Goal: Task Accomplishment & Management: Use online tool/utility

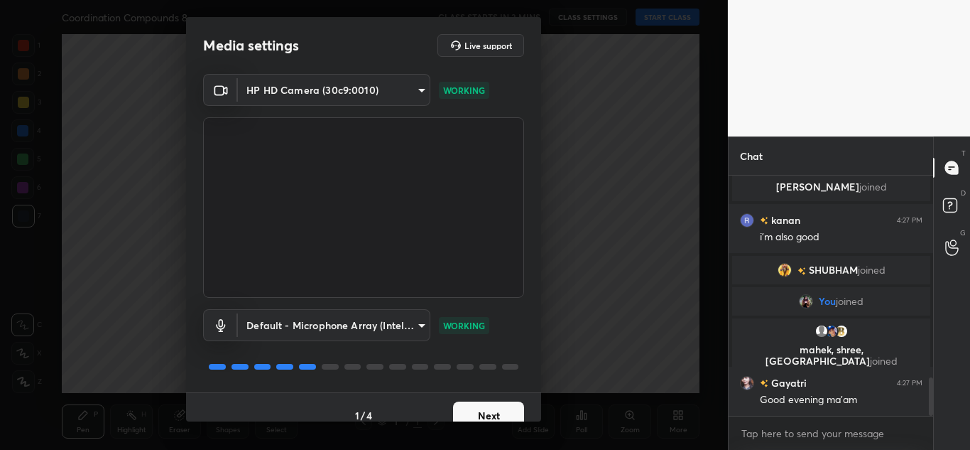
scroll to position [1261, 0]
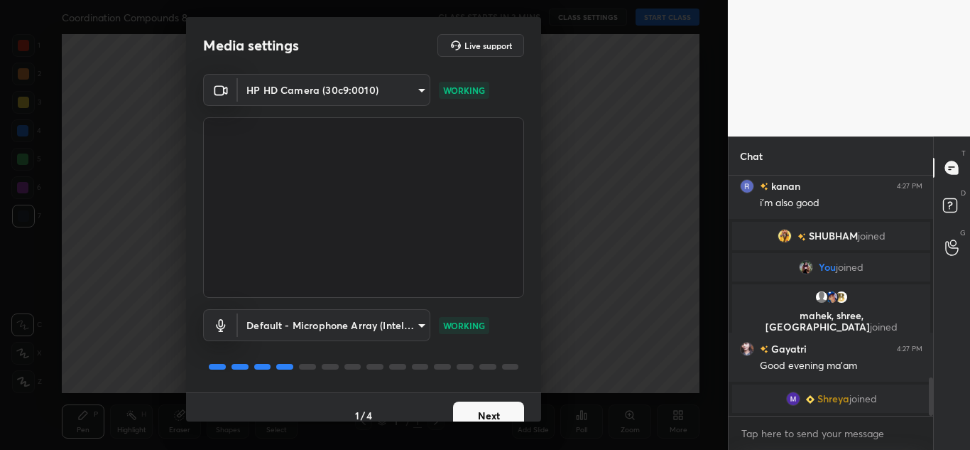
click at [479, 411] on button "Next" at bounding box center [488, 415] width 71 height 28
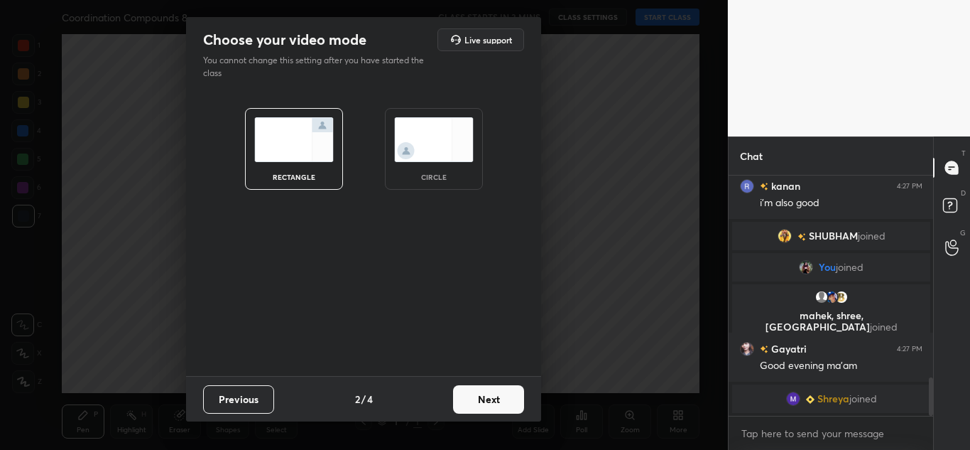
click at [483, 393] on button "Next" at bounding box center [488, 399] width 71 height 28
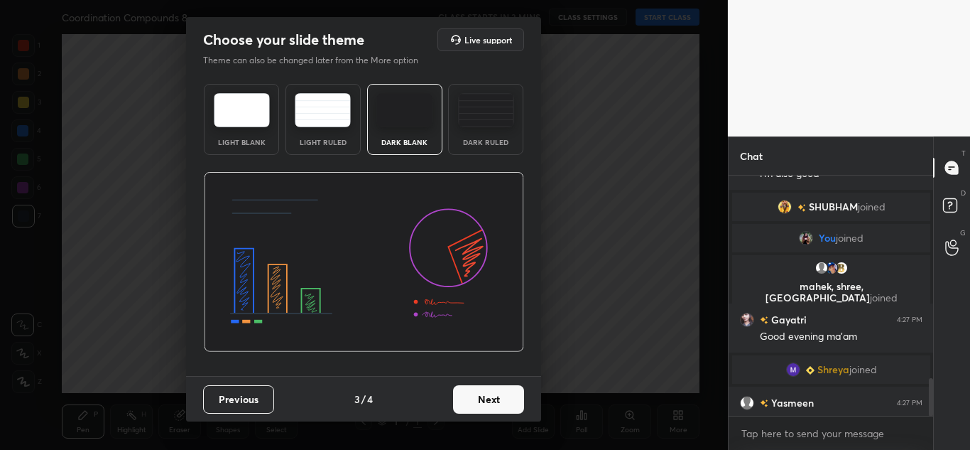
scroll to position [1281, 0]
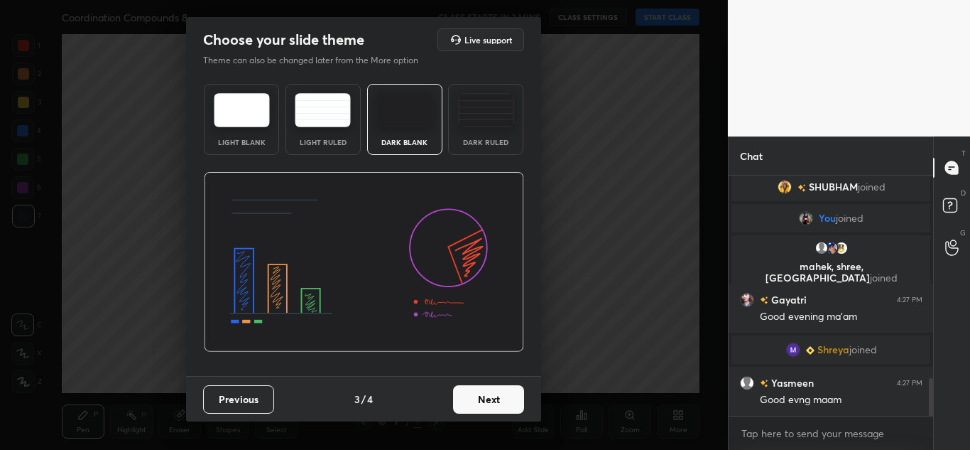
click at [483, 393] on button "Next" at bounding box center [488, 399] width 71 height 28
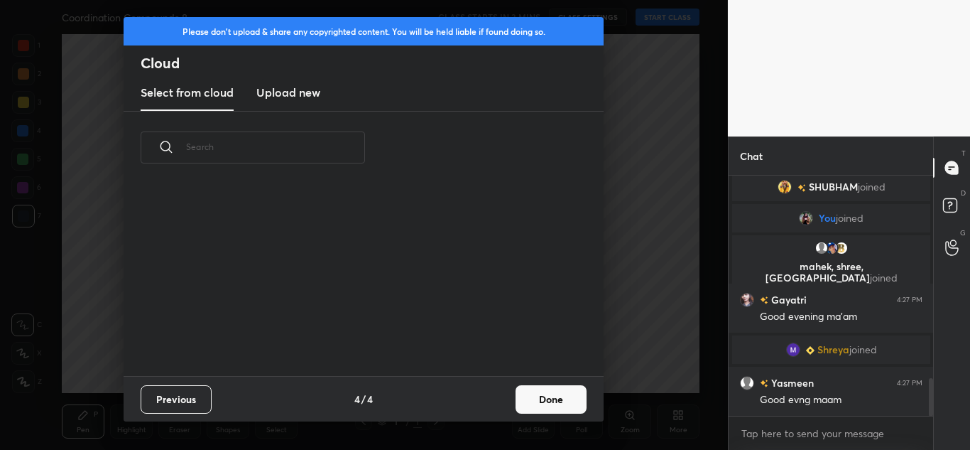
scroll to position [192, 456]
click at [293, 94] on h3 "Upload new" at bounding box center [288, 92] width 64 height 17
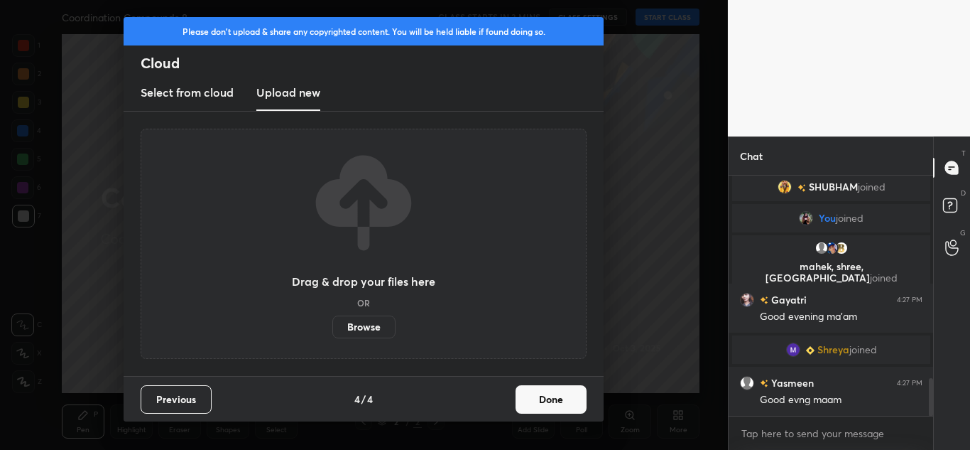
scroll to position [1315, 0]
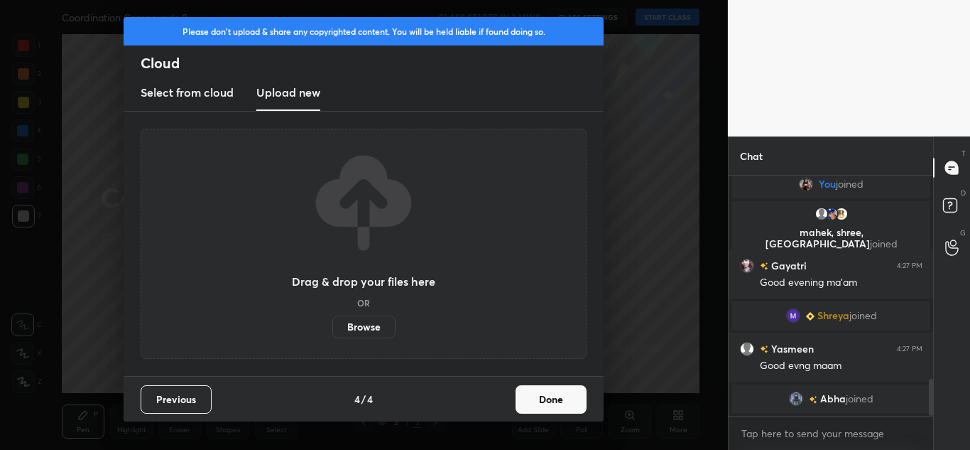
click at [367, 325] on label "Browse" at bounding box center [363, 326] width 63 height 23
click at [332, 325] on input "Browse" at bounding box center [332, 326] width 0 height 23
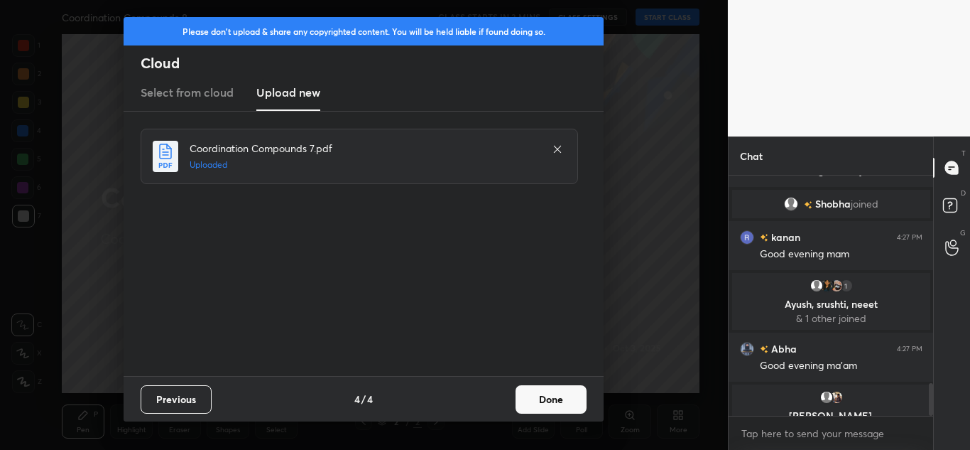
scroll to position [0, 0]
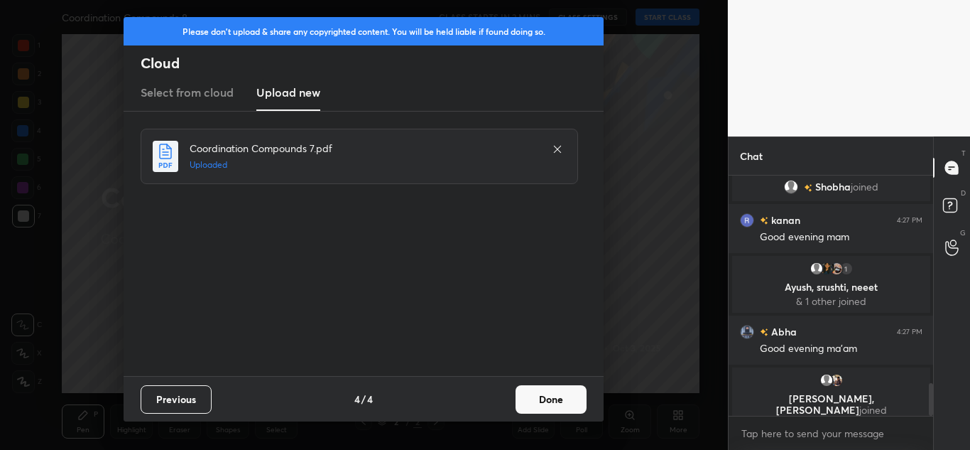
click at [558, 396] on button "Done" at bounding box center [551, 399] width 71 height 28
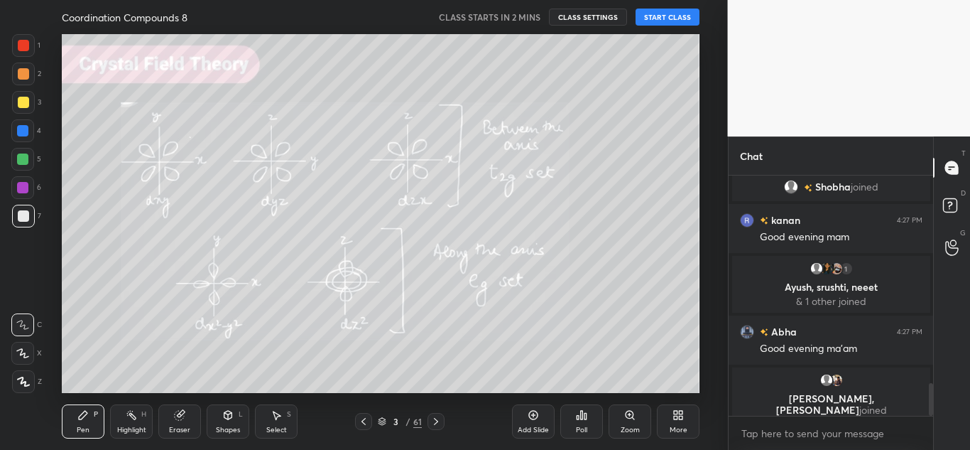
click at [369, 421] on icon at bounding box center [363, 421] width 11 height 11
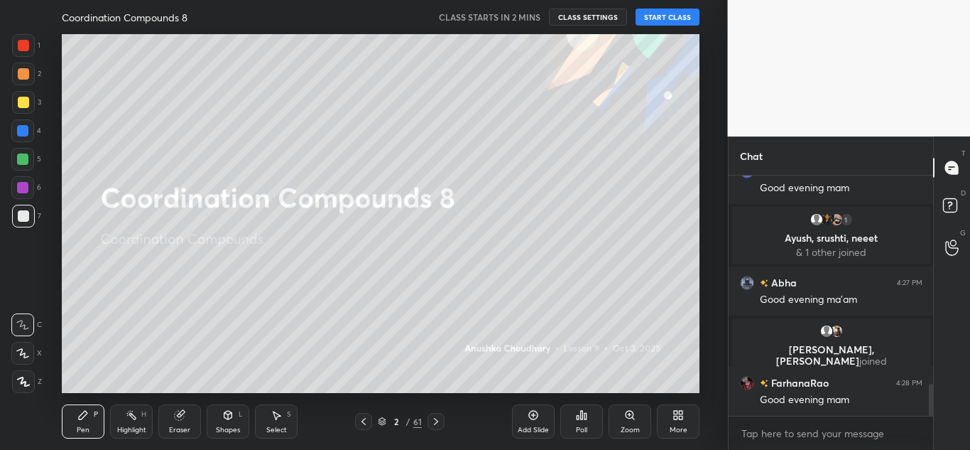
click at [699, 413] on div "More" at bounding box center [678, 421] width 43 height 34
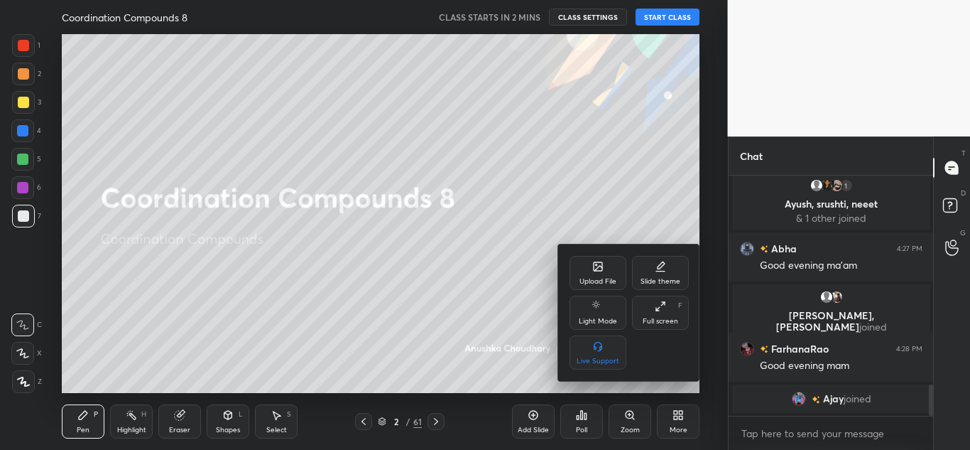
click at [670, 315] on div "Full screen F" at bounding box center [660, 313] width 57 height 34
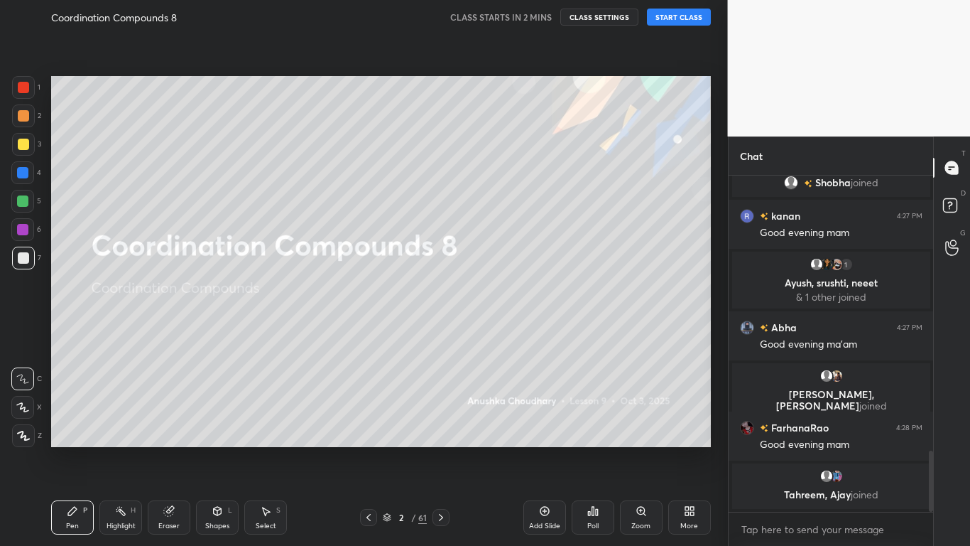
click at [27, 440] on icon at bounding box center [23, 435] width 13 height 10
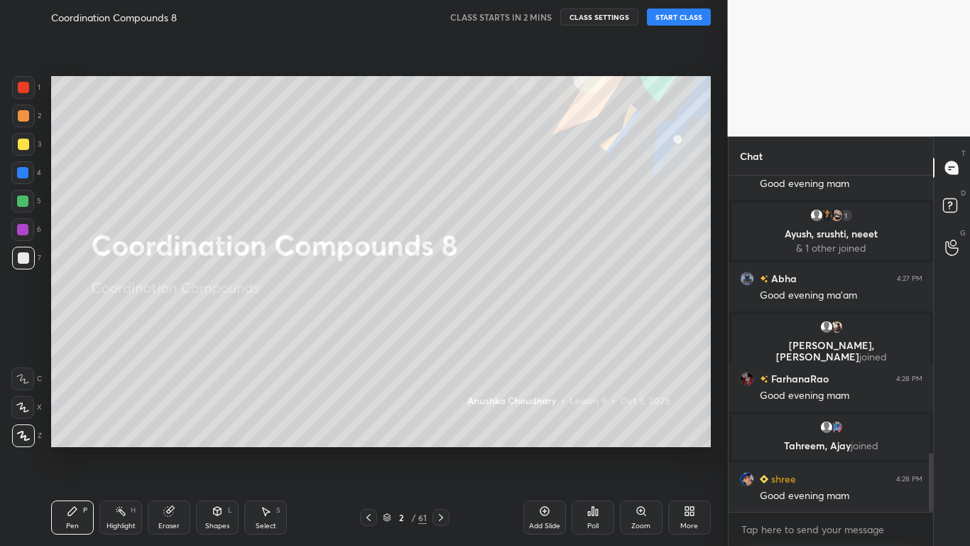
click at [25, 144] on div at bounding box center [23, 144] width 11 height 11
click at [165, 449] on div "Eraser" at bounding box center [169, 517] width 43 height 34
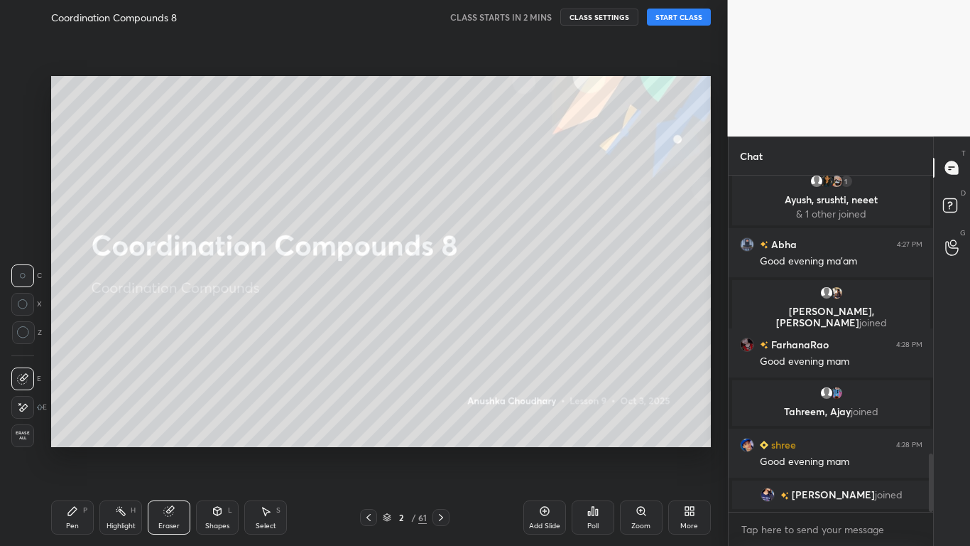
click at [30, 332] on div at bounding box center [23, 332] width 23 height 23
click at [73, 449] on div "Pen P" at bounding box center [72, 517] width 43 height 34
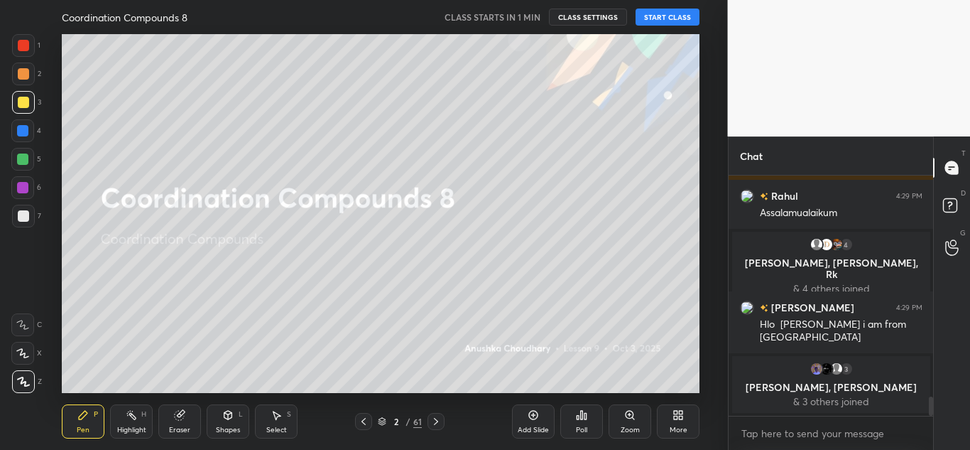
scroll to position [2974, 0]
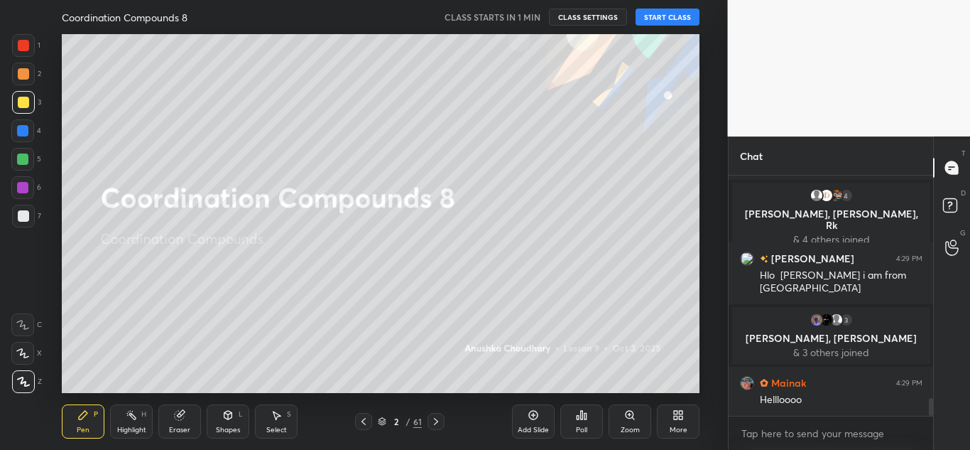
click at [677, 413] on icon at bounding box center [676, 413] width 4 height 4
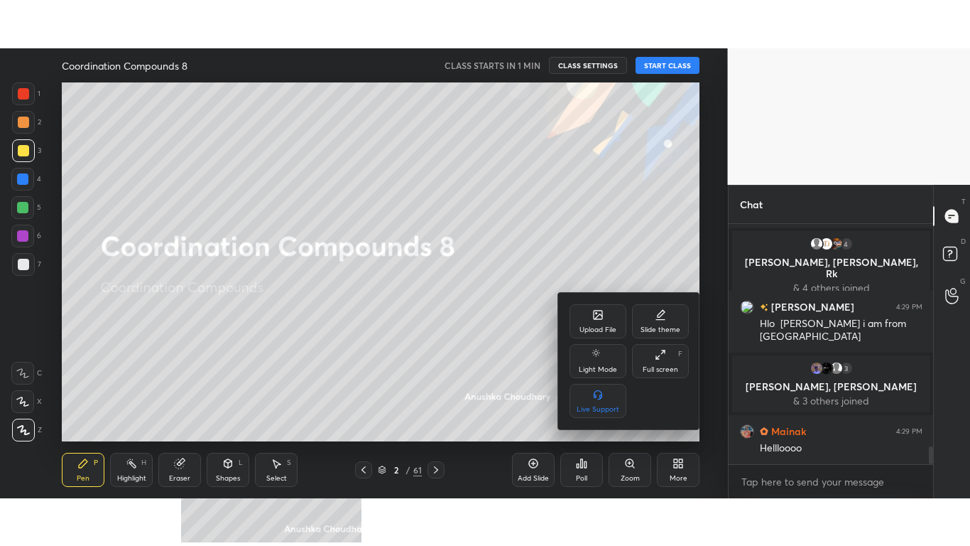
scroll to position [3023, 0]
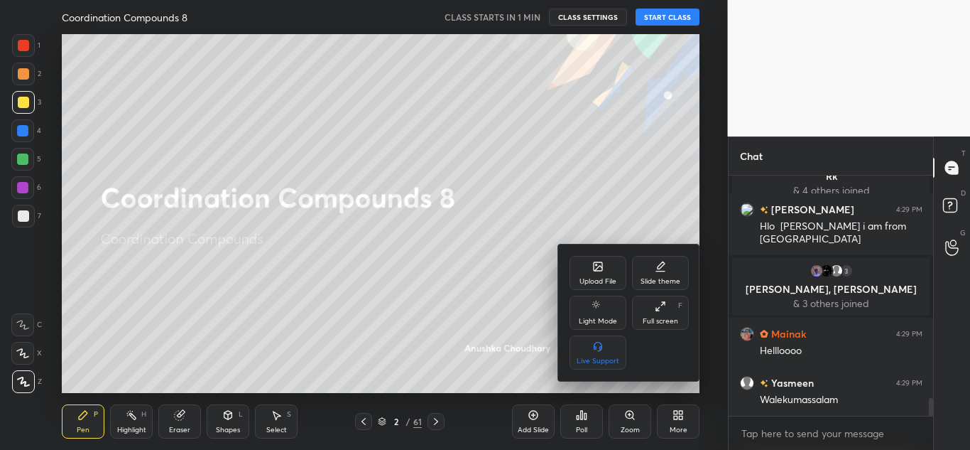
click at [661, 310] on icon at bounding box center [660, 305] width 11 height 11
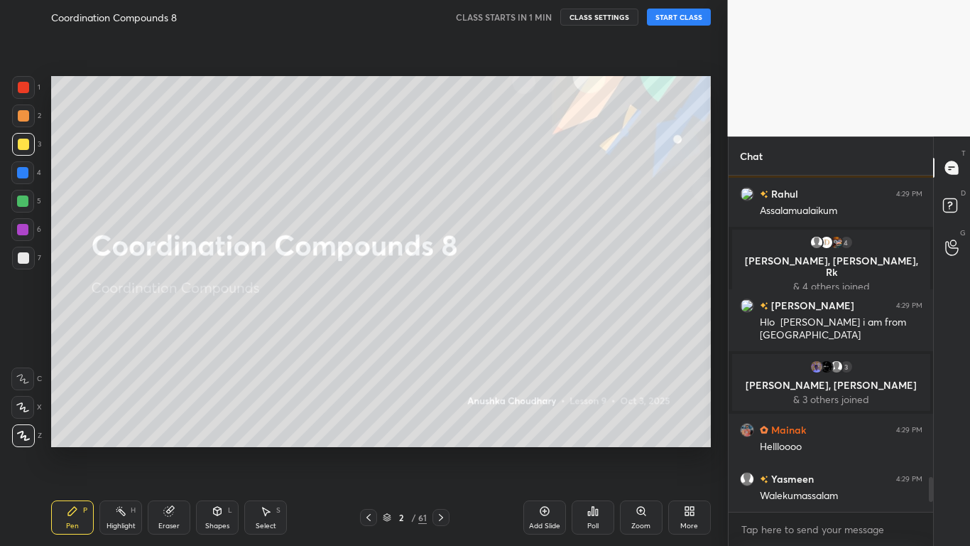
scroll to position [2961, 0]
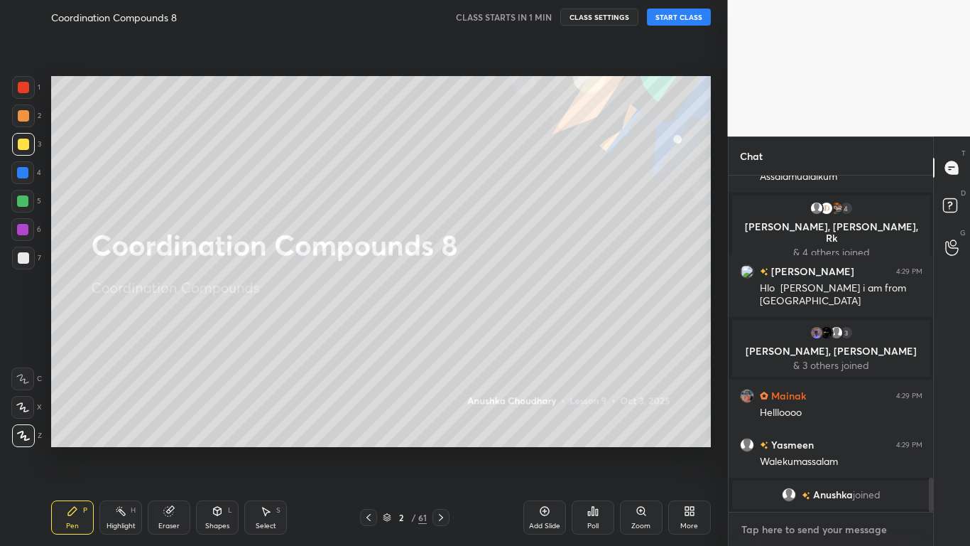
type textarea "x"
click at [776, 449] on textarea at bounding box center [831, 529] width 183 height 23
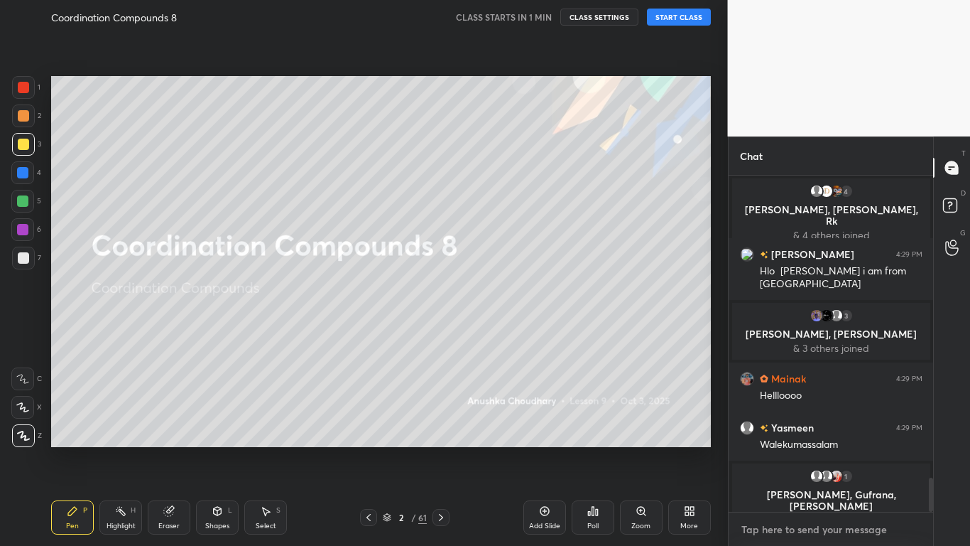
scroll to position [2990, 0]
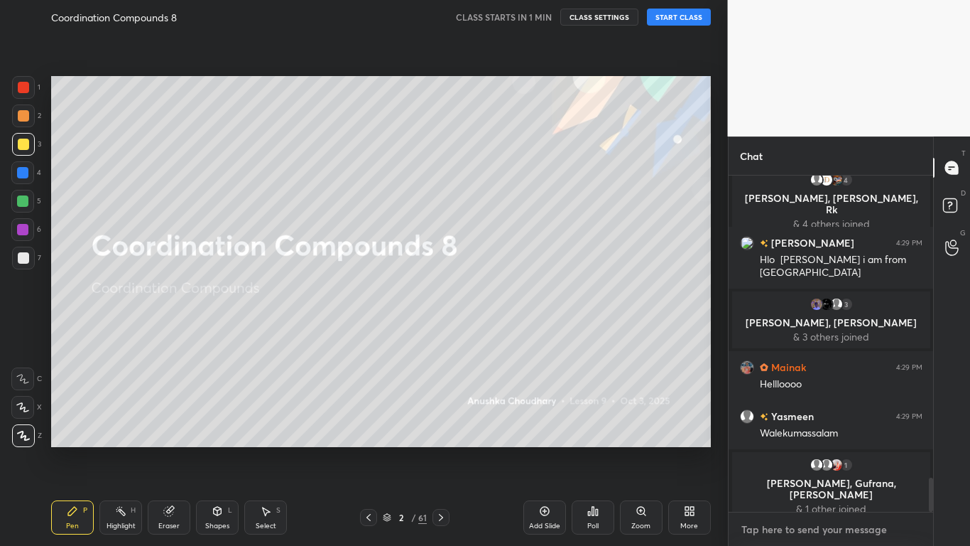
type textarea "Y"
type textarea "x"
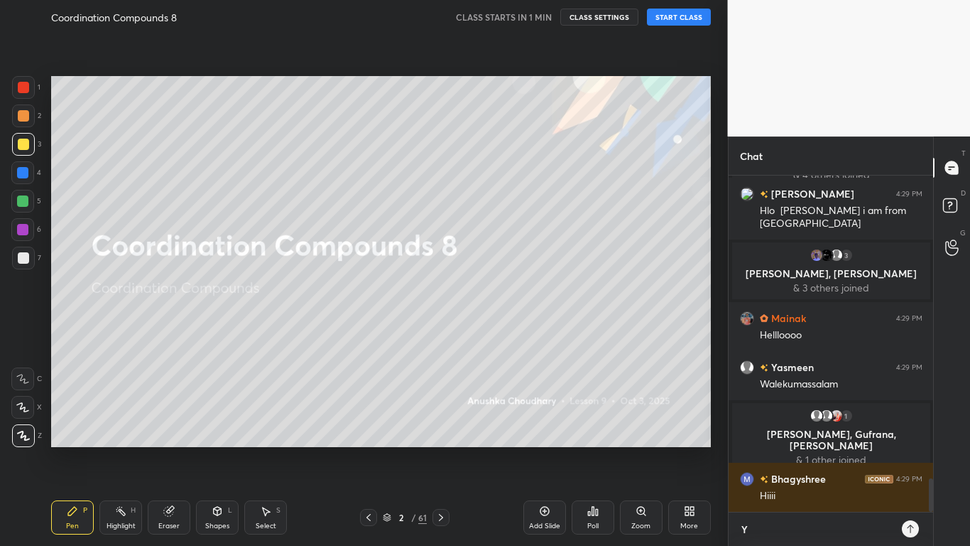
type textarea "YT"
type textarea "x"
type textarea "YT"
type textarea "x"
type textarea "YT a"
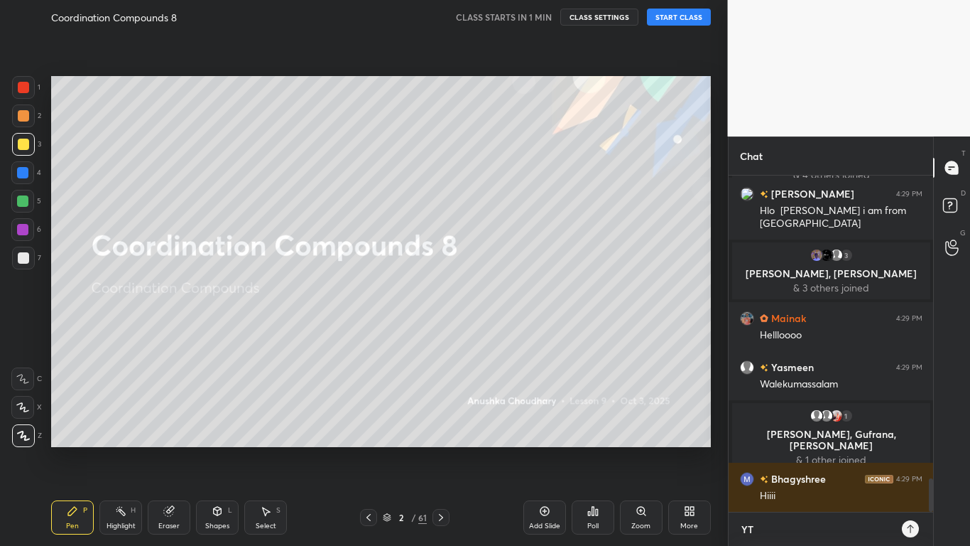
type textarea "x"
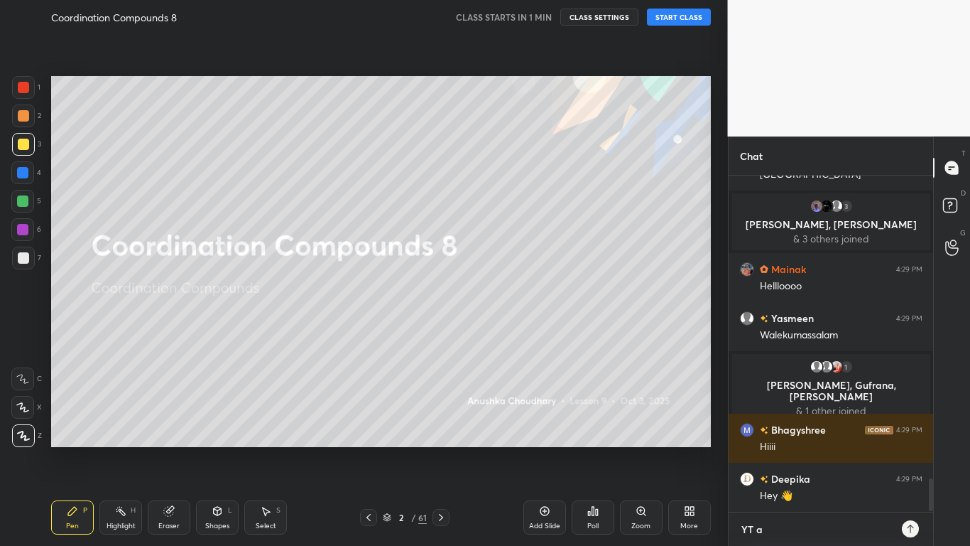
type textarea "YT at"
type textarea "x"
type textarea "YT at"
type textarea "x"
type textarea "YT at 8"
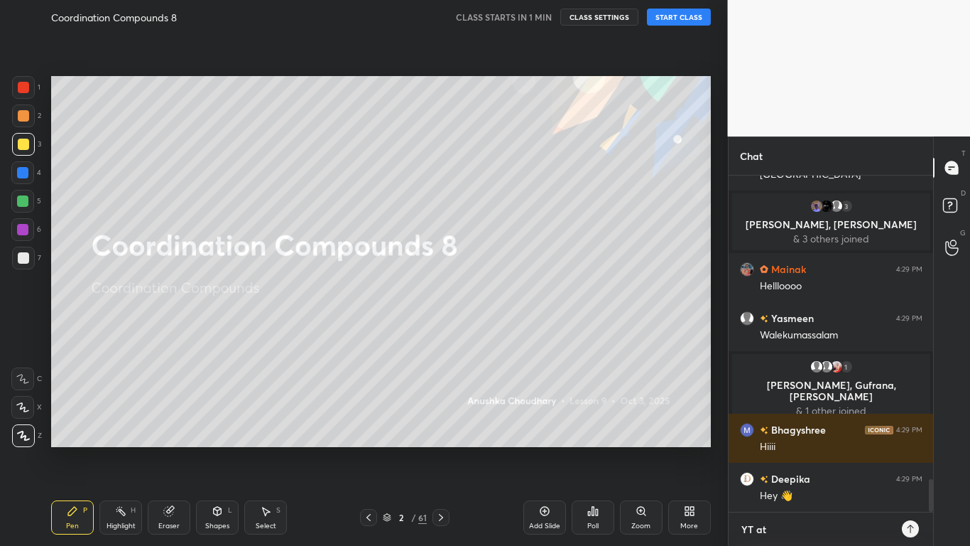
type textarea "x"
type textarea "YT at 8"
type textarea "x"
type textarea "YT at 8 p"
type textarea "x"
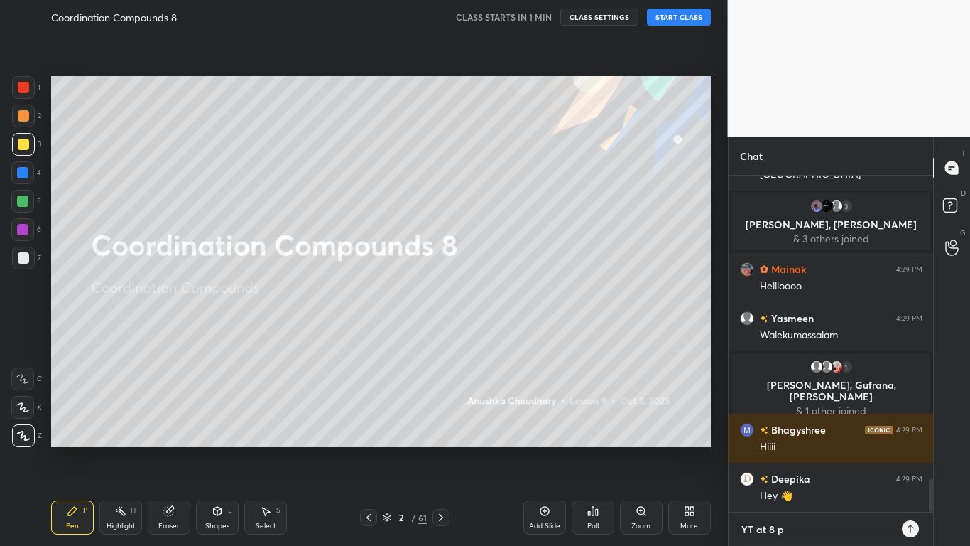
type textarea "YT at 8 pm"
type textarea "x"
type textarea "YT at 8 pm"
type textarea "x"
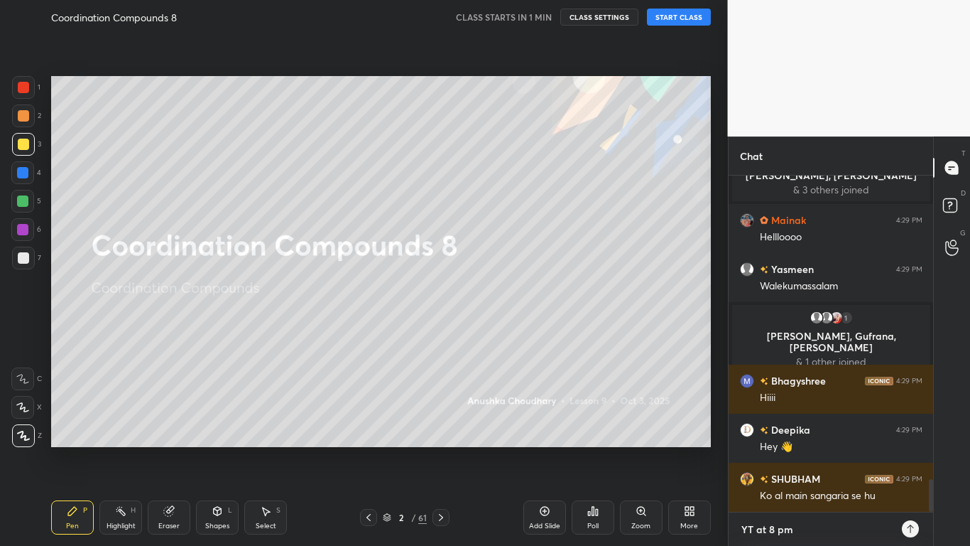
type textarea "YT at 8 pm t"
type textarea "x"
type textarea "YT at 8 pm to"
type textarea "x"
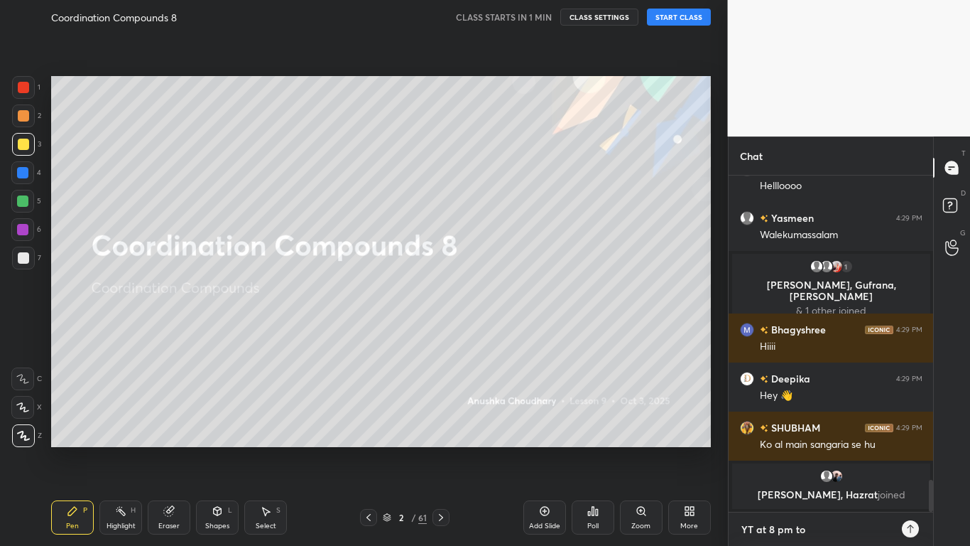
type textarea "YT at 8 pm tod"
type textarea "x"
type textarea "YT at 8 pm toda"
type textarea "x"
type textarea "YT at 8 pm today"
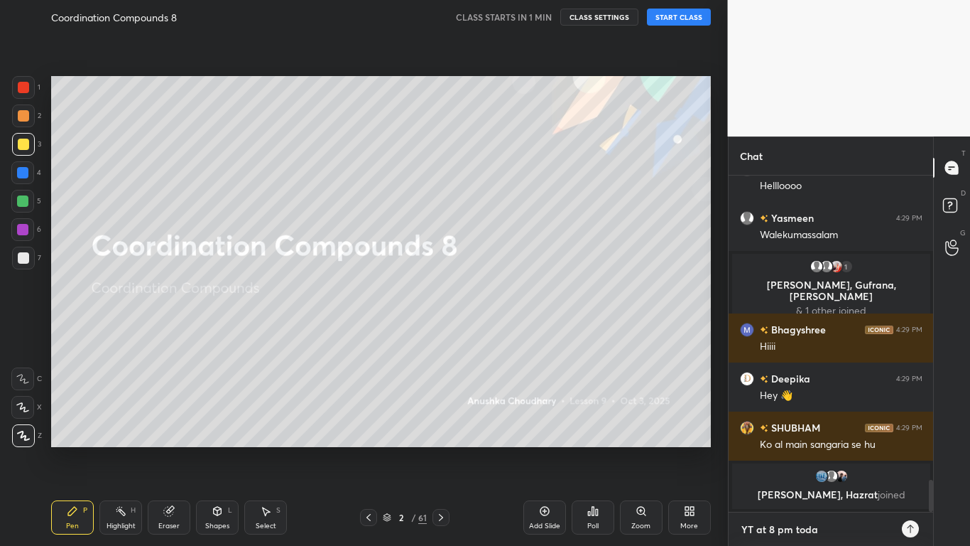
type textarea "x"
type textarea "YT at 8 pm today"
type textarea "x"
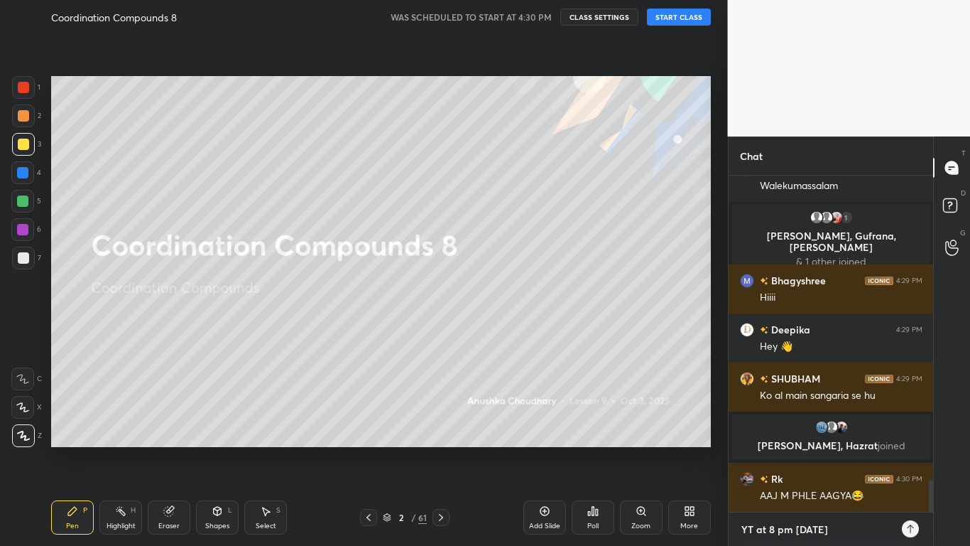
type textarea "YT at 8 pm [DATE] -"
type textarea "x"
type textarea "YT at 8 pm [DATE] -"
type textarea "x"
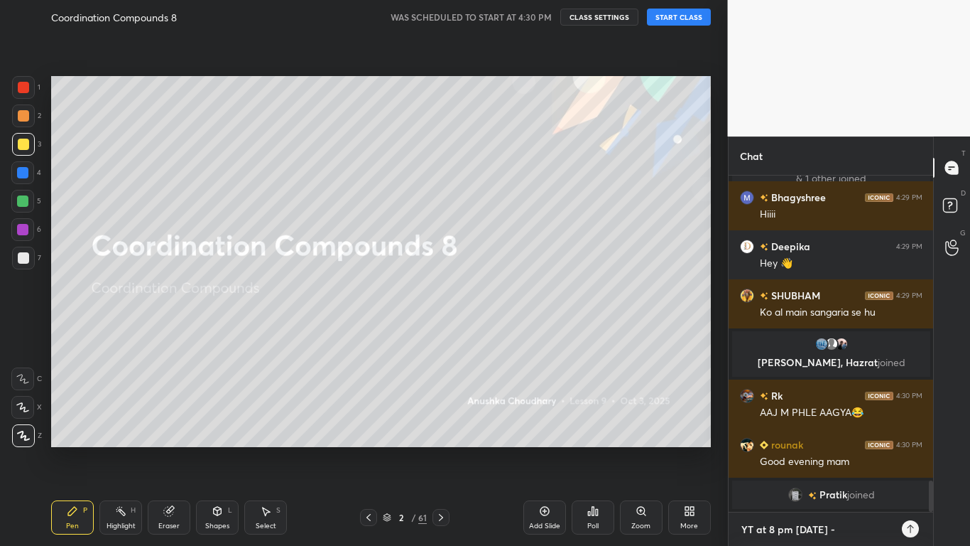
click at [845, 449] on textarea "YT at 8 pm [DATE] -" at bounding box center [817, 529] width 154 height 23
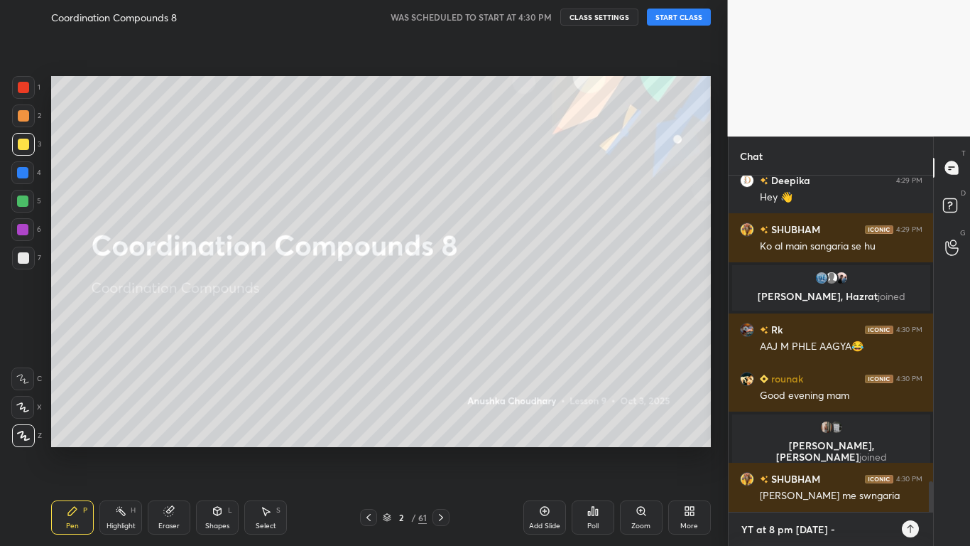
paste textarea "[URL][DOMAIN_NAME]"
type textarea "YT at 8 pm today -https://www.youtube.com/live/6CoWj_53qNA?si=I7rjmGGHpWBxdQtK"
type textarea "x"
type textarea "YT at 8 pm today -https://www.youtube.com/live/6CoWj_53qNA?si=I7rjmGGHpWBxdQtK"
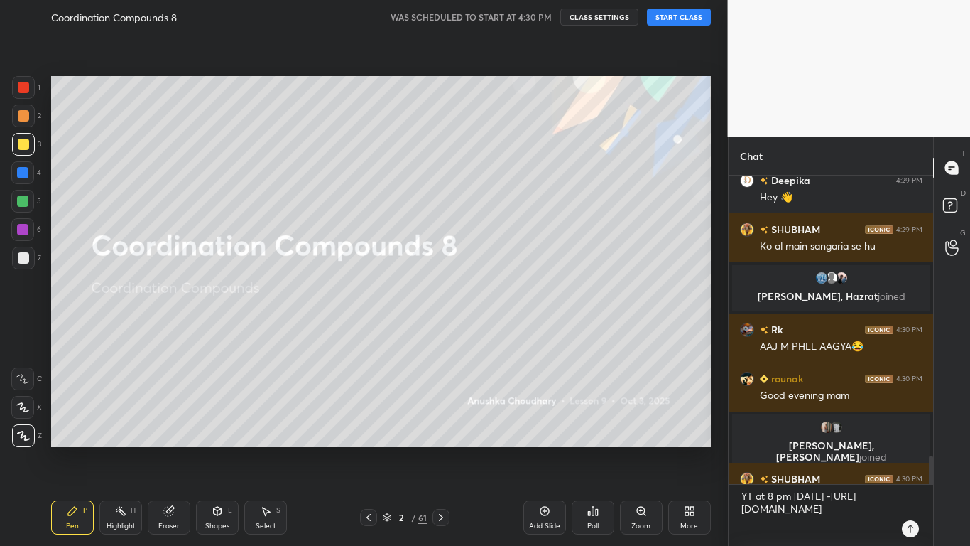
type textarea "x"
click at [912, 449] on icon at bounding box center [910, 528] width 11 height 11
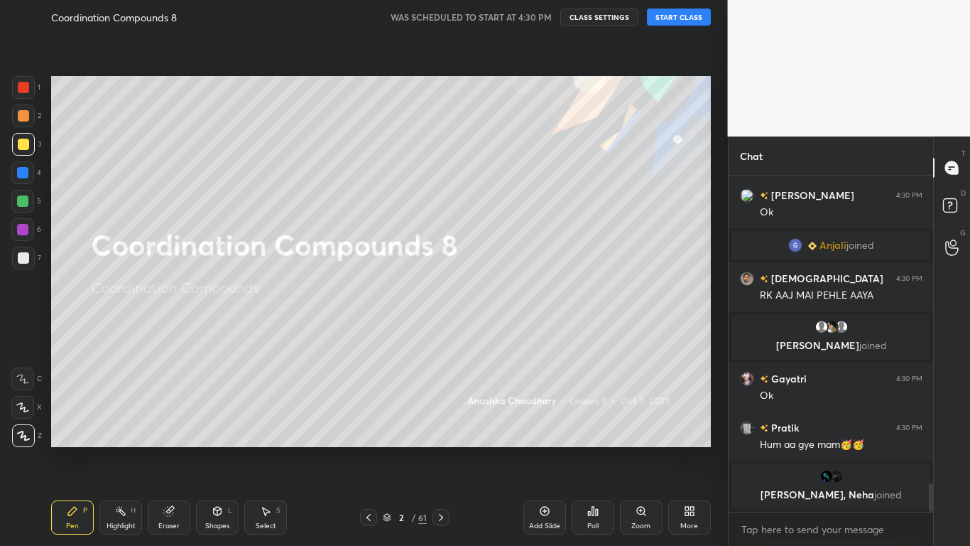
click at [661, 17] on button "START CLASS" at bounding box center [679, 17] width 64 height 17
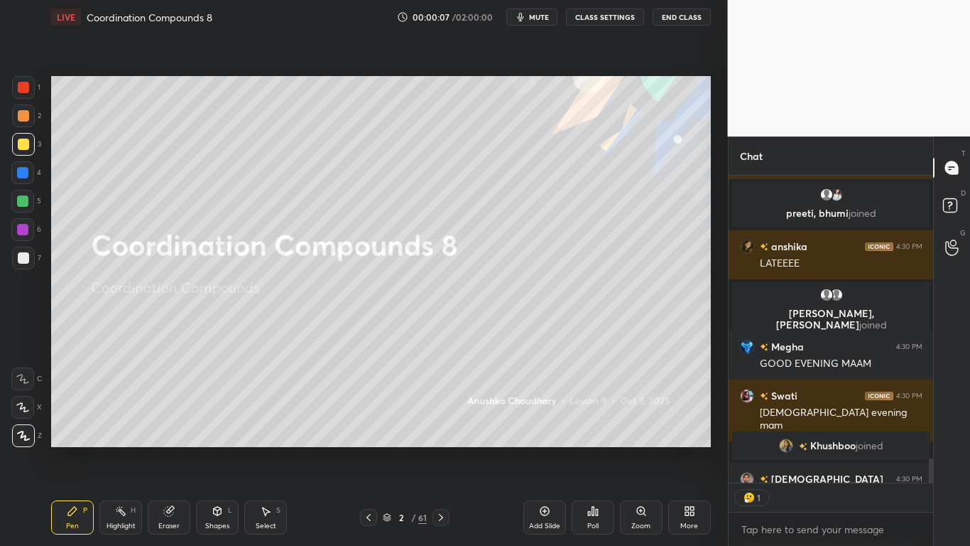
click at [632, 16] on button "CLASS SETTINGS" at bounding box center [605, 17] width 78 height 17
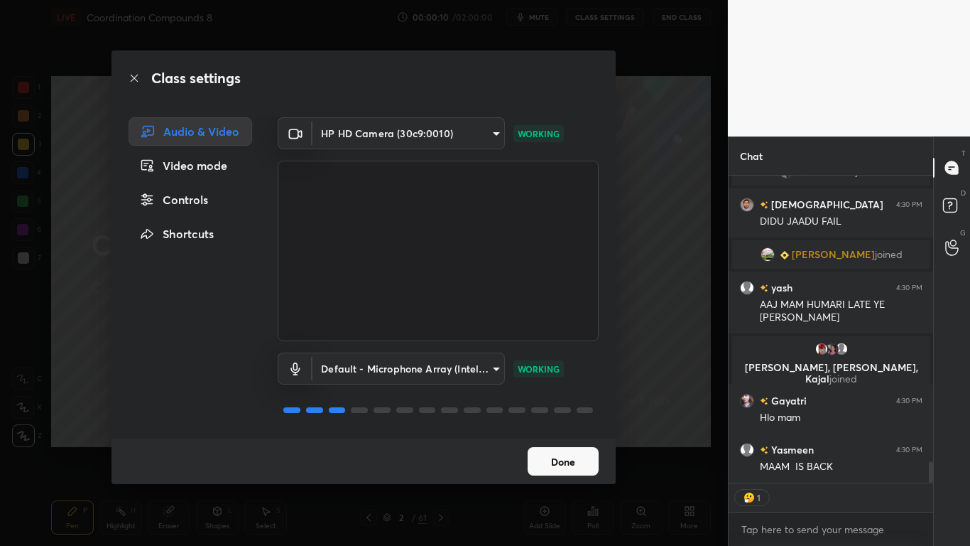
click at [180, 189] on div "Controls" at bounding box center [191, 199] width 124 height 28
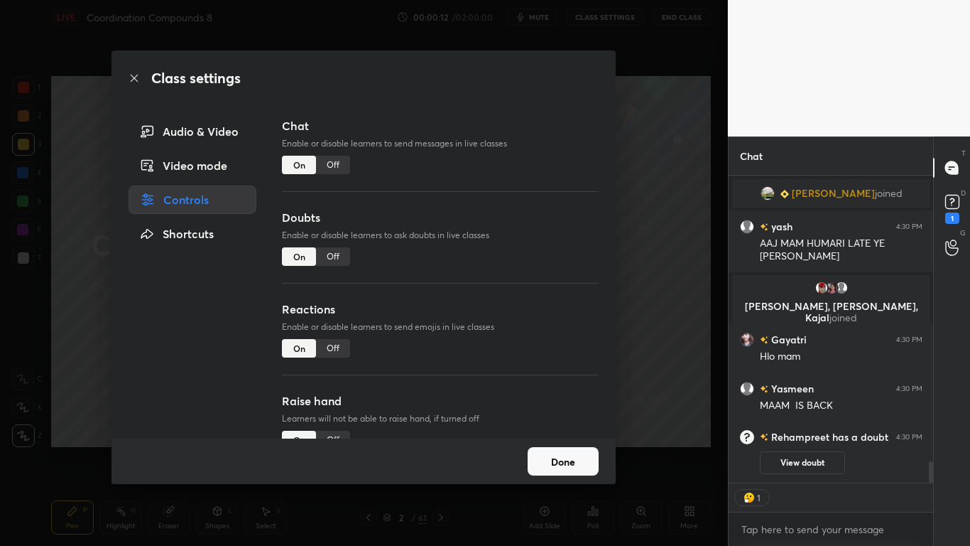
click at [332, 254] on div "Off" at bounding box center [333, 256] width 34 height 18
type textarea "x"
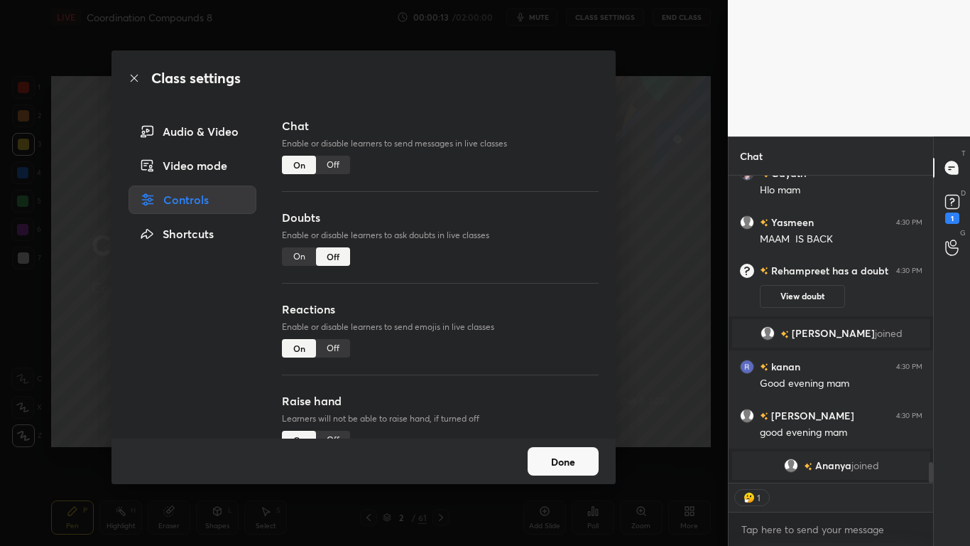
click at [335, 163] on div "Off" at bounding box center [333, 165] width 34 height 18
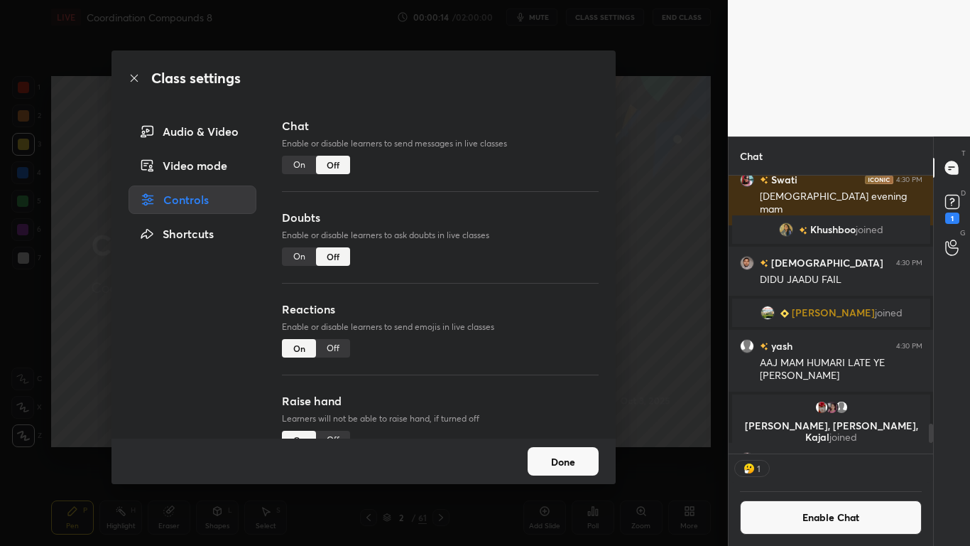
click at [544, 449] on button "Done" at bounding box center [563, 461] width 71 height 28
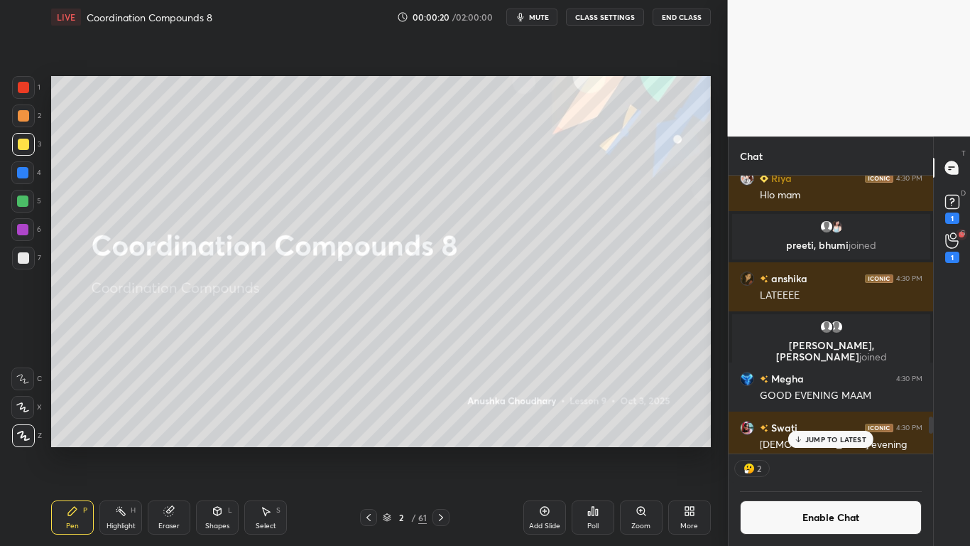
drag, startPoint x: 932, startPoint y: 433, endPoint x: 931, endPoint y: 421, distance: 12.9
click at [931, 421] on div at bounding box center [931, 424] width 4 height 17
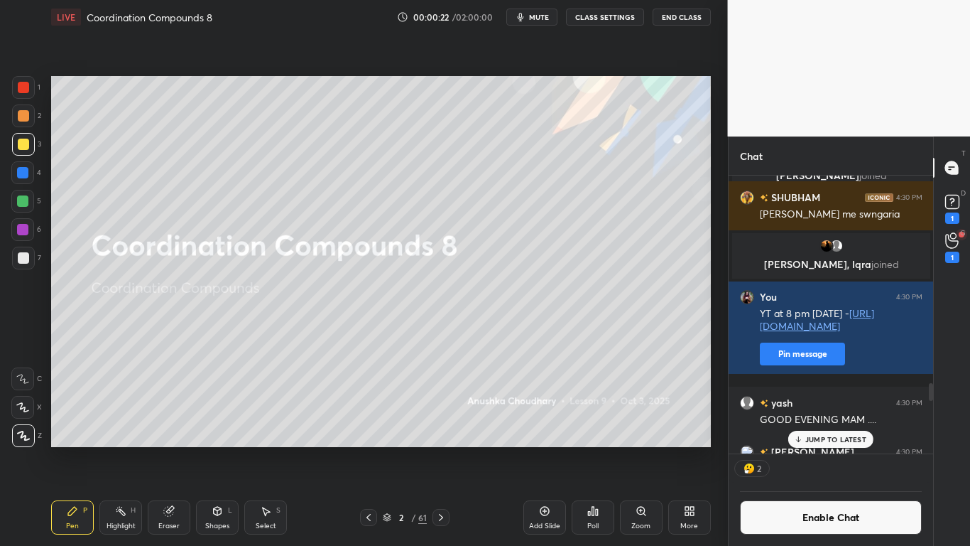
drag, startPoint x: 931, startPoint y: 421, endPoint x: 928, endPoint y: 397, distance: 23.5
click at [928, 397] on div at bounding box center [929, 314] width 9 height 278
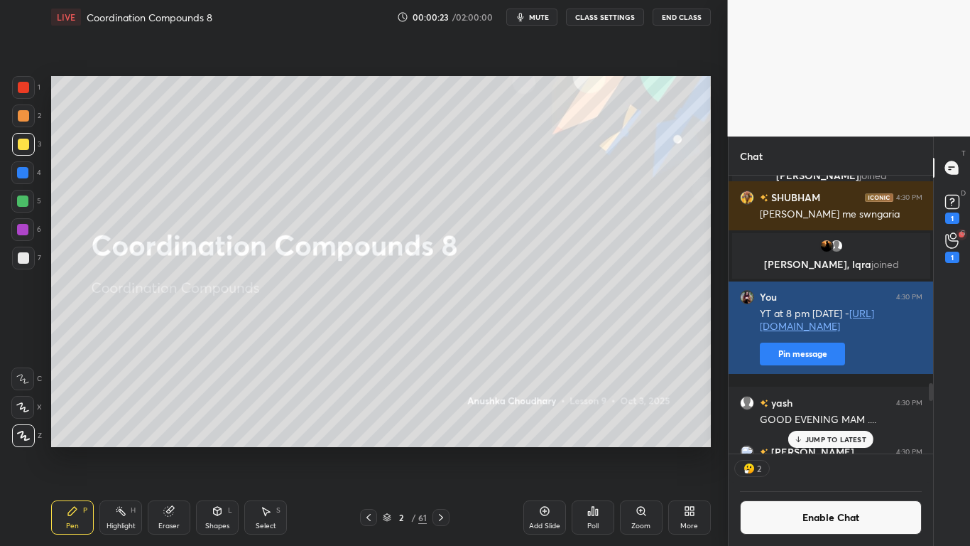
click at [826, 365] on button "Pin message" at bounding box center [802, 353] width 85 height 23
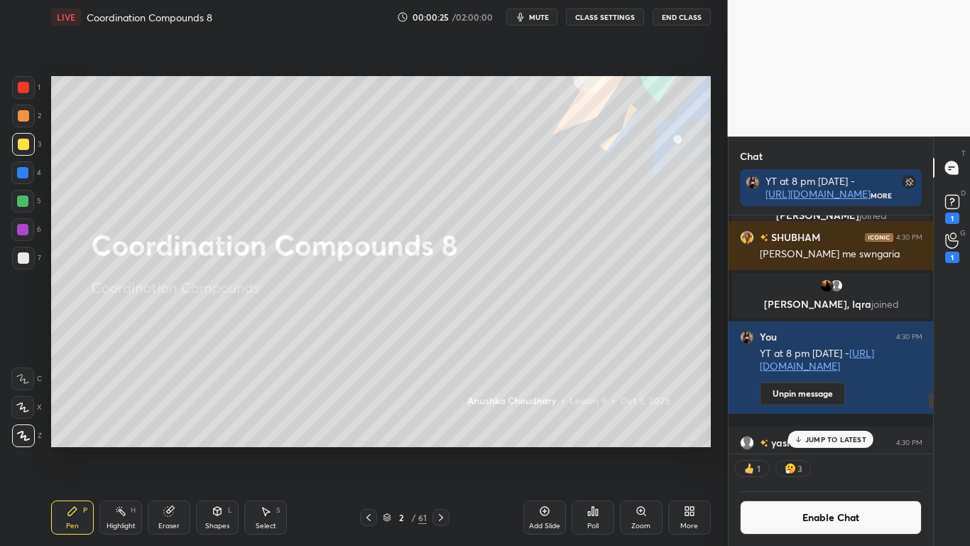
click at [848, 449] on button "Enable Chat" at bounding box center [831, 517] width 183 height 34
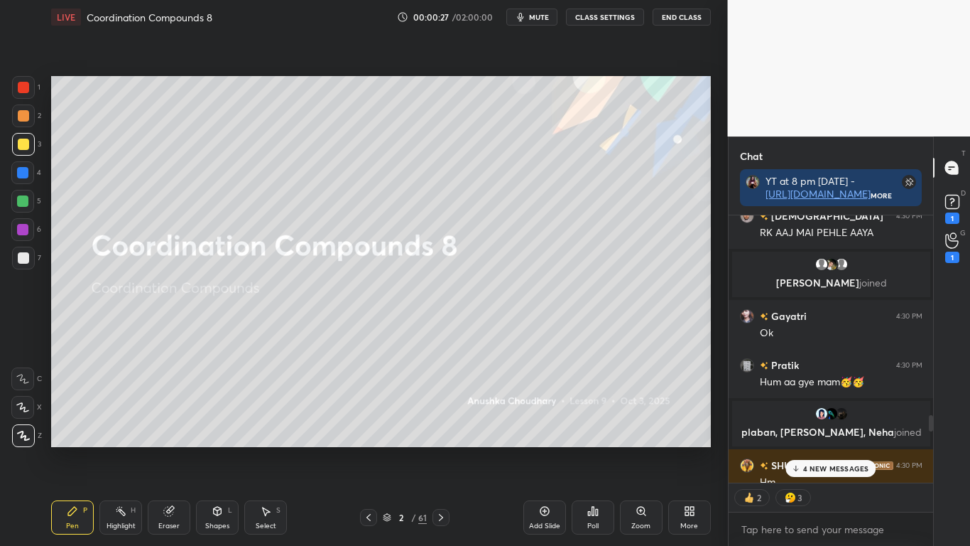
click at [843, 449] on p "4 NEW MESSAGES" at bounding box center [836, 468] width 66 height 9
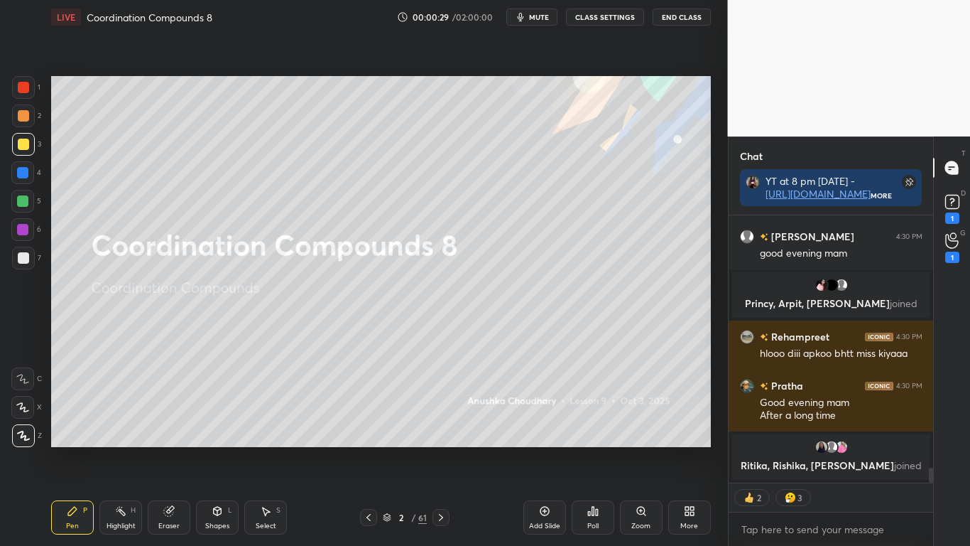
click at [22, 144] on div at bounding box center [23, 144] width 11 height 11
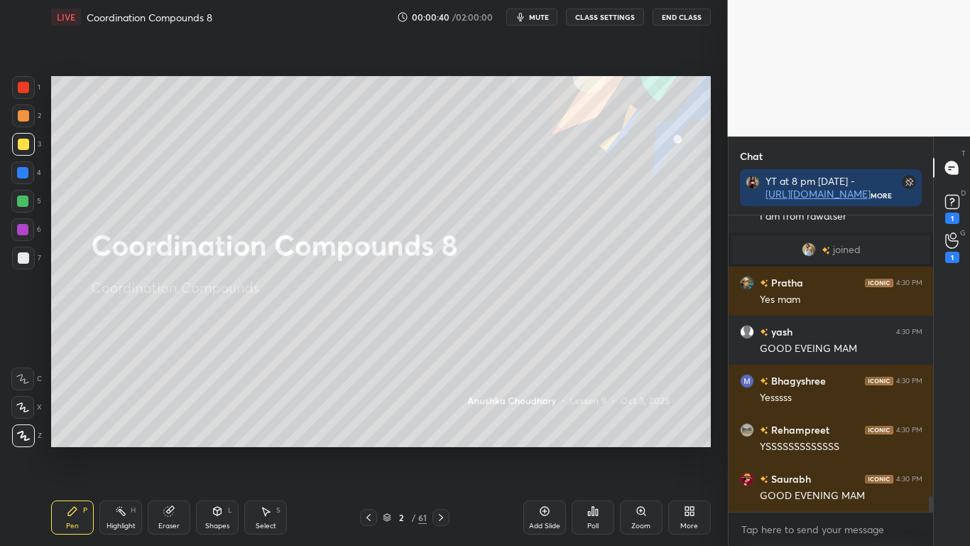
click at [23, 149] on div at bounding box center [23, 144] width 11 height 11
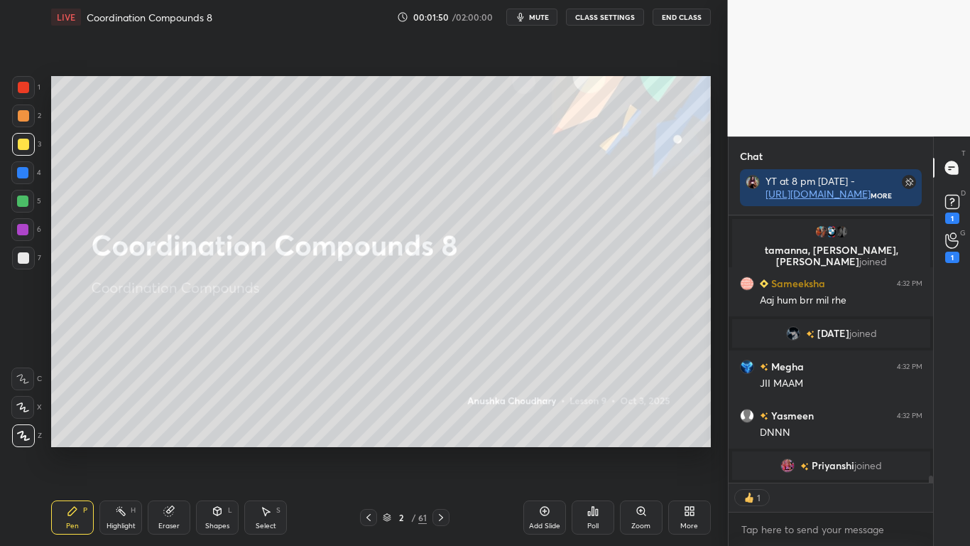
click at [22, 146] on div at bounding box center [23, 144] width 11 height 11
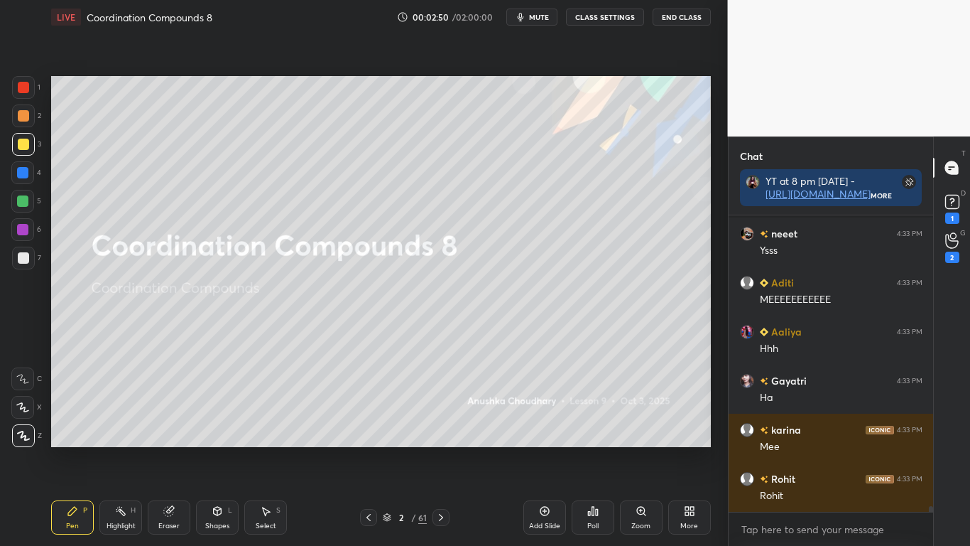
click at [26, 145] on div at bounding box center [23, 144] width 11 height 11
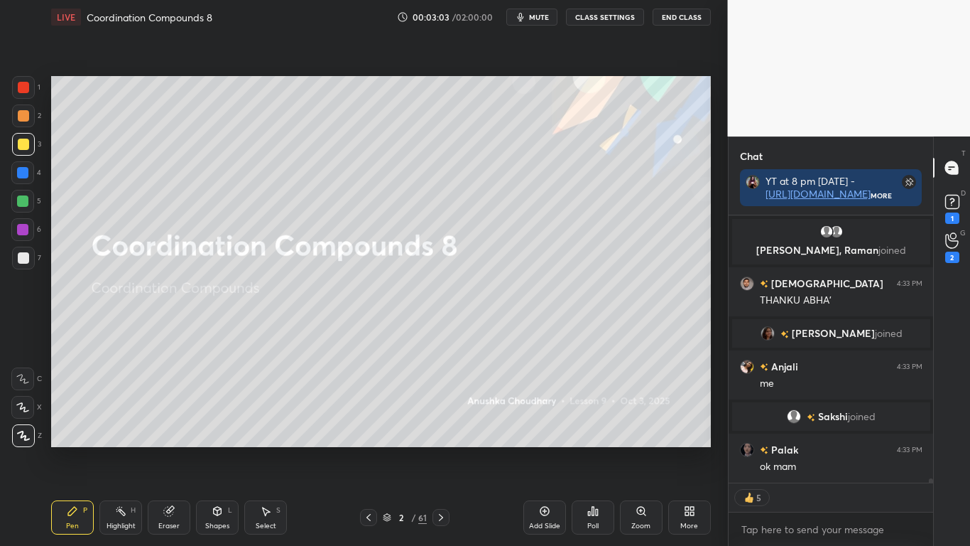
type textarea "x"
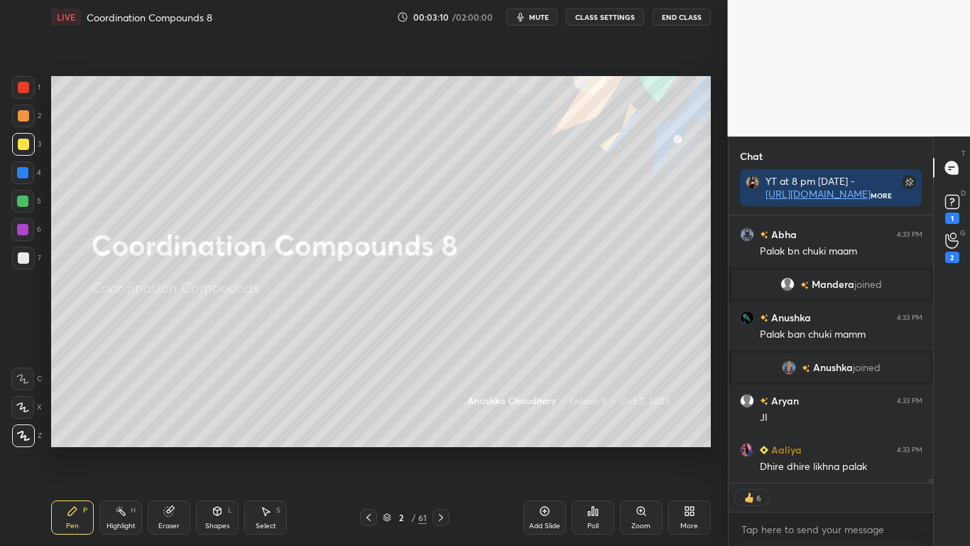
click at [605, 16] on button "CLASS SETTINGS" at bounding box center [605, 17] width 78 height 17
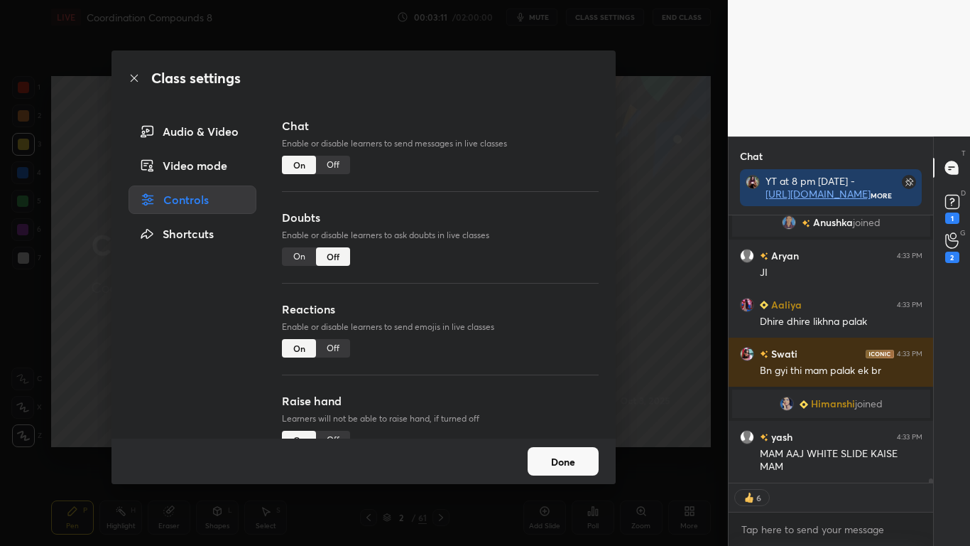
click at [332, 168] on div "Off" at bounding box center [333, 165] width 34 height 18
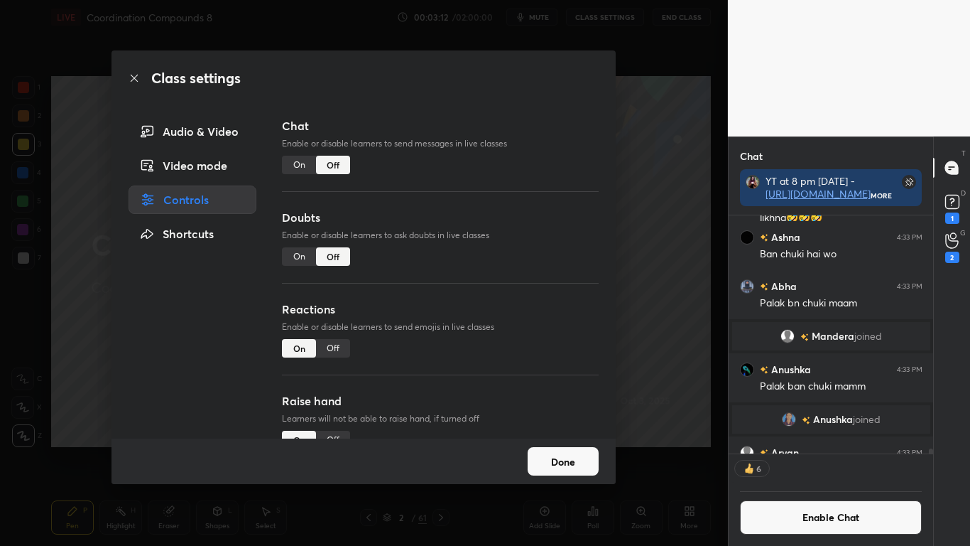
click at [542, 449] on button "Done" at bounding box center [563, 461] width 71 height 28
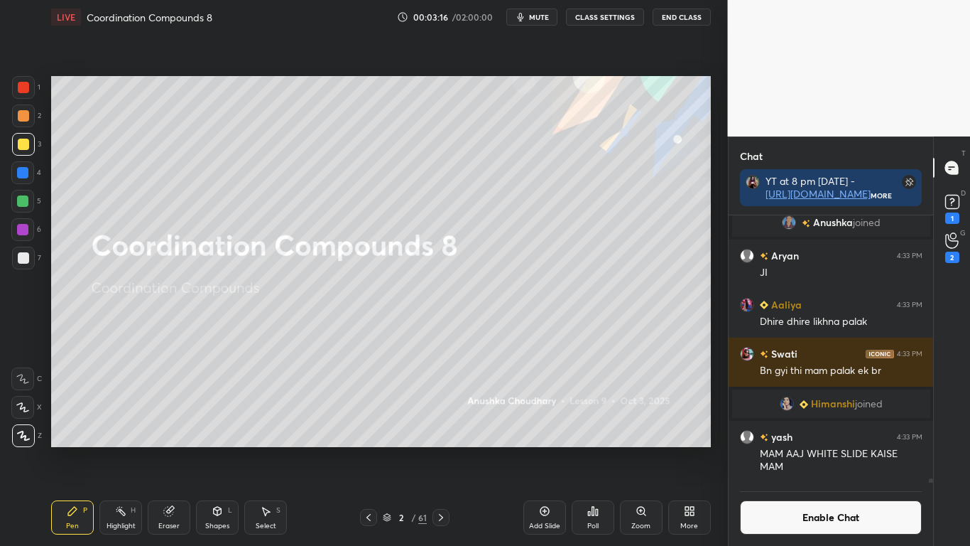
click at [541, 449] on icon at bounding box center [544, 510] width 11 height 11
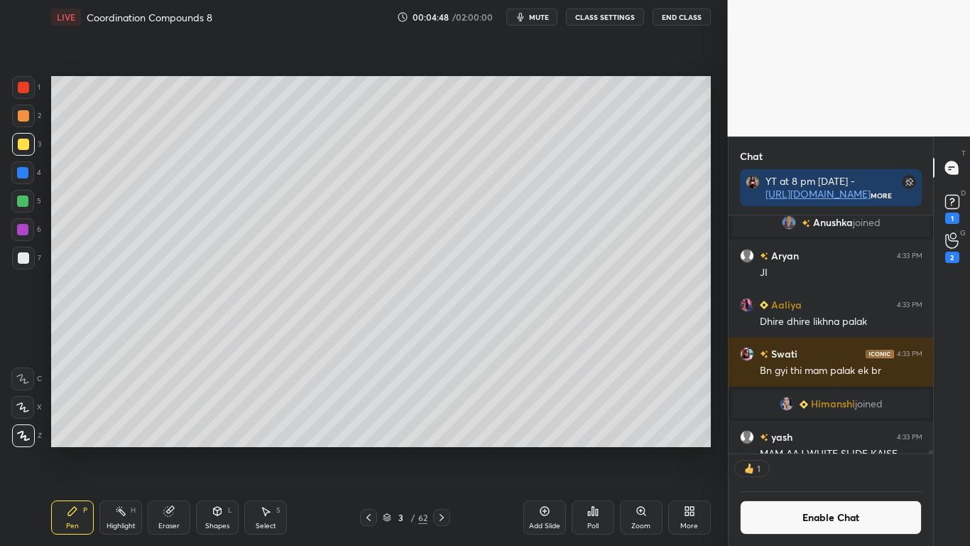
scroll to position [234, 200]
click at [442, 449] on div "Pen P Highlight H Eraser Shapes L Select S 3 / 62 Add Slide Poll Zoom More" at bounding box center [381, 517] width 660 height 57
click at [439, 449] on icon at bounding box center [441, 516] width 11 height 11
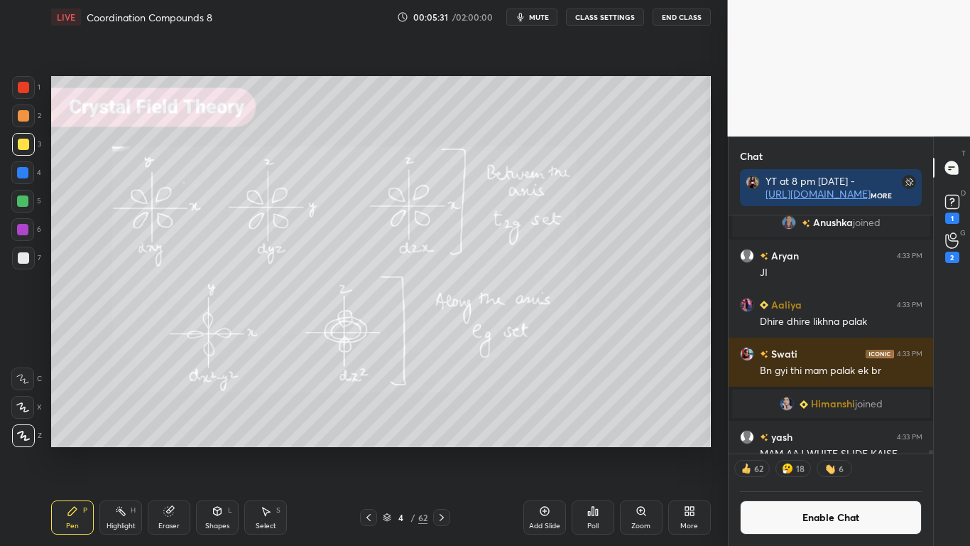
click at [444, 449] on icon at bounding box center [441, 516] width 11 height 11
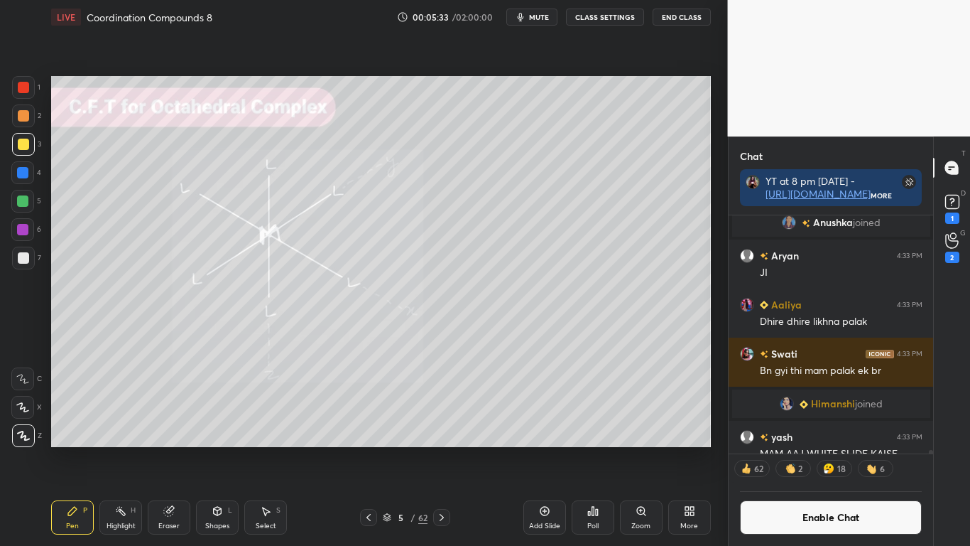
click at [444, 449] on icon at bounding box center [441, 516] width 11 height 11
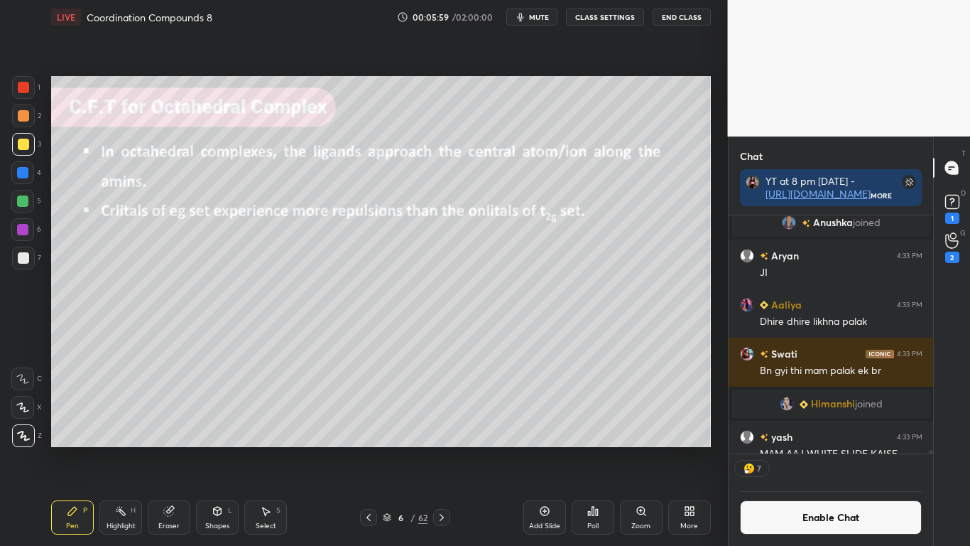
click at [803, 449] on button "Enable Chat" at bounding box center [831, 517] width 183 height 34
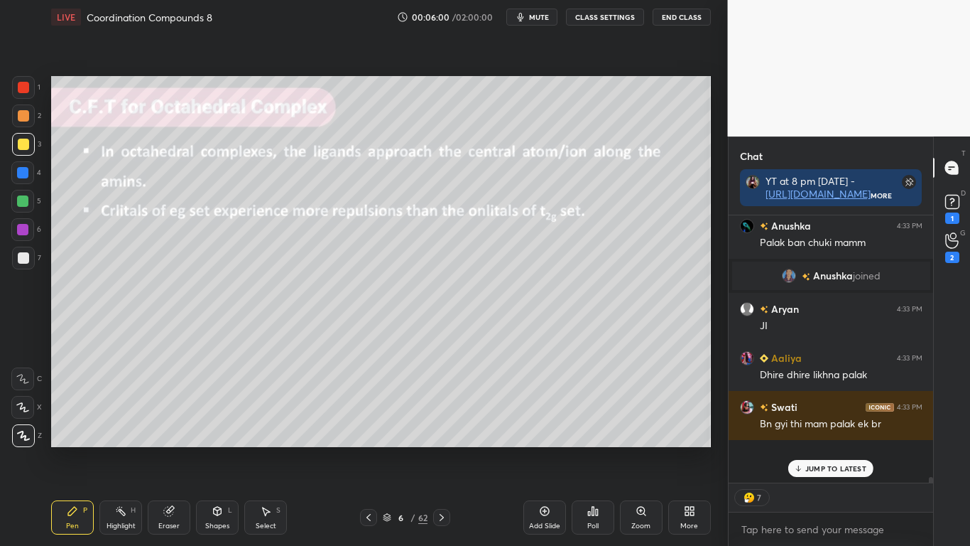
scroll to position [263, 200]
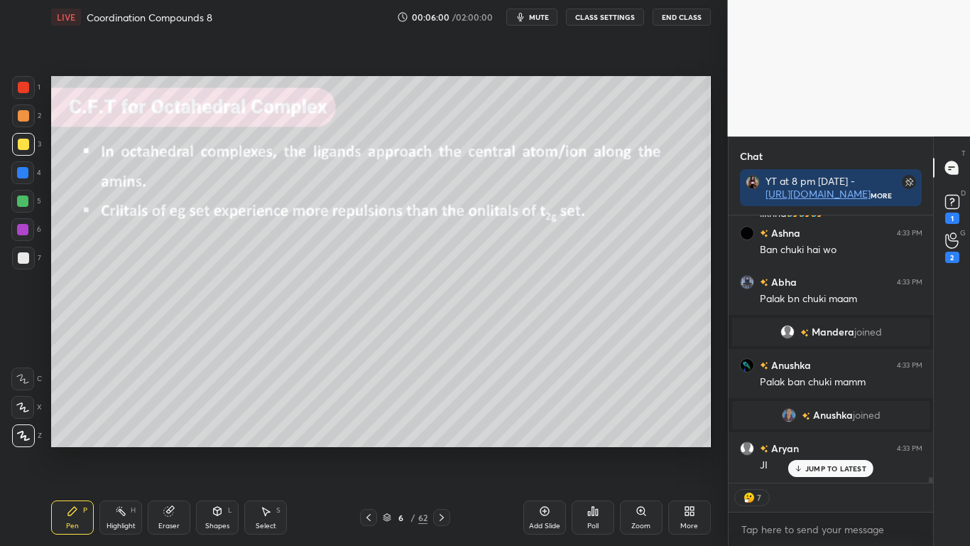
click at [826, 449] on p "JUMP TO LATEST" at bounding box center [836, 468] width 61 height 9
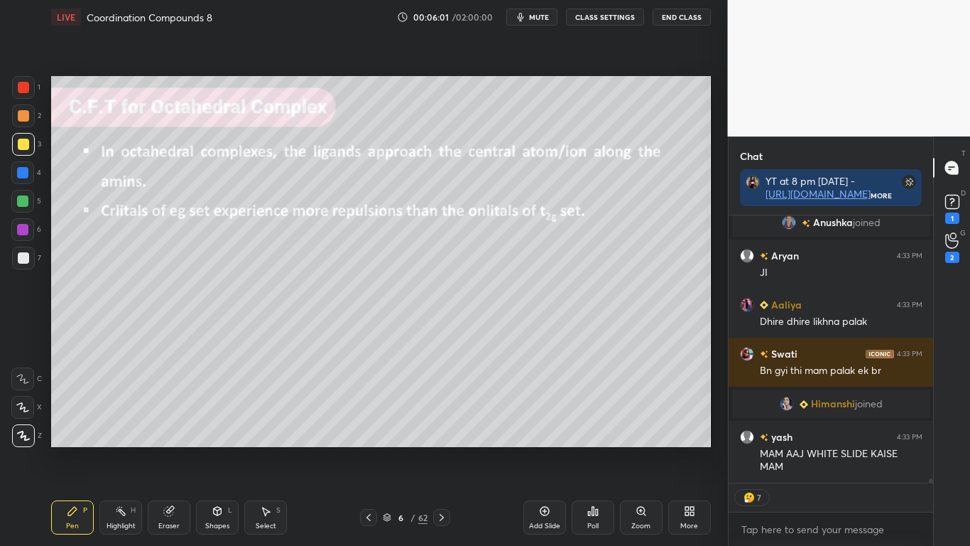
click at [441, 449] on icon at bounding box center [441, 516] width 11 height 11
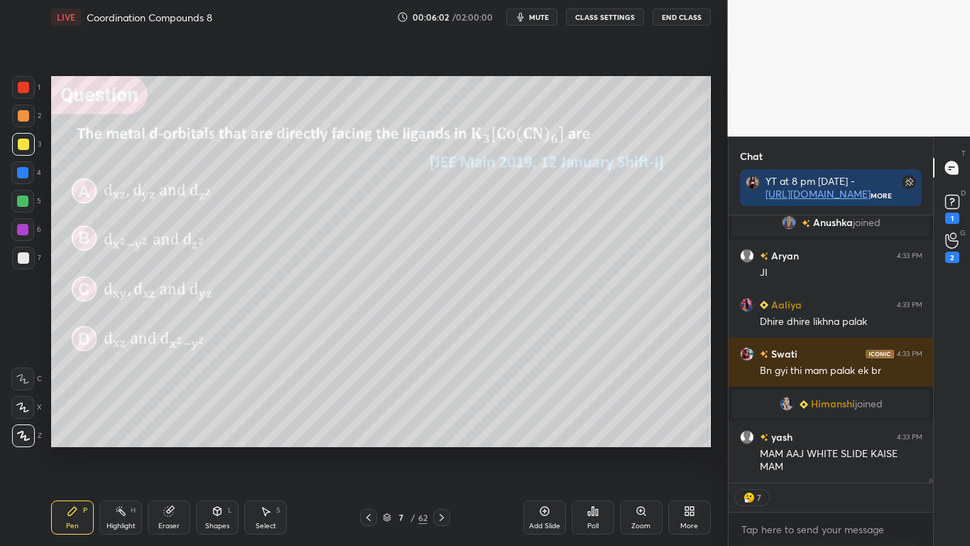
click at [366, 449] on icon at bounding box center [368, 516] width 11 height 11
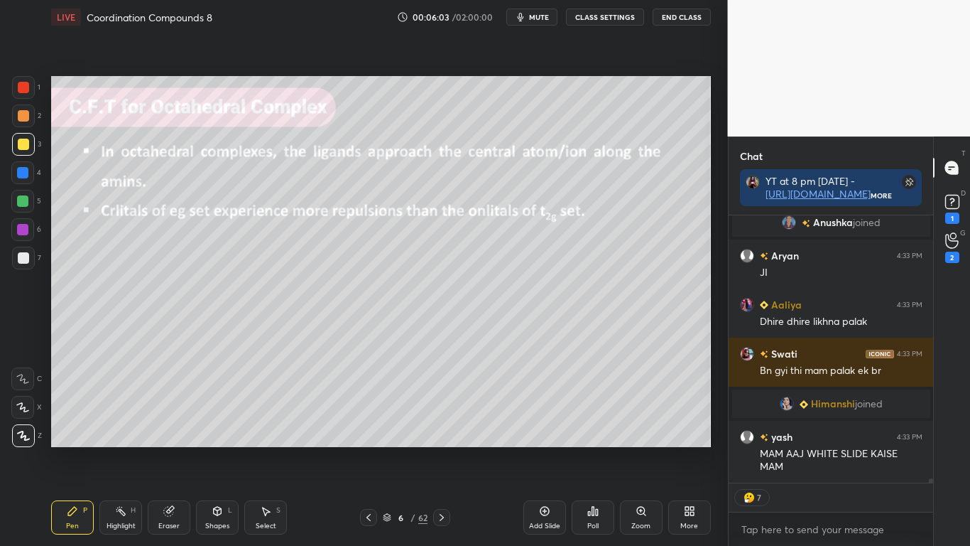
click at [386, 449] on icon at bounding box center [387, 516] width 7 height 4
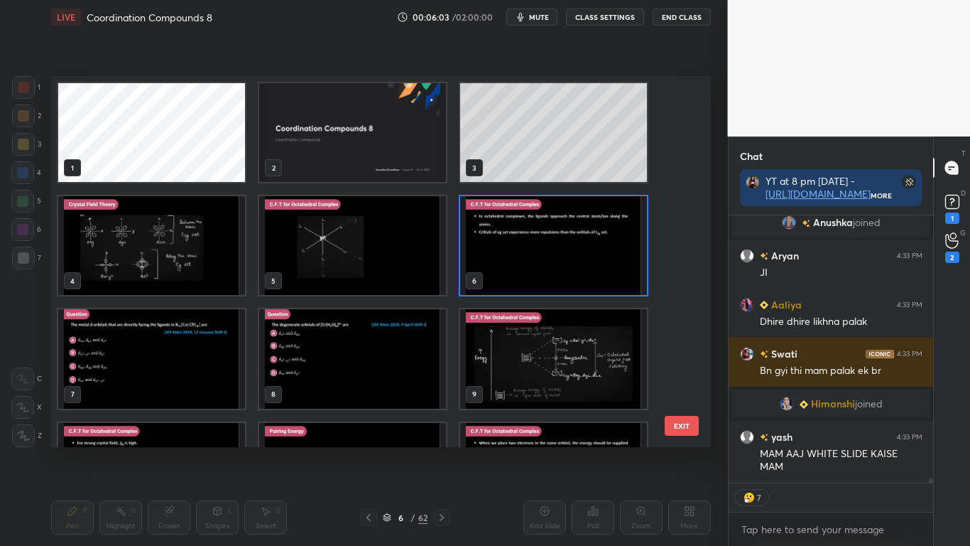
scroll to position [367, 652]
click at [541, 401] on img "grid" at bounding box center [553, 358] width 187 height 99
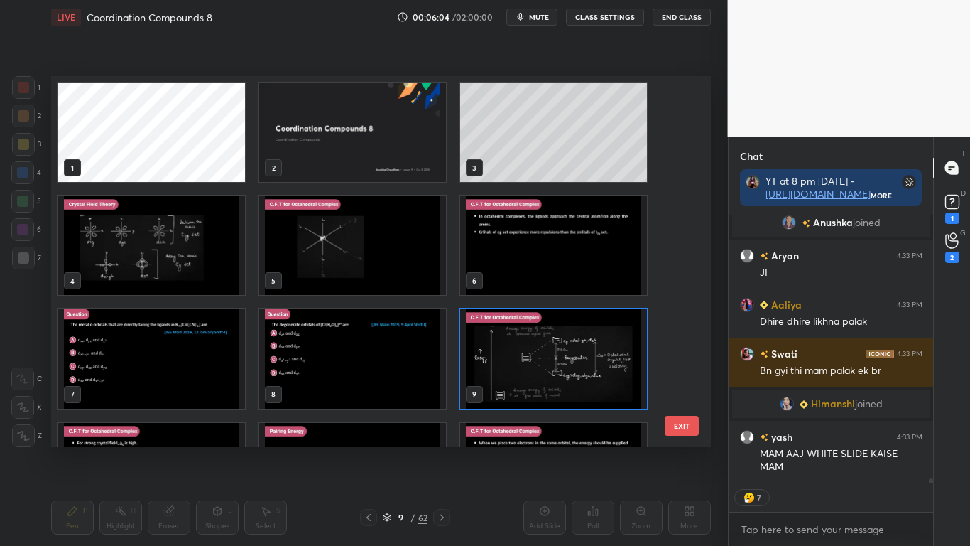
click at [543, 390] on img "grid" at bounding box center [553, 358] width 187 height 99
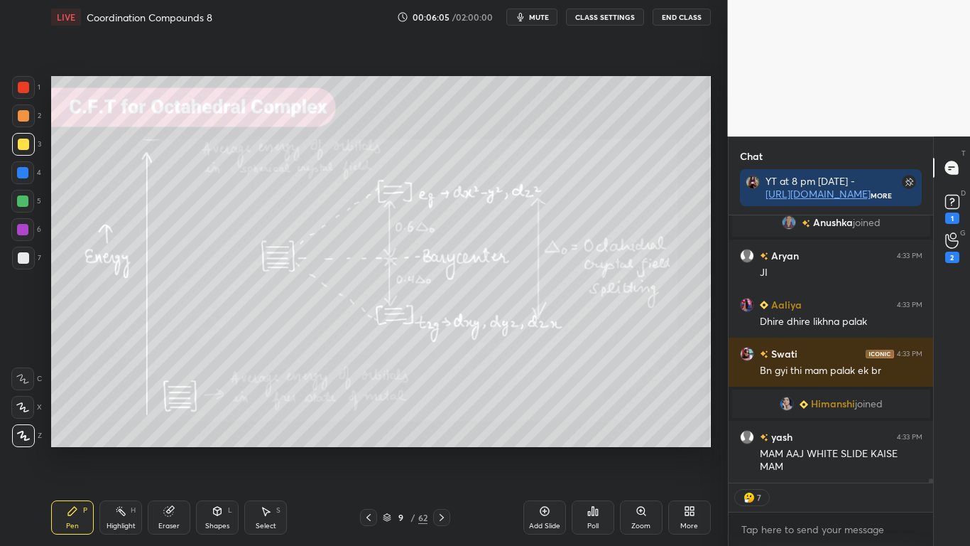
click at [543, 391] on img "grid" at bounding box center [553, 358] width 187 height 99
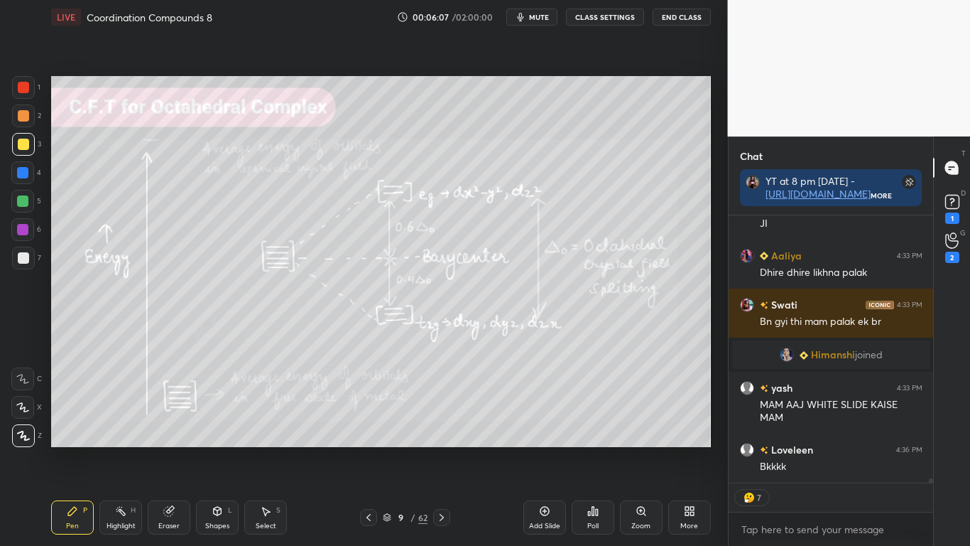
scroll to position [17314, 0]
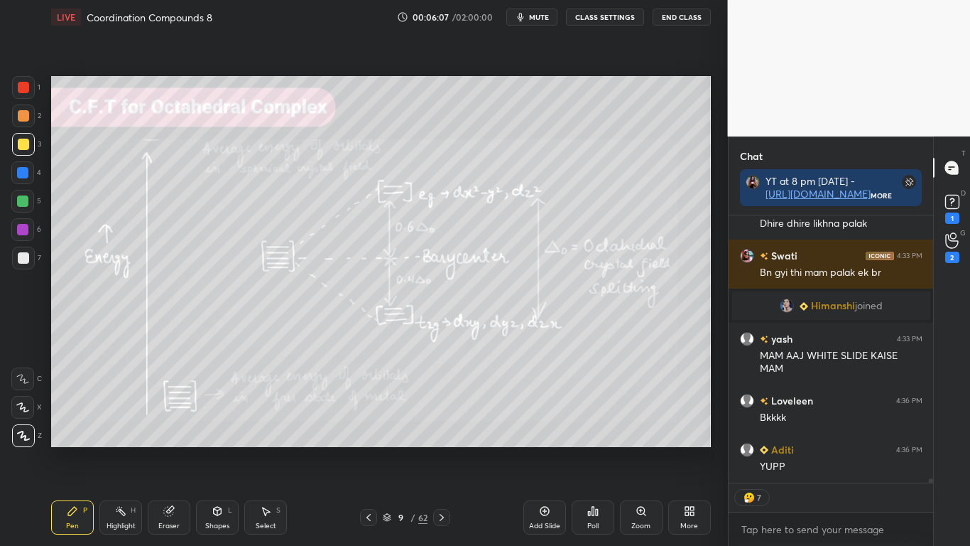
click at [384, 449] on icon at bounding box center [387, 518] width 7 height 2
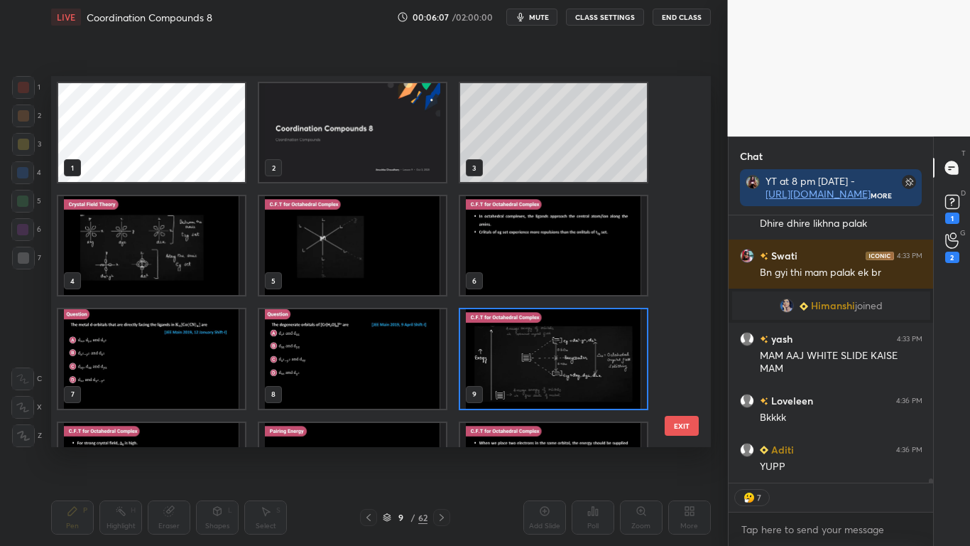
scroll to position [367, 652]
click at [517, 256] on img "grid" at bounding box center [553, 245] width 187 height 99
click at [522, 254] on img "grid" at bounding box center [553, 245] width 187 height 99
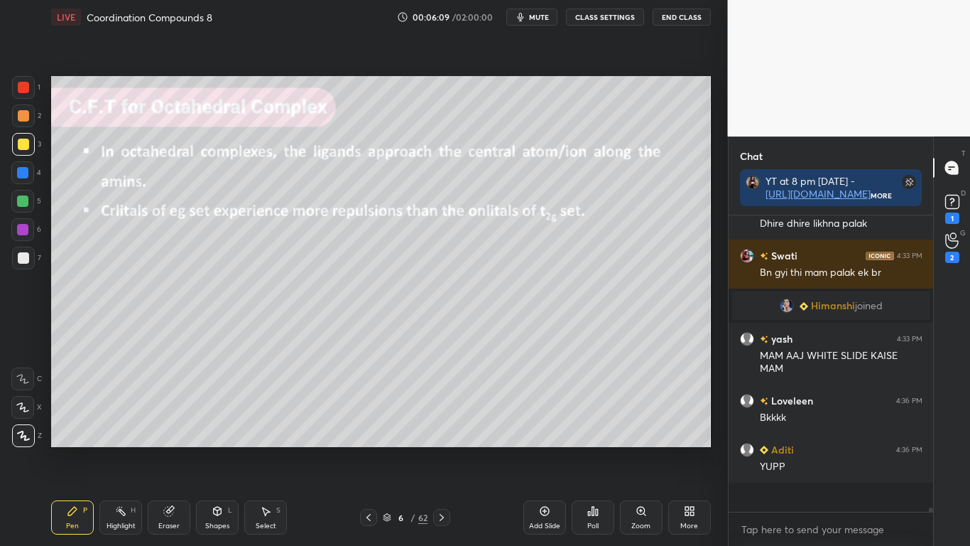
scroll to position [5, 5]
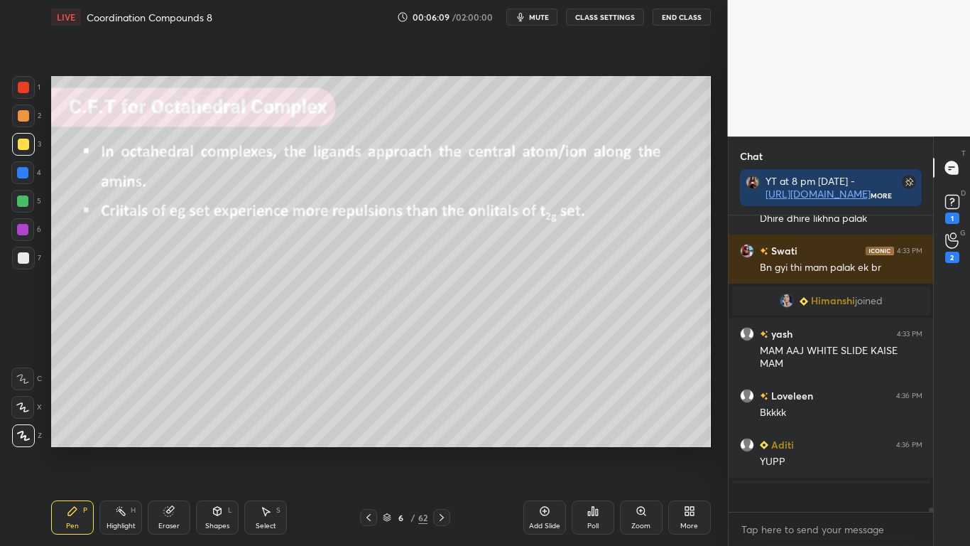
click at [522, 254] on img "grid" at bounding box center [553, 245] width 187 height 99
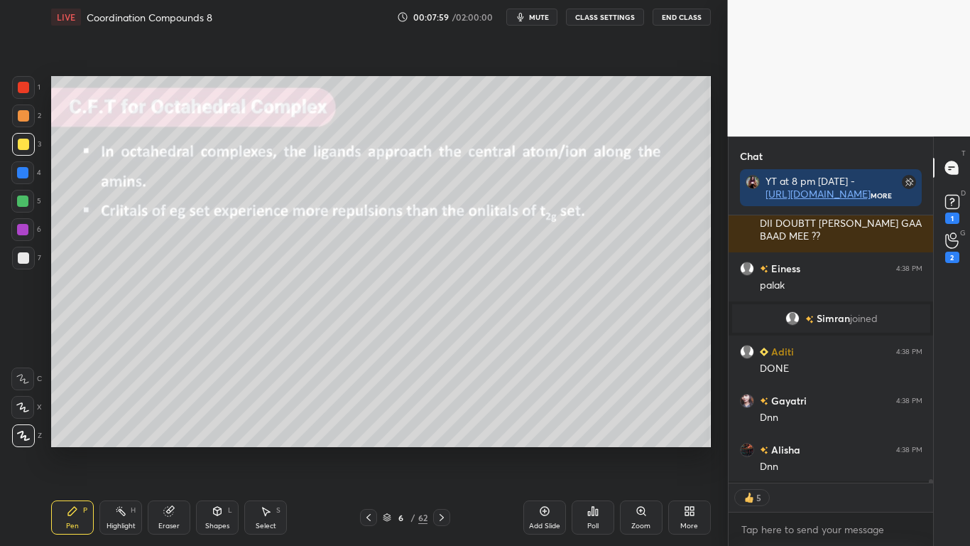
scroll to position [173, 200]
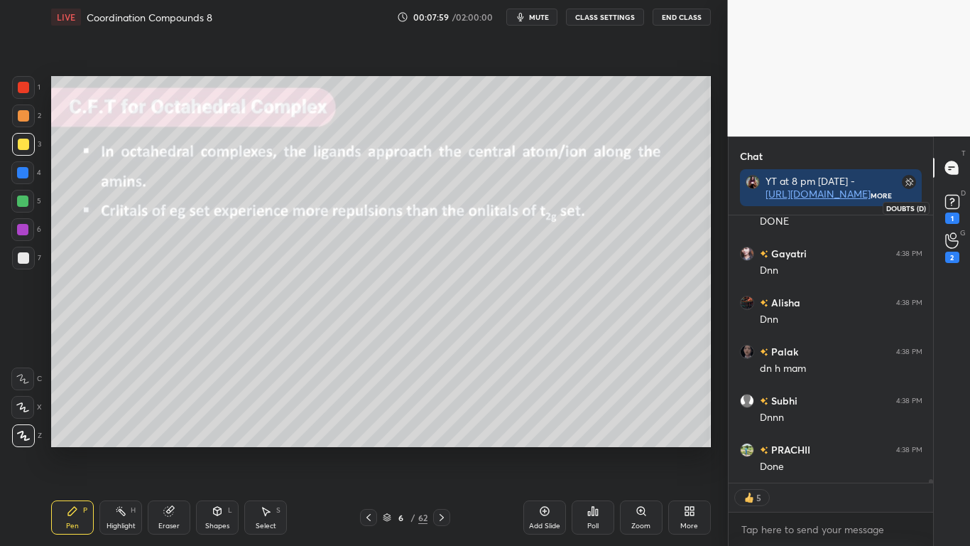
click at [950, 200] on rect at bounding box center [951, 201] width 13 height 13
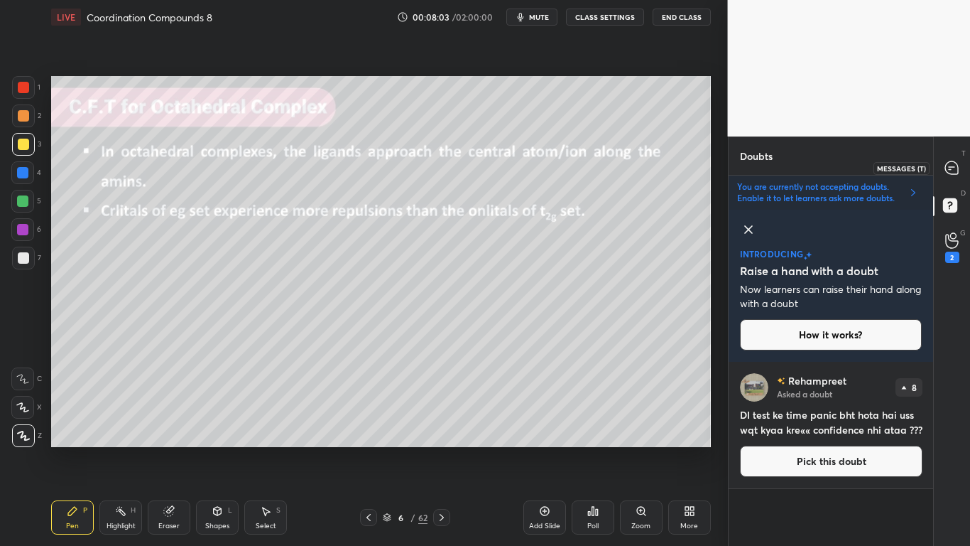
click at [952, 177] on div at bounding box center [952, 168] width 28 height 26
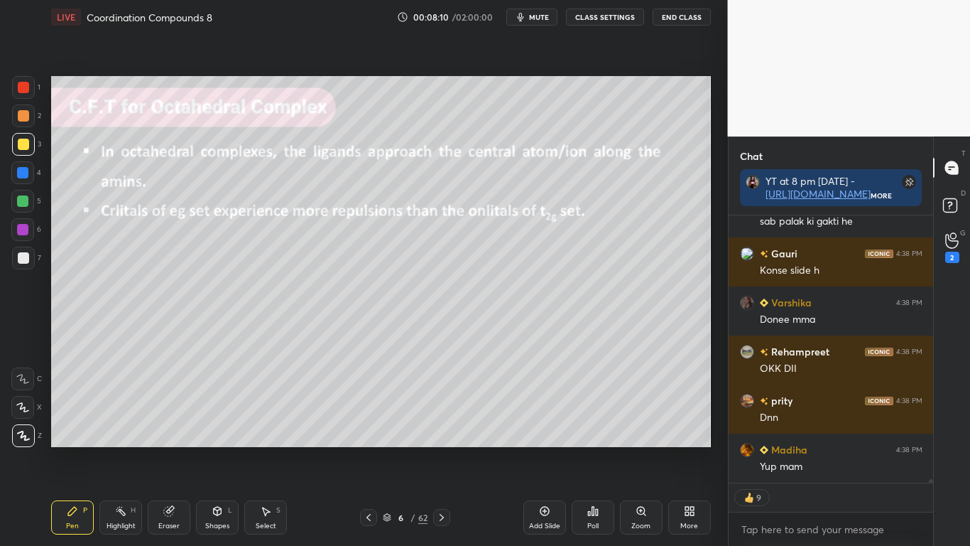
click at [391, 449] on div "6 / 62" at bounding box center [405, 517] width 45 height 13
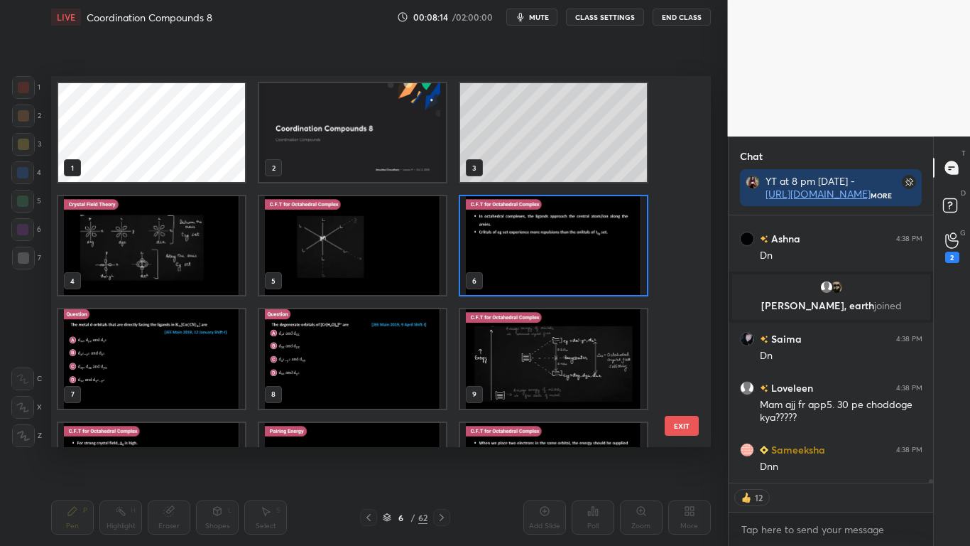
click at [538, 379] on img "grid" at bounding box center [553, 358] width 187 height 99
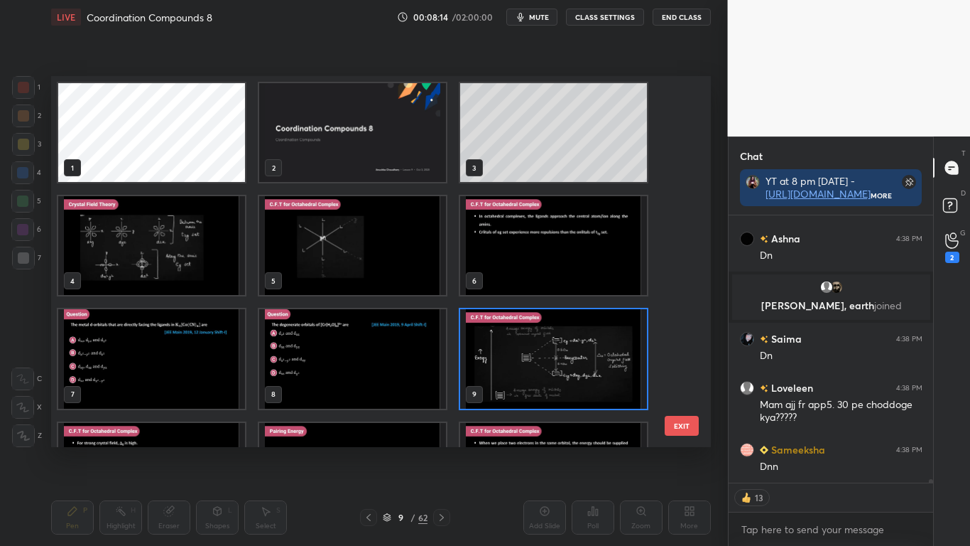
click at [542, 380] on img "grid" at bounding box center [553, 358] width 187 height 99
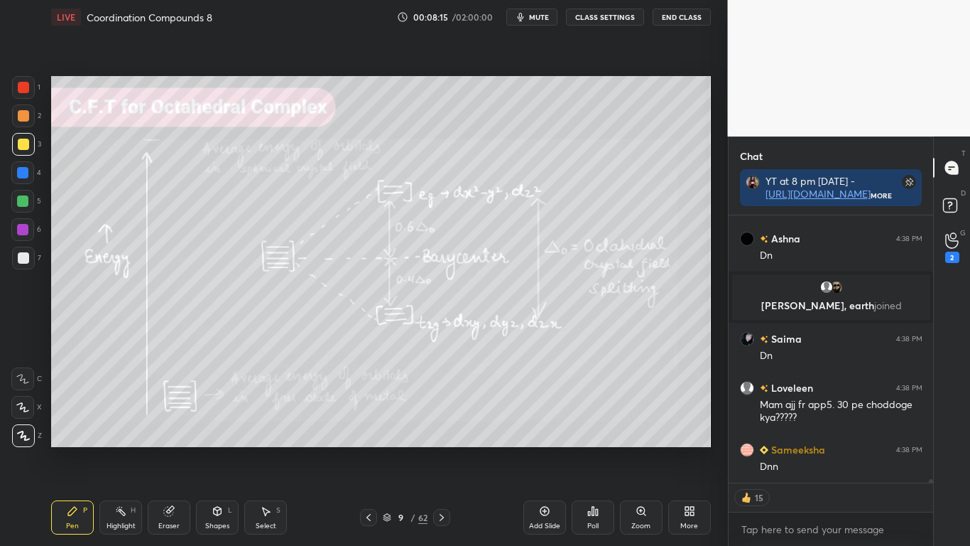
click at [543, 379] on img "grid" at bounding box center [553, 358] width 187 height 99
type textarea "x"
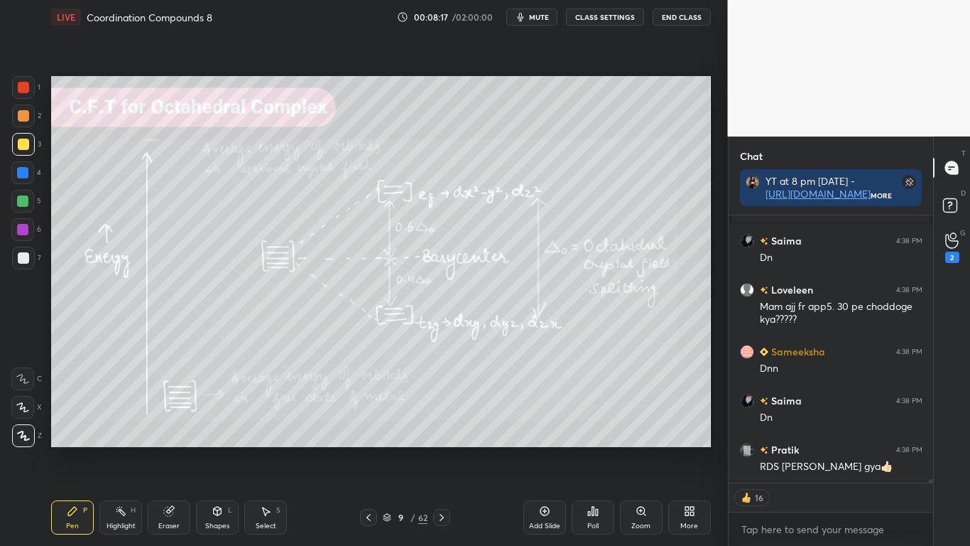
click at [611, 16] on button "CLASS SETTINGS" at bounding box center [605, 17] width 78 height 17
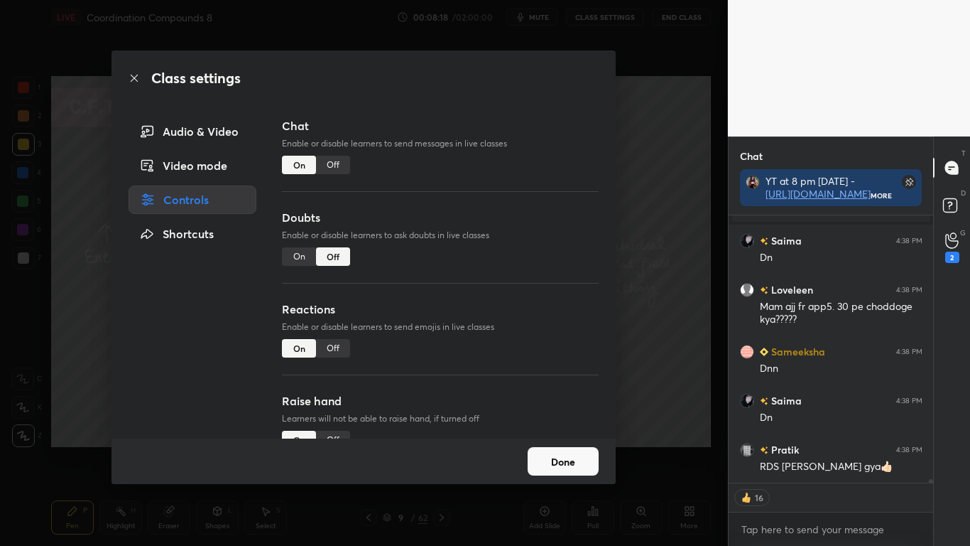
click at [332, 163] on div "Off" at bounding box center [333, 165] width 34 height 18
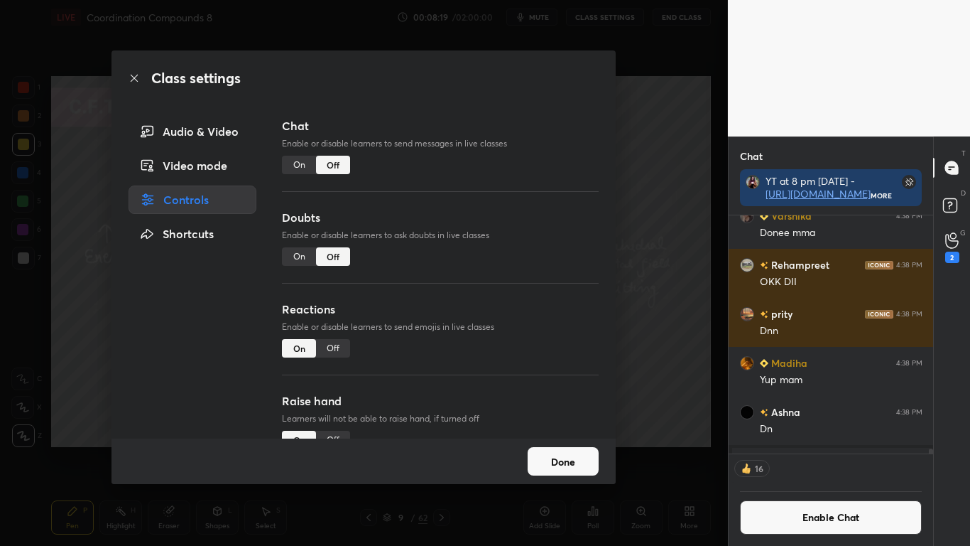
click at [573, 449] on button "Done" at bounding box center [563, 461] width 71 height 28
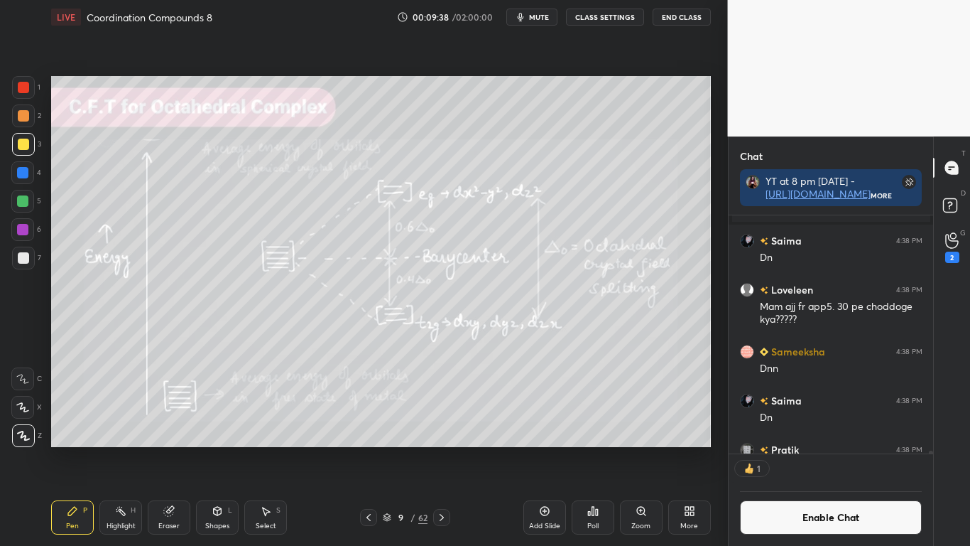
scroll to position [234, 200]
click at [801, 449] on button "Enable Chat" at bounding box center [831, 517] width 183 height 34
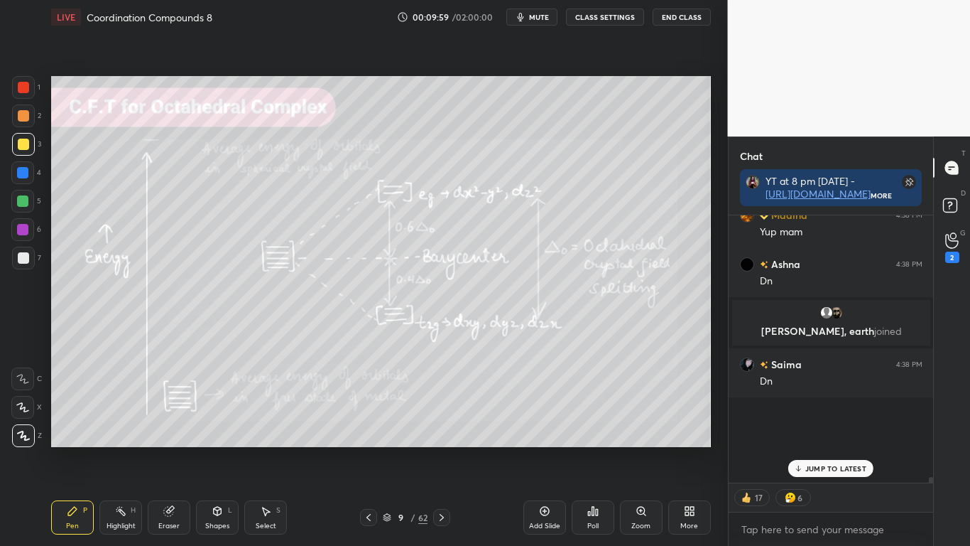
scroll to position [263, 200]
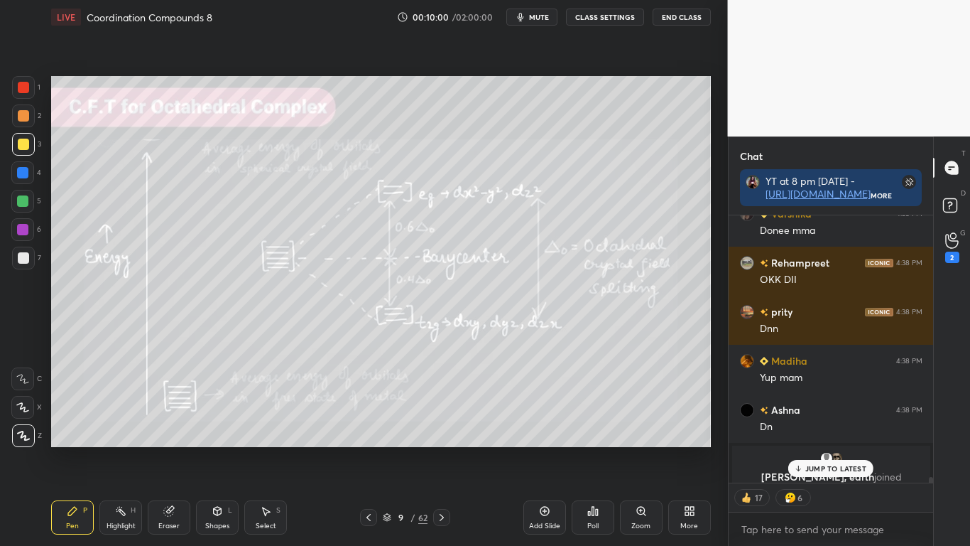
click at [835, 449] on p "JUMP TO LATEST" at bounding box center [836, 468] width 61 height 9
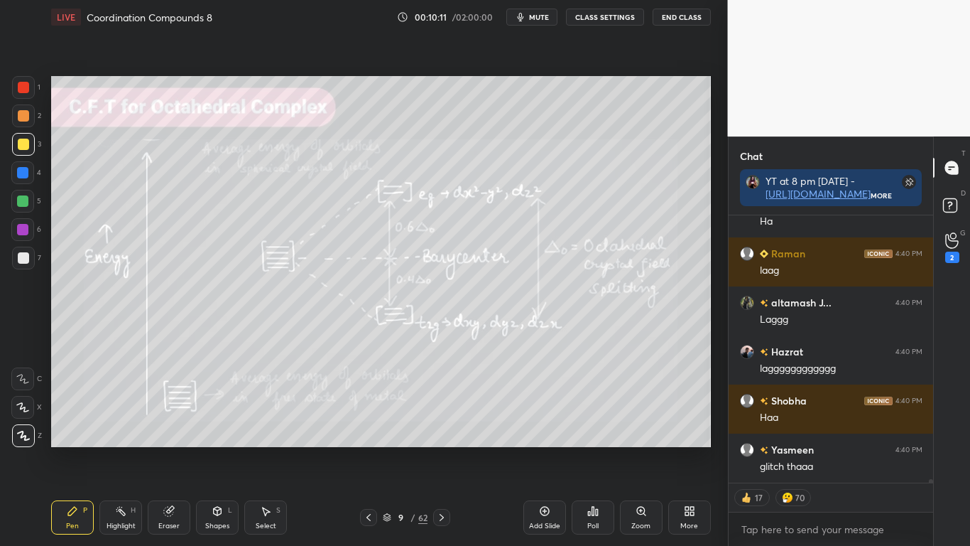
scroll to position [21169, 0]
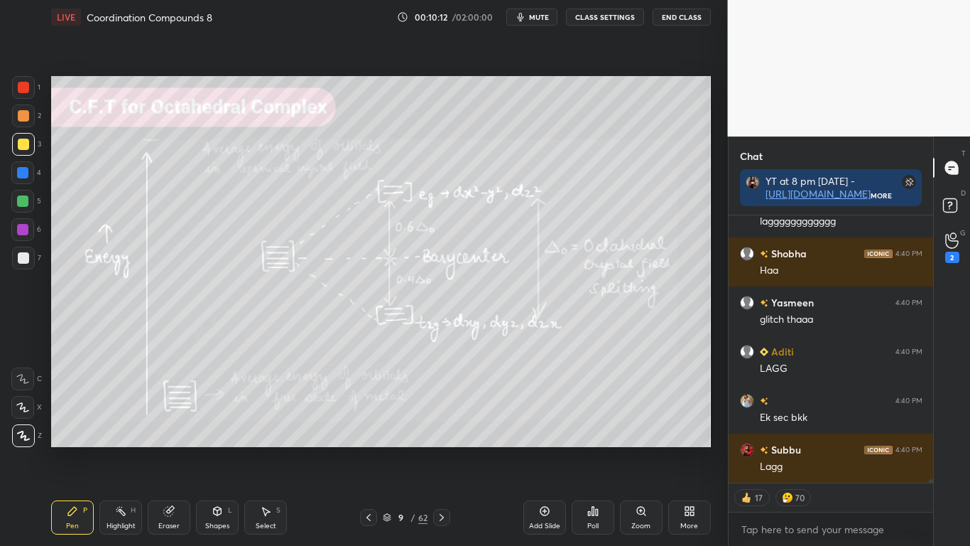
click at [698, 449] on div "More" at bounding box center [689, 517] width 43 height 34
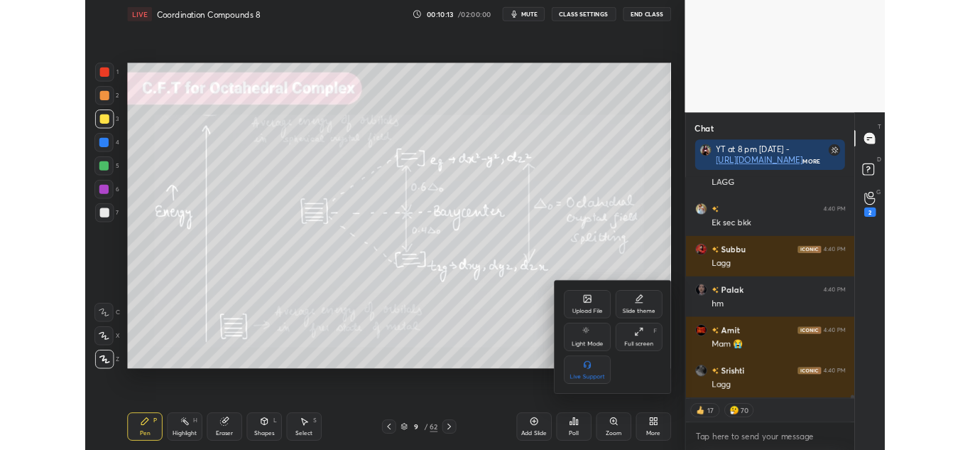
scroll to position [21414, 0]
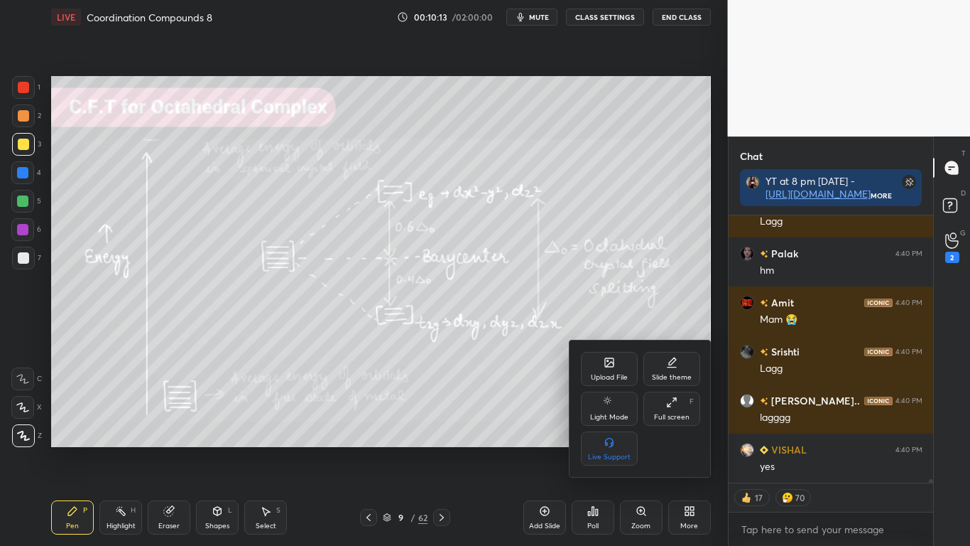
click at [672, 411] on div "Full screen F" at bounding box center [672, 408] width 57 height 34
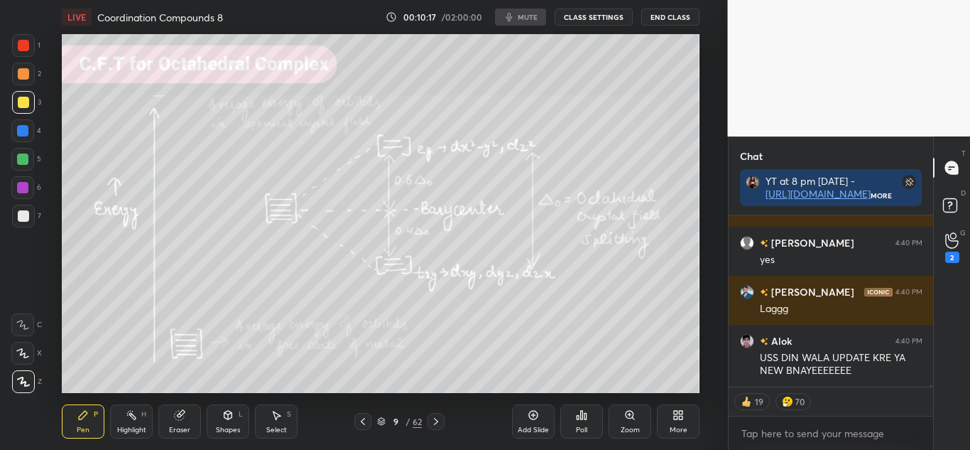
scroll to position [21915, 0]
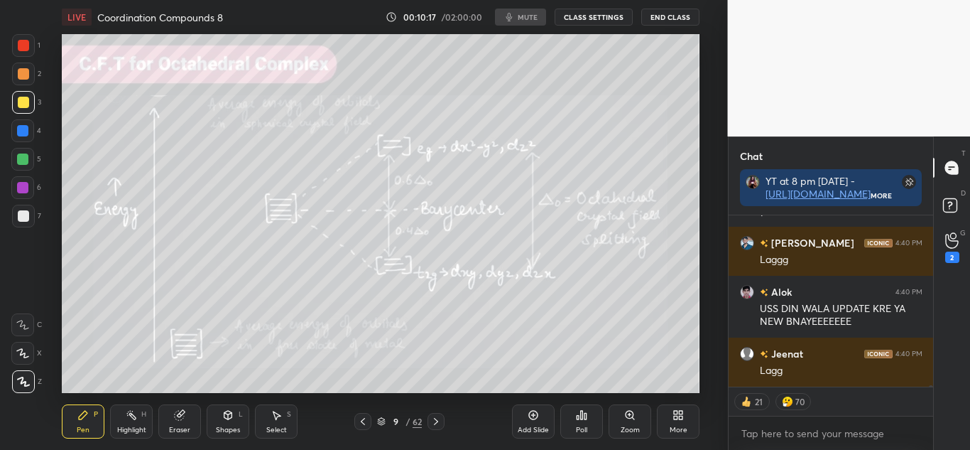
type textarea "x"
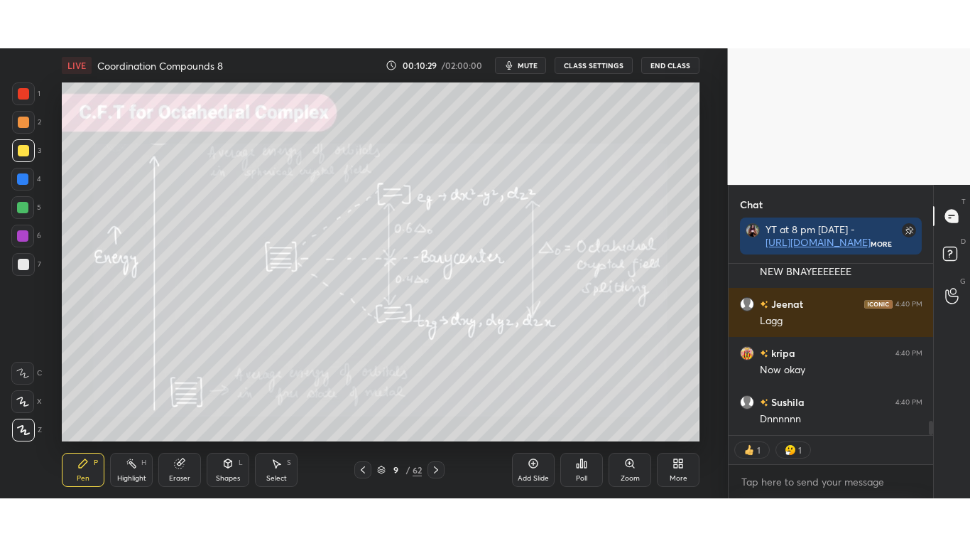
scroll to position [1909, 0]
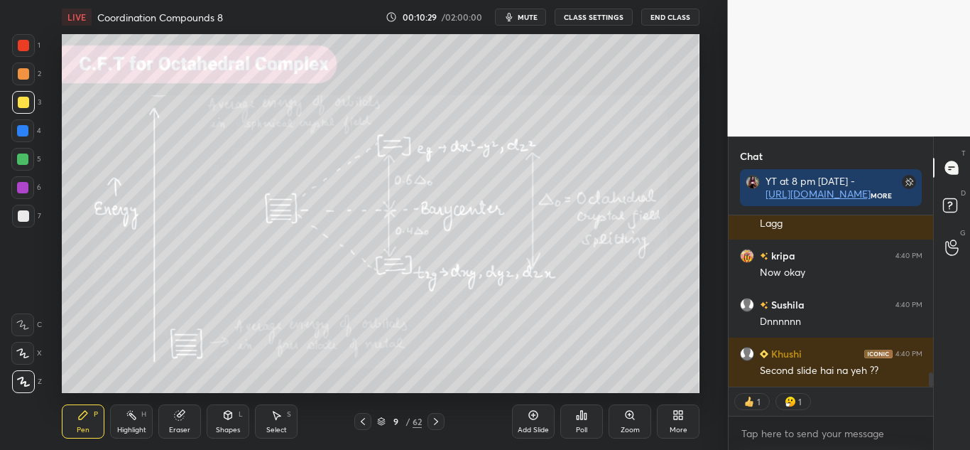
click at [676, 416] on icon at bounding box center [676, 418] width 4 height 4
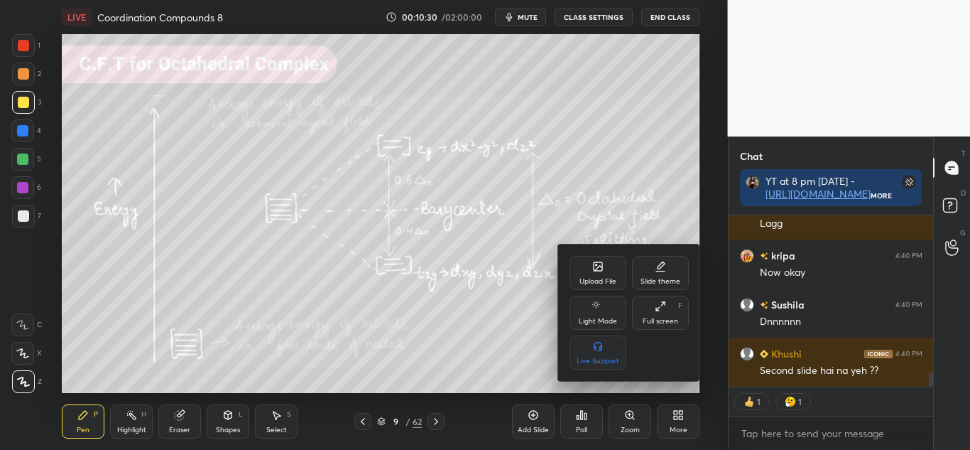
click at [661, 313] on div "Full screen F" at bounding box center [660, 313] width 57 height 34
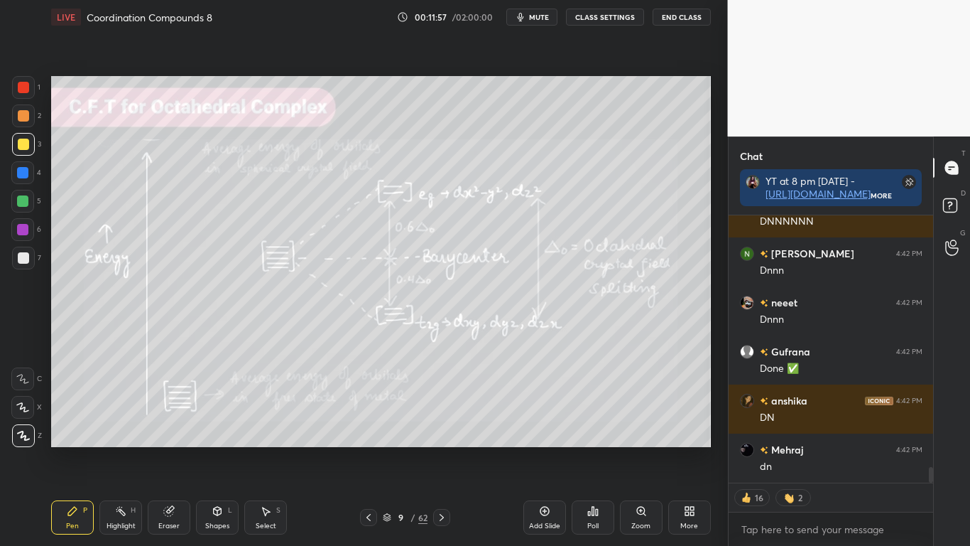
scroll to position [4343, 0]
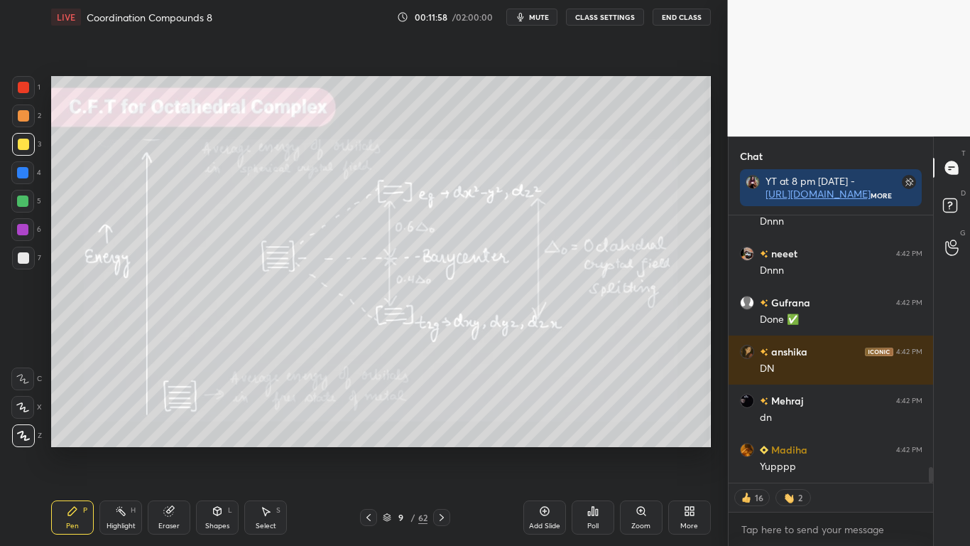
click at [29, 146] on div at bounding box center [23, 144] width 23 height 23
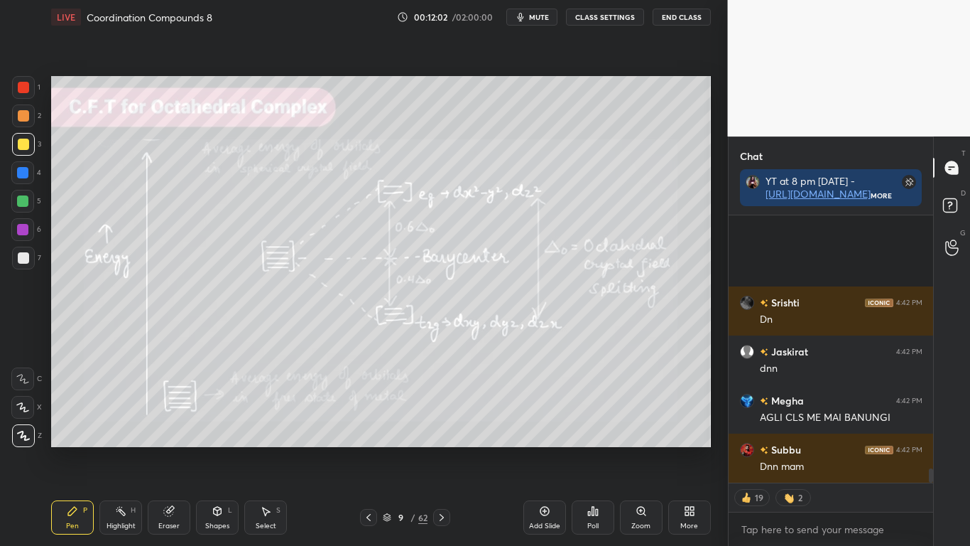
scroll to position [4846, 0]
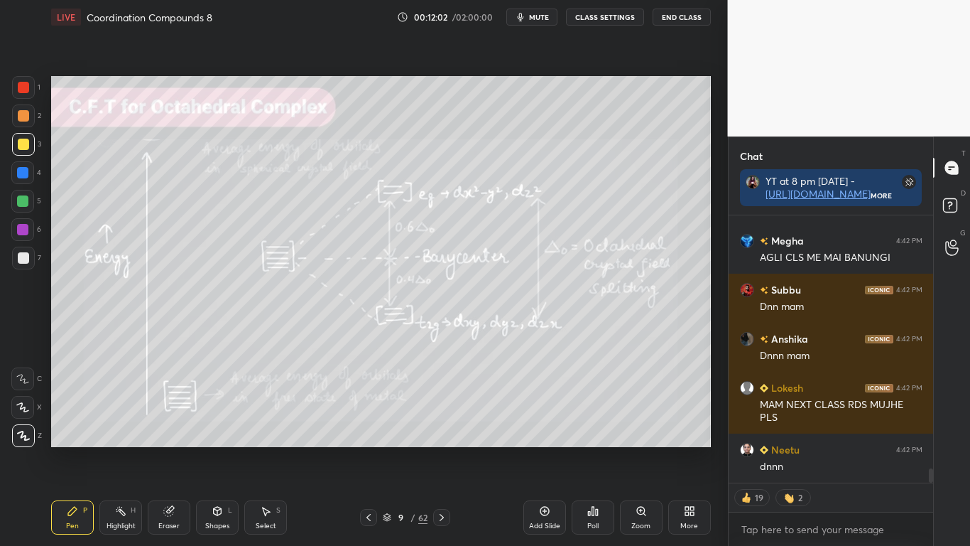
click at [540, 449] on icon at bounding box center [544, 510] width 11 height 11
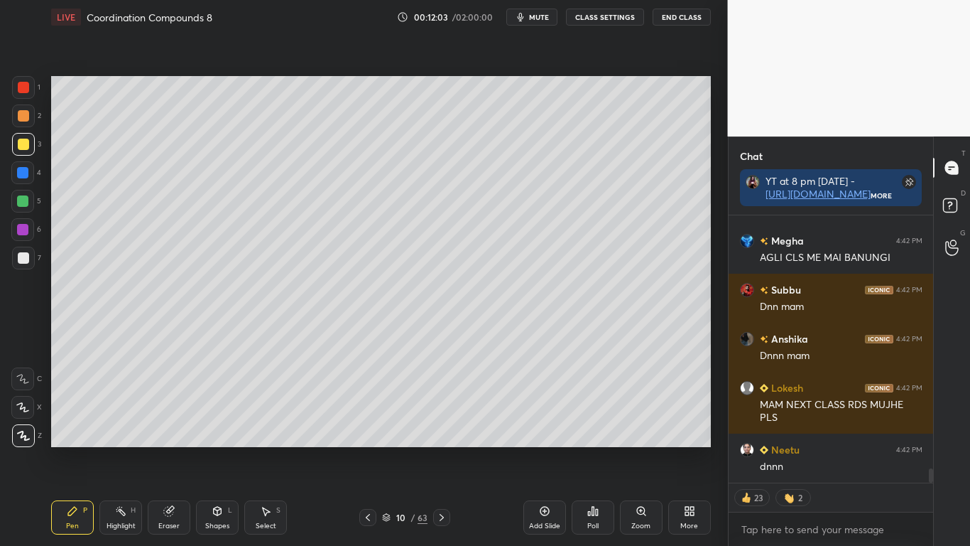
click at [615, 24] on button "CLASS SETTINGS" at bounding box center [605, 17] width 78 height 17
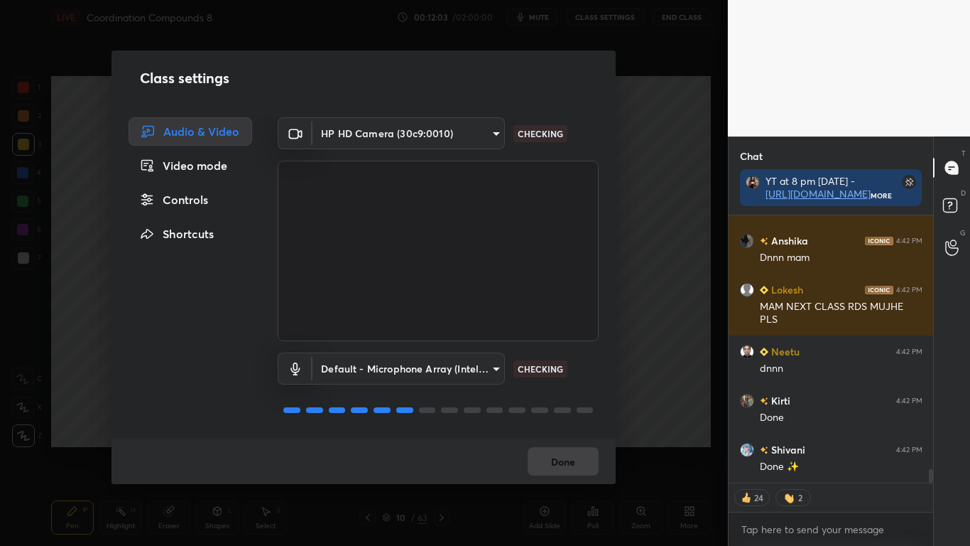
type textarea "x"
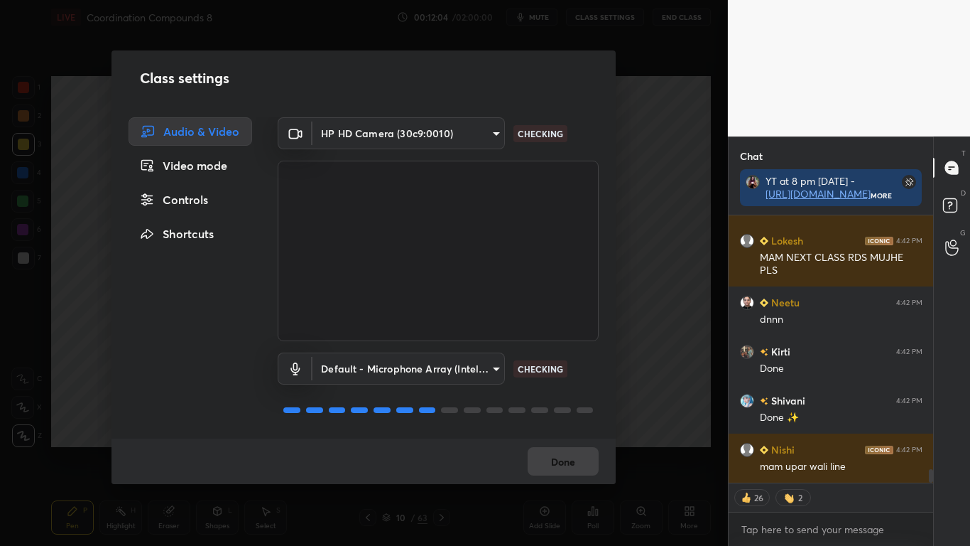
click at [230, 197] on div "Controls" at bounding box center [191, 199] width 124 height 28
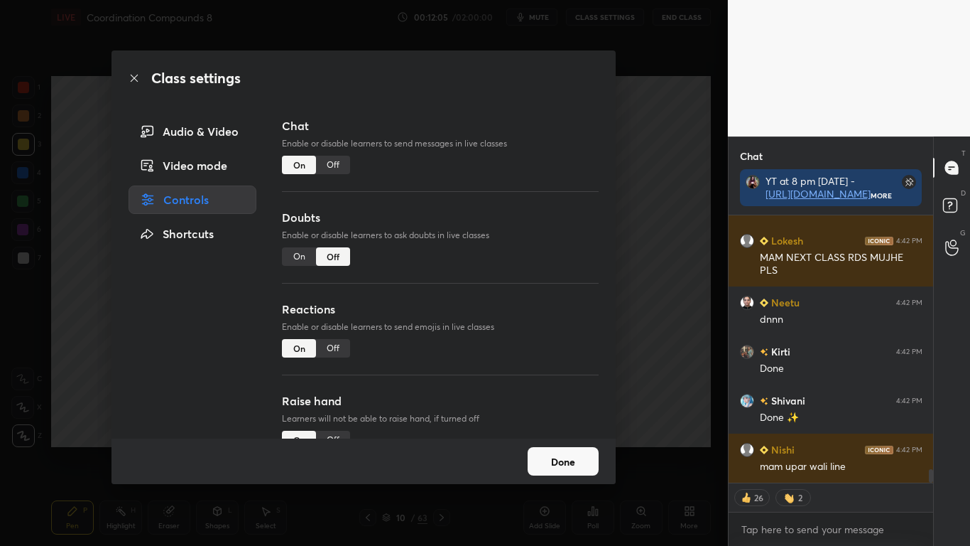
click at [335, 169] on div "Off" at bounding box center [333, 165] width 34 height 18
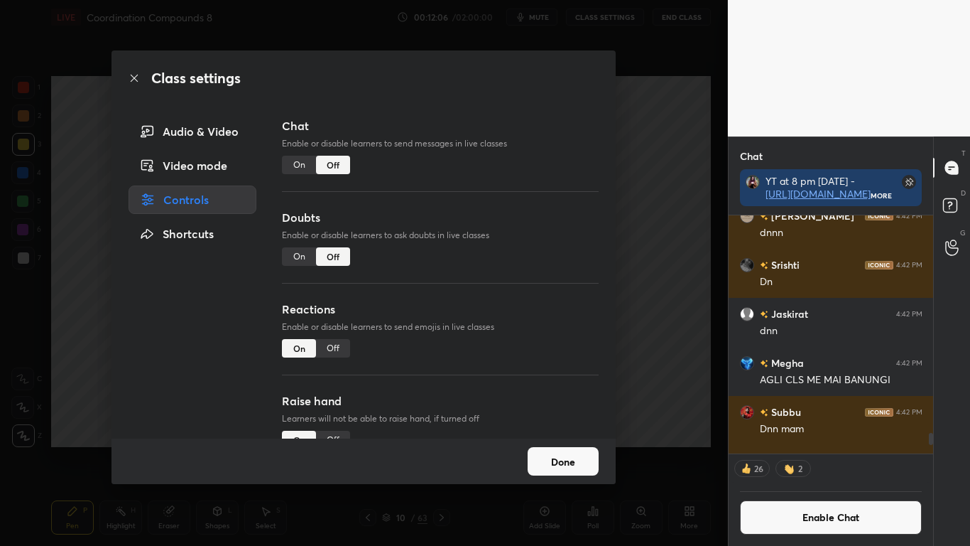
click at [568, 449] on button "Done" at bounding box center [563, 461] width 71 height 28
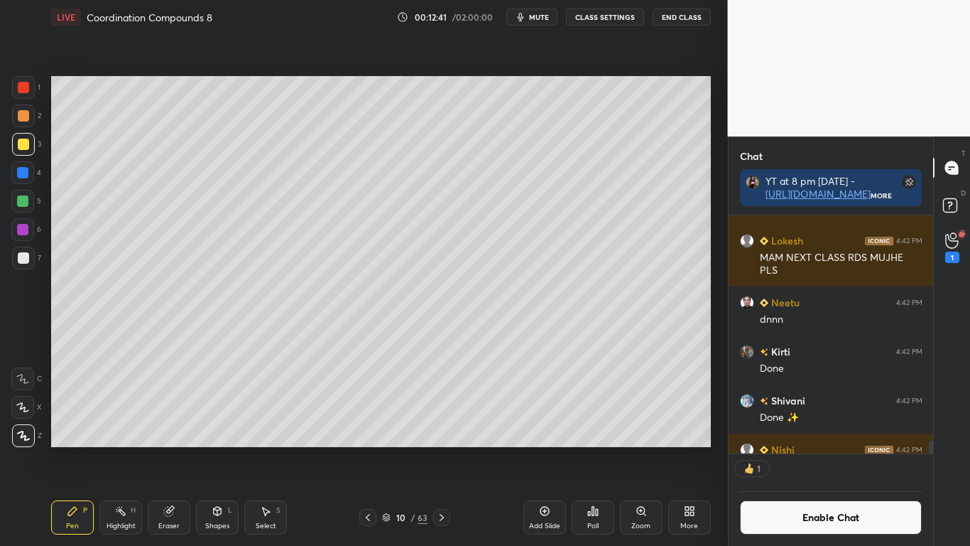
scroll to position [234, 200]
click at [21, 259] on div at bounding box center [23, 257] width 11 height 11
click at [254, 449] on div "Select S" at bounding box center [265, 517] width 43 height 34
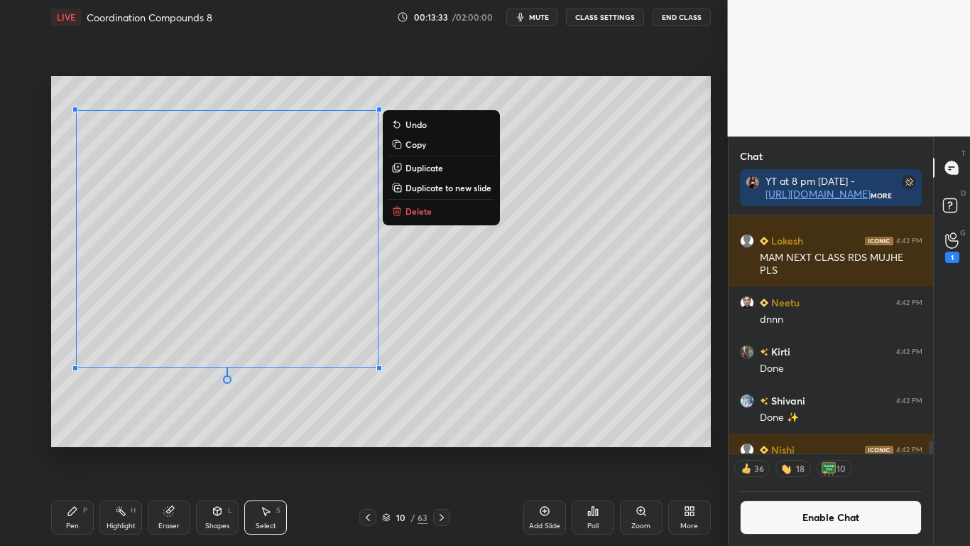
click at [74, 449] on div "Pen P" at bounding box center [72, 517] width 43 height 34
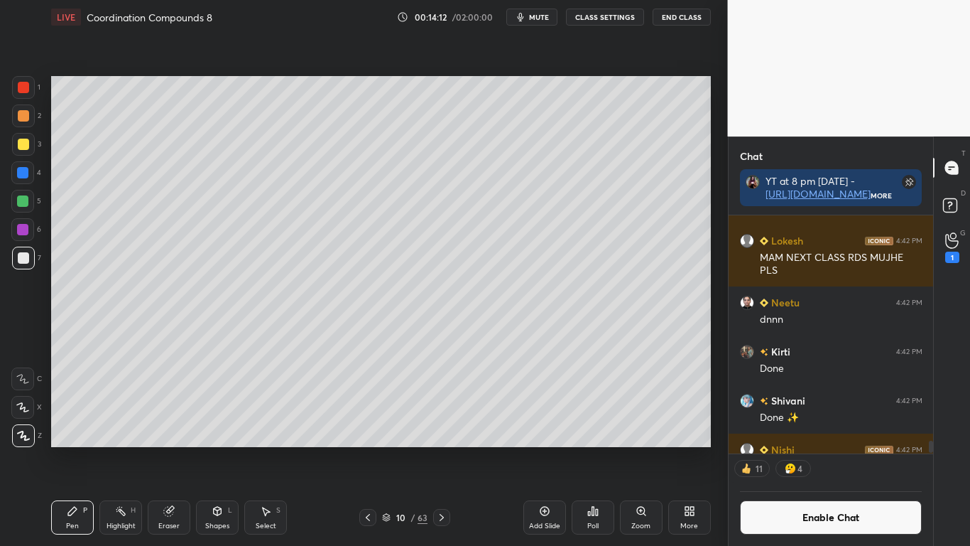
click at [28, 144] on div at bounding box center [23, 144] width 11 height 11
click at [27, 175] on div at bounding box center [22, 172] width 11 height 11
click at [443, 449] on icon at bounding box center [441, 516] width 11 height 11
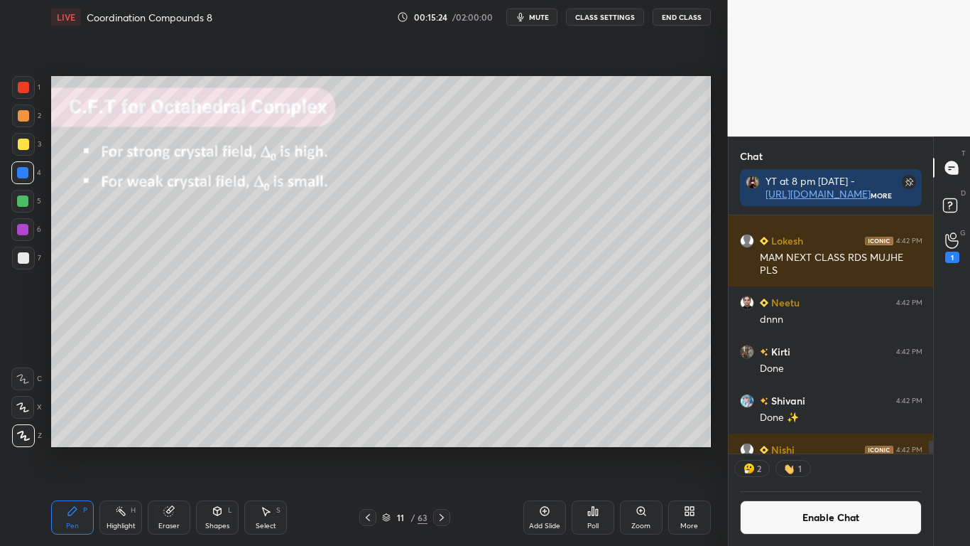
click at [367, 449] on icon at bounding box center [367, 516] width 11 height 11
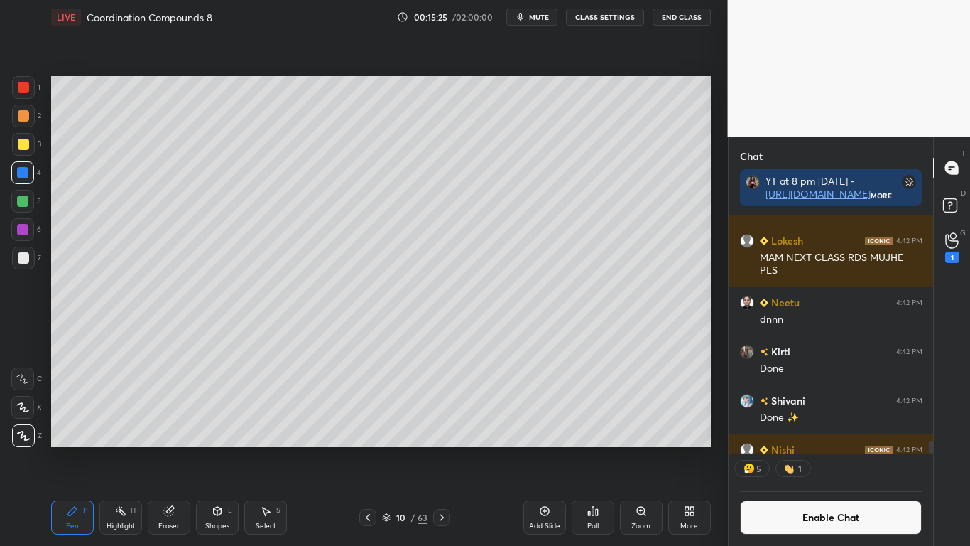
click at [804, 449] on button "Enable Chat" at bounding box center [831, 517] width 183 height 34
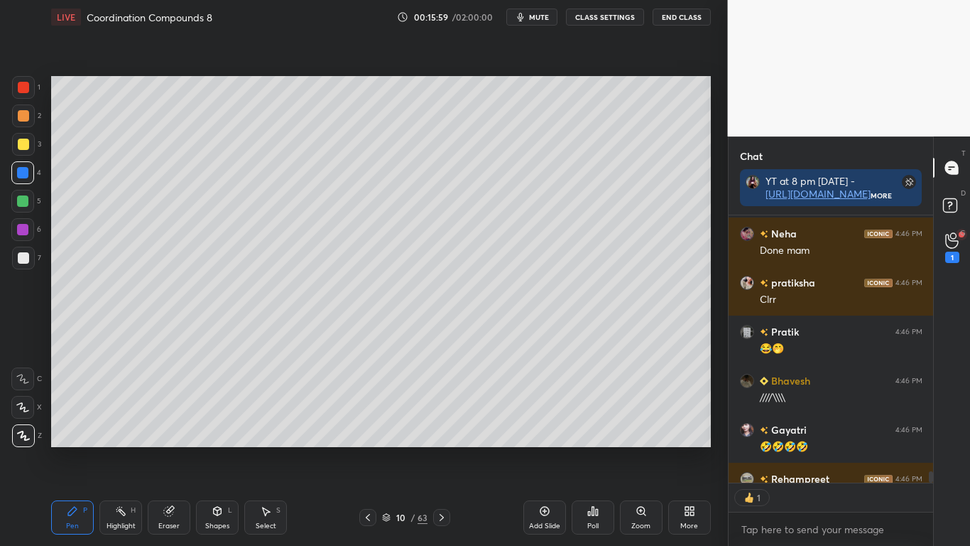
scroll to position [263, 200]
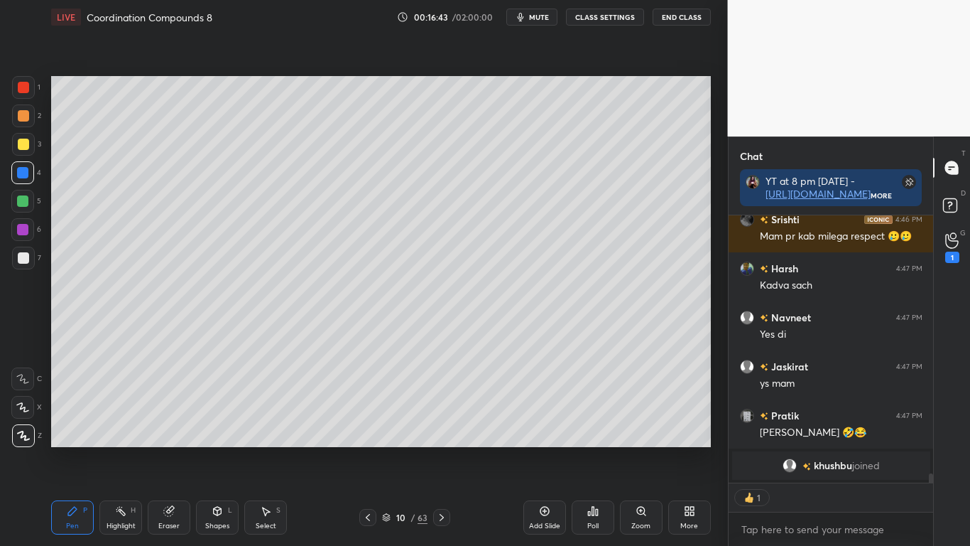
click at [23, 145] on div at bounding box center [23, 144] width 11 height 11
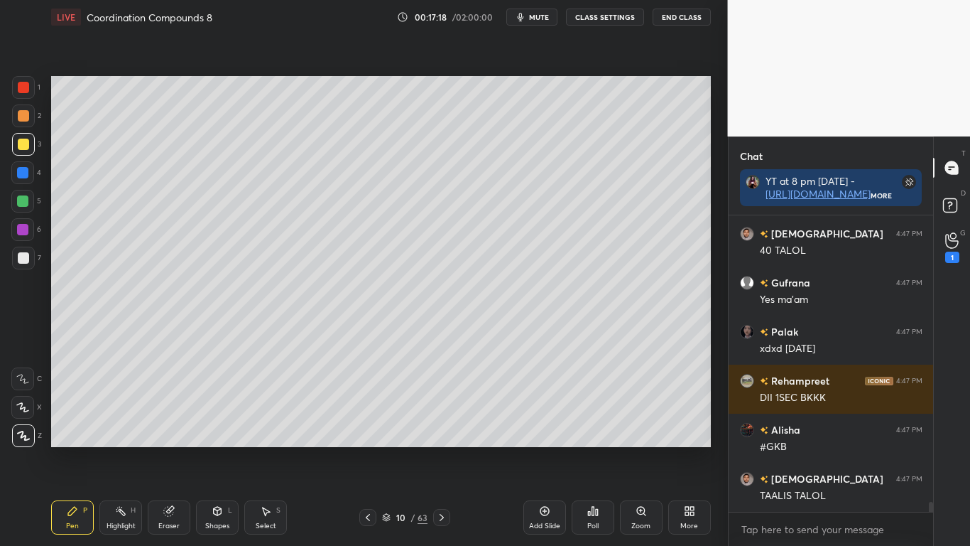
click at [370, 449] on icon at bounding box center [367, 516] width 11 height 11
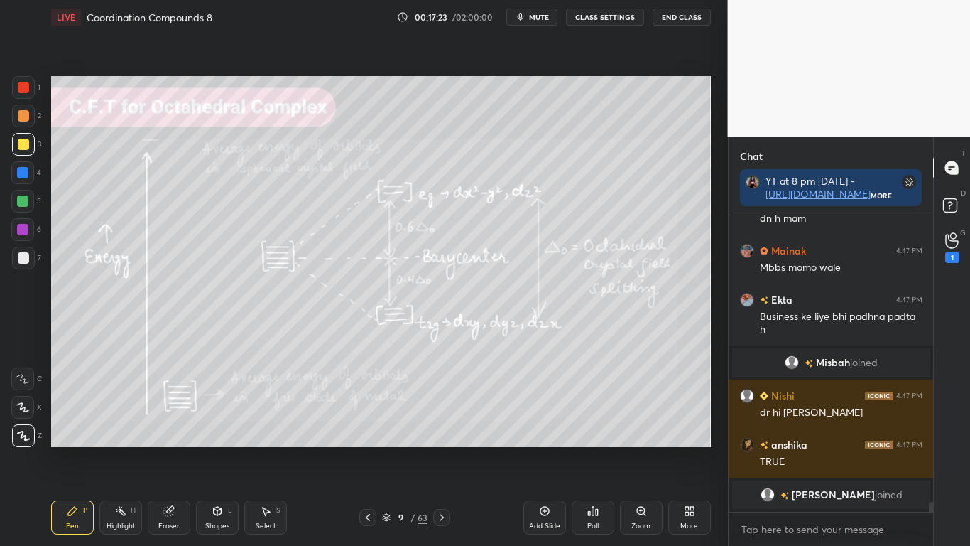
click at [443, 449] on icon at bounding box center [442, 517] width 4 height 7
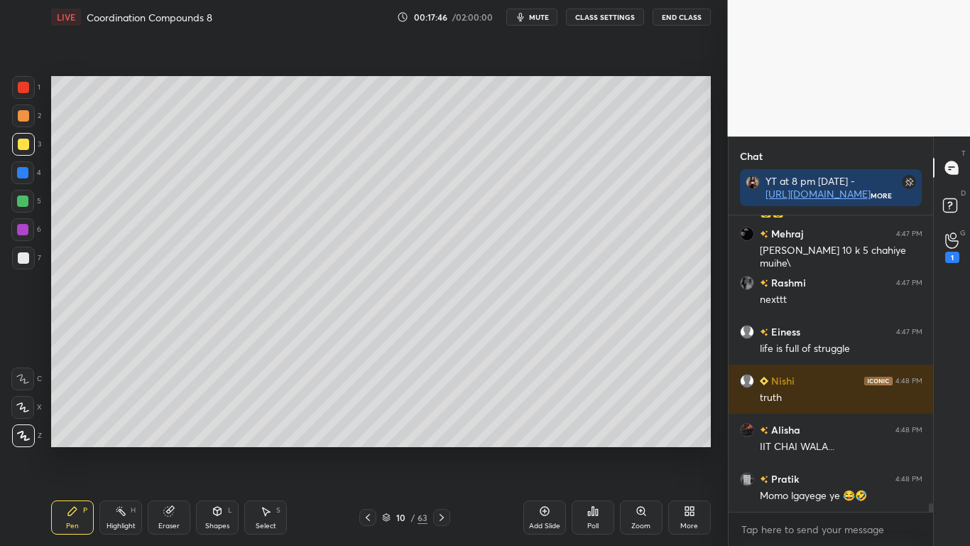
click at [21, 147] on div at bounding box center [23, 144] width 11 height 11
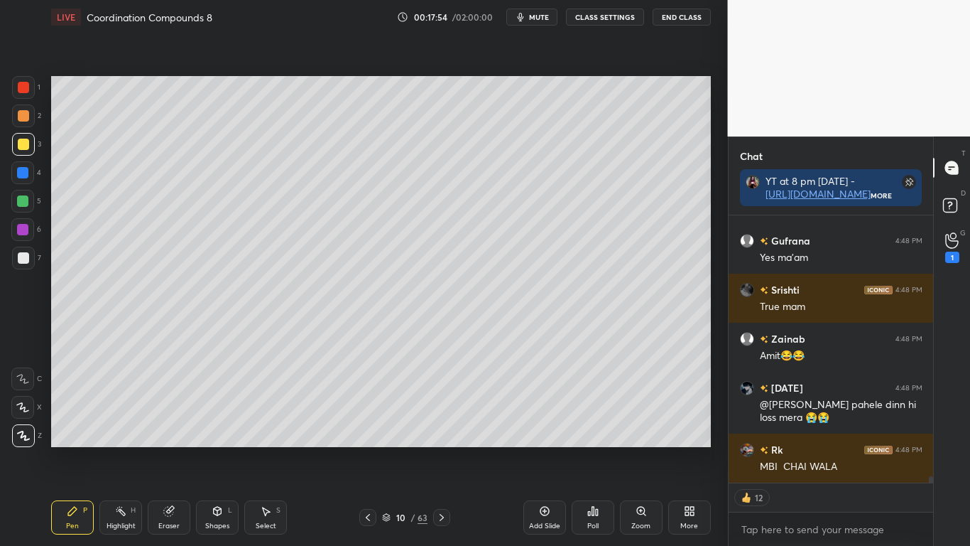
click at [437, 449] on icon at bounding box center [441, 516] width 11 height 11
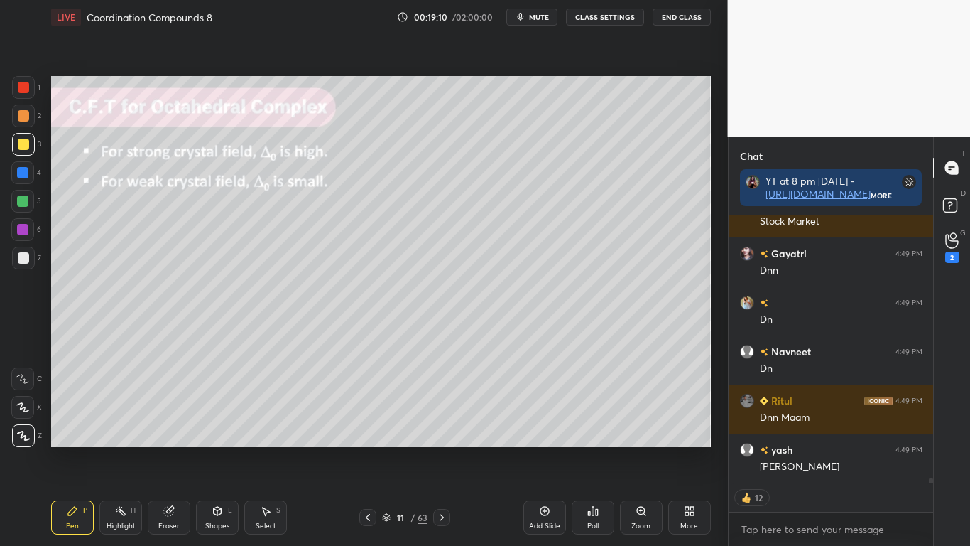
click at [610, 22] on button "CLASS SETTINGS" at bounding box center [605, 17] width 78 height 17
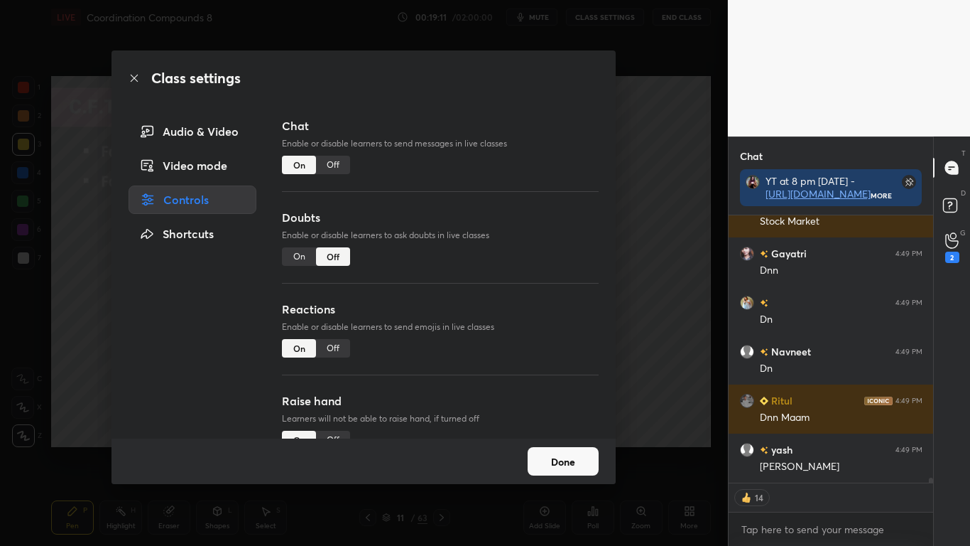
click at [335, 158] on div "Off" at bounding box center [333, 165] width 34 height 18
type textarea "x"
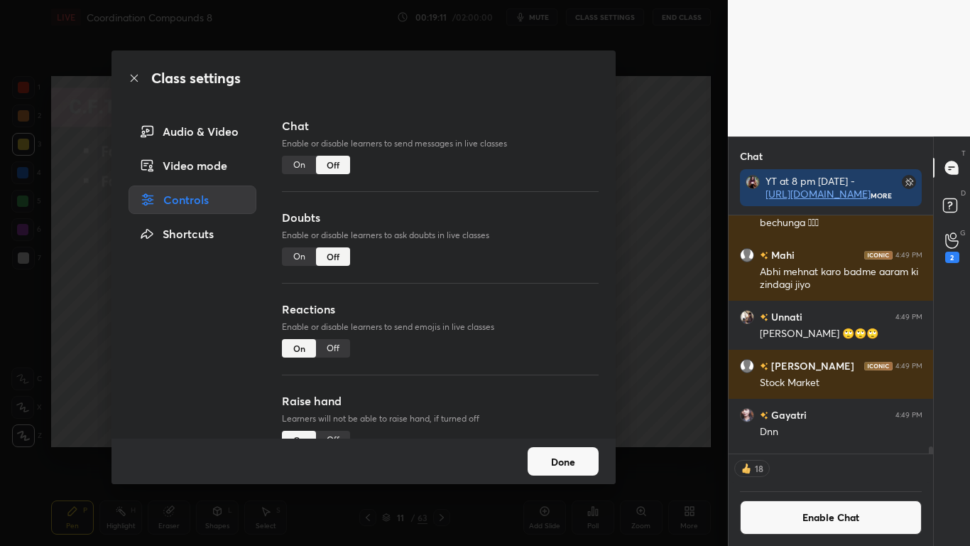
click at [558, 449] on button "Done" at bounding box center [563, 461] width 71 height 28
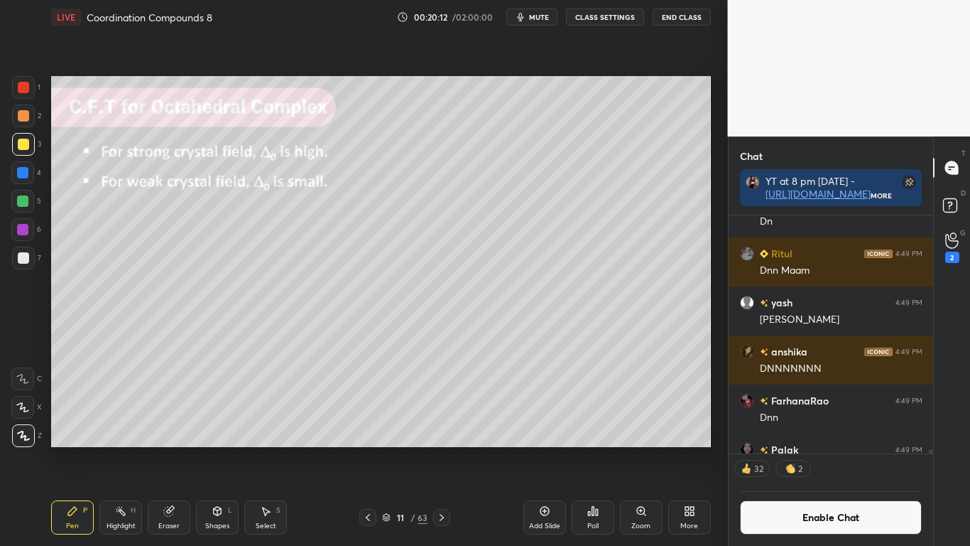
click at [855, 449] on button "Enable Chat" at bounding box center [831, 517] width 183 height 34
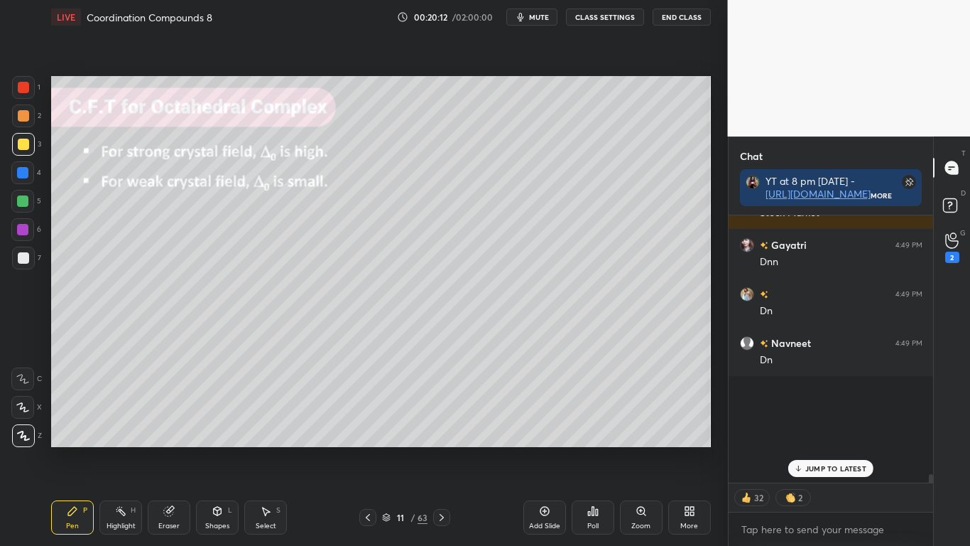
scroll to position [13650, 0]
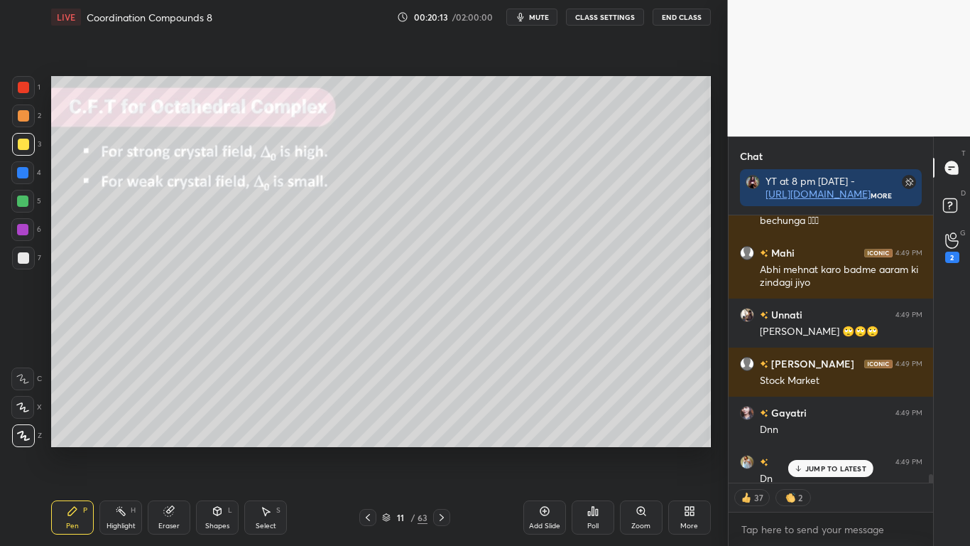
click at [838, 449] on div "JUMP TO LATEST" at bounding box center [830, 468] width 85 height 17
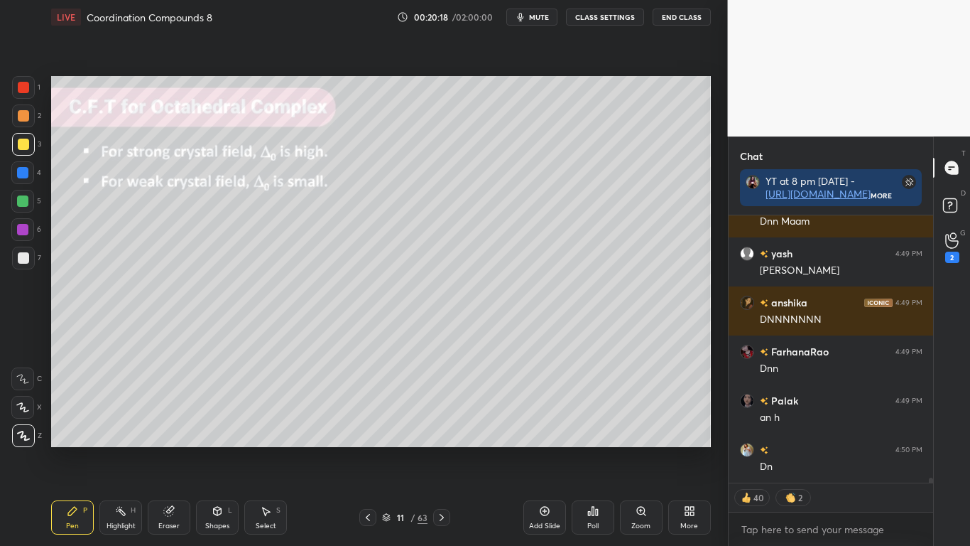
scroll to position [14054, 0]
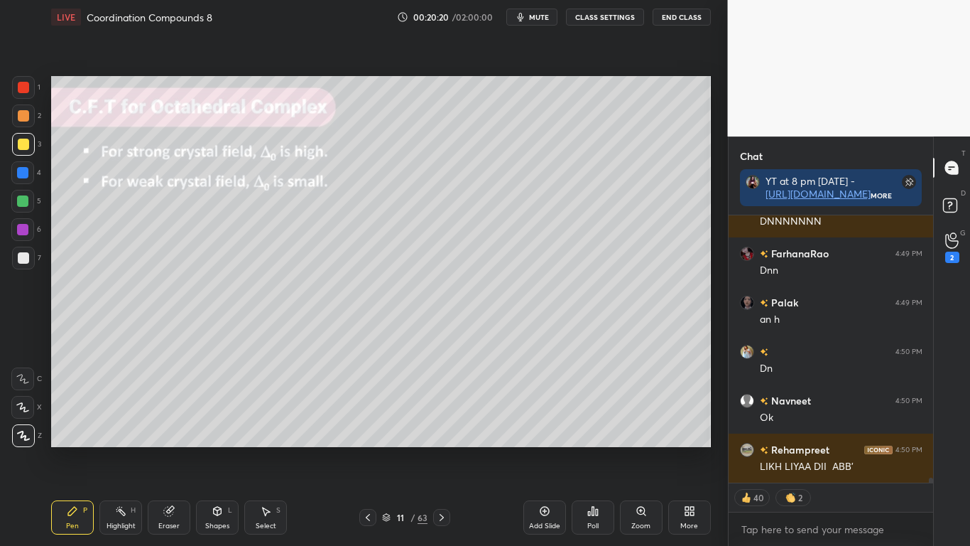
click at [23, 143] on div at bounding box center [23, 144] width 11 height 11
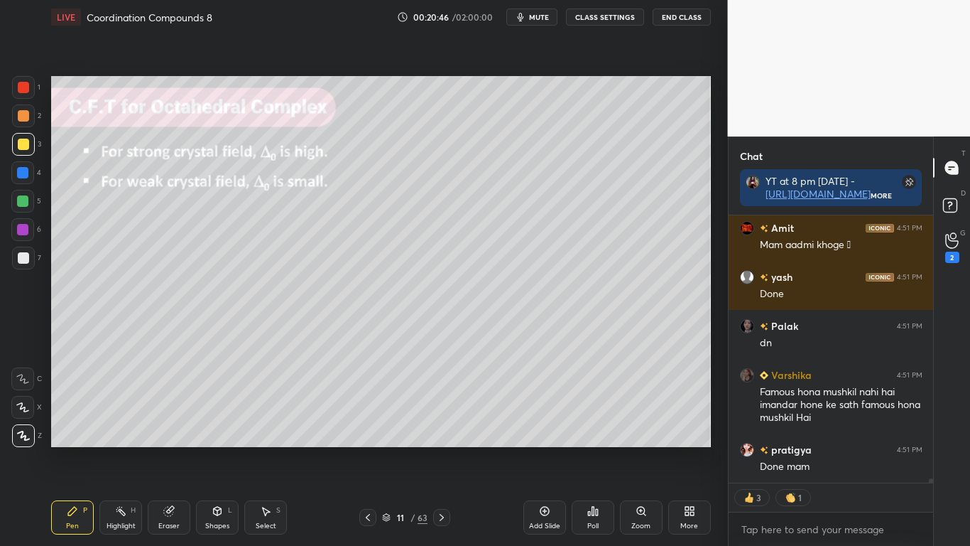
scroll to position [15362, 0]
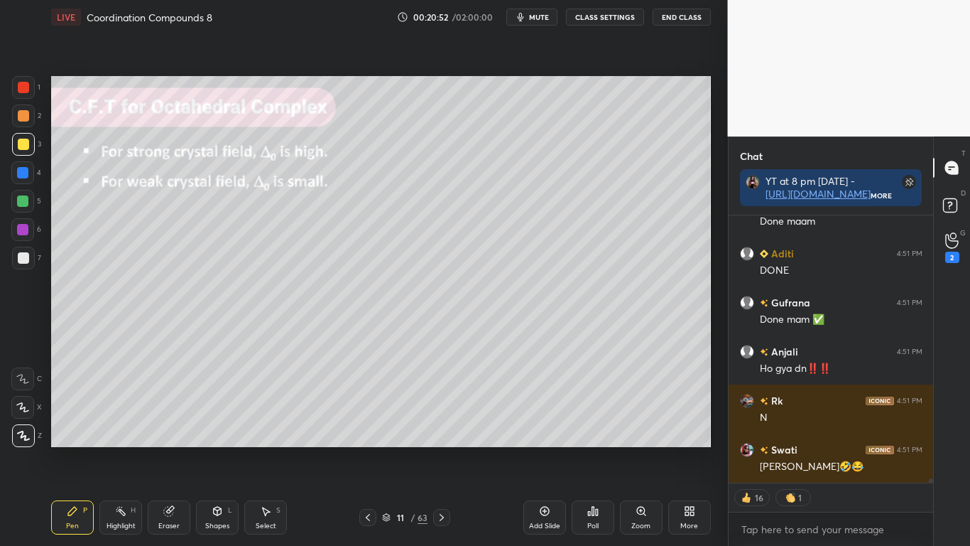
type textarea "x"
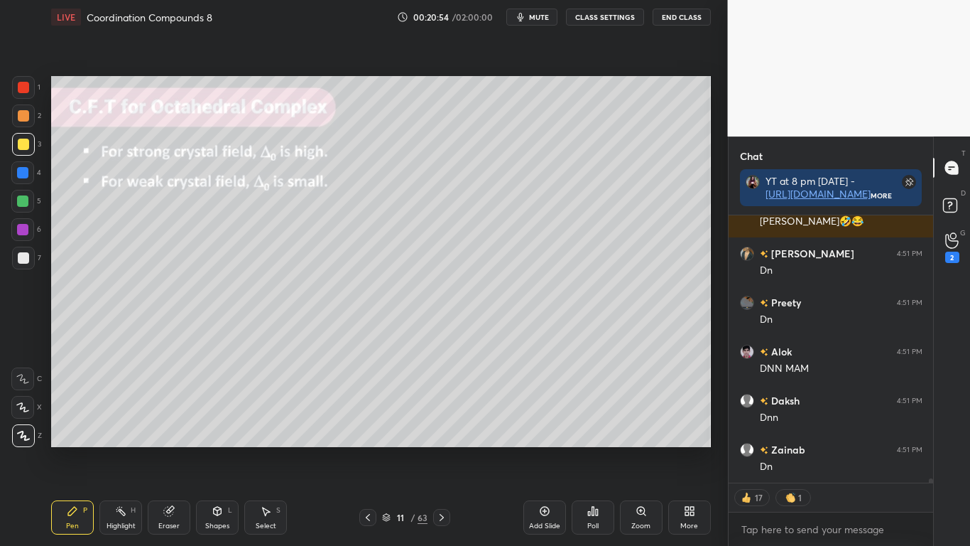
click at [369, 449] on icon at bounding box center [367, 516] width 11 height 11
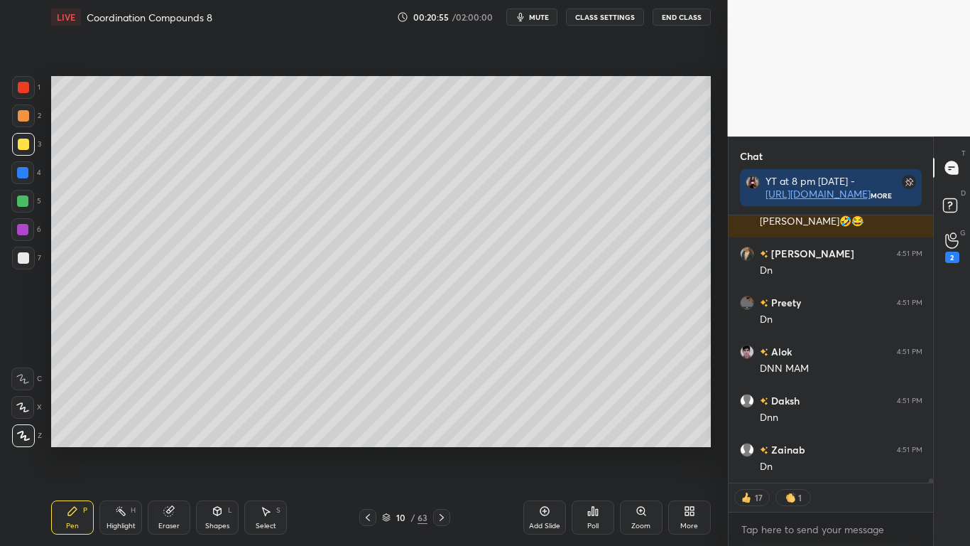
click at [603, 13] on button "CLASS SETTINGS" at bounding box center [605, 17] width 78 height 17
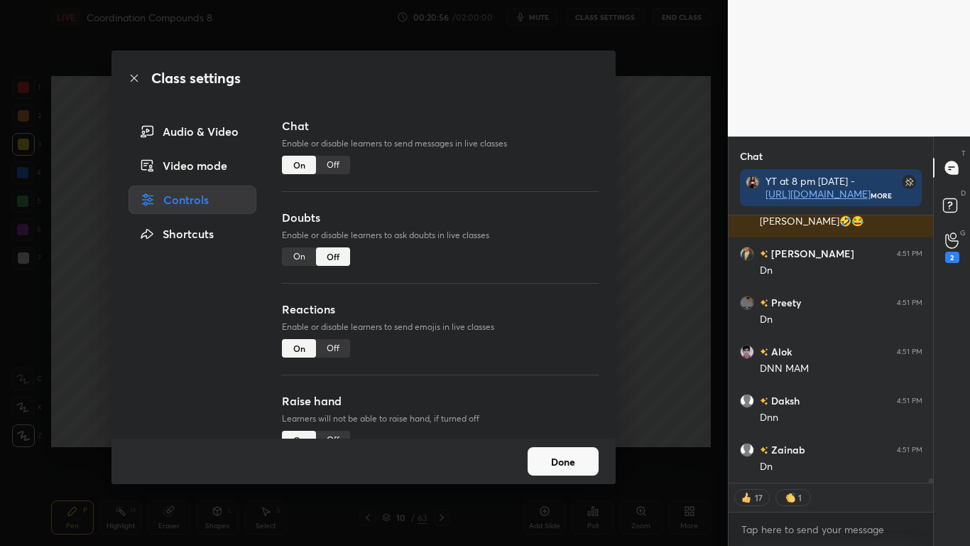
click at [333, 161] on div "Off" at bounding box center [333, 165] width 34 height 18
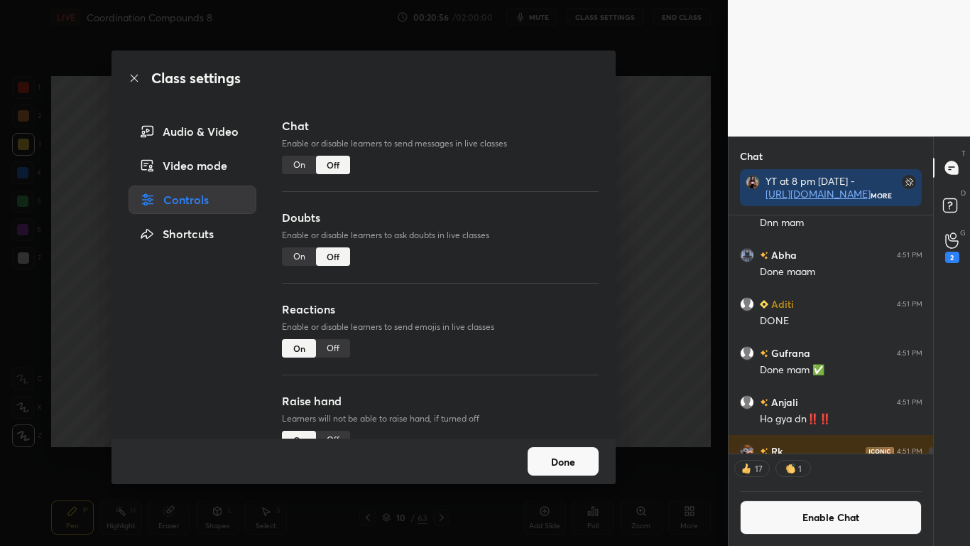
click at [573, 449] on button "Done" at bounding box center [563, 461] width 71 height 28
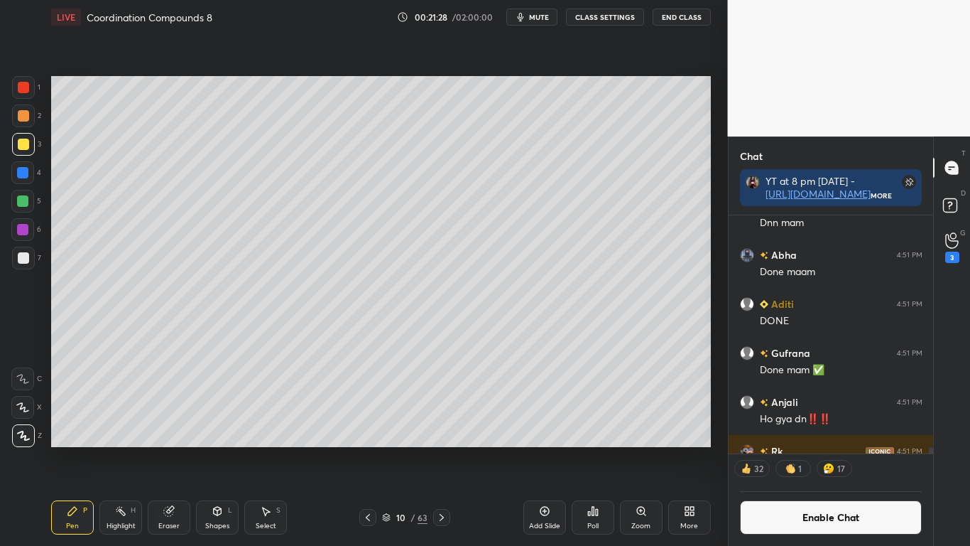
click at [813, 449] on button "Enable Chat" at bounding box center [831, 517] width 183 height 34
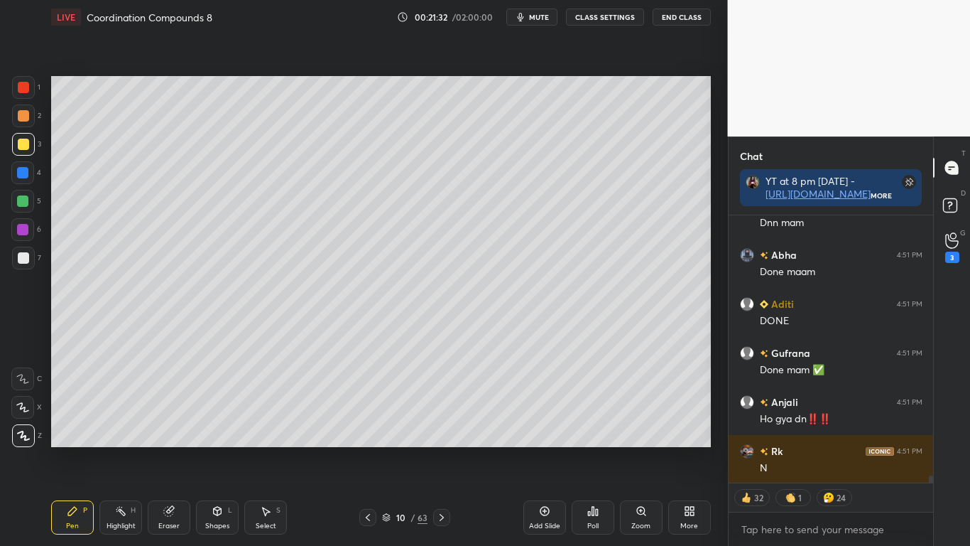
click at [385, 449] on icon at bounding box center [386, 516] width 7 height 4
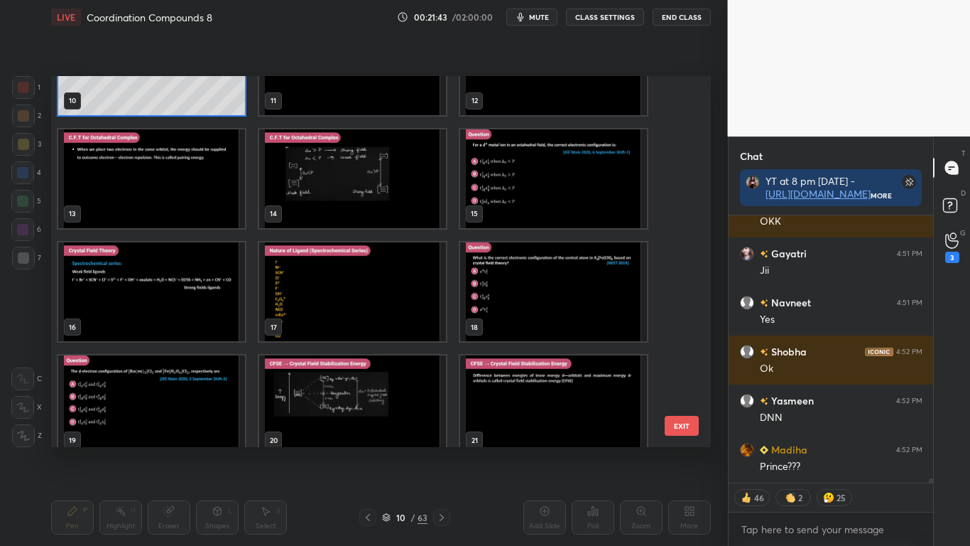
scroll to position [16752, 0]
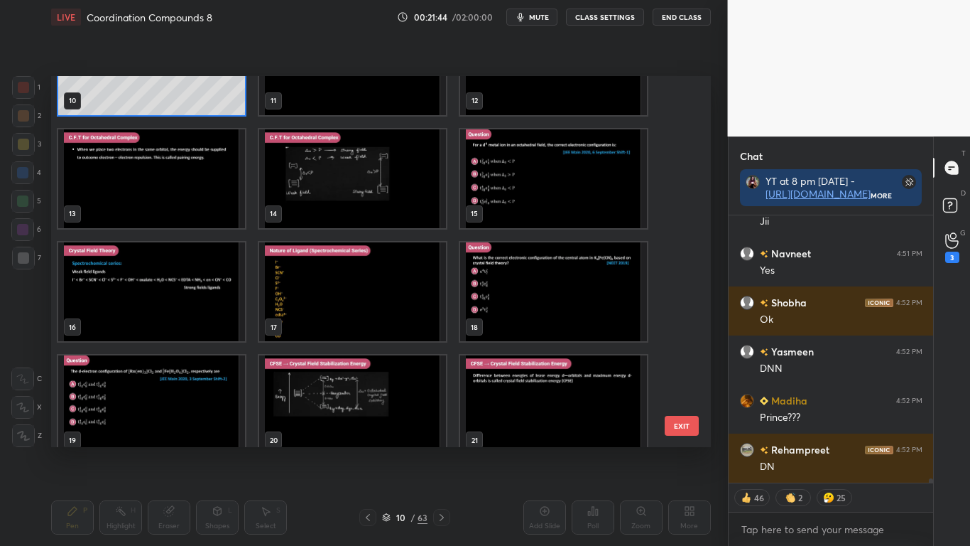
click at [546, 200] on img "grid" at bounding box center [553, 178] width 187 height 99
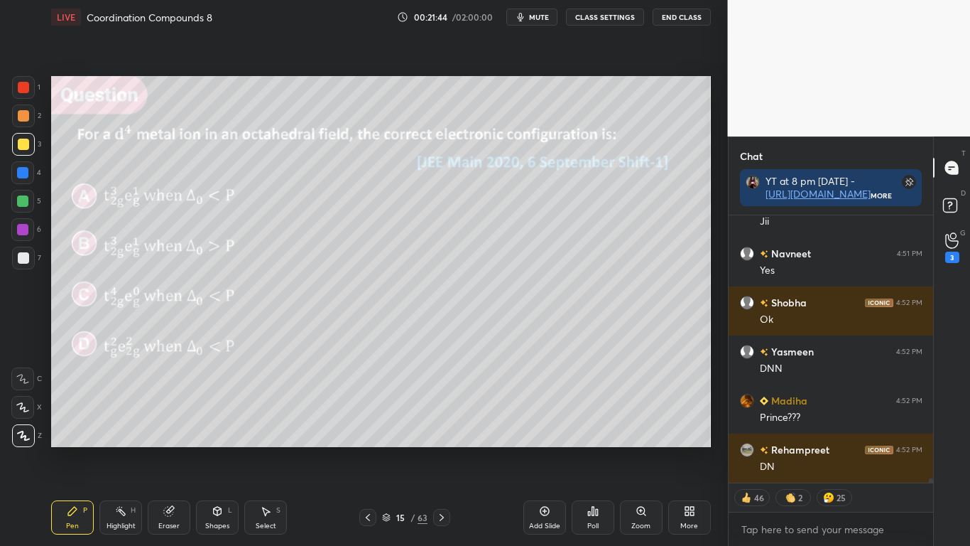
type textarea "x"
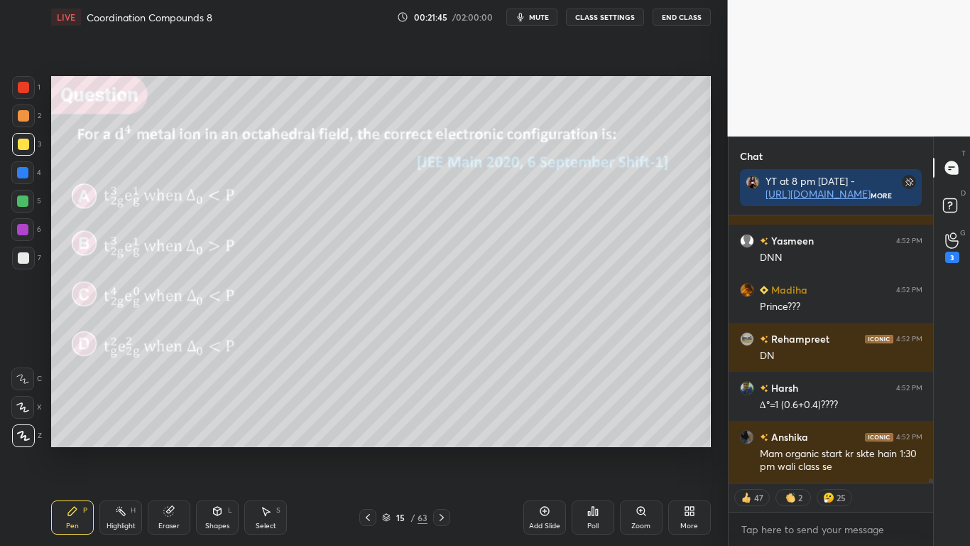
click at [621, 18] on button "CLASS SETTINGS" at bounding box center [605, 17] width 78 height 17
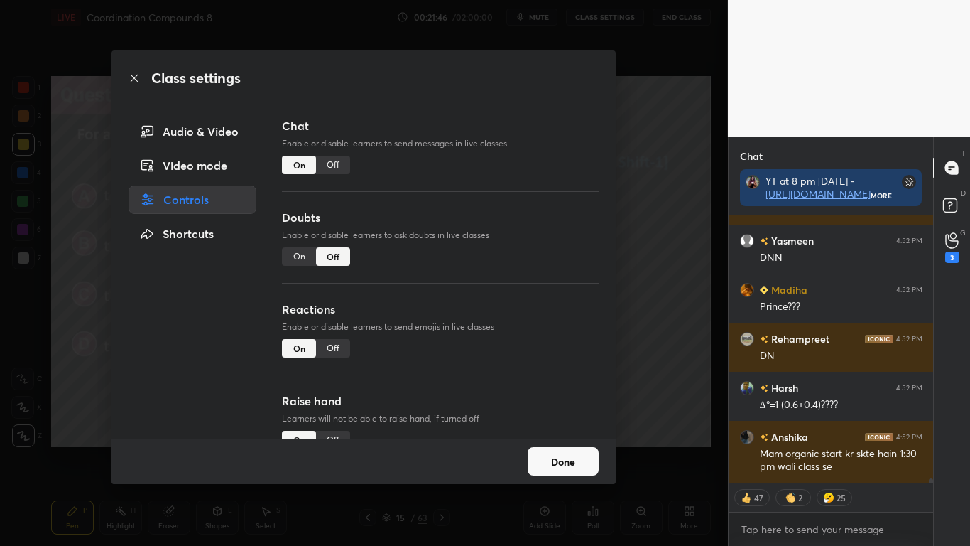
click at [332, 164] on div "Off" at bounding box center [333, 165] width 34 height 18
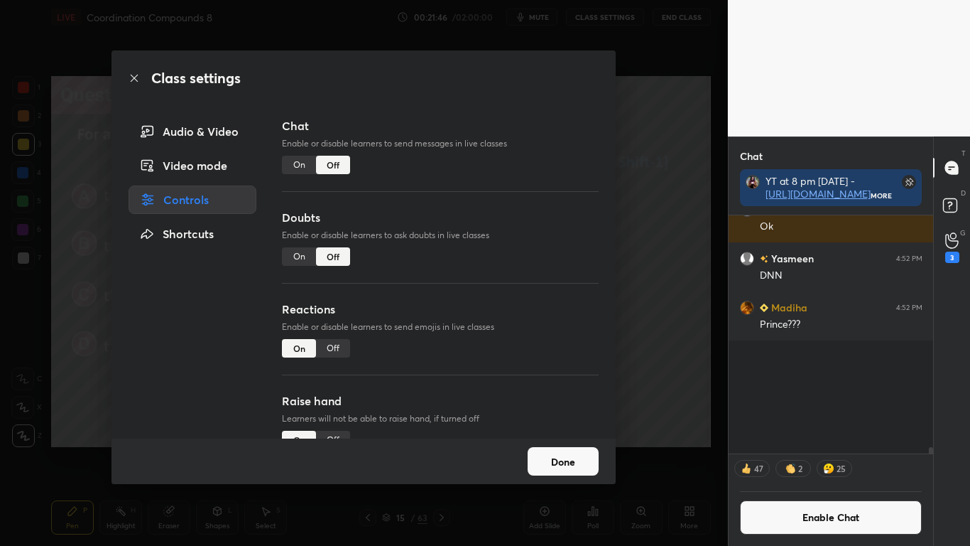
scroll to position [234, 200]
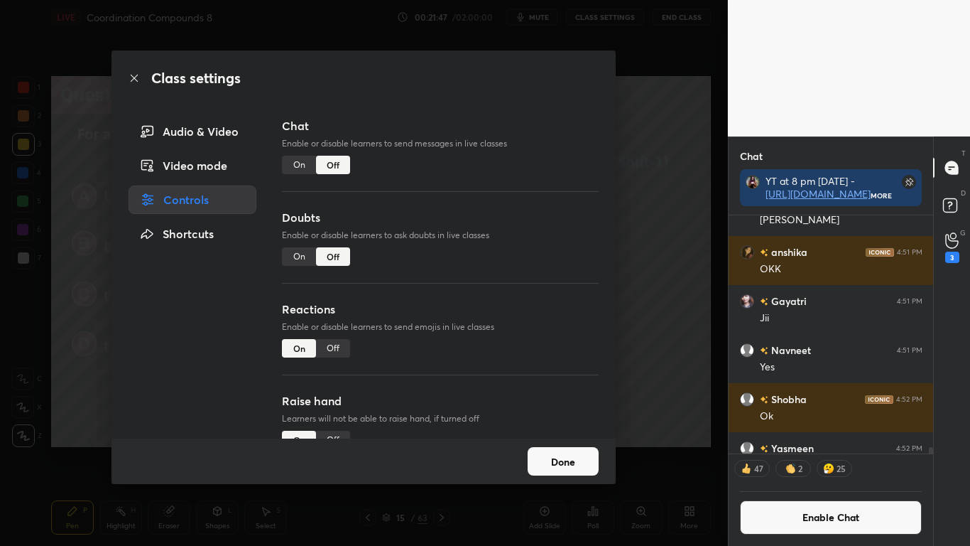
click at [546, 449] on button "Done" at bounding box center [563, 461] width 71 height 28
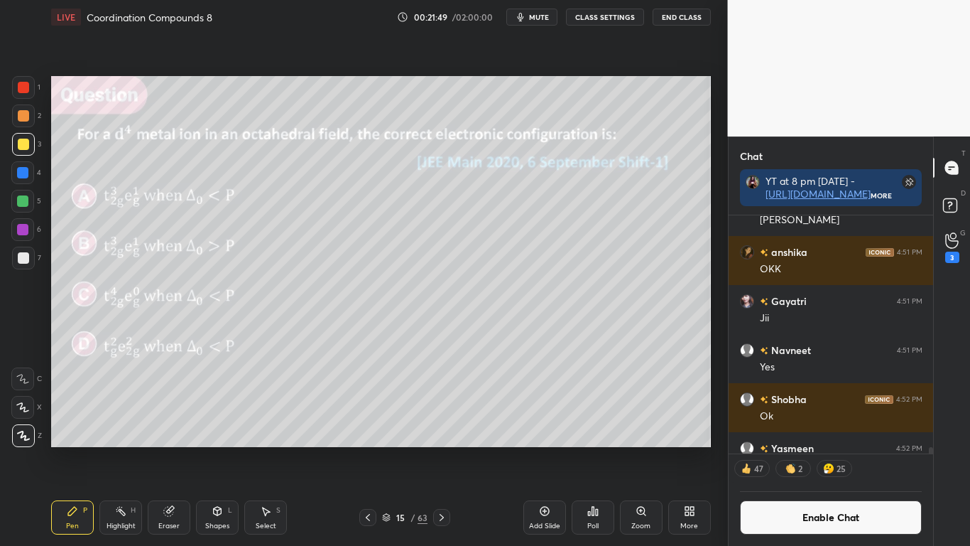
click at [592, 449] on icon at bounding box center [592, 510] width 11 height 11
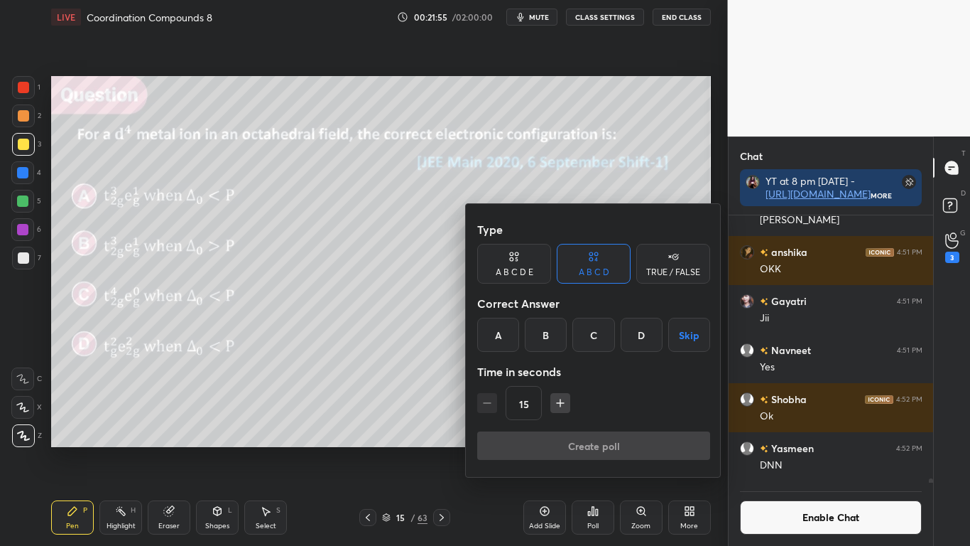
scroll to position [16616, 0]
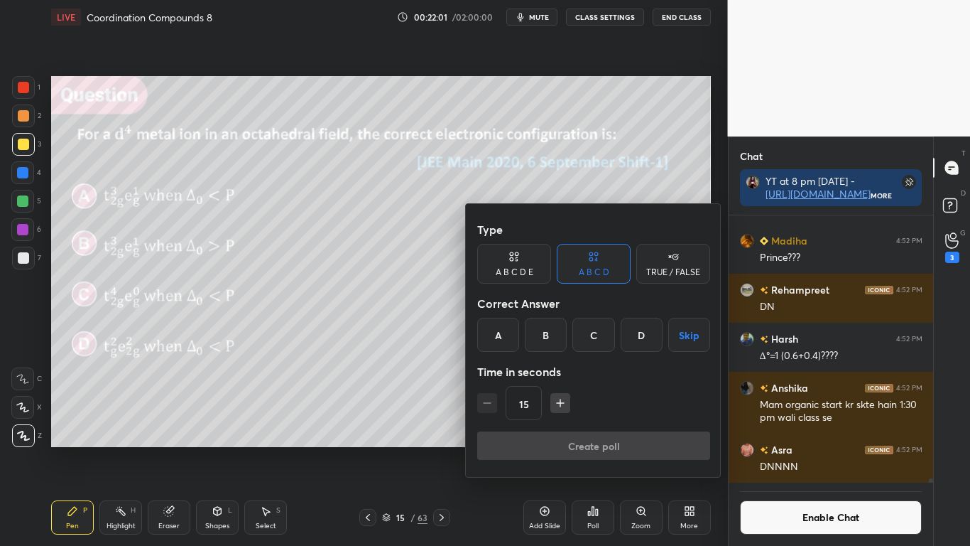
click at [502, 330] on div "A" at bounding box center [498, 335] width 42 height 34
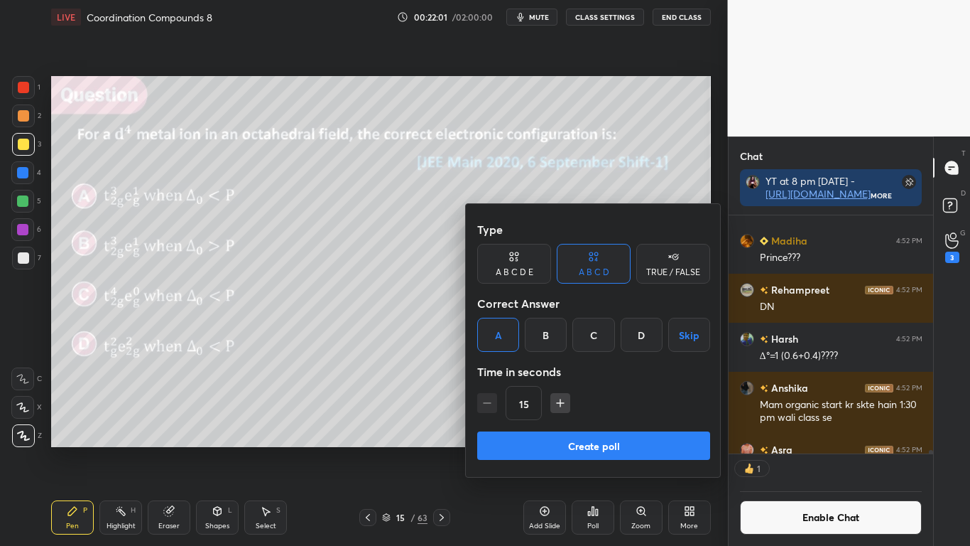
scroll to position [234, 200]
click at [522, 403] on input "15" at bounding box center [523, 403] width 35 height 34
click at [524, 403] on input "15" at bounding box center [523, 403] width 35 height 34
click at [520, 405] on input "15" at bounding box center [523, 403] width 35 height 34
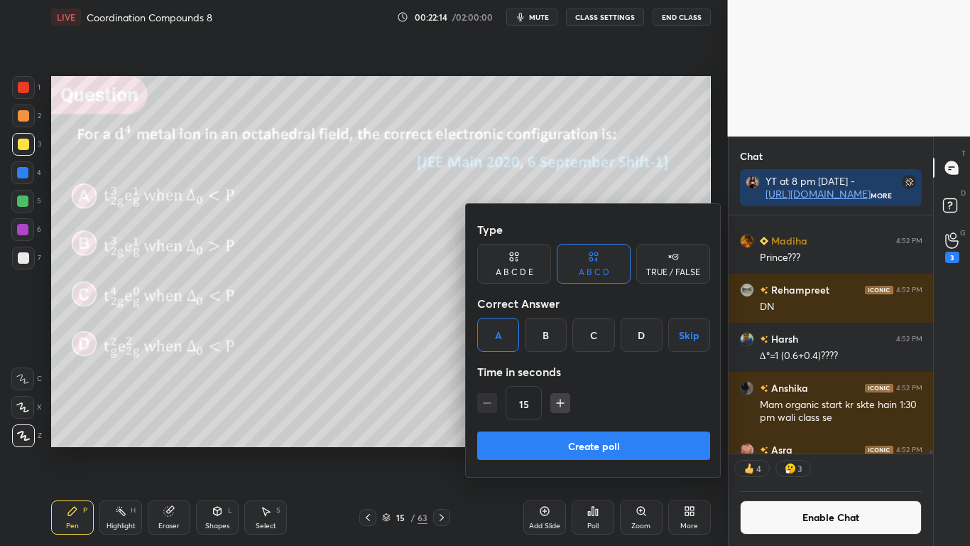
click at [520, 405] on input "15" at bounding box center [523, 403] width 35 height 34
click at [564, 402] on icon "button" at bounding box center [560, 403] width 14 height 14
click at [487, 404] on icon "button" at bounding box center [487, 403] width 14 height 14
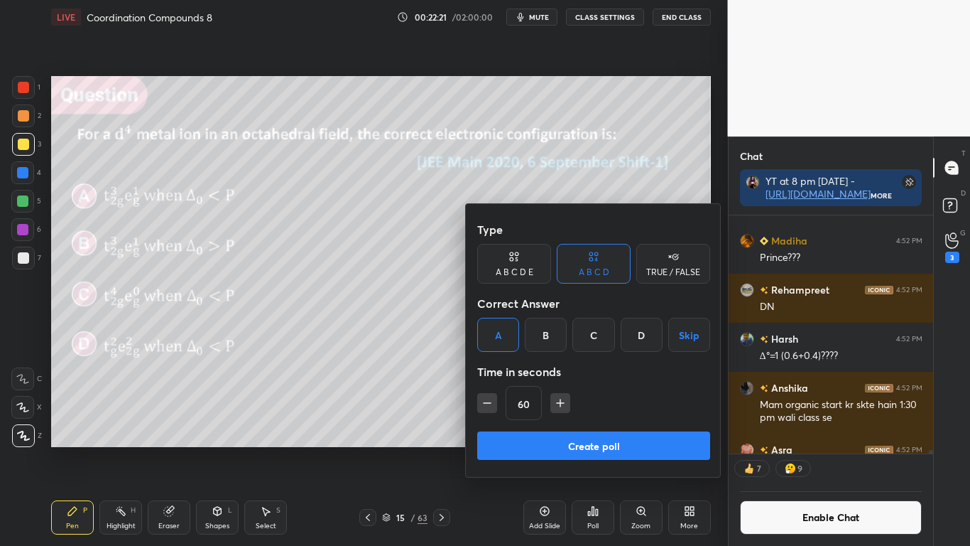
type input "45"
click at [612, 447] on button "Create poll" at bounding box center [593, 445] width 233 height 28
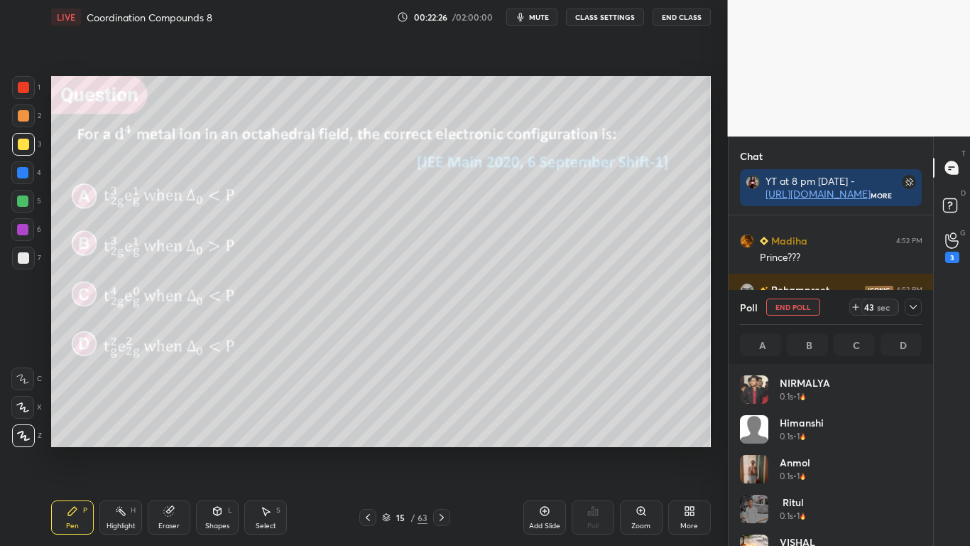
scroll to position [166, 178]
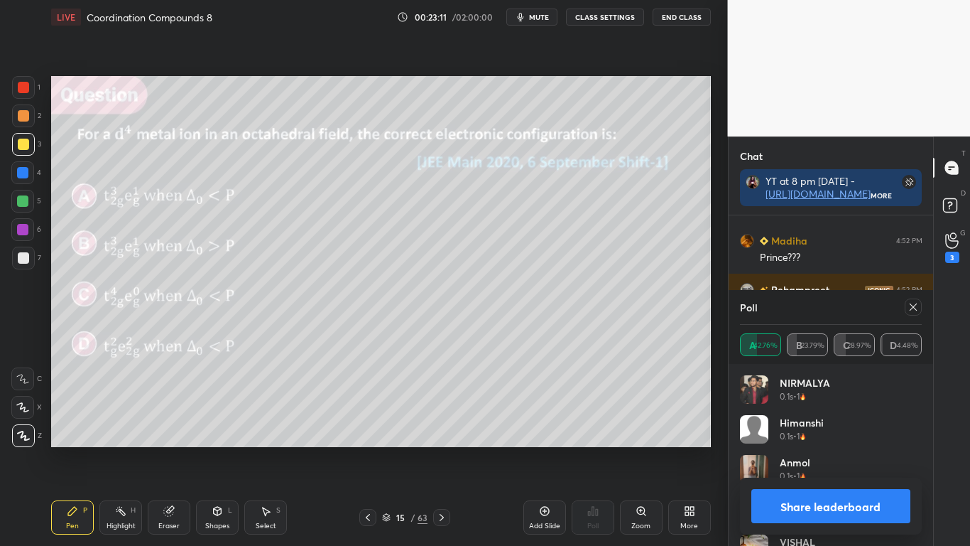
click at [809, 449] on button "Share leaderboard" at bounding box center [832, 506] width 160 height 34
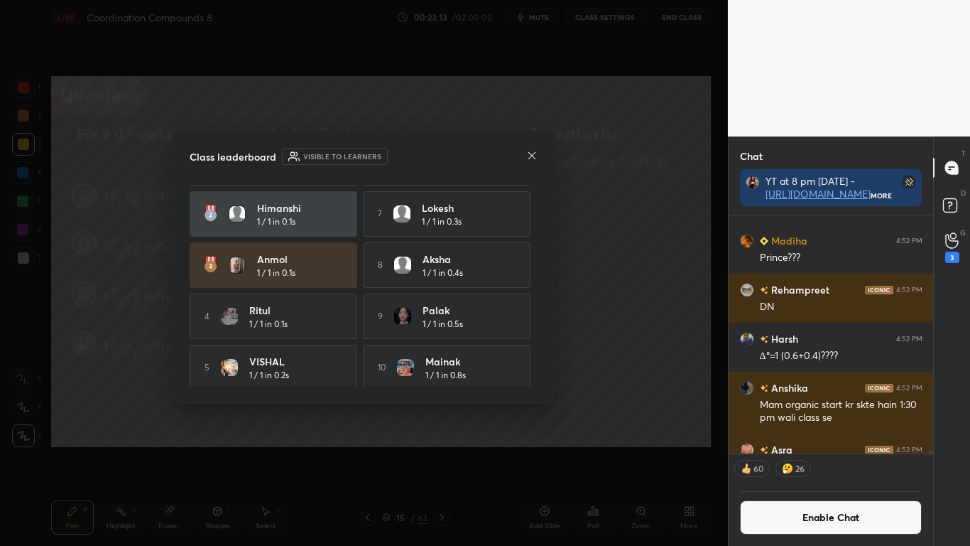
scroll to position [43, 0]
click at [533, 157] on icon at bounding box center [531, 155] width 11 height 11
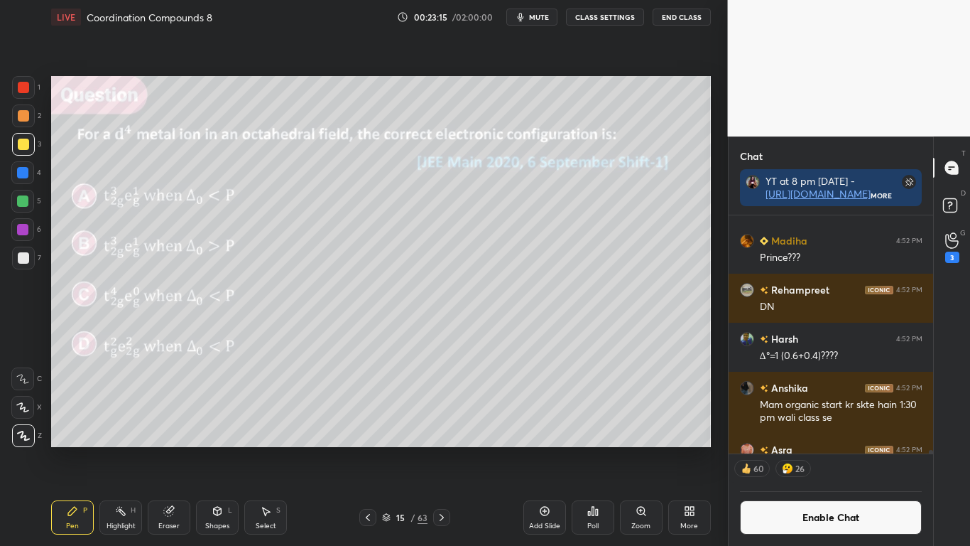
click at [28, 148] on div at bounding box center [23, 144] width 23 height 23
click at [820, 449] on button "Enable Chat" at bounding box center [831, 517] width 183 height 34
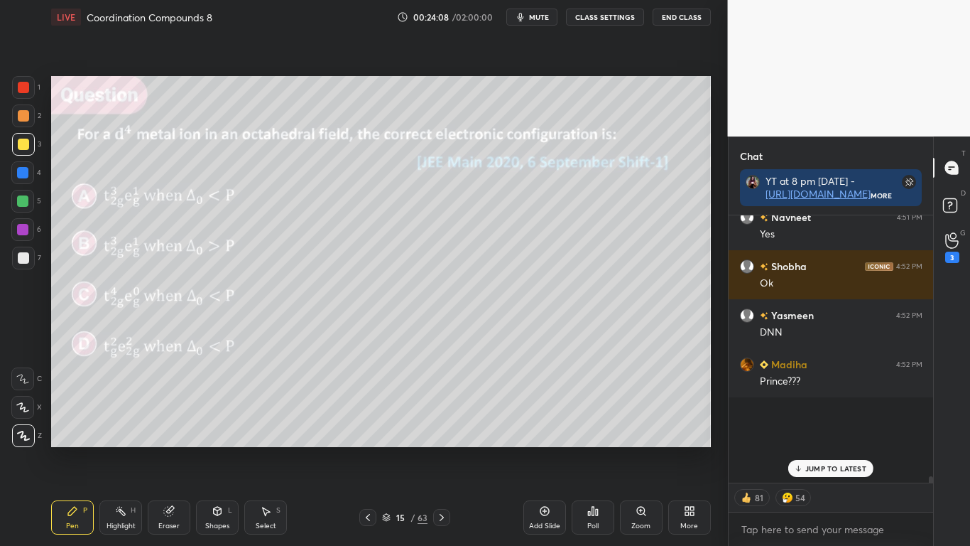
scroll to position [263, 200]
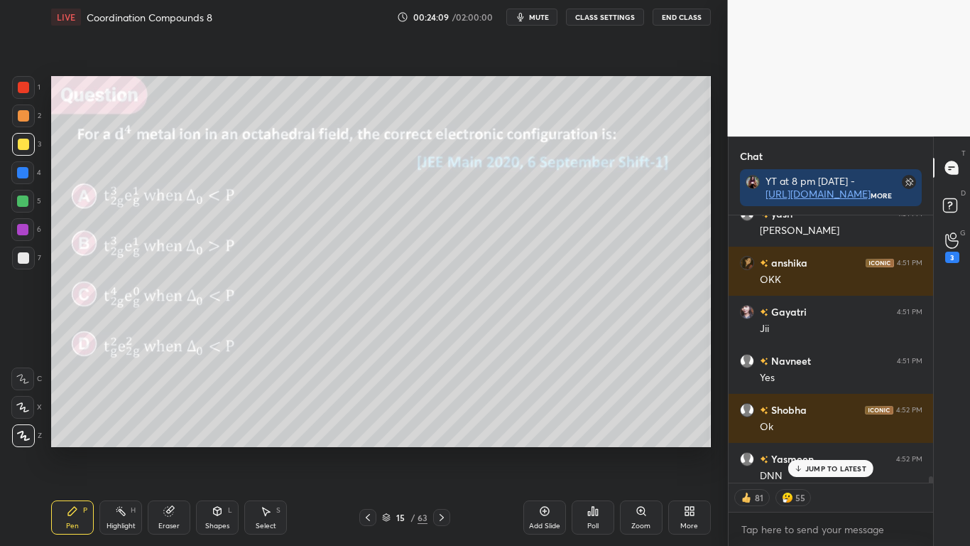
click at [833, 449] on p "JUMP TO LATEST" at bounding box center [836, 468] width 61 height 9
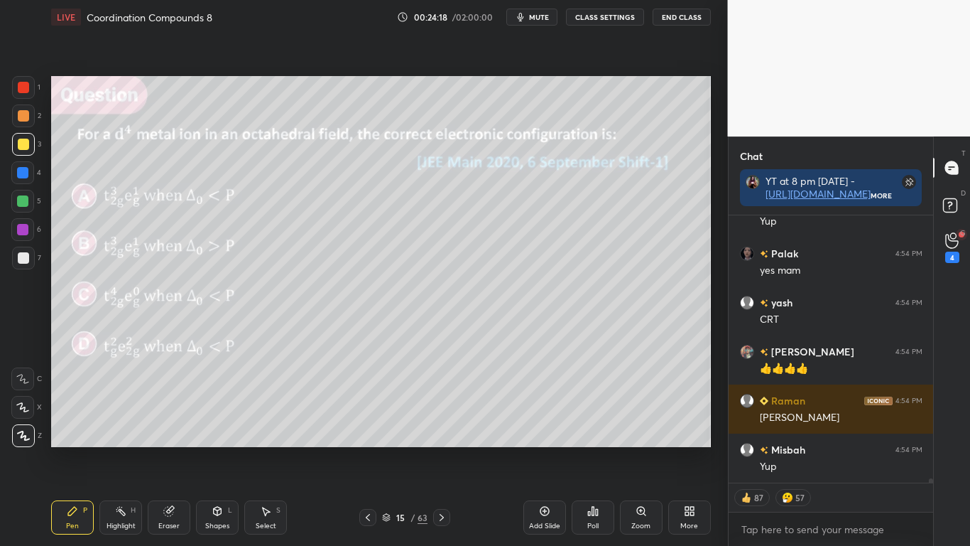
scroll to position [17155, 0]
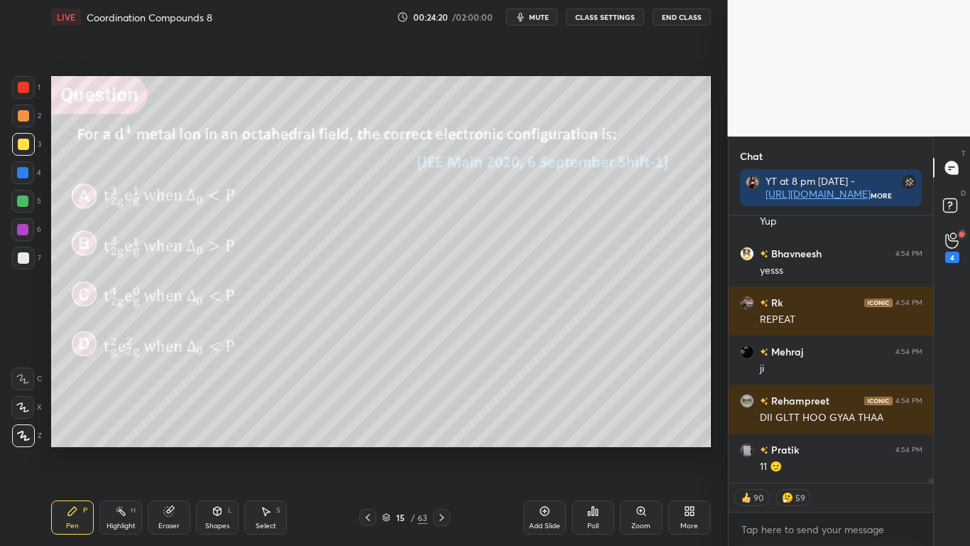
click at [24, 144] on div at bounding box center [23, 144] width 11 height 11
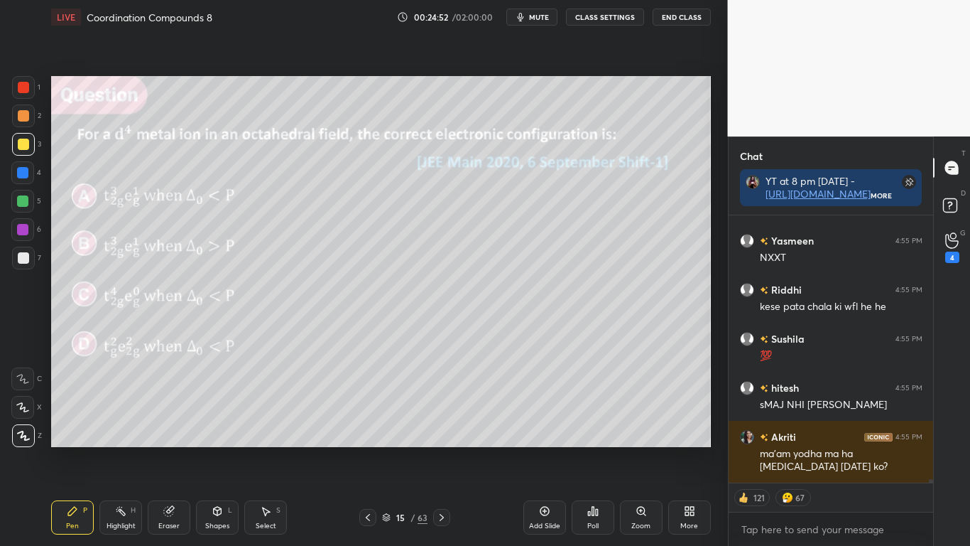
scroll to position [19384, 0]
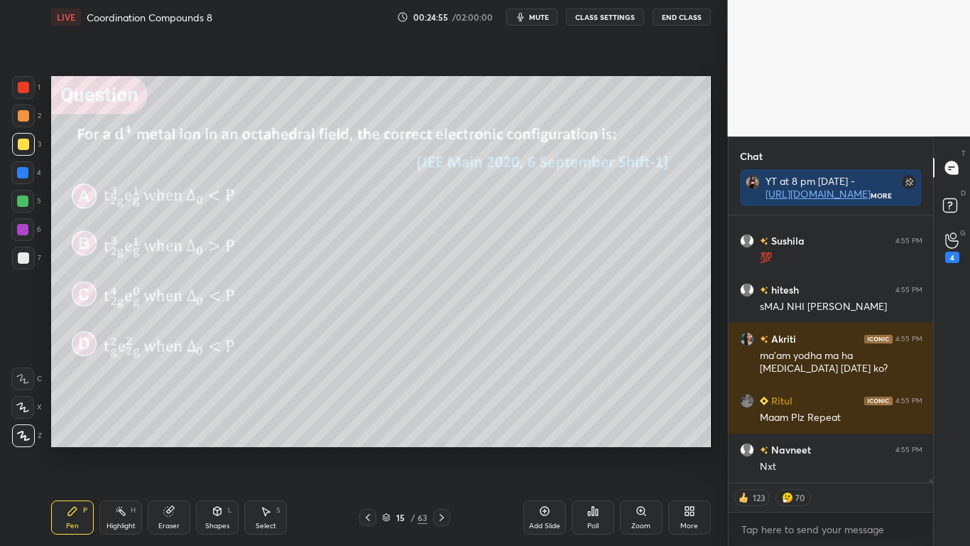
click at [604, 16] on button "CLASS SETTINGS" at bounding box center [605, 17] width 78 height 17
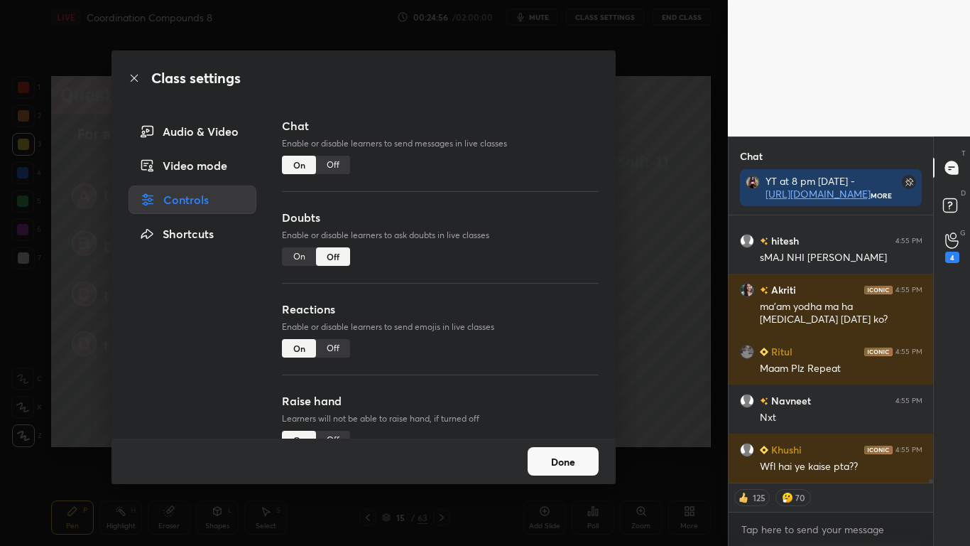
click at [330, 163] on div "Off" at bounding box center [333, 165] width 34 height 18
type textarea "x"
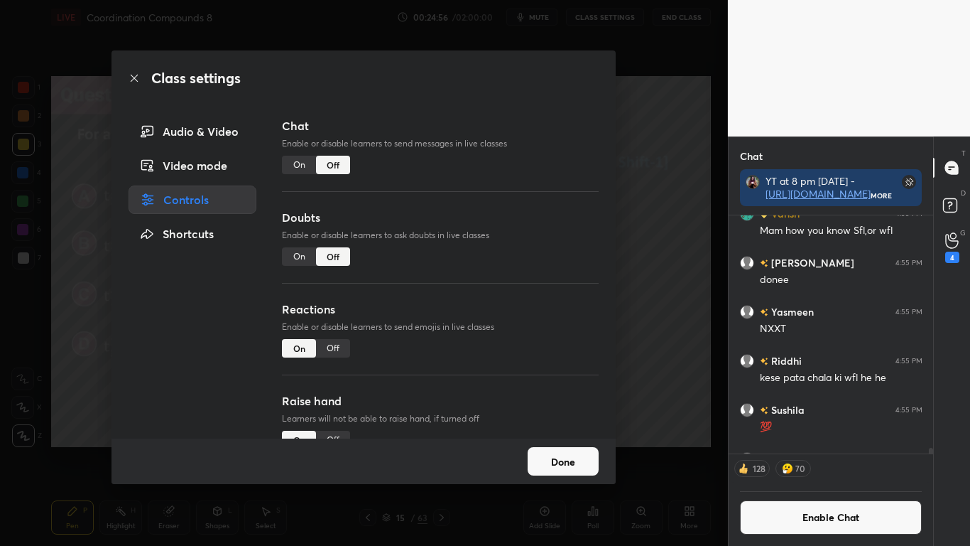
click at [557, 449] on button "Done" at bounding box center [563, 461] width 71 height 28
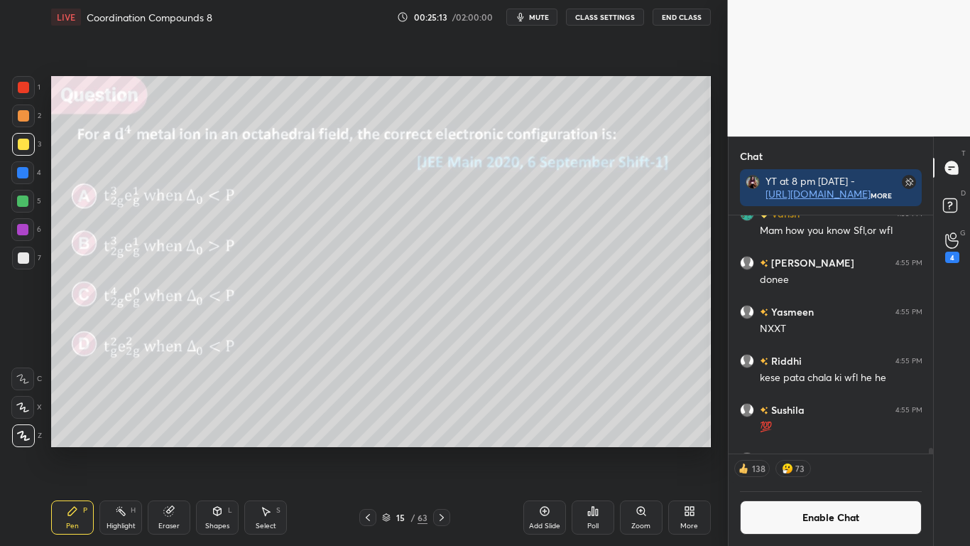
click at [543, 449] on icon at bounding box center [544, 510] width 11 height 11
click at [21, 256] on div at bounding box center [23, 257] width 11 height 11
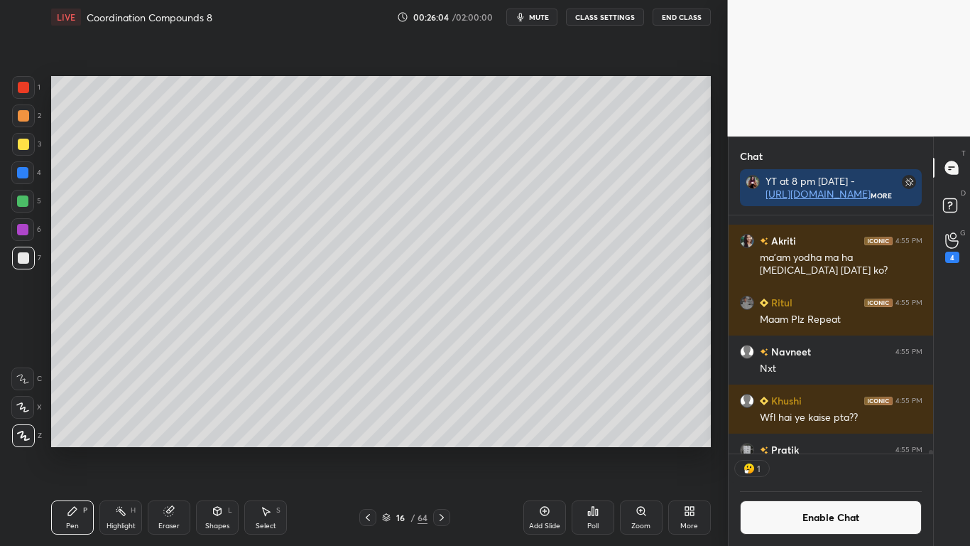
scroll to position [234, 200]
click at [24, 203] on div at bounding box center [22, 200] width 11 height 11
click at [18, 256] on div at bounding box center [23, 257] width 11 height 11
click at [813, 449] on button "Enable Chat" at bounding box center [831, 517] width 183 height 34
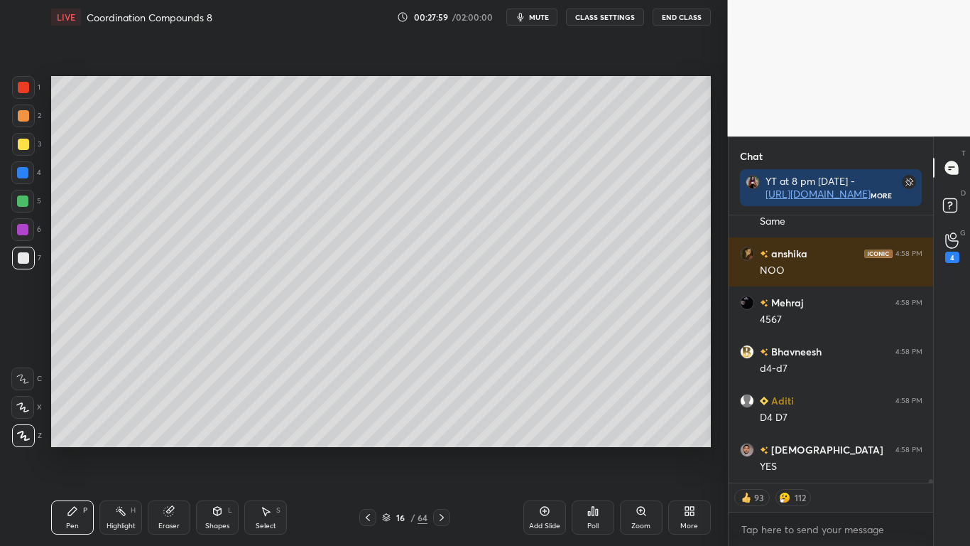
scroll to position [19524, 0]
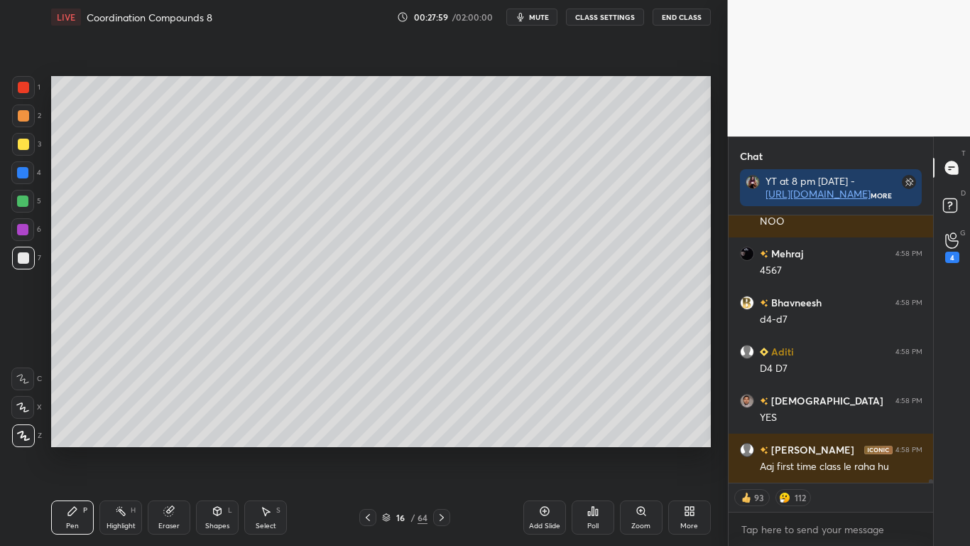
click at [26, 124] on div at bounding box center [23, 115] width 23 height 23
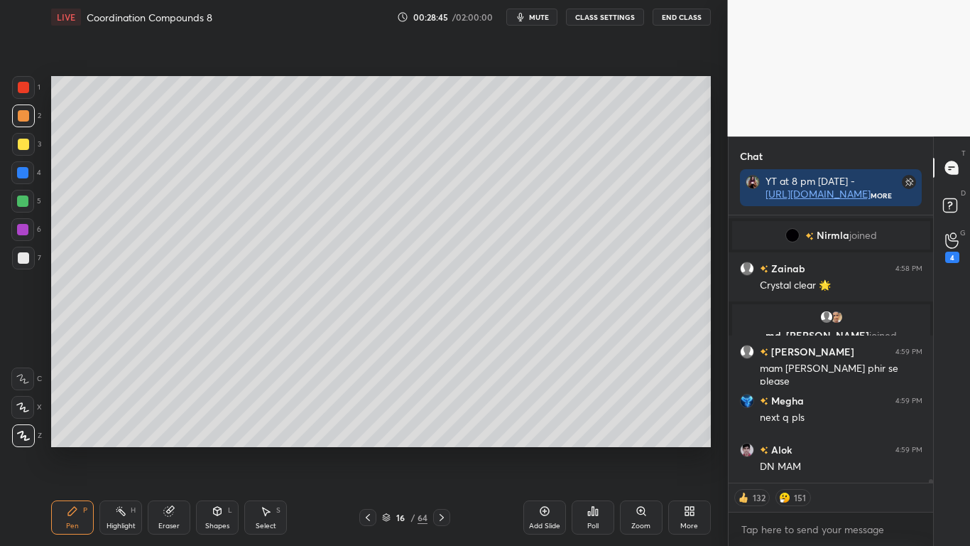
scroll to position [20478, 0]
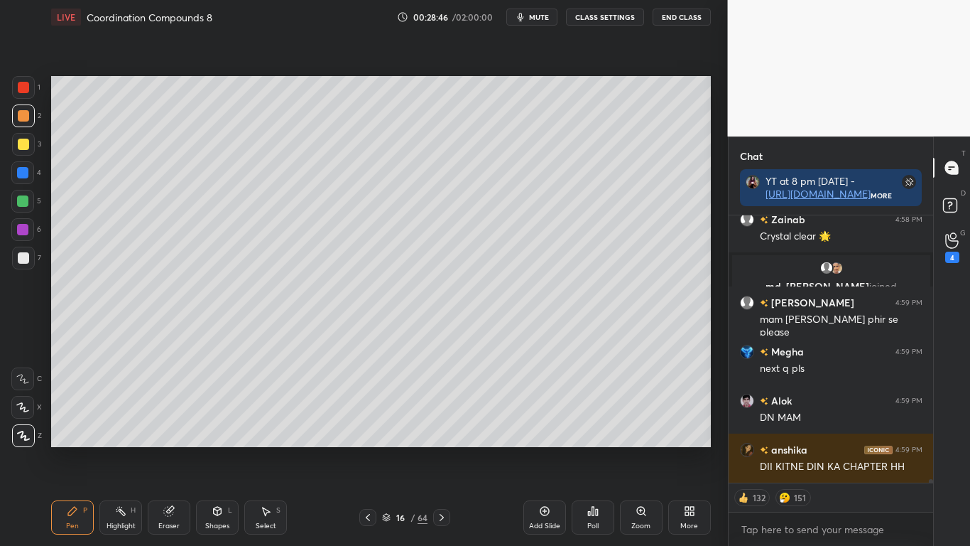
click at [25, 144] on div at bounding box center [23, 144] width 11 height 11
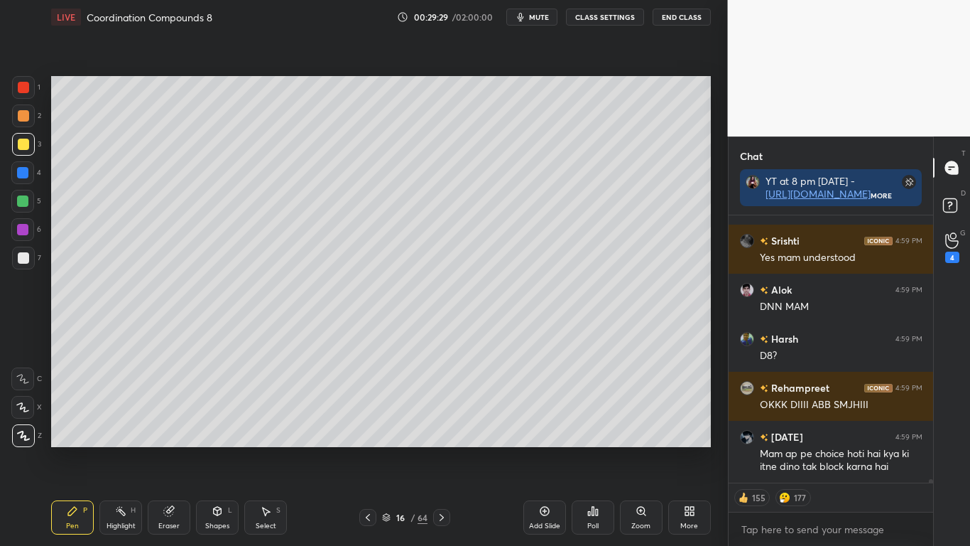
scroll to position [21366, 0]
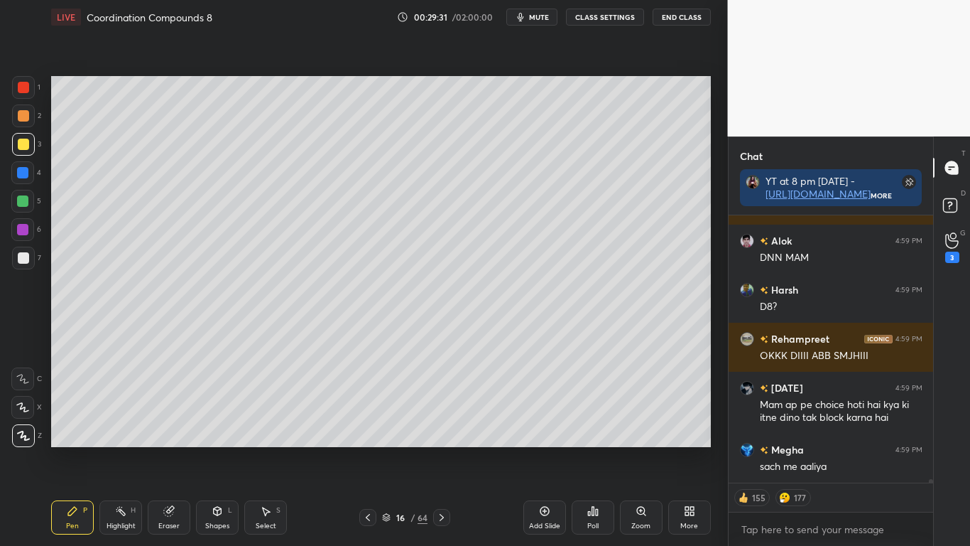
click at [25, 257] on div at bounding box center [23, 257] width 11 height 11
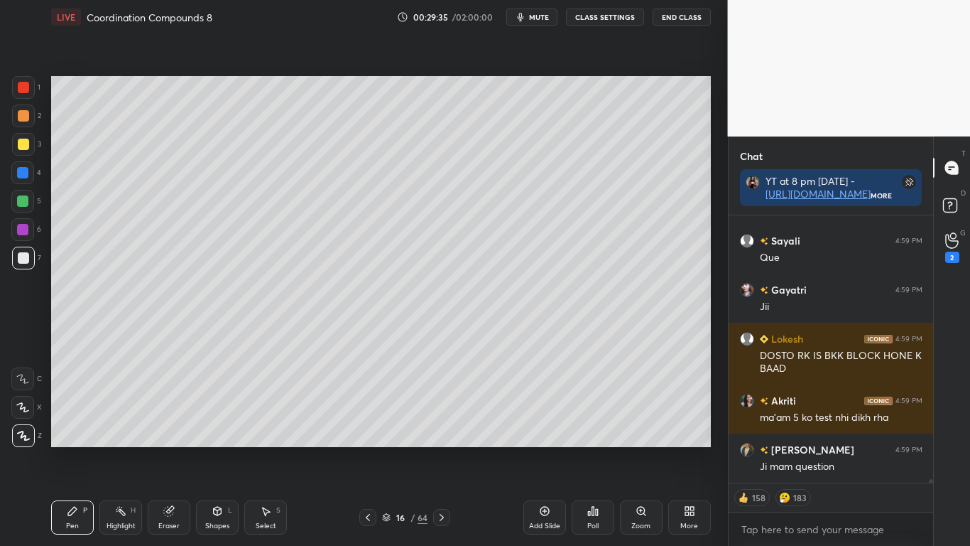
scroll to position [21707, 0]
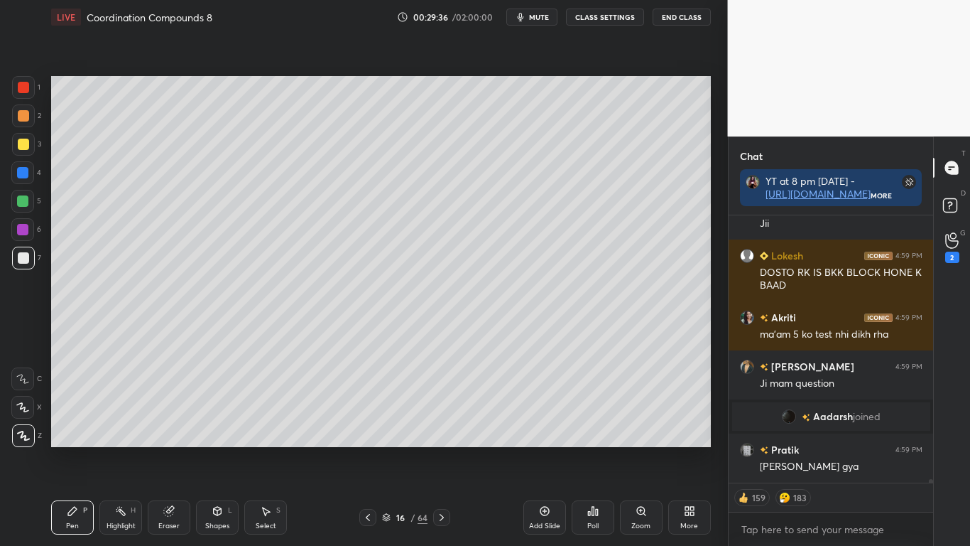
click at [609, 16] on button "CLASS SETTINGS" at bounding box center [605, 17] width 78 height 17
type textarea "x"
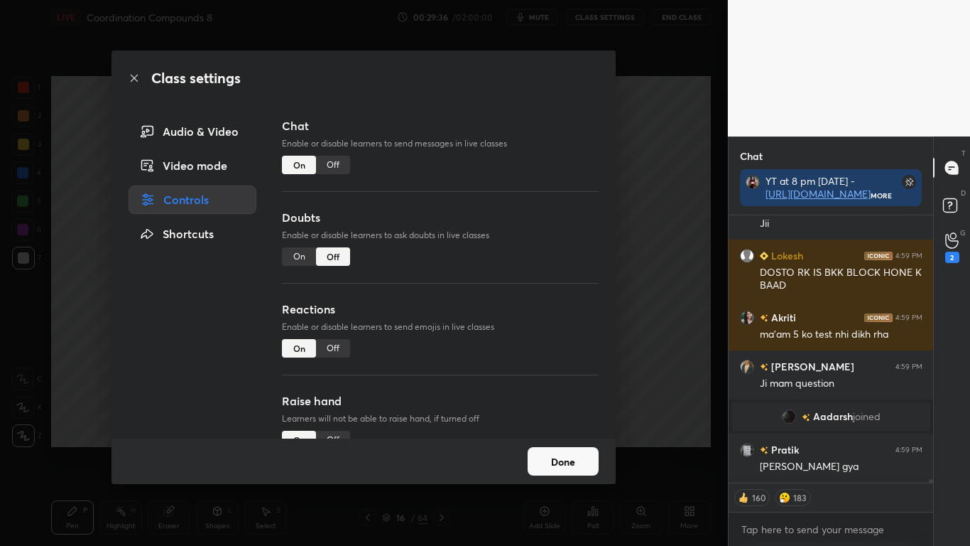
scroll to position [21756, 0]
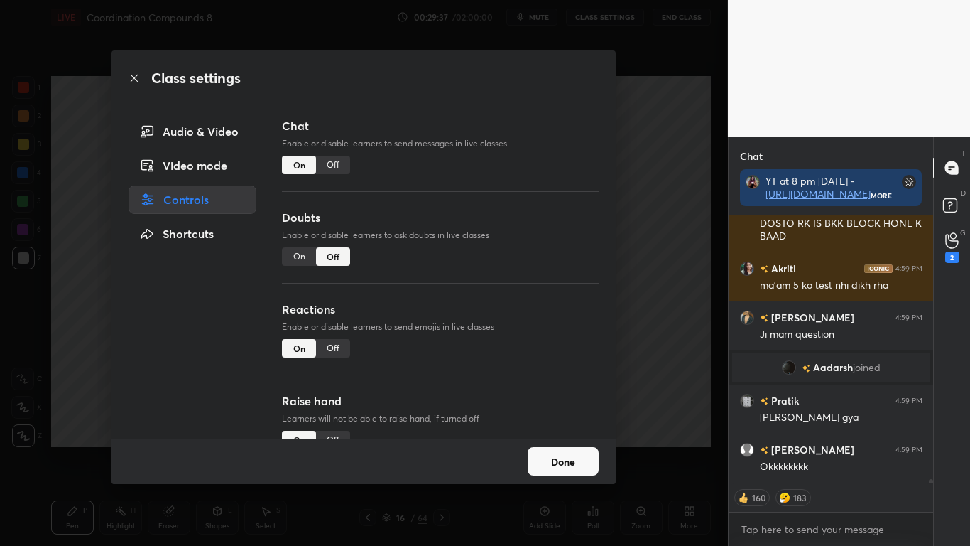
click at [334, 168] on div "Off" at bounding box center [333, 165] width 34 height 18
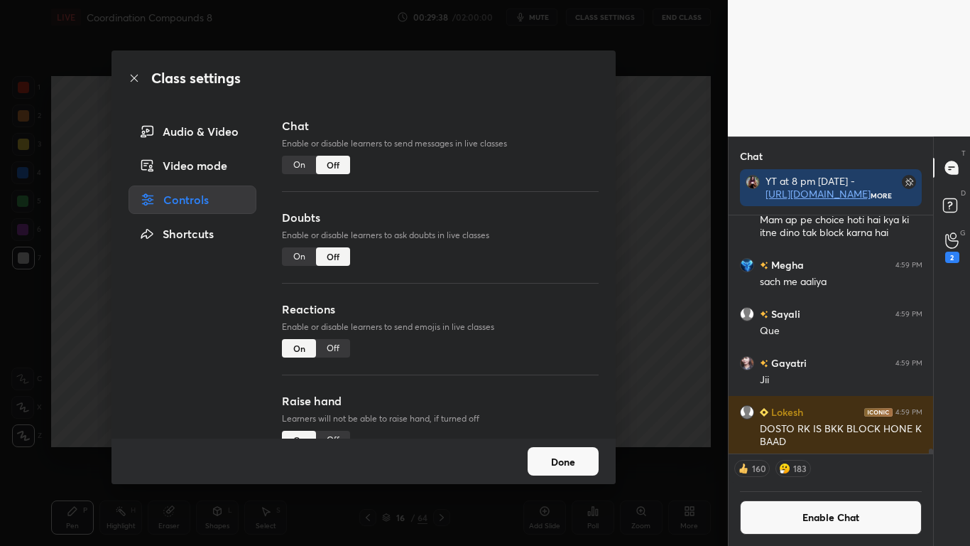
click at [568, 449] on button "Done" at bounding box center [563, 461] width 71 height 28
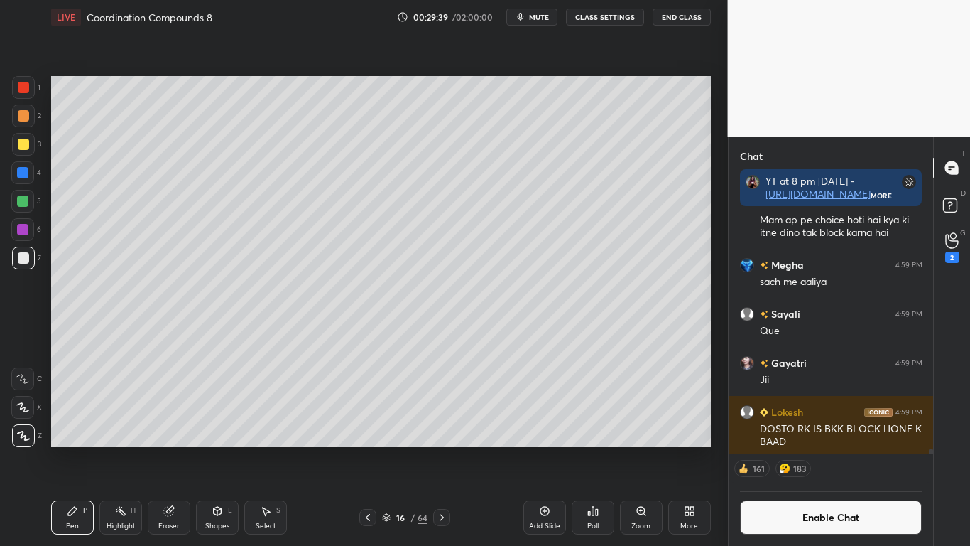
click at [543, 449] on div "Add Slide" at bounding box center [544, 525] width 31 height 7
click at [25, 148] on div at bounding box center [23, 144] width 11 height 11
click at [820, 449] on button "Enable Chat" at bounding box center [831, 517] width 183 height 34
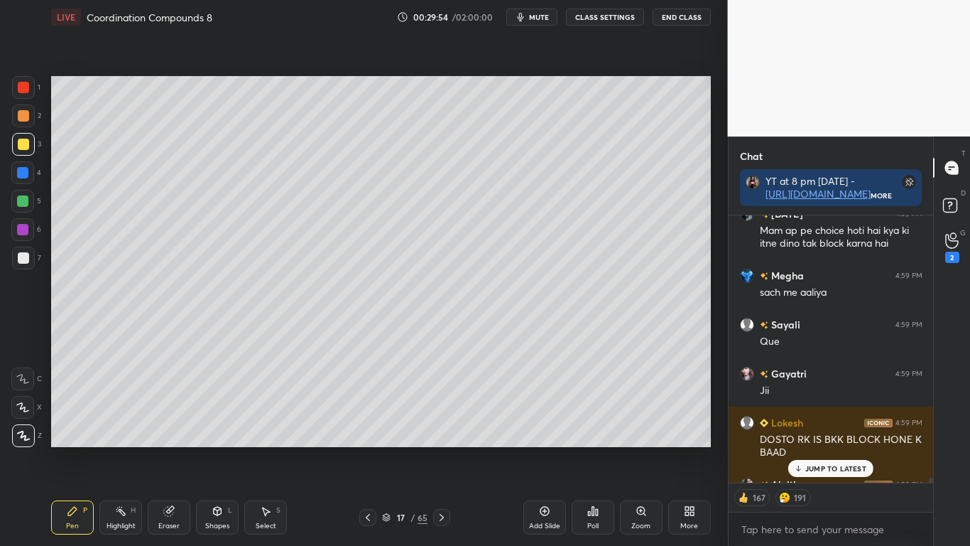
click at [838, 449] on p "JUMP TO LATEST" at bounding box center [836, 468] width 61 height 9
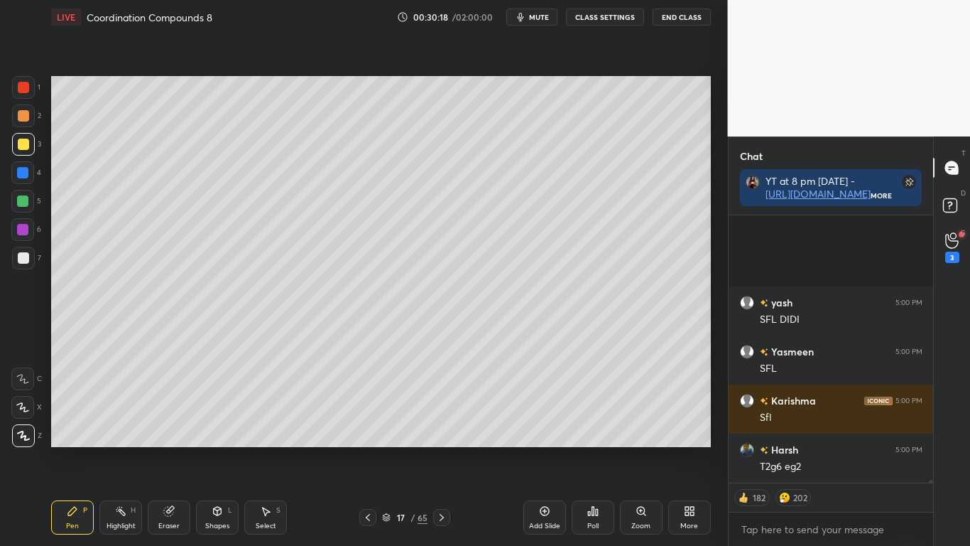
scroll to position [24259, 0]
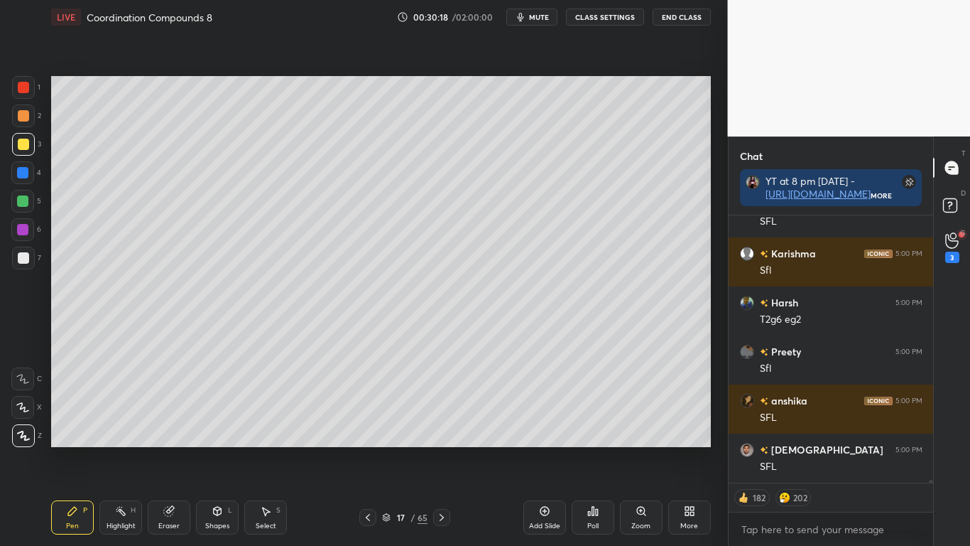
click at [621, 16] on button "CLASS SETTINGS" at bounding box center [605, 17] width 78 height 17
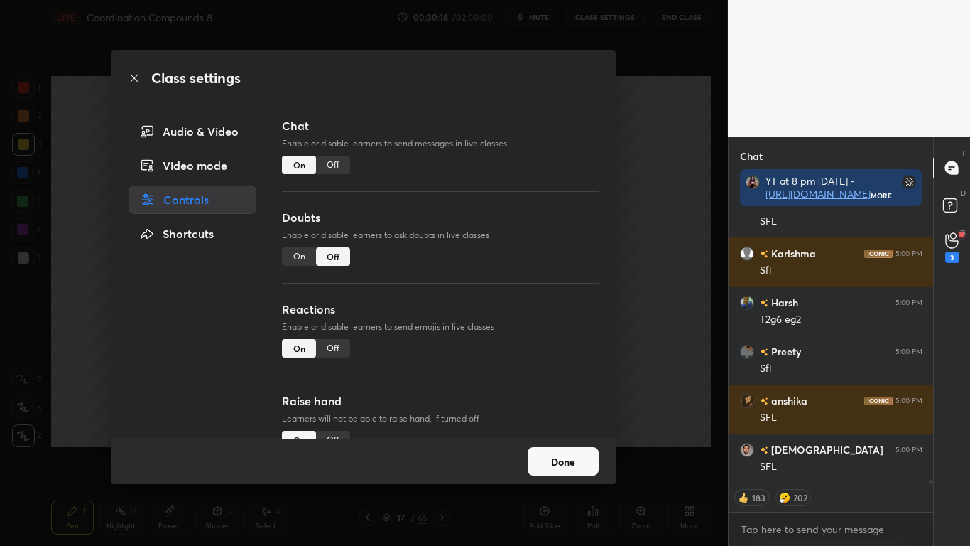
type textarea "x"
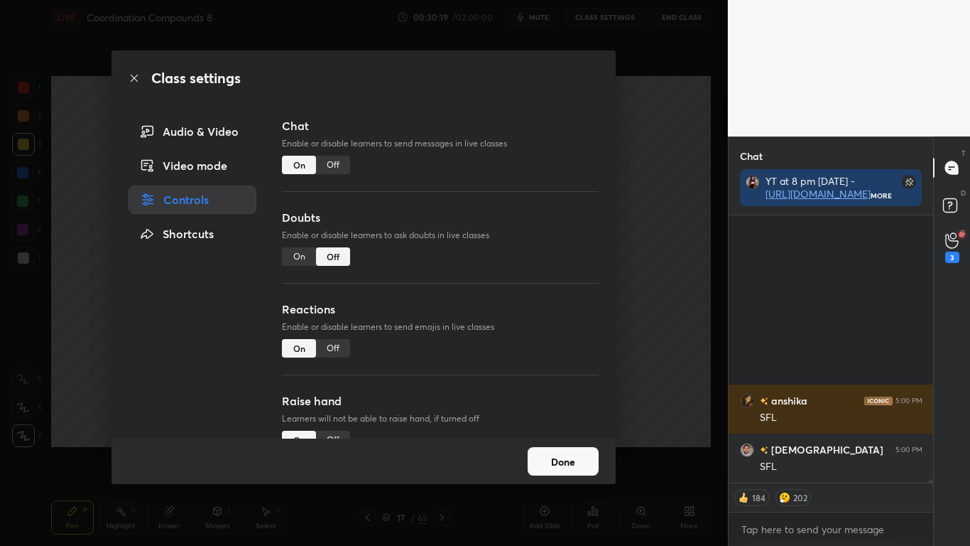
click at [333, 162] on div "Off" at bounding box center [333, 165] width 34 height 18
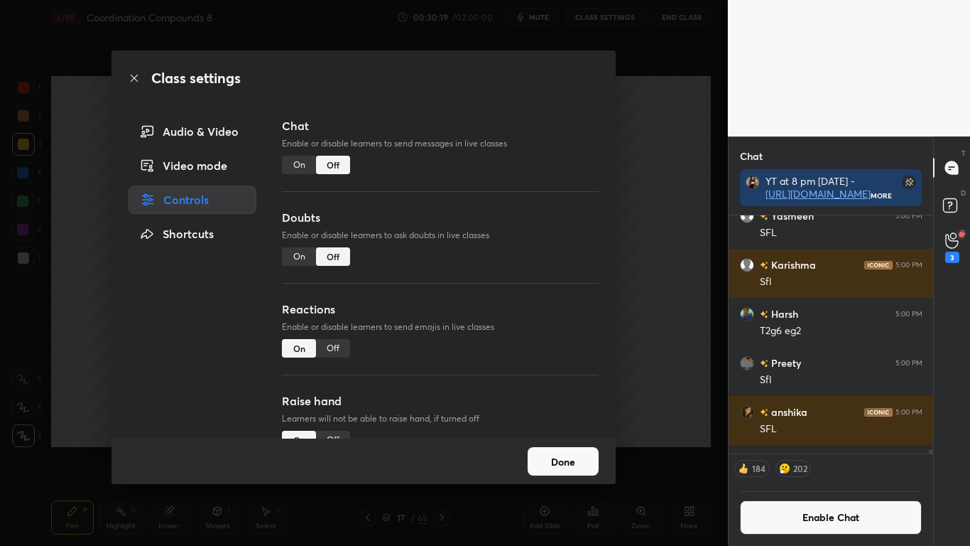
click at [540, 449] on button "Done" at bounding box center [563, 461] width 71 height 28
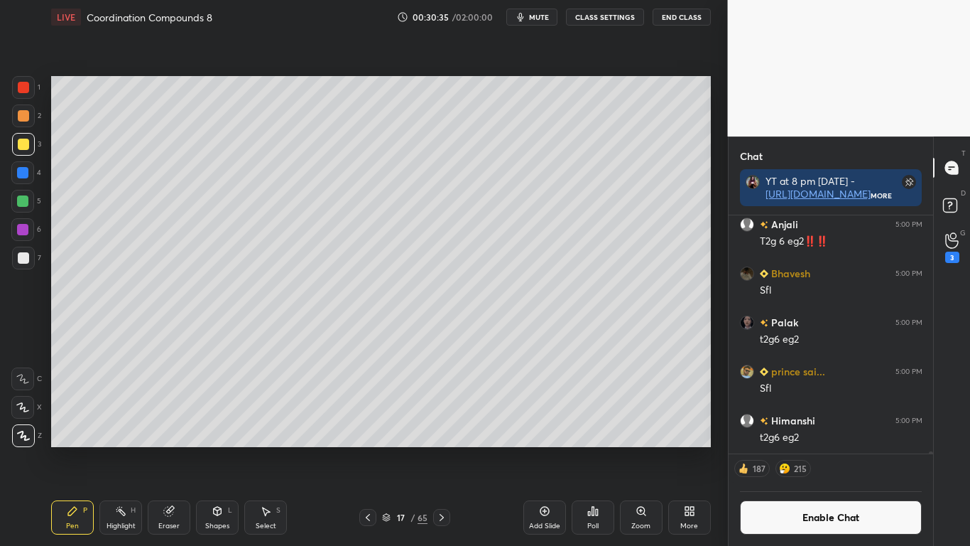
click at [20, 255] on div at bounding box center [23, 257] width 11 height 11
click at [791, 449] on button "Enable Chat" at bounding box center [831, 517] width 183 height 34
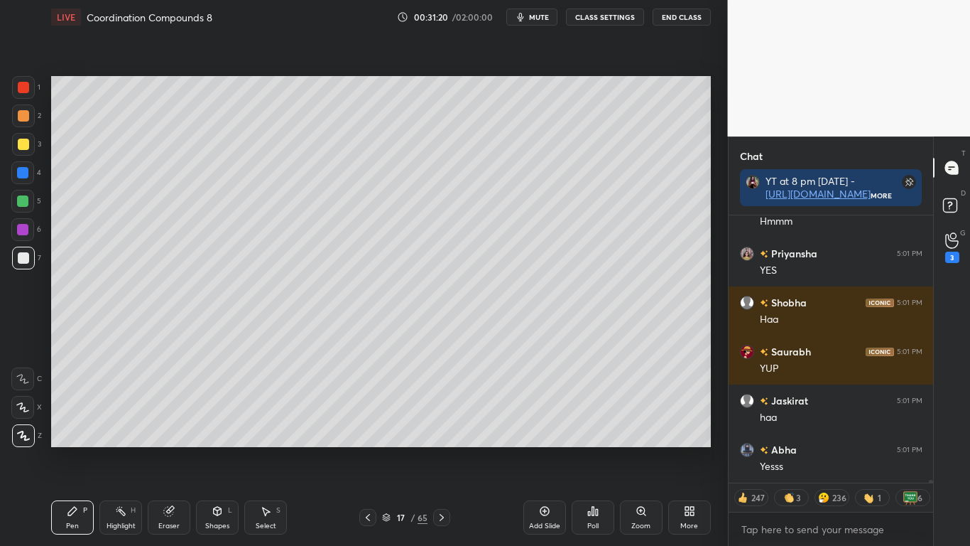
scroll to position [26852, 0]
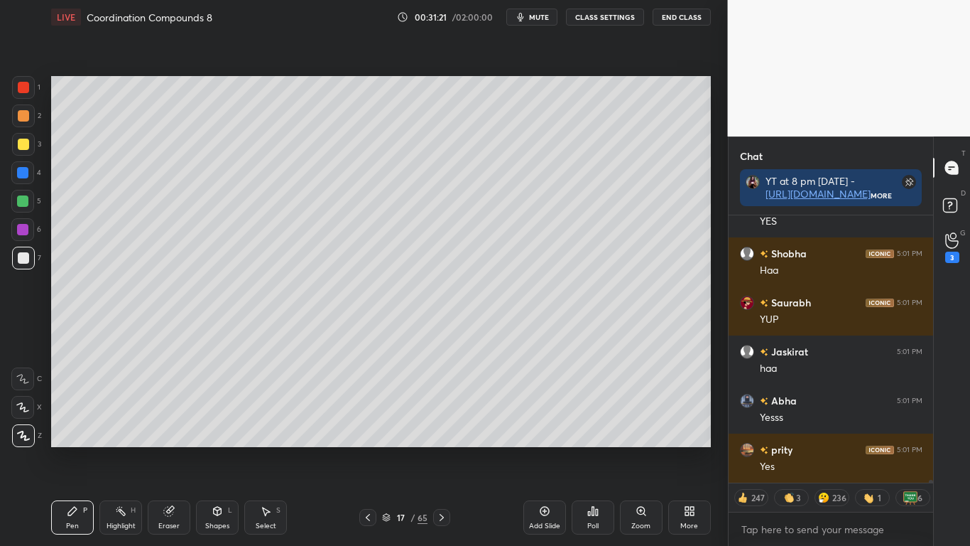
click at [594, 16] on button "CLASS SETTINGS" at bounding box center [605, 17] width 78 height 17
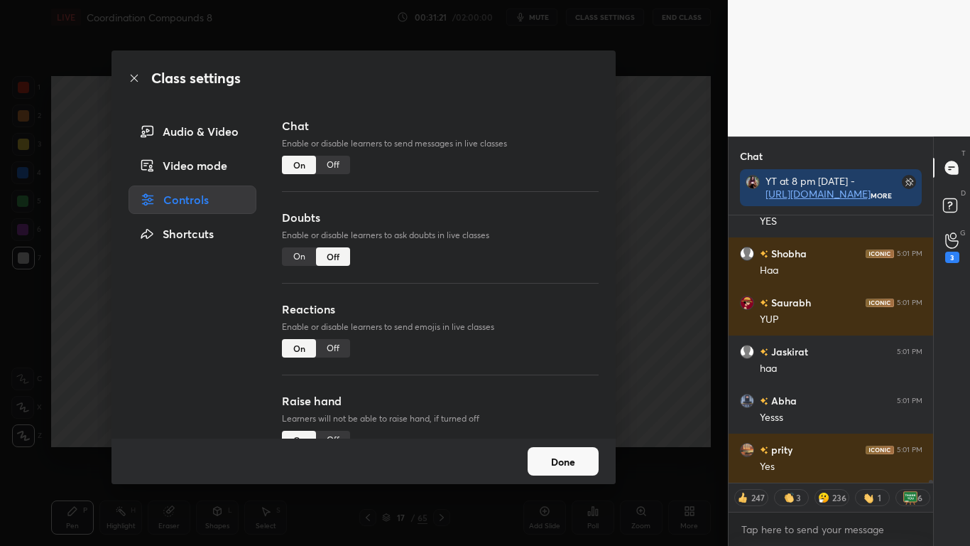
type textarea "x"
click at [332, 156] on div "Off" at bounding box center [333, 165] width 34 height 18
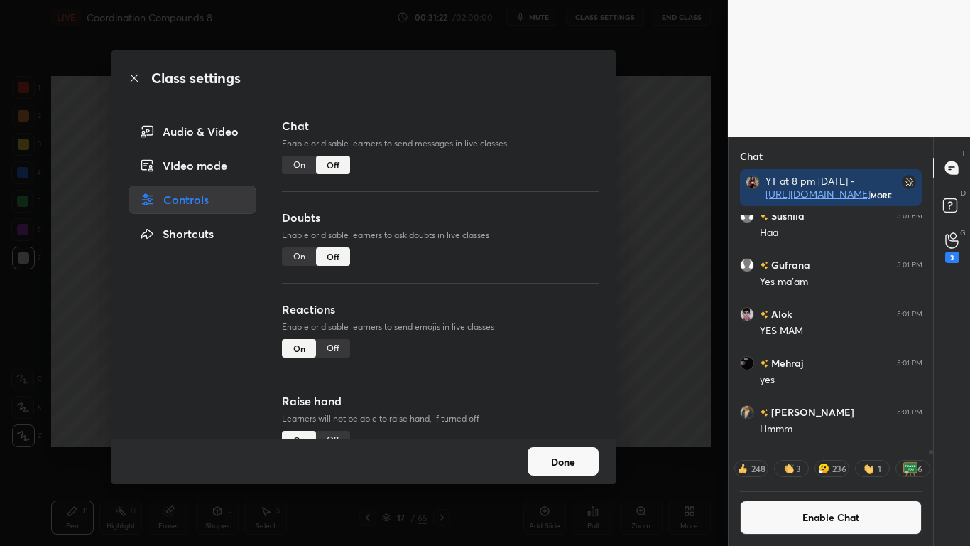
scroll to position [26106, 0]
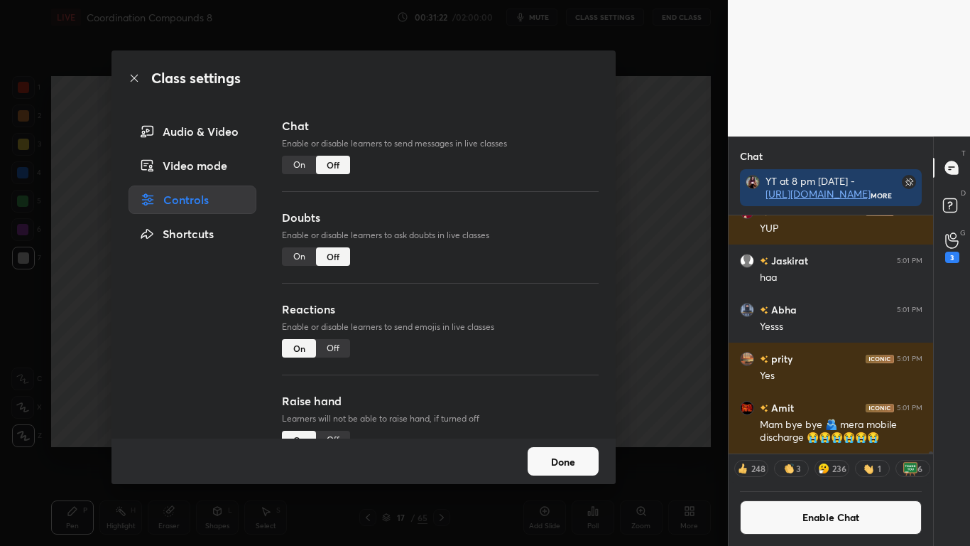
click at [560, 449] on button "Done" at bounding box center [563, 461] width 71 height 28
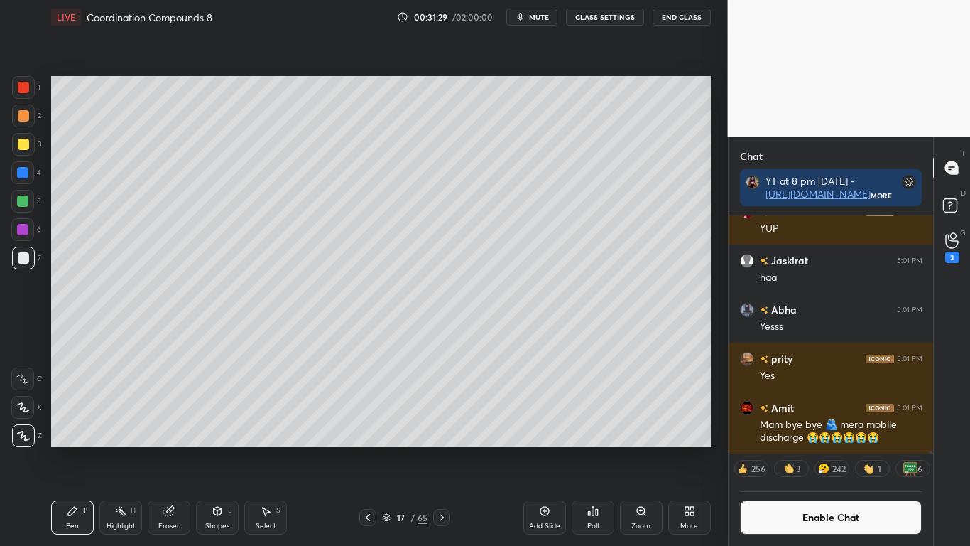
click at [443, 449] on icon at bounding box center [441, 516] width 11 height 11
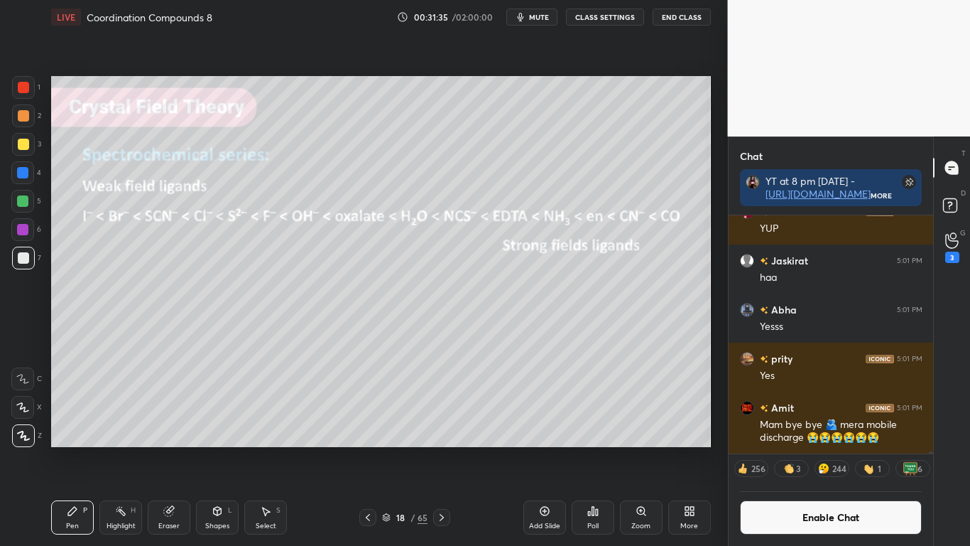
click at [27, 173] on div at bounding box center [22, 172] width 11 height 11
click at [808, 449] on button "Enable Chat" at bounding box center [831, 517] width 183 height 34
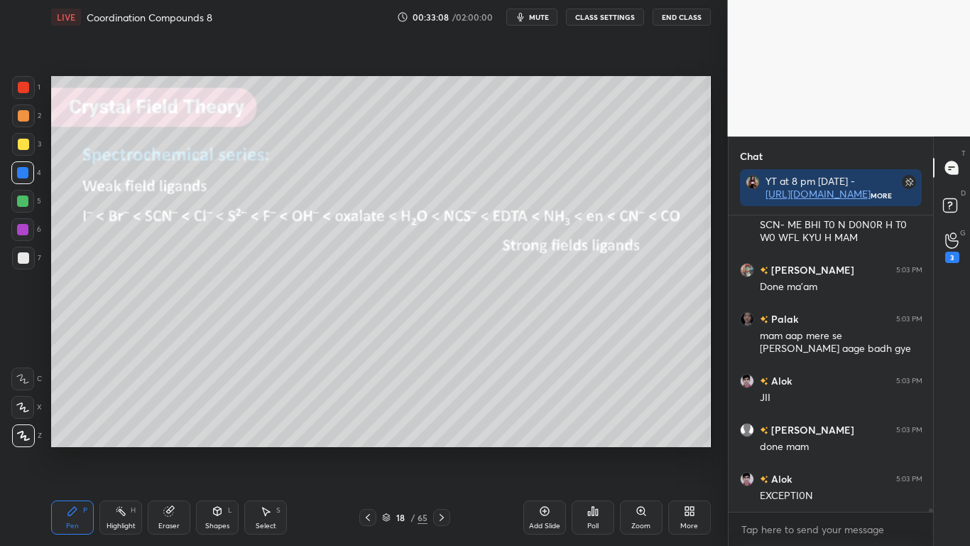
scroll to position [26610, 0]
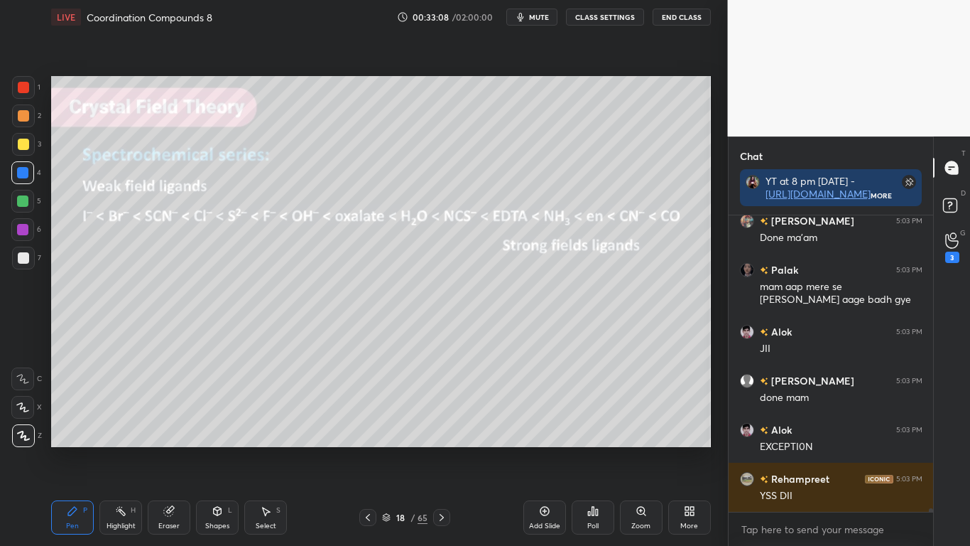
click at [24, 139] on div at bounding box center [23, 144] width 11 height 11
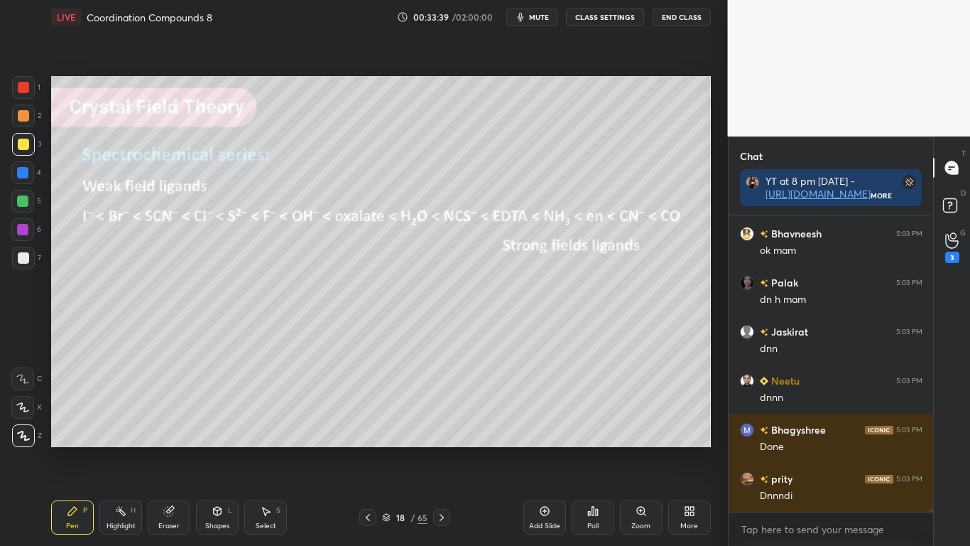
scroll to position [27646, 0]
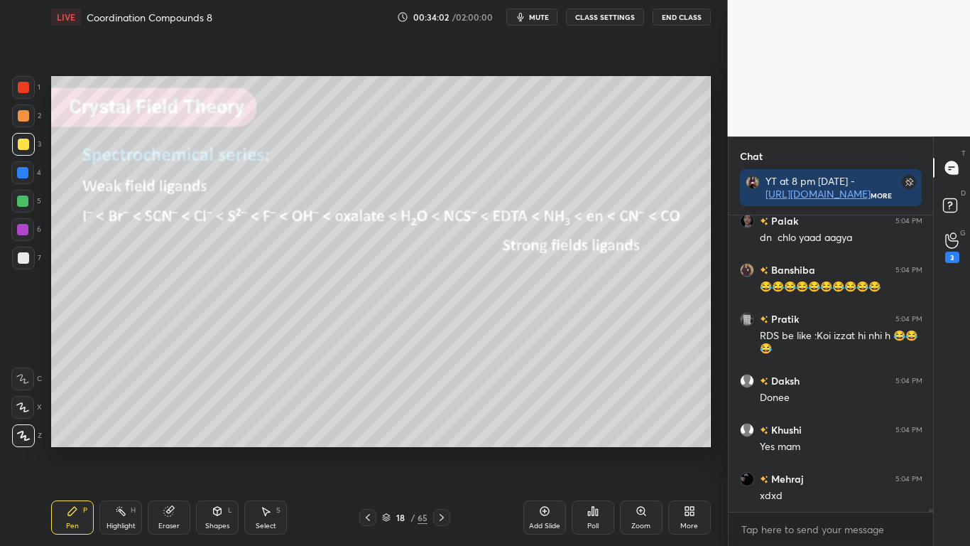
click at [19, 143] on div at bounding box center [23, 144] width 11 height 11
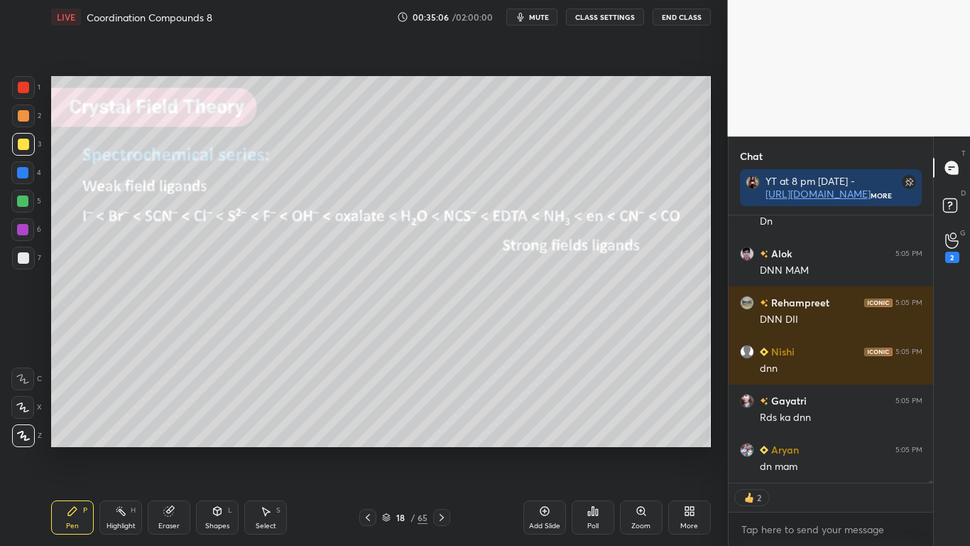
click at [603, 18] on button "CLASS SETTINGS" at bounding box center [605, 17] width 78 height 17
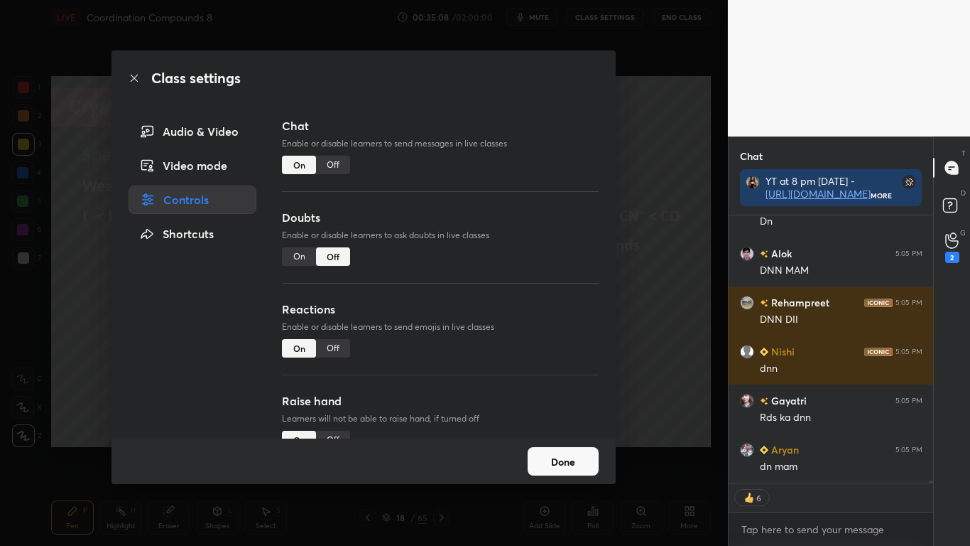
click at [652, 340] on div "Class settings Audio & Video Video mode Controls Shortcuts Chat Enable or disab…" at bounding box center [364, 273] width 728 height 546
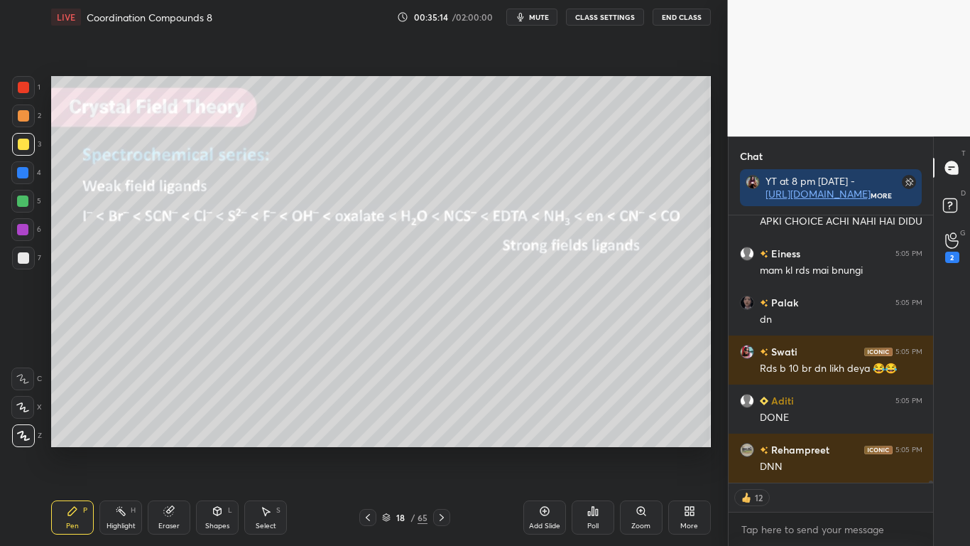
click at [612, 24] on button "CLASS SETTINGS" at bounding box center [605, 17] width 78 height 17
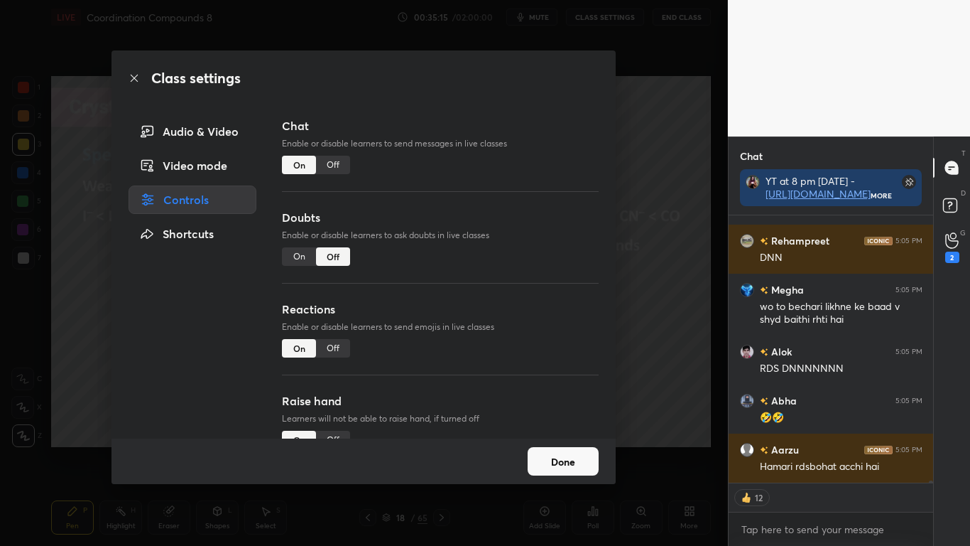
type textarea "x"
click at [335, 164] on div "Off" at bounding box center [333, 165] width 34 height 18
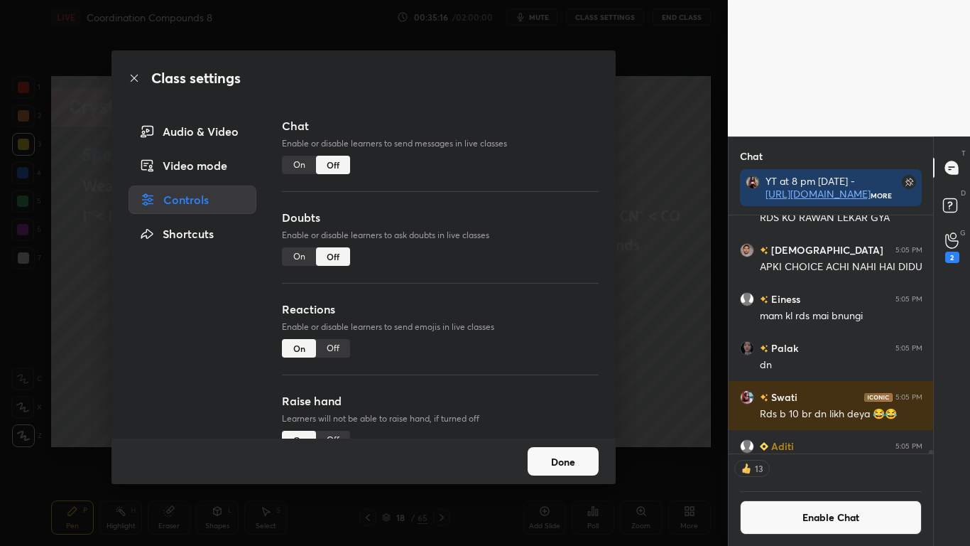
click at [550, 449] on button "Done" at bounding box center [563, 461] width 71 height 28
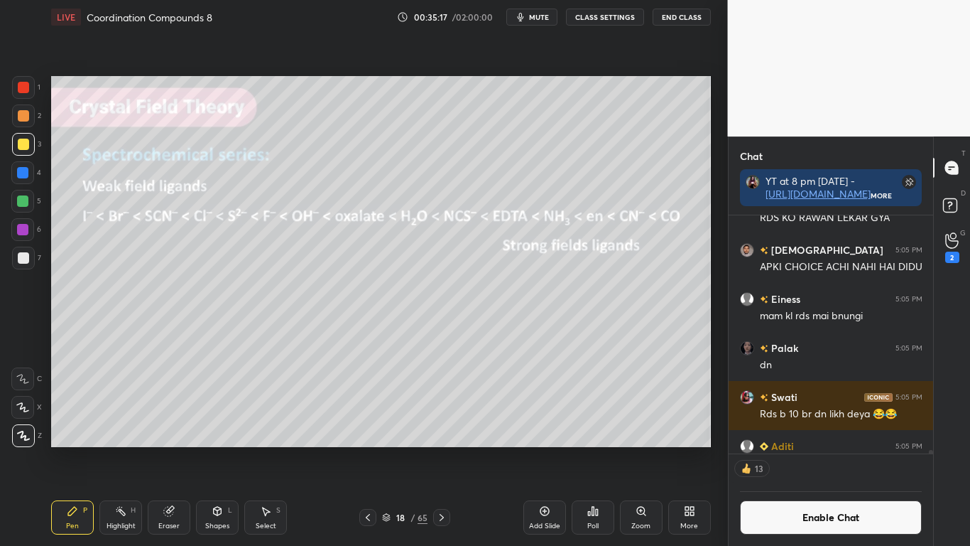
click at [390, 449] on icon at bounding box center [386, 517] width 9 height 9
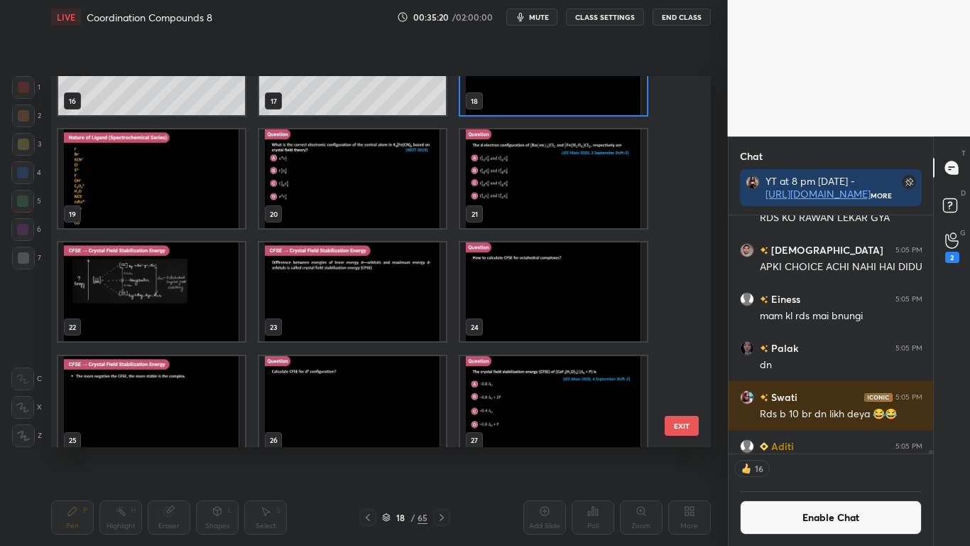
click at [313, 195] on img "grid" at bounding box center [352, 178] width 187 height 99
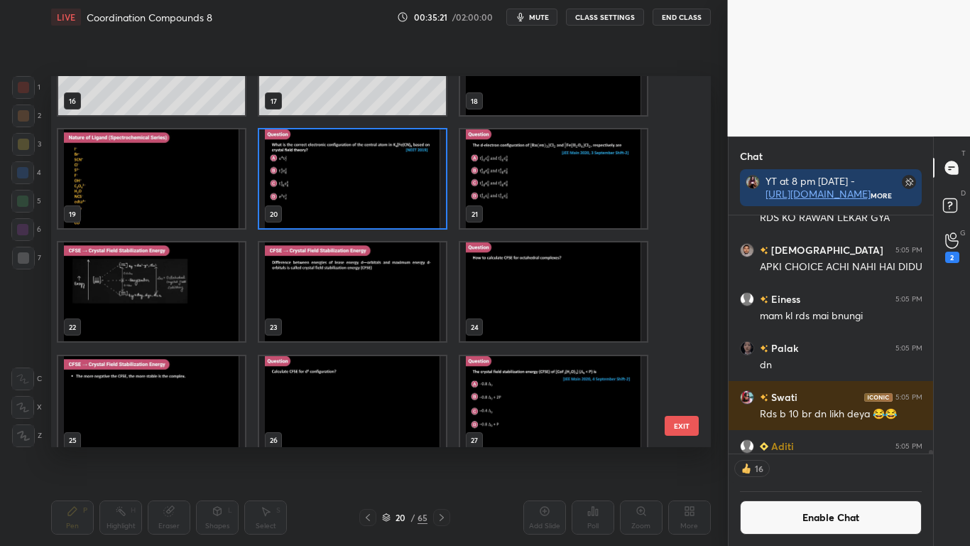
click at [313, 194] on img "grid" at bounding box center [352, 178] width 187 height 99
click at [313, 193] on img "grid" at bounding box center [352, 178] width 187 height 99
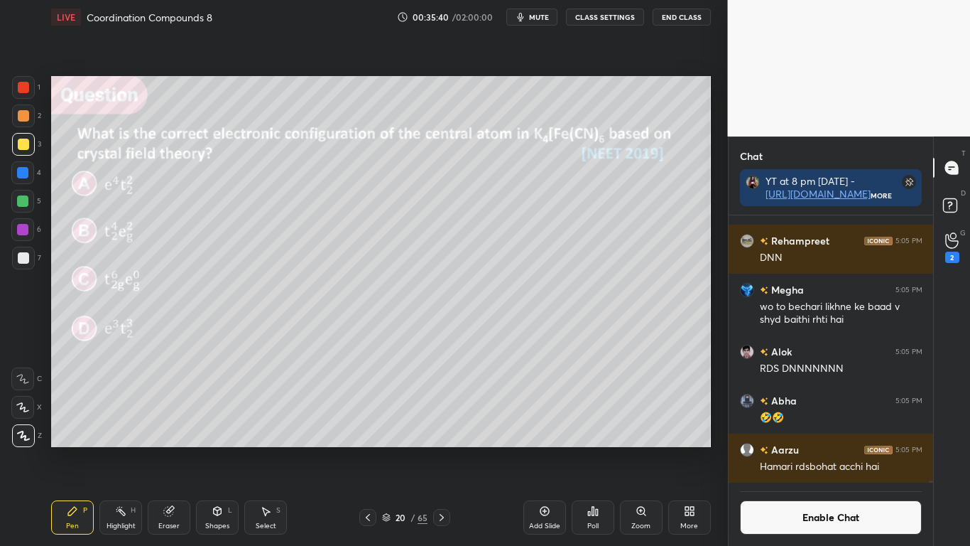
click at [591, 449] on div "Poll" at bounding box center [593, 517] width 43 height 34
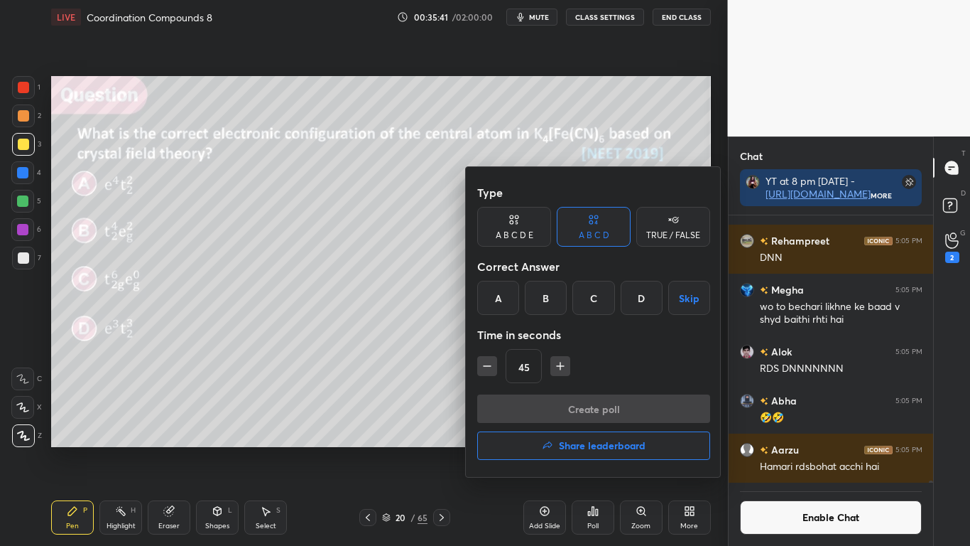
click at [592, 298] on div "C" at bounding box center [594, 298] width 42 height 34
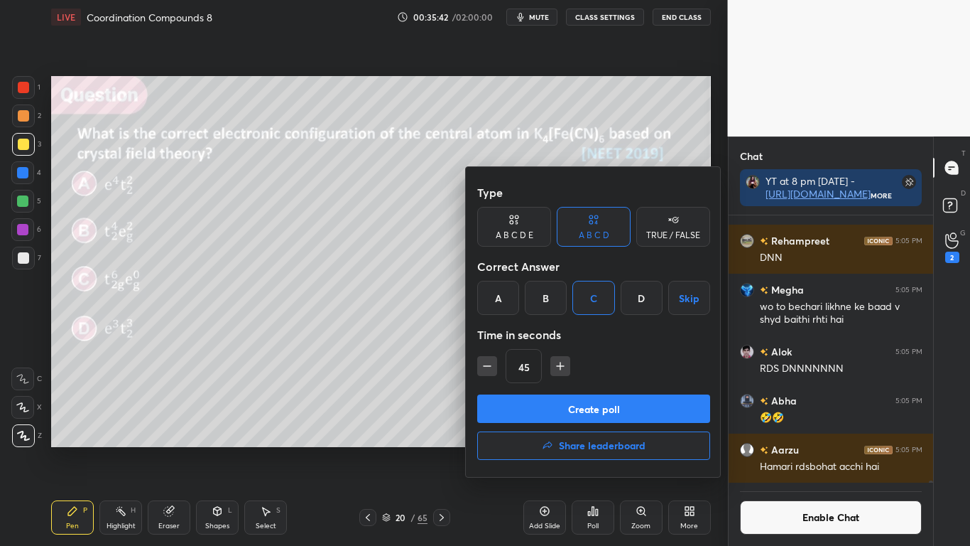
click at [558, 364] on icon "button" at bounding box center [560, 366] width 14 height 14
type input "60"
click at [575, 412] on button "Create poll" at bounding box center [593, 408] width 233 height 28
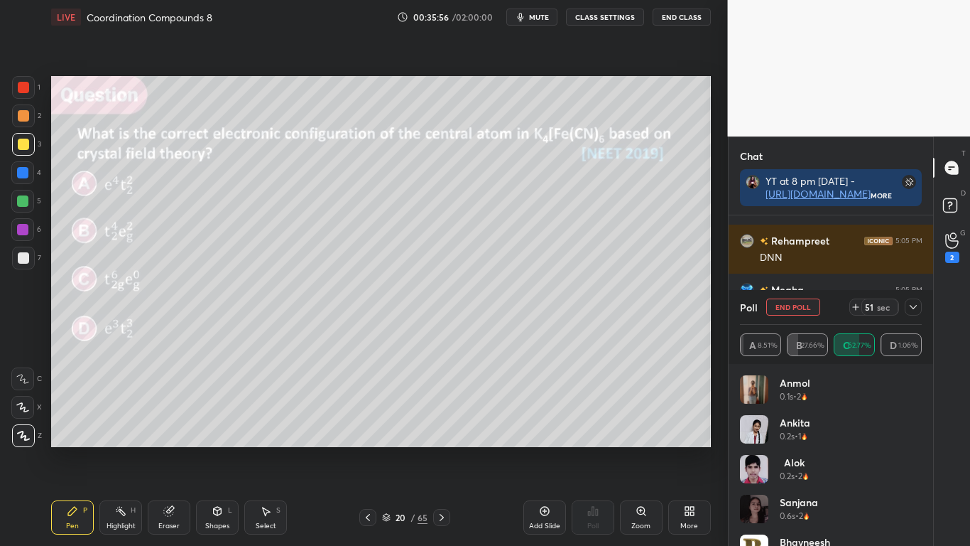
click at [24, 256] on div at bounding box center [23, 257] width 11 height 11
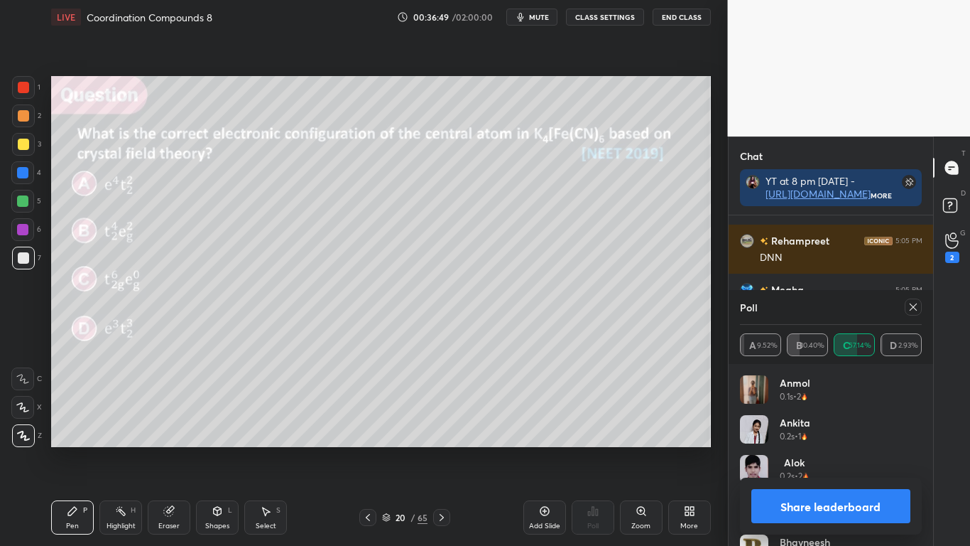
click at [805, 449] on button "Share leaderboard" at bounding box center [832, 506] width 160 height 34
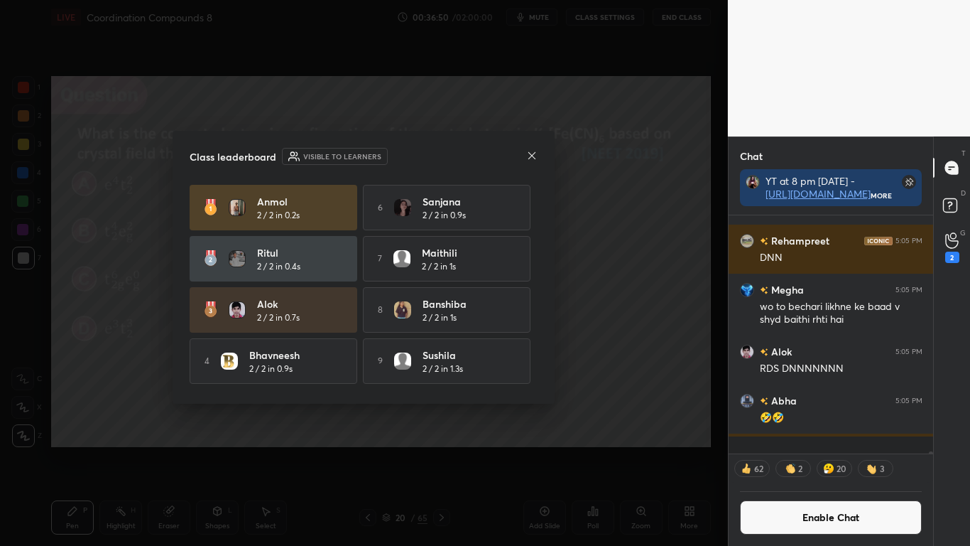
scroll to position [170, 200]
click at [538, 369] on div "[PERSON_NAME] 2 / 2 in 0.2s 6 [PERSON_NAME] 2 / 2 in 0.9s [PERSON_NAME] 2 / 2 i…" at bounding box center [364, 286] width 348 height 202
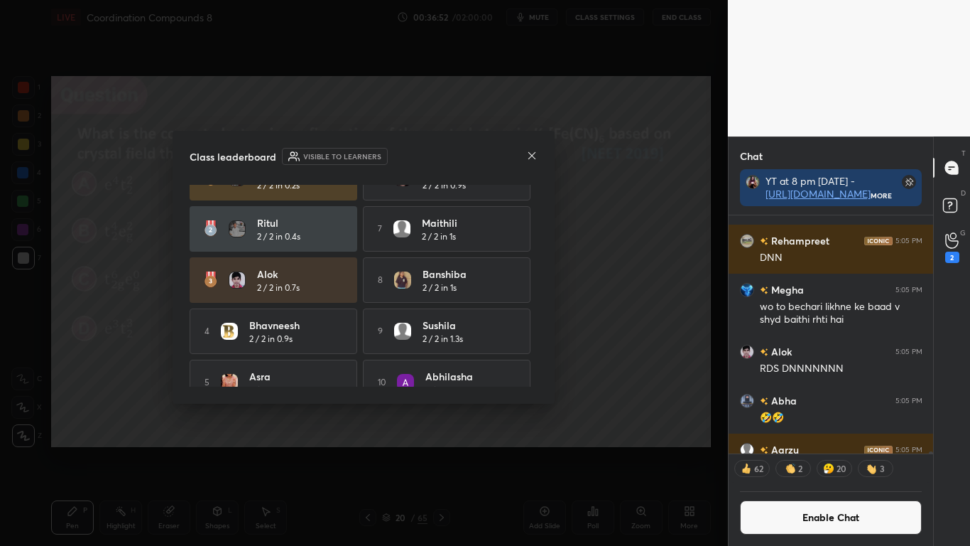
scroll to position [53, 0]
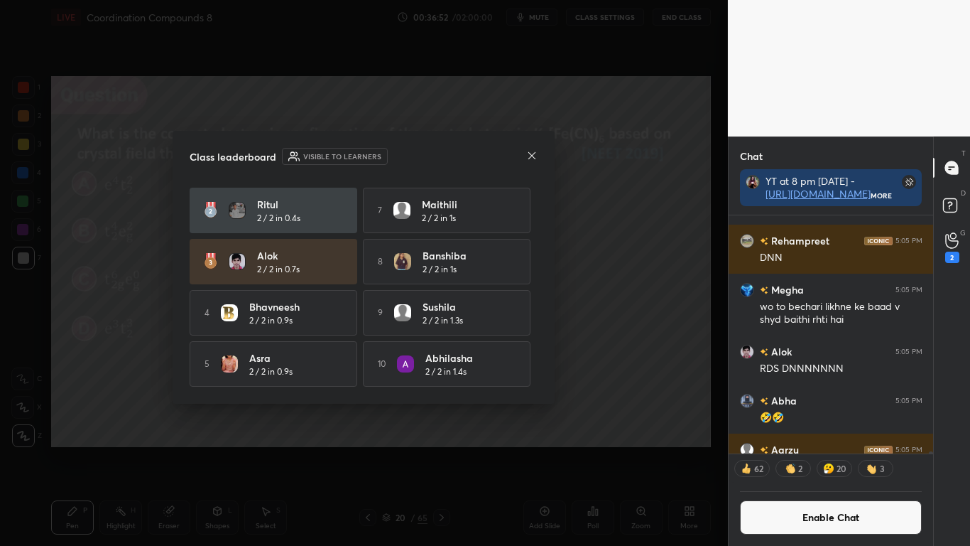
click at [531, 158] on icon at bounding box center [531, 155] width 11 height 11
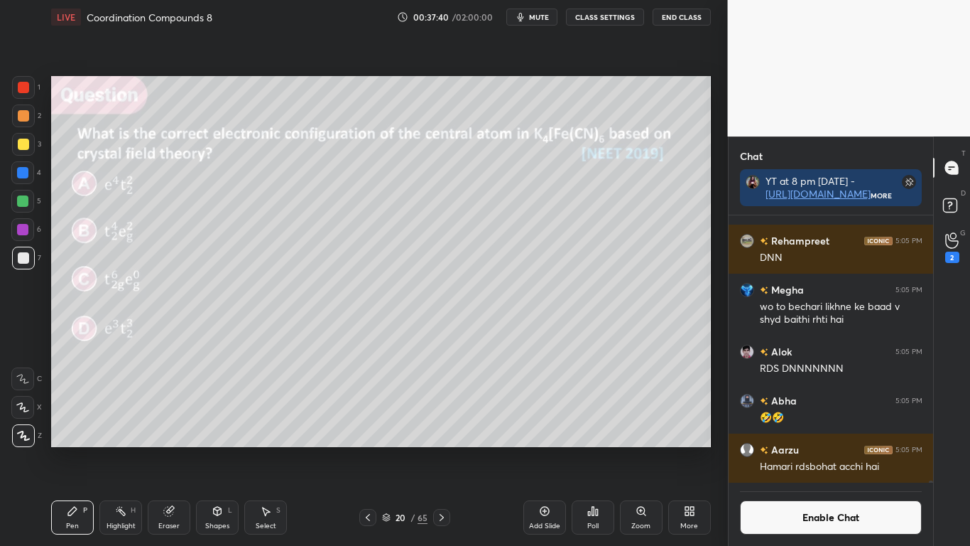
scroll to position [234, 200]
click at [835, 449] on button "Enable Chat" at bounding box center [831, 517] width 183 height 34
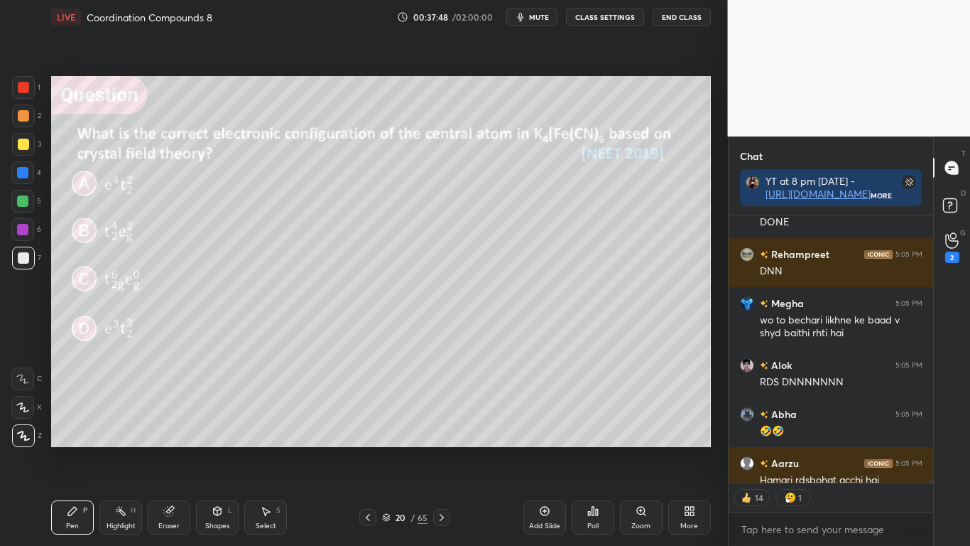
scroll to position [263, 200]
click at [23, 139] on div at bounding box center [23, 144] width 11 height 11
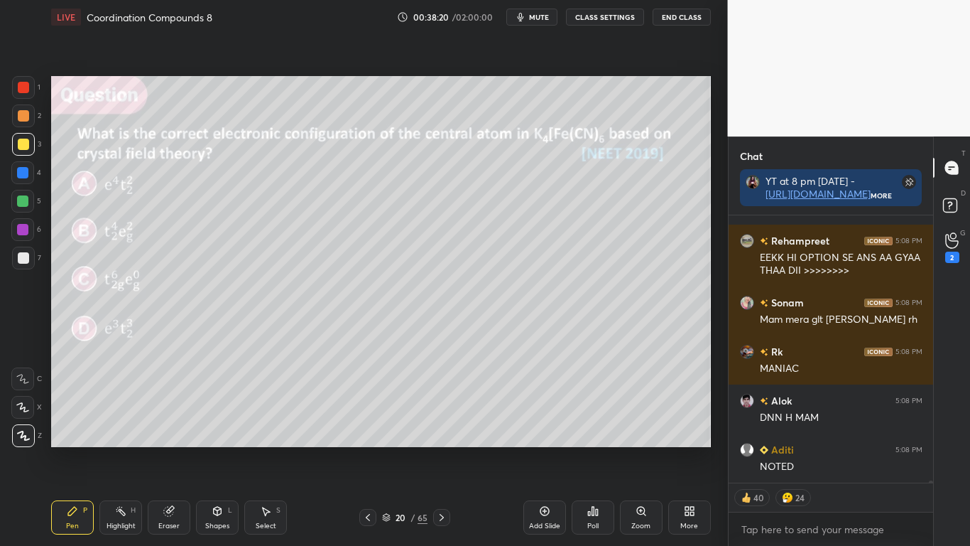
scroll to position [33282, 0]
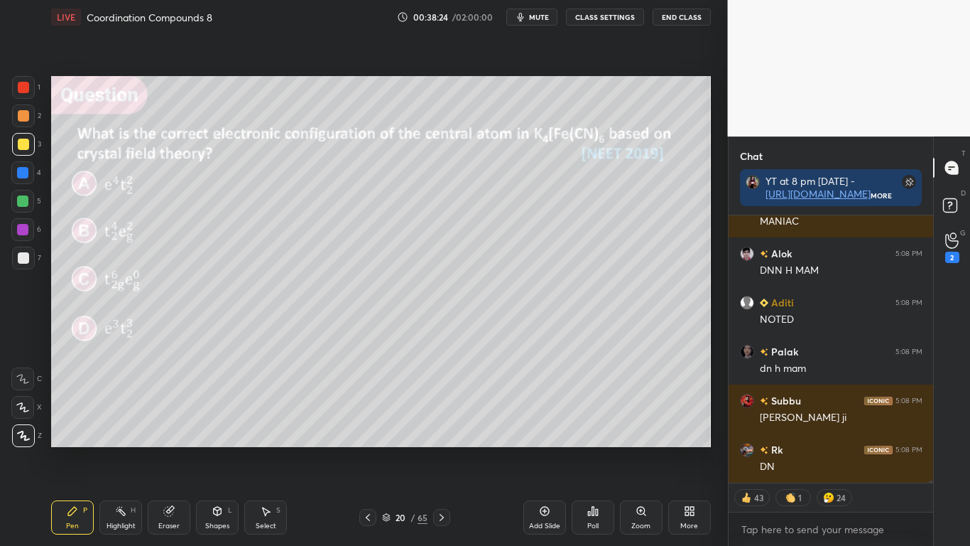
click at [609, 26] on div "LIVE Coordination Compounds 8 00:38:24 / 02:00:00 mute CLASS SETTINGS End Class" at bounding box center [381, 17] width 660 height 34
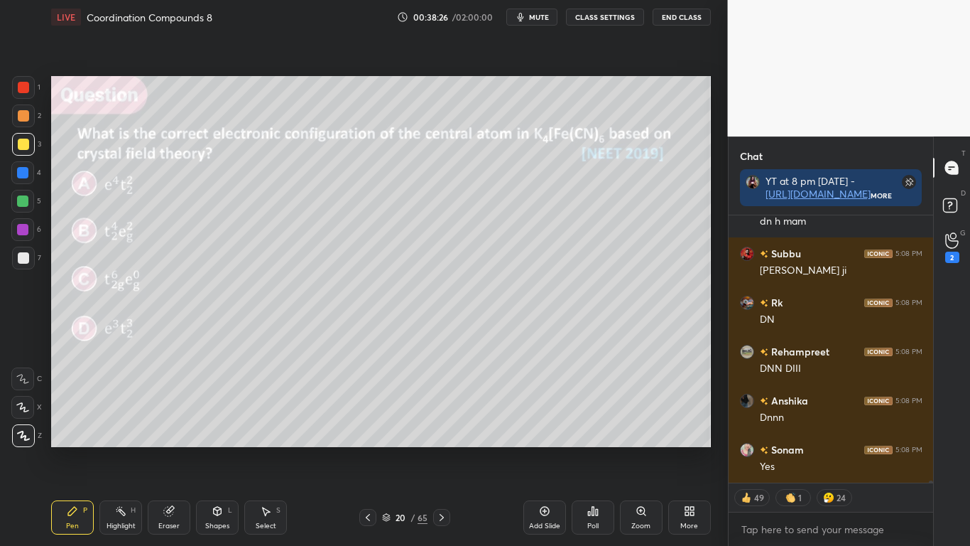
click at [603, 18] on button "CLASS SETTINGS" at bounding box center [605, 17] width 78 height 17
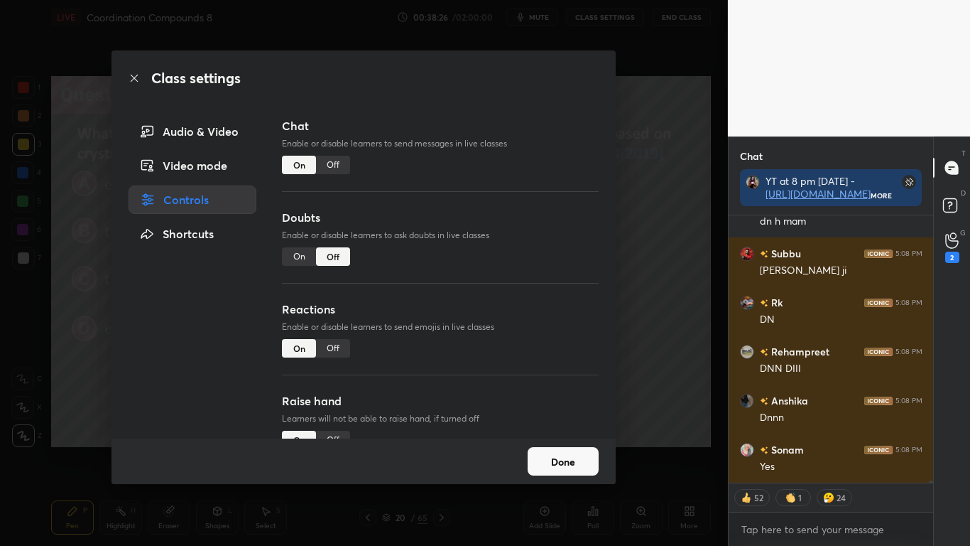
type textarea "x"
click at [333, 163] on div "Off" at bounding box center [333, 165] width 34 height 18
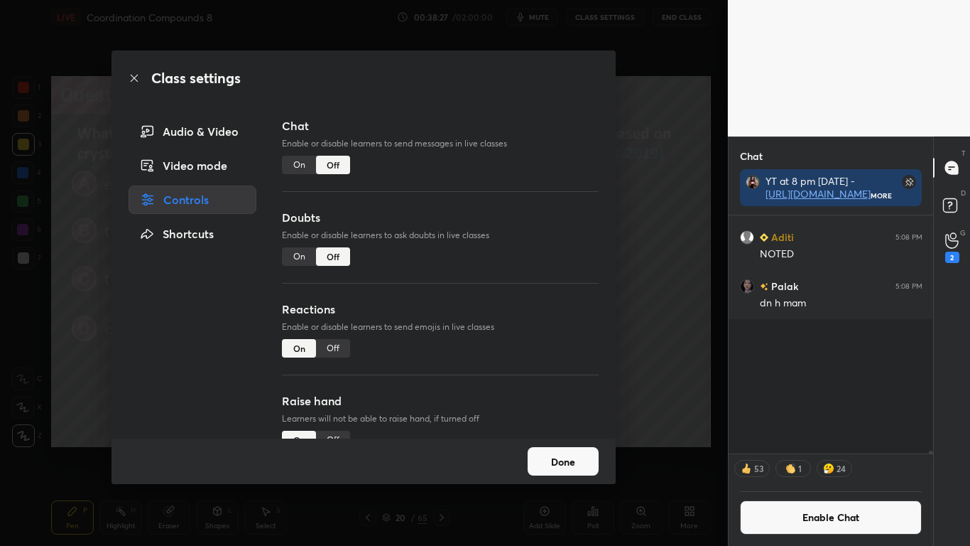
scroll to position [234, 200]
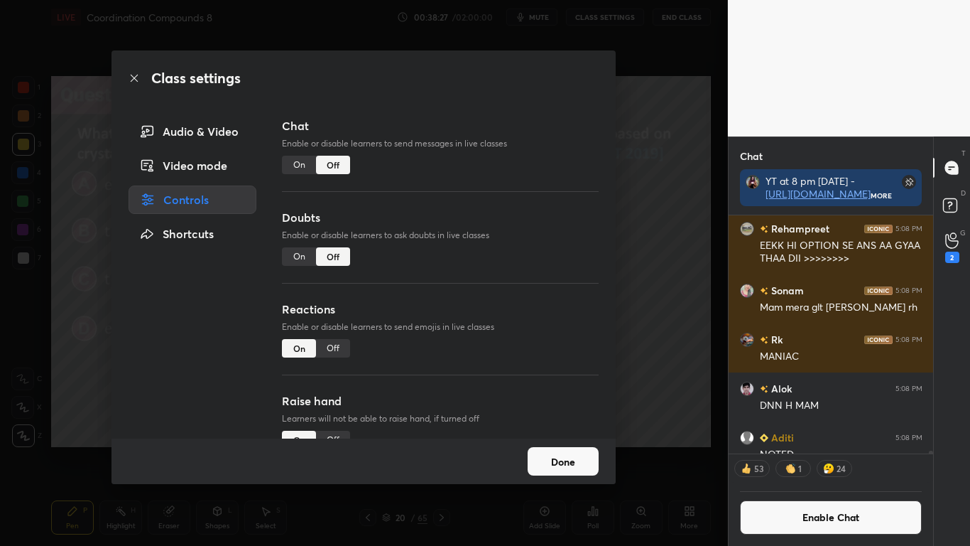
click at [568, 449] on button "Done" at bounding box center [563, 461] width 71 height 28
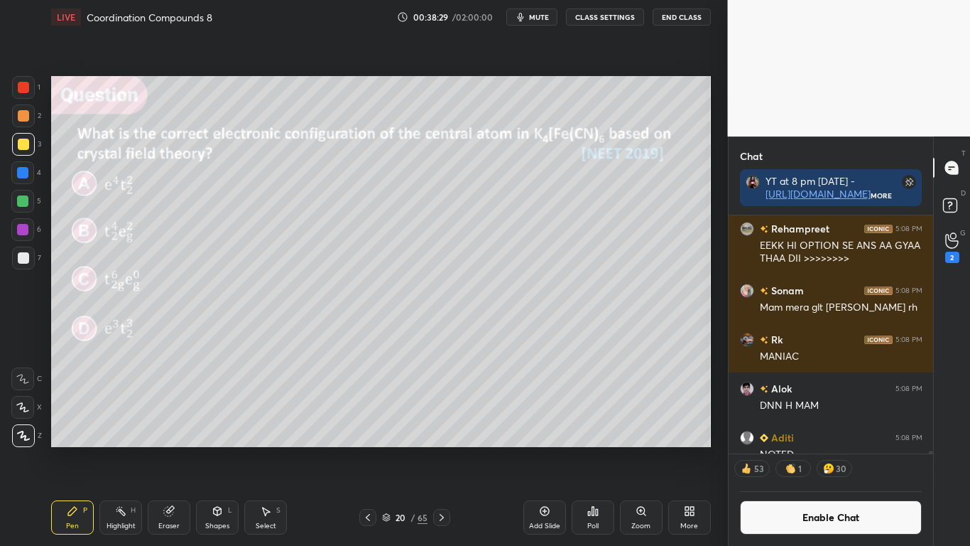
click at [382, 449] on icon at bounding box center [386, 517] width 9 height 9
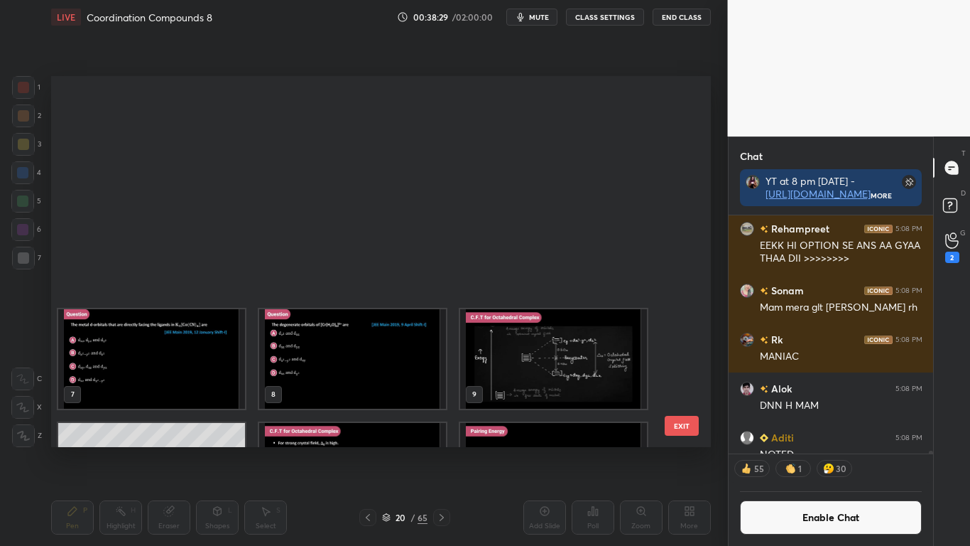
scroll to position [367, 652]
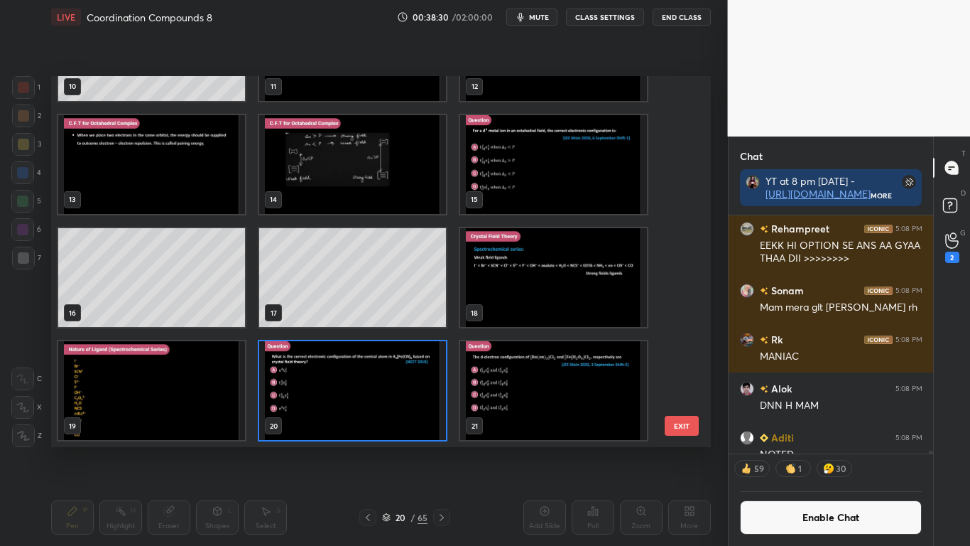
click at [550, 406] on img "grid" at bounding box center [553, 390] width 187 height 99
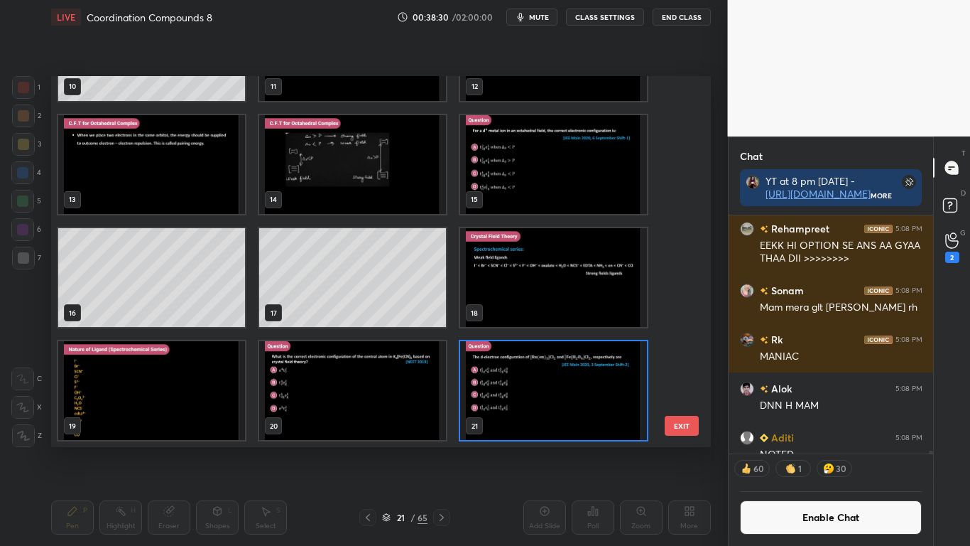
click at [550, 406] on img "grid" at bounding box center [553, 390] width 187 height 99
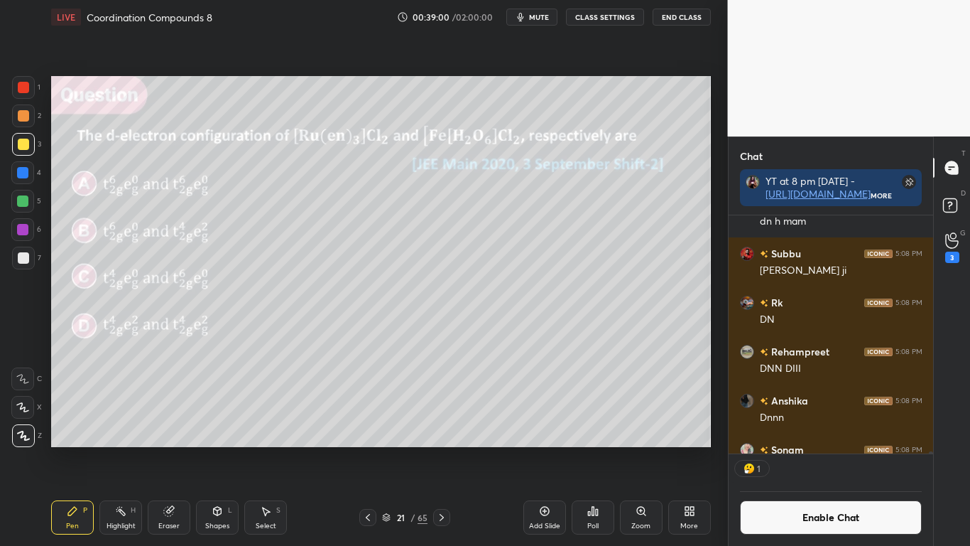
scroll to position [234, 200]
click at [592, 449] on icon at bounding box center [593, 510] width 2 height 9
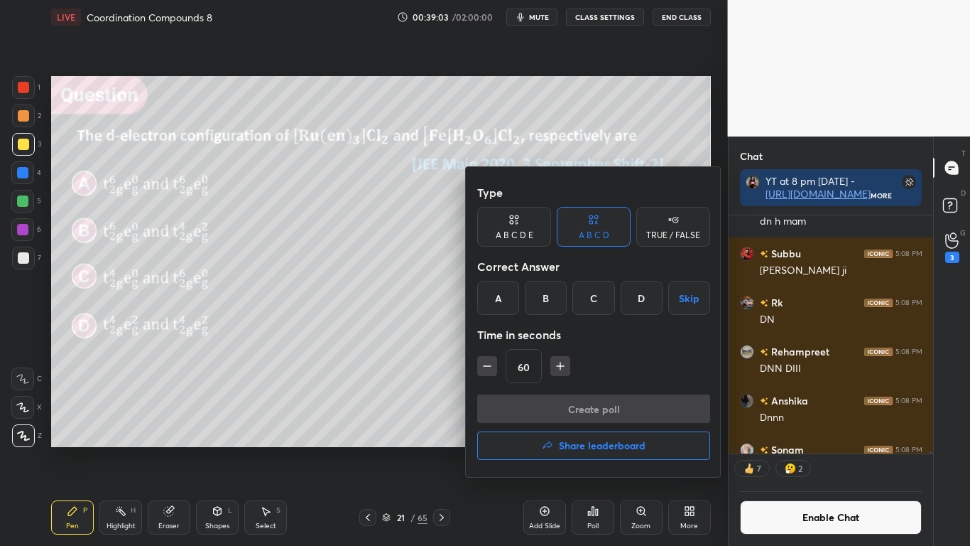
click at [547, 299] on div "B" at bounding box center [546, 298] width 42 height 34
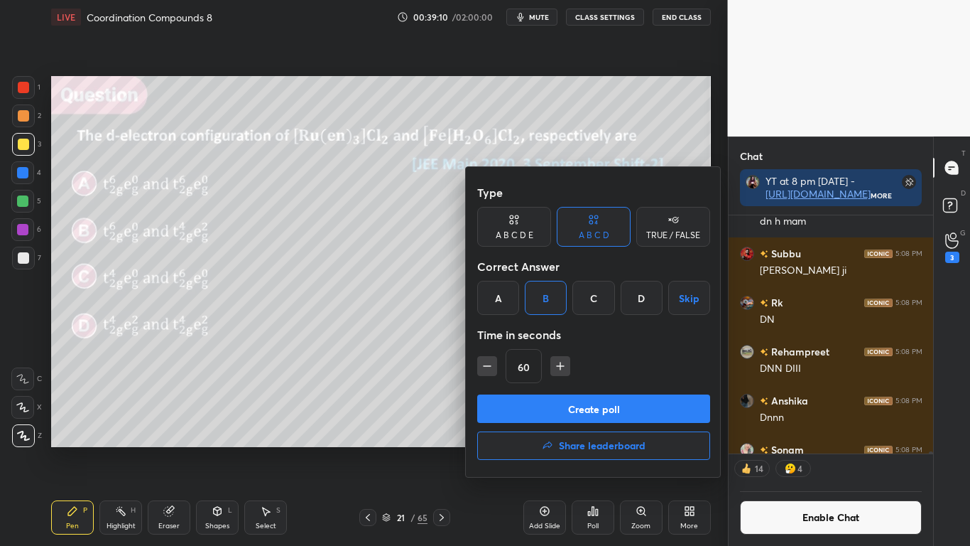
click at [582, 403] on button "Create poll" at bounding box center [593, 408] width 233 height 28
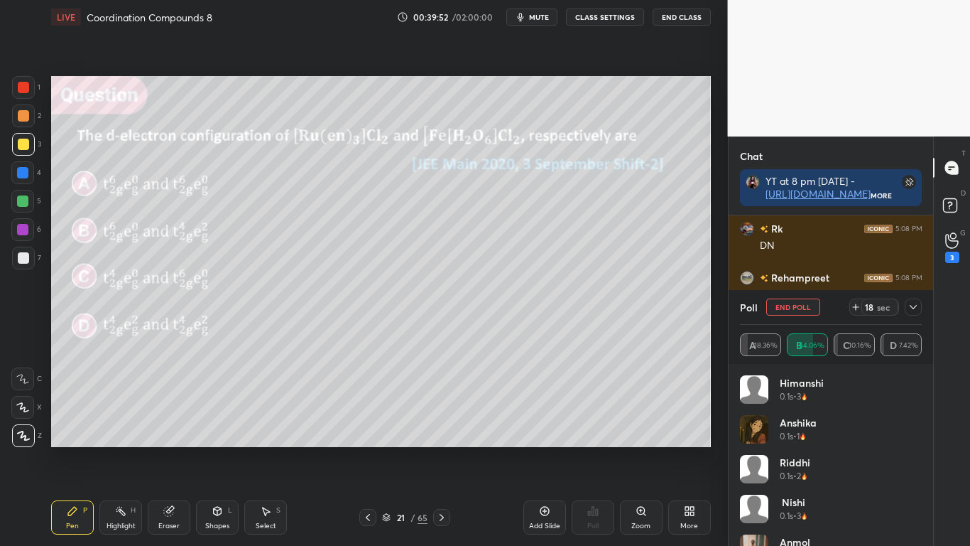
scroll to position [33183, 0]
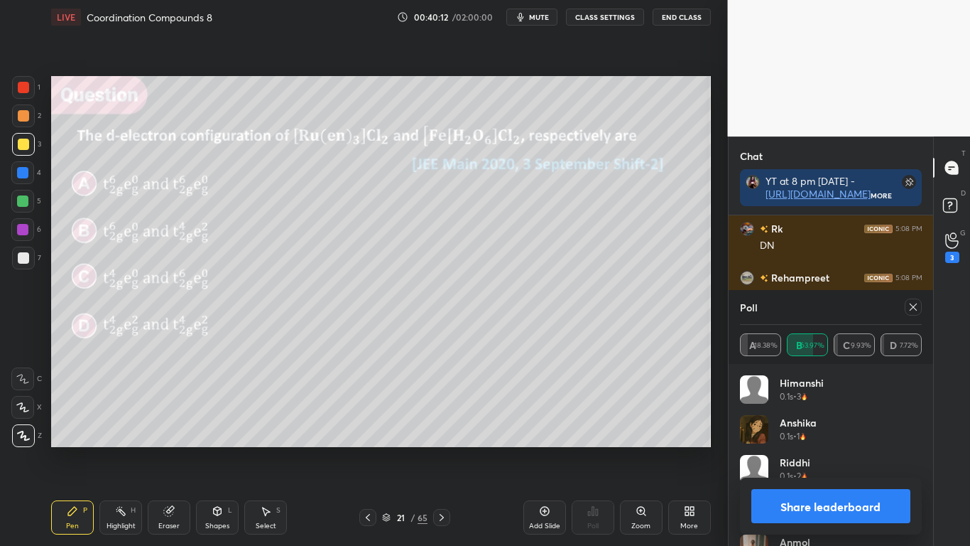
click at [809, 449] on button "Share leaderboard" at bounding box center [832, 506] width 160 height 34
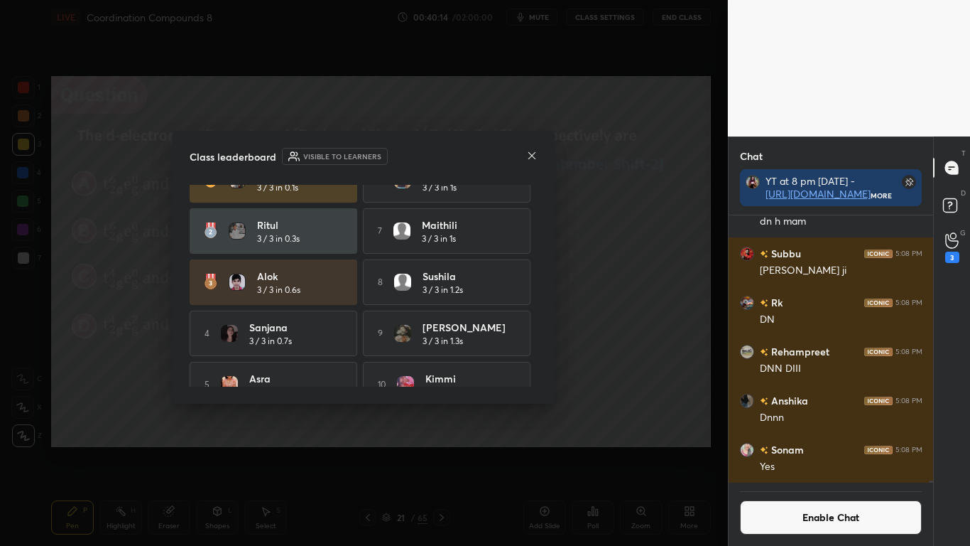
scroll to position [53, 0]
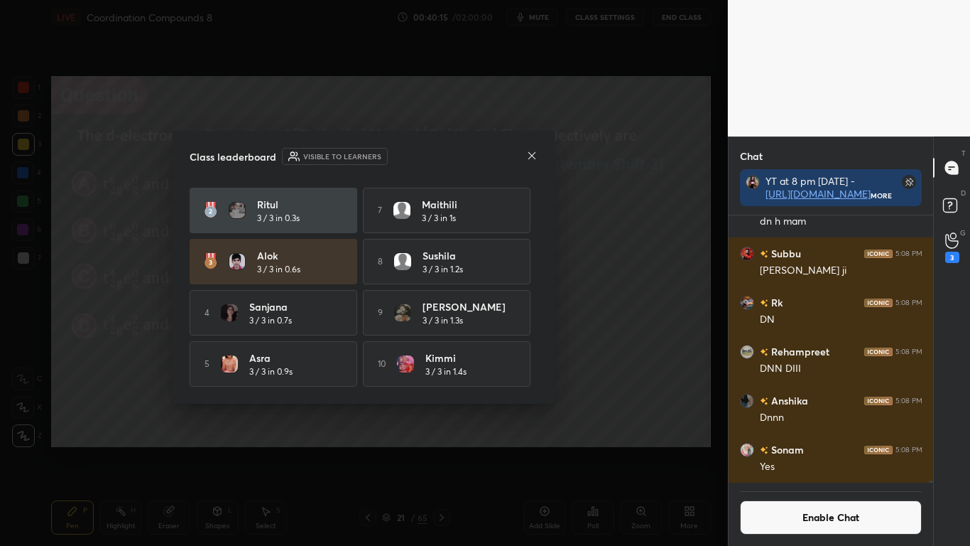
click at [533, 158] on icon at bounding box center [531, 155] width 11 height 11
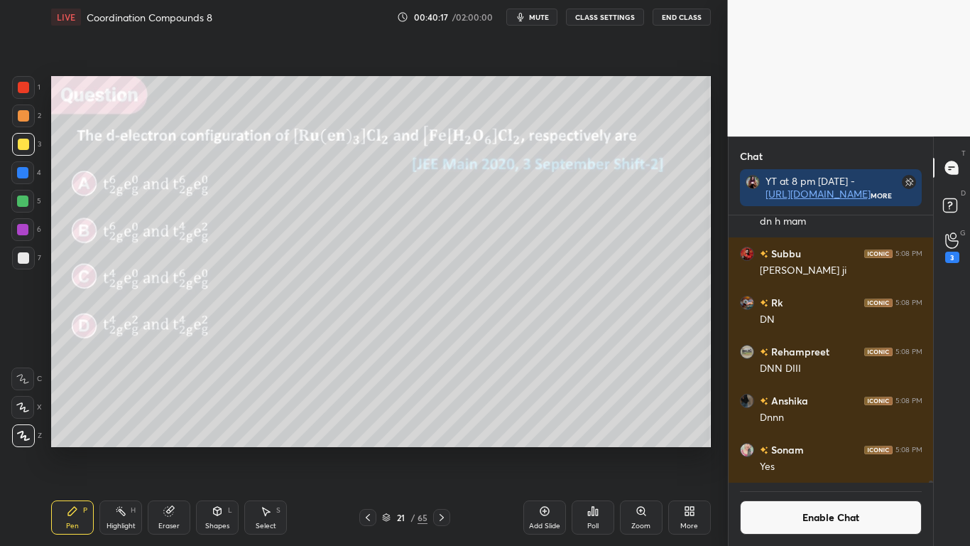
scroll to position [234, 200]
click at [803, 449] on button "Enable Chat" at bounding box center [831, 517] width 183 height 34
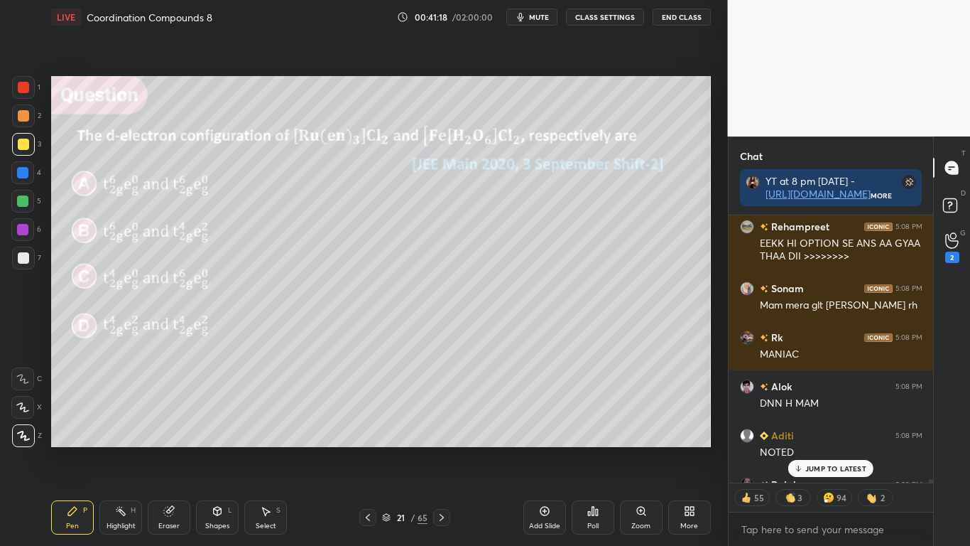
click at [835, 449] on p "JUMP TO LATEST" at bounding box center [836, 468] width 61 height 9
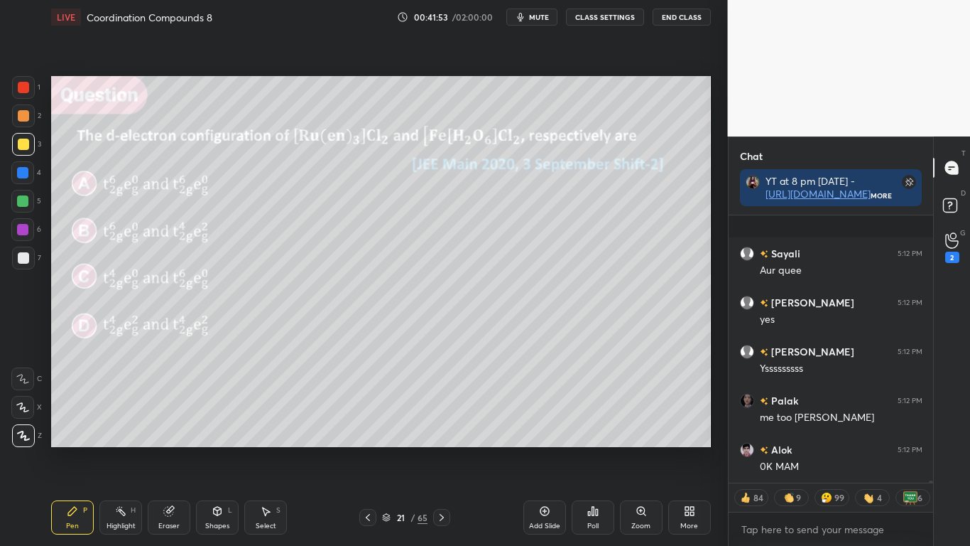
scroll to position [35268, 0]
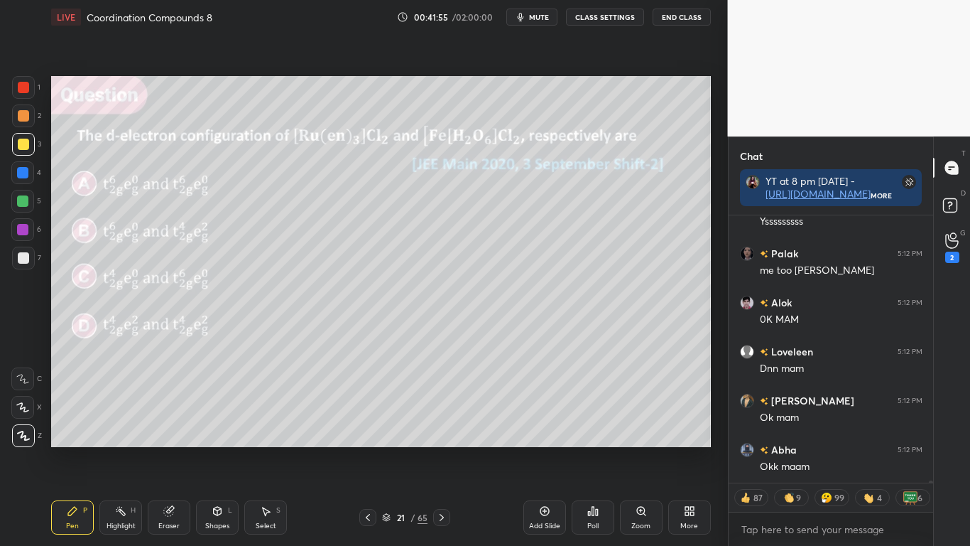
click at [24, 146] on div at bounding box center [23, 144] width 11 height 11
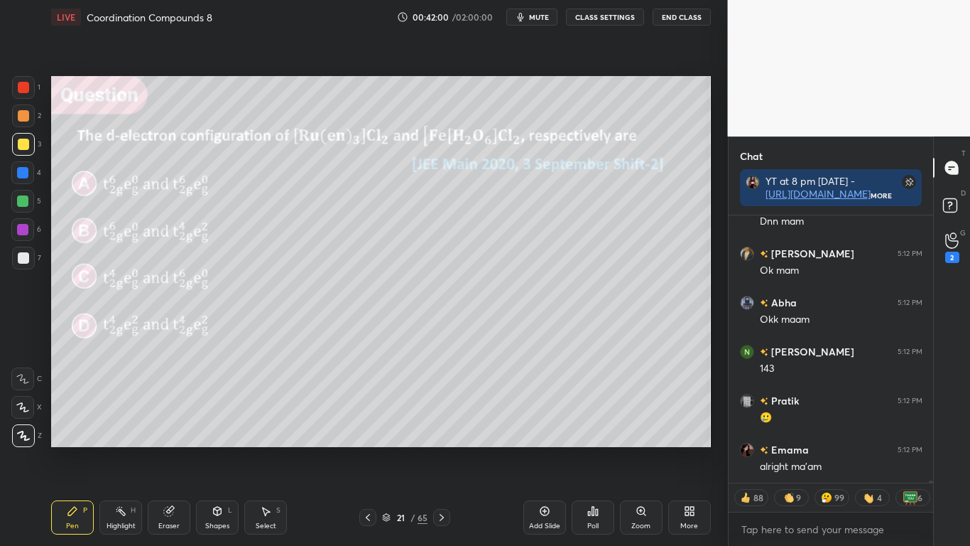
click at [598, 15] on button "CLASS SETTINGS" at bounding box center [605, 17] width 78 height 17
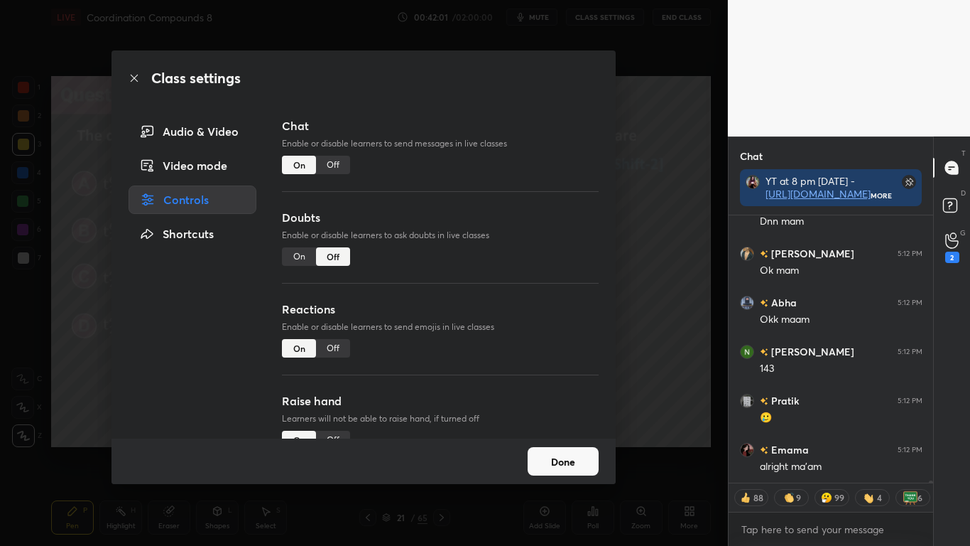
type textarea "x"
click at [334, 163] on div "Off" at bounding box center [333, 165] width 34 height 18
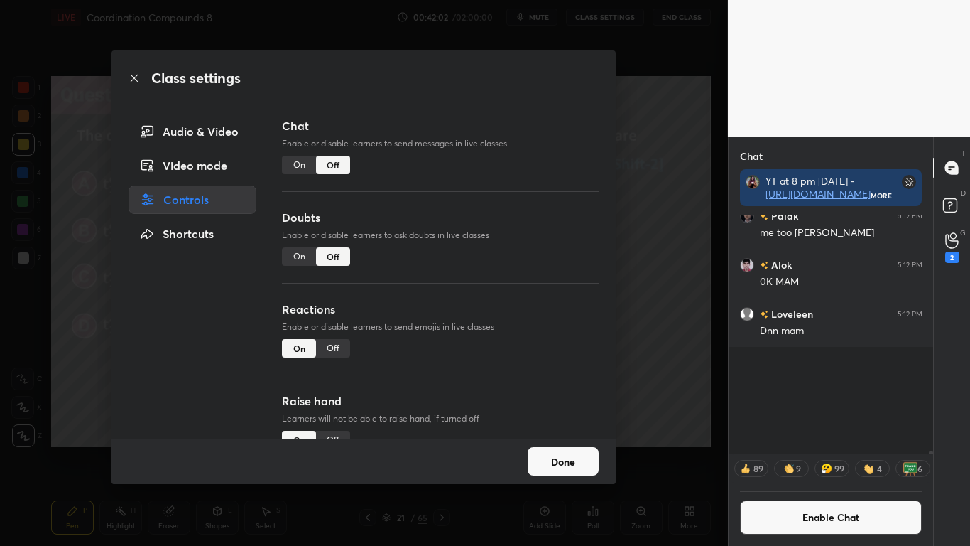
scroll to position [234, 200]
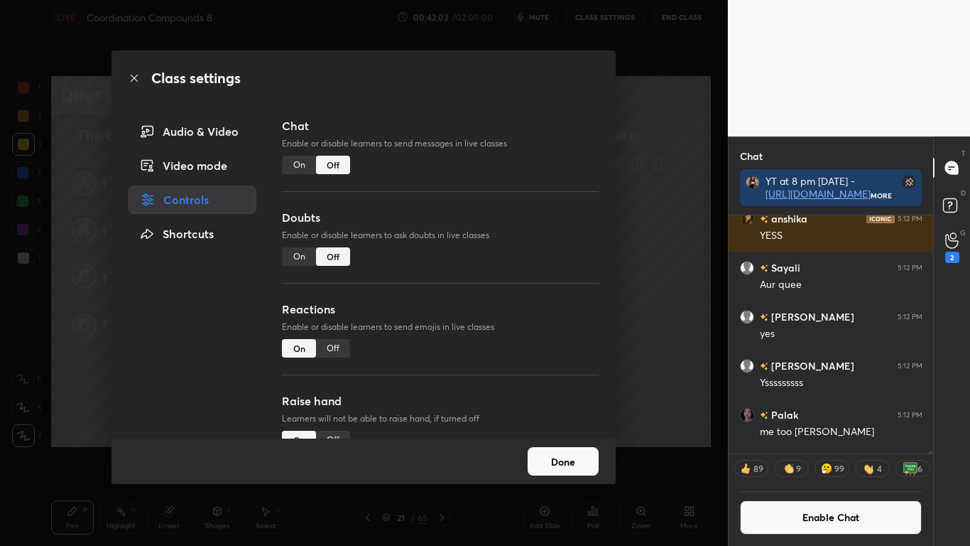
click at [561, 449] on button "Done" at bounding box center [563, 461] width 71 height 28
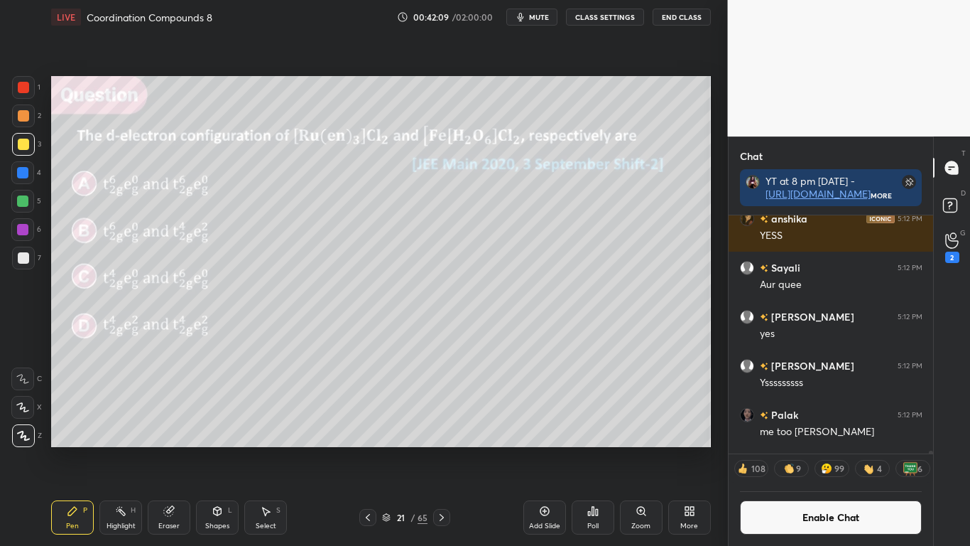
click at [387, 449] on div "21 / 65" at bounding box center [404, 517] width 45 height 13
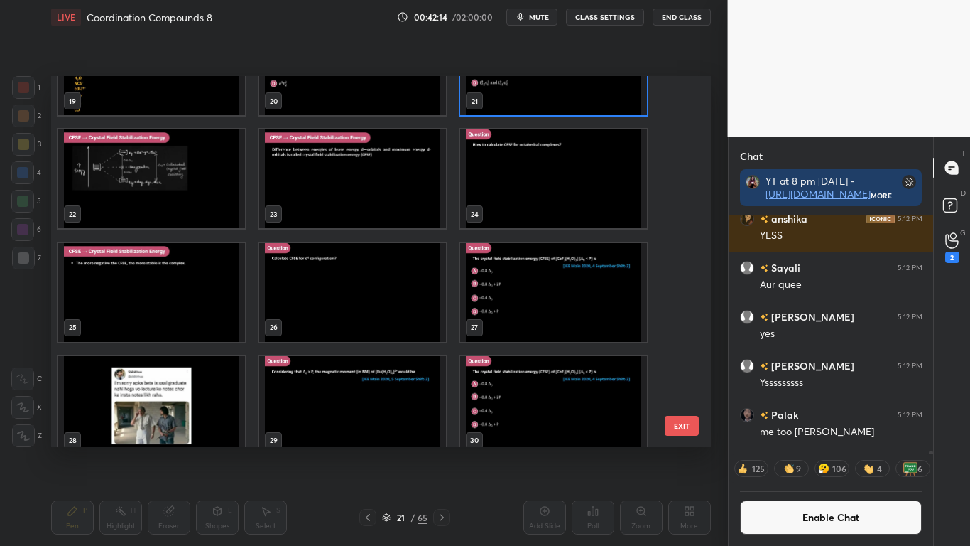
click at [186, 202] on img "grid" at bounding box center [151, 178] width 187 height 99
click at [188, 202] on img "grid" at bounding box center [151, 178] width 187 height 99
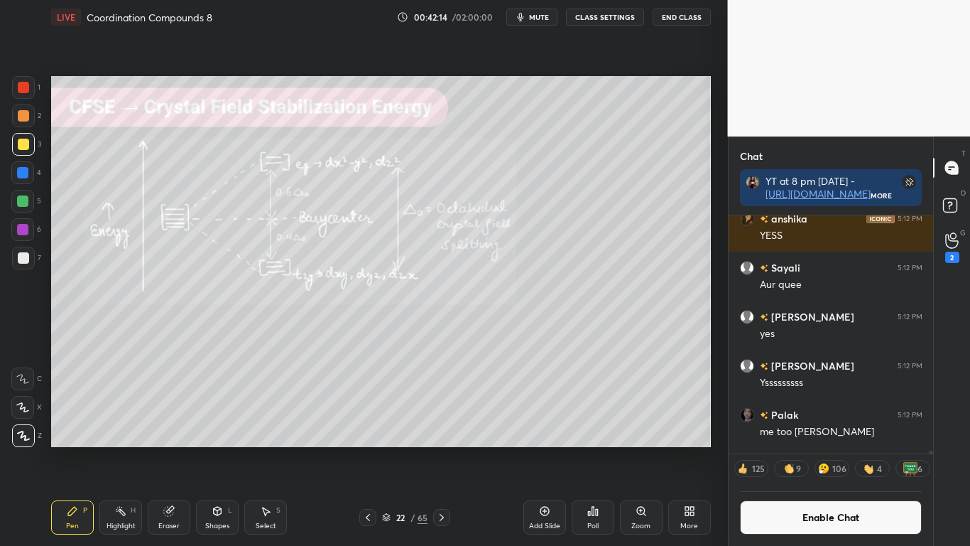
click at [192, 204] on img "grid" at bounding box center [151, 178] width 187 height 99
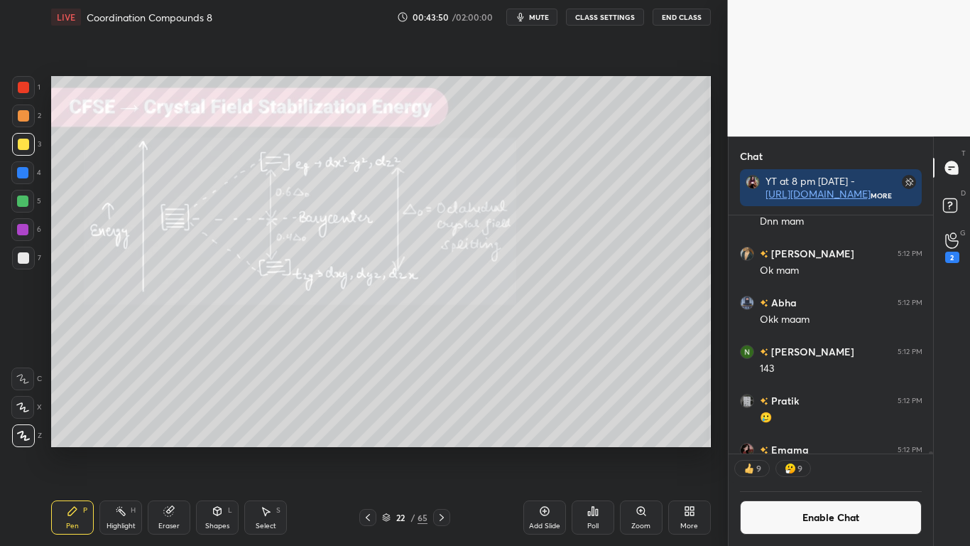
click at [24, 260] on div at bounding box center [23, 257] width 11 height 11
click at [21, 201] on div at bounding box center [22, 200] width 11 height 11
click at [264, 449] on div "Select S" at bounding box center [265, 517] width 43 height 34
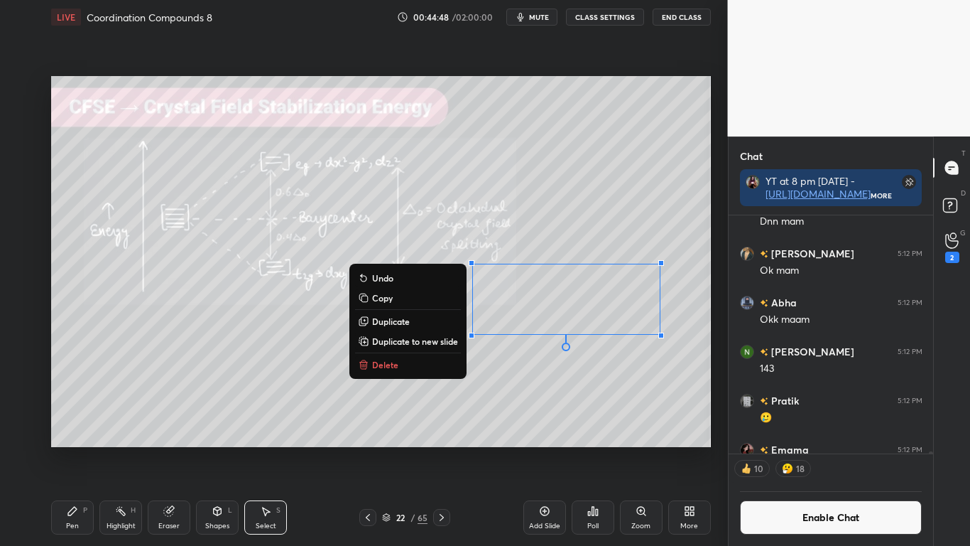
click at [74, 449] on icon at bounding box center [72, 510] width 9 height 9
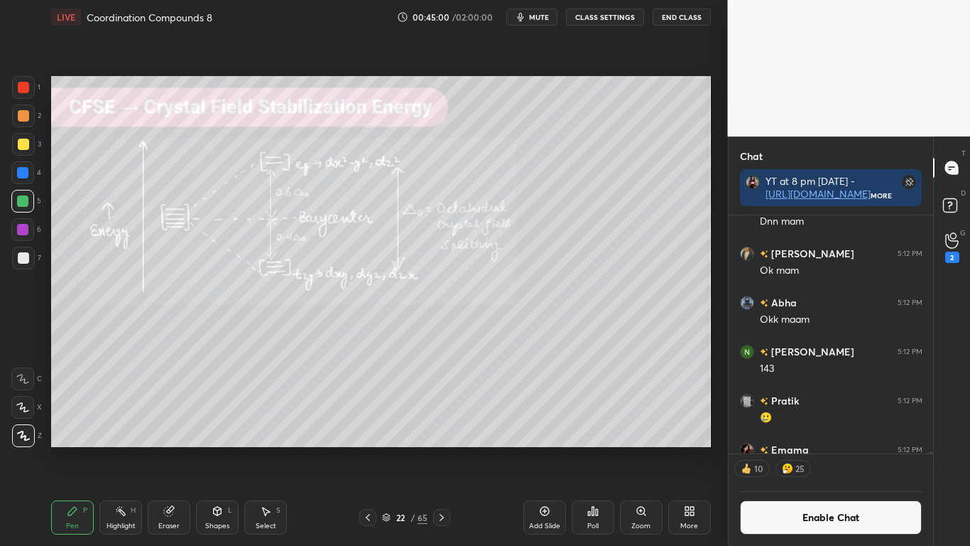
click at [258, 449] on div "Select S" at bounding box center [265, 517] width 43 height 34
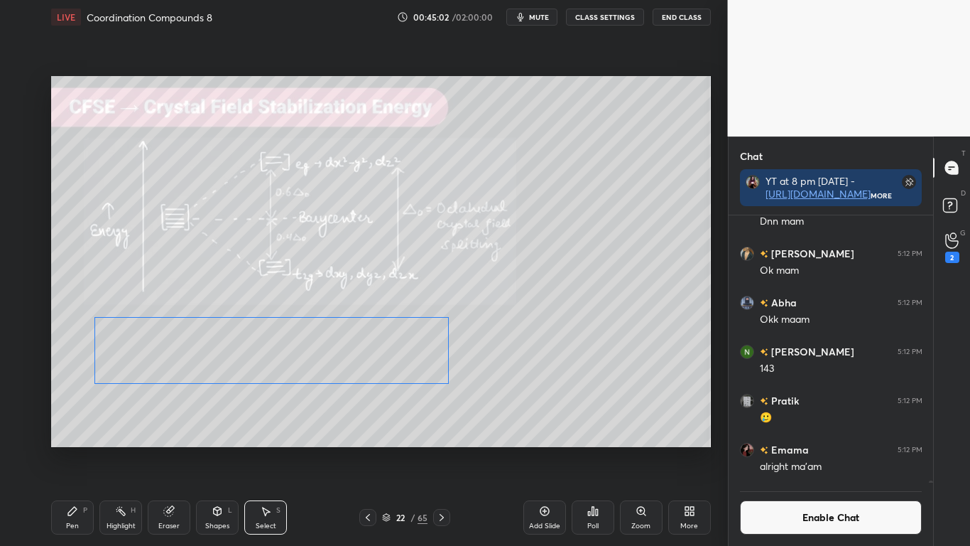
scroll to position [263, 200]
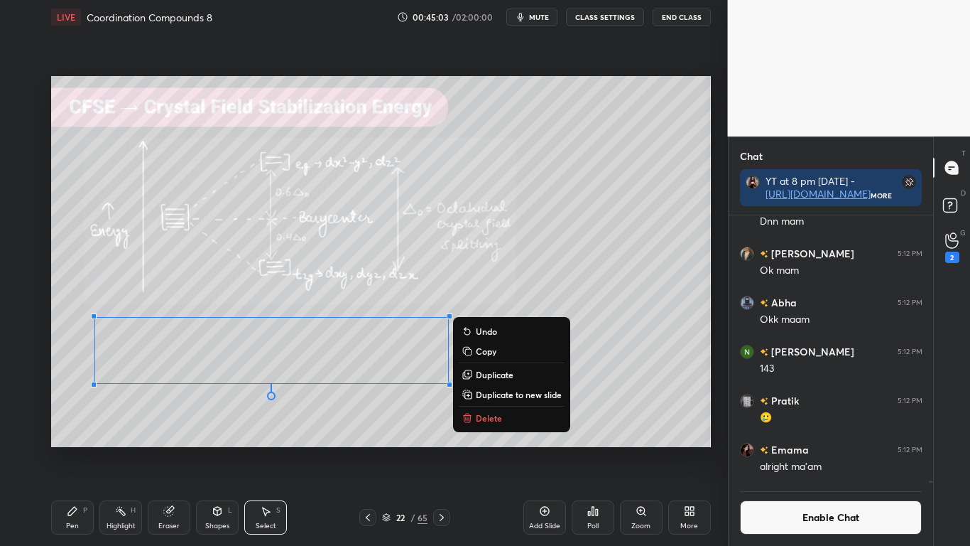
click at [74, 449] on icon at bounding box center [72, 510] width 11 height 11
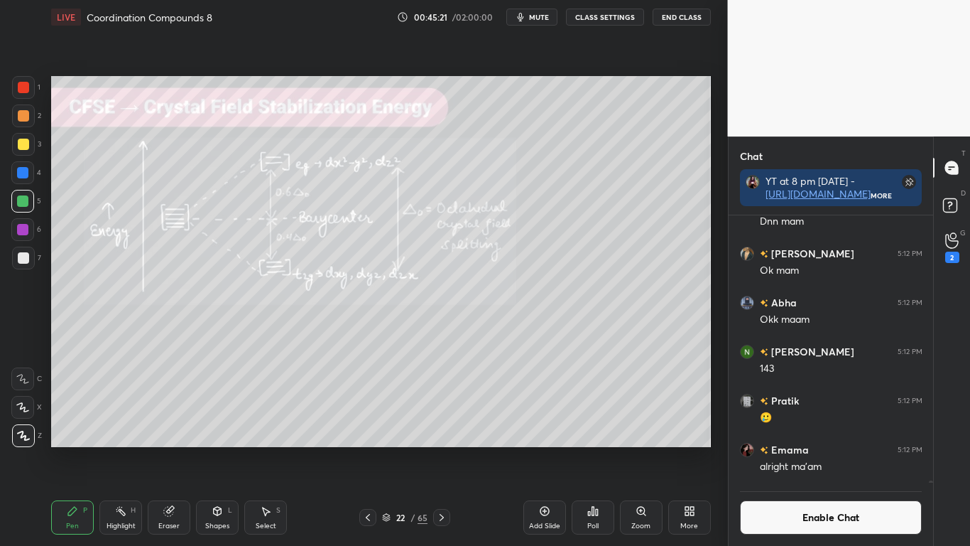
scroll to position [234, 200]
click at [19, 257] on div at bounding box center [23, 257] width 11 height 11
click at [214, 449] on div "Shapes L" at bounding box center [217, 517] width 43 height 34
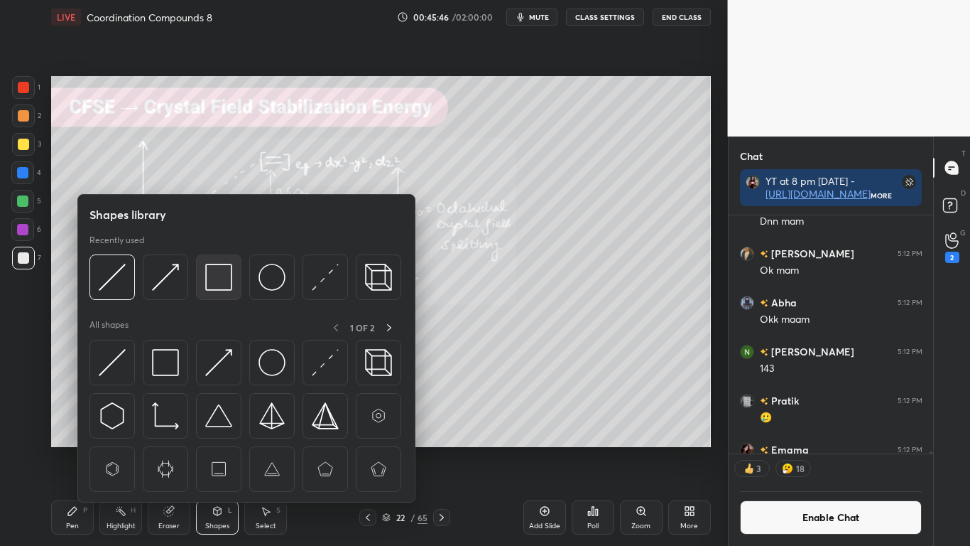
click at [214, 281] on img at bounding box center [218, 277] width 27 height 27
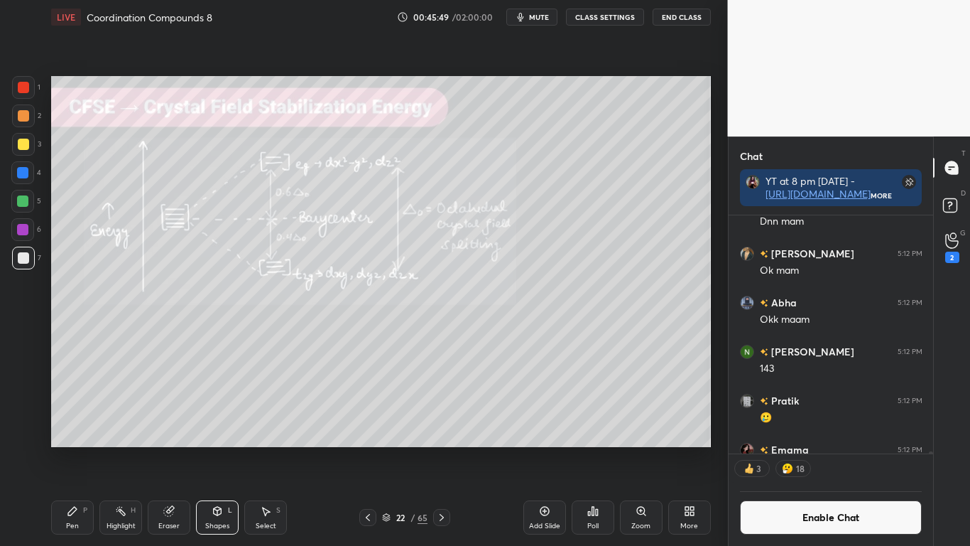
click at [823, 449] on button "Enable Chat" at bounding box center [831, 517] width 183 height 34
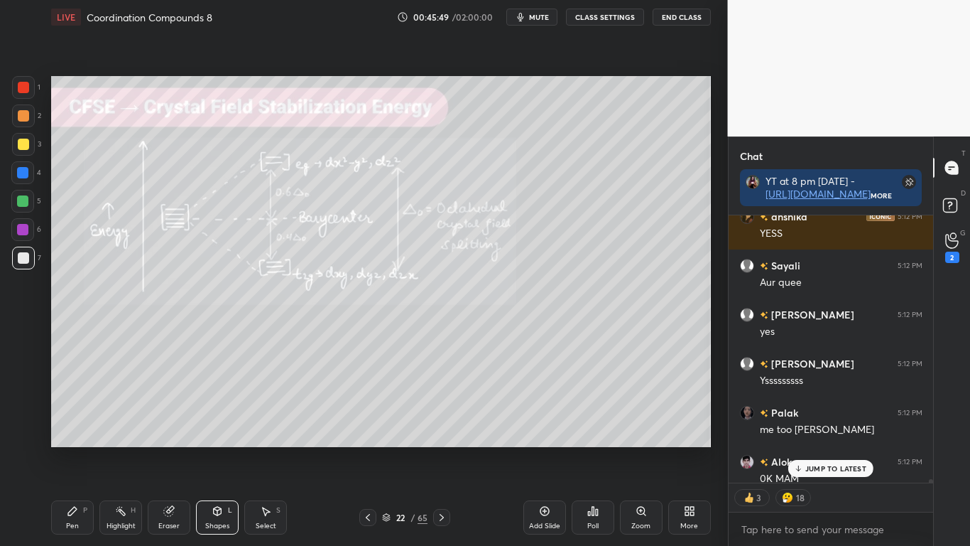
scroll to position [292, 200]
click at [838, 449] on p "1 NEW MESSAGE" at bounding box center [836, 497] width 60 height 9
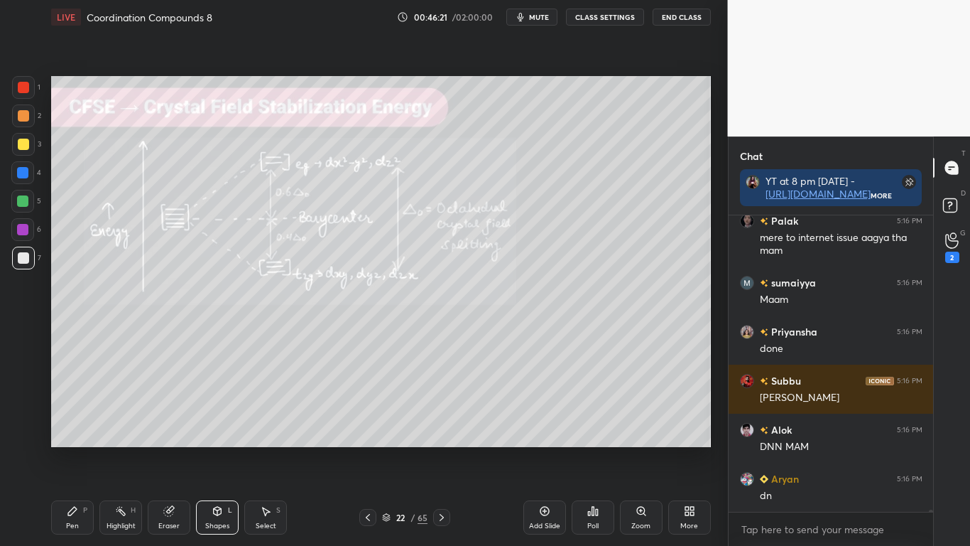
scroll to position [36605, 0]
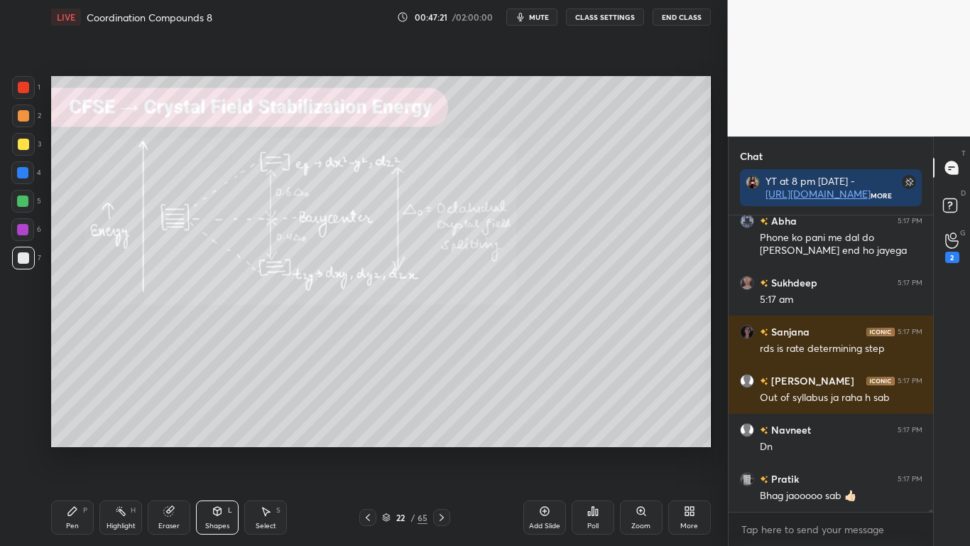
click at [19, 146] on div at bounding box center [23, 144] width 11 height 11
click at [86, 449] on div "Pen P" at bounding box center [72, 517] width 43 height 34
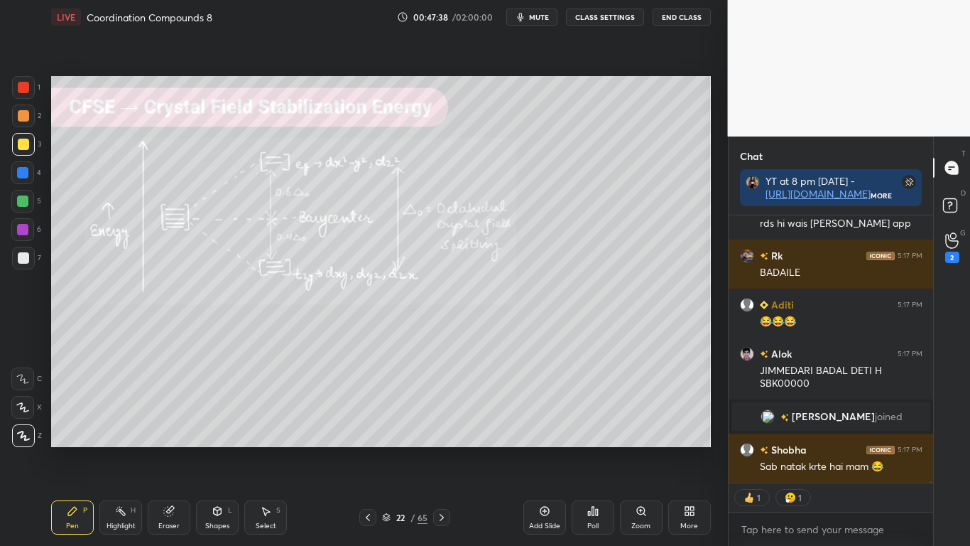
click at [23, 143] on div at bounding box center [23, 144] width 11 height 11
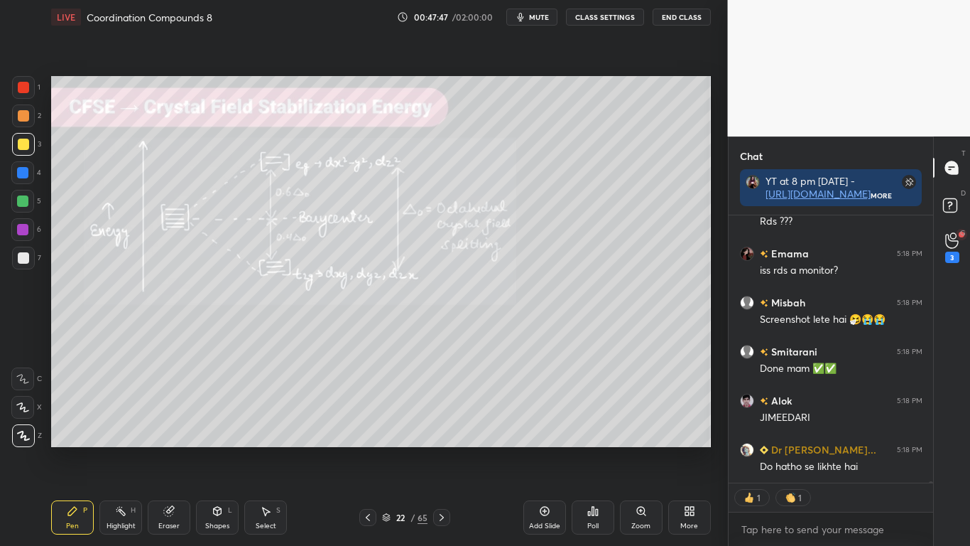
type textarea "x"
click at [621, 18] on button "CLASS SETTINGS" at bounding box center [605, 17] width 78 height 17
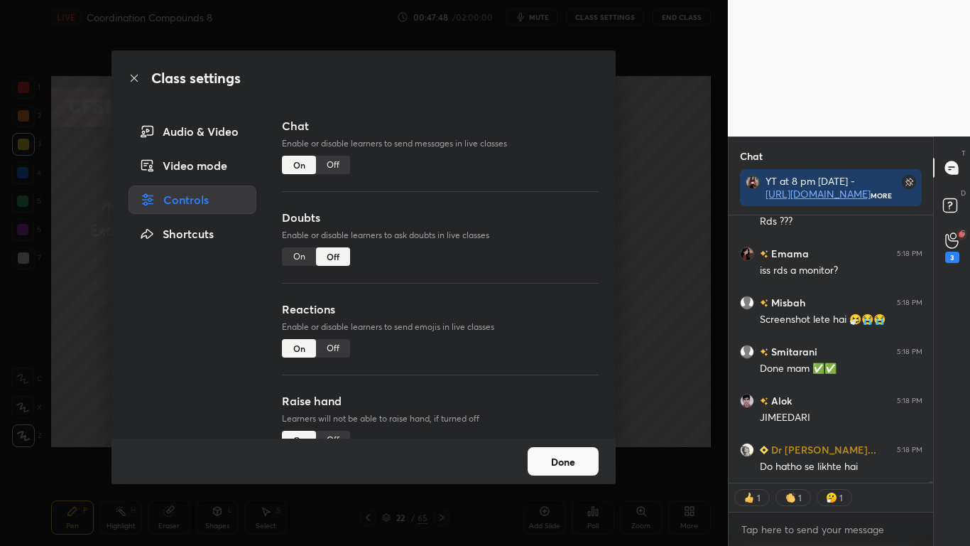
click at [337, 165] on div "Off" at bounding box center [333, 165] width 34 height 18
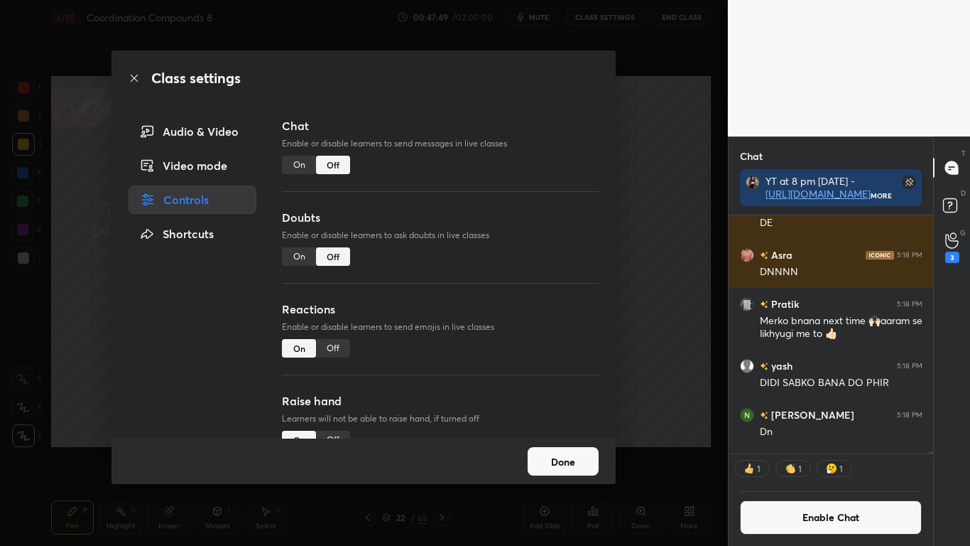
click at [558, 449] on button "Done" at bounding box center [563, 461] width 71 height 28
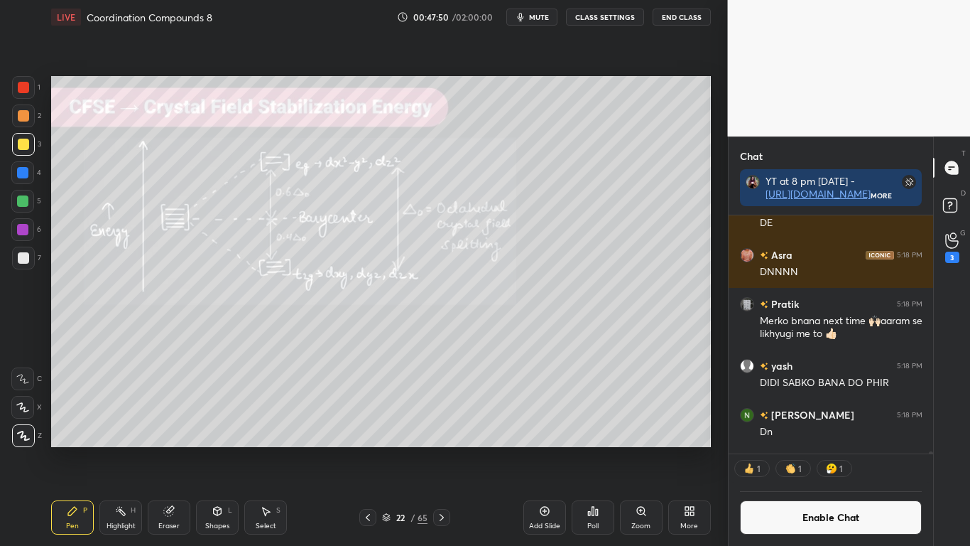
click at [549, 449] on div "Add Slide" at bounding box center [545, 517] width 43 height 34
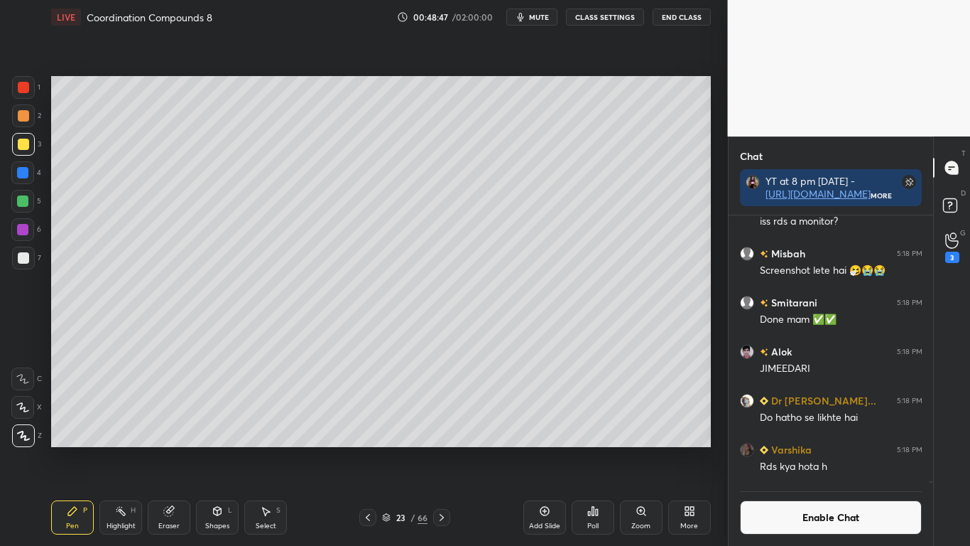
click at [220, 449] on icon at bounding box center [218, 510] width 8 height 9
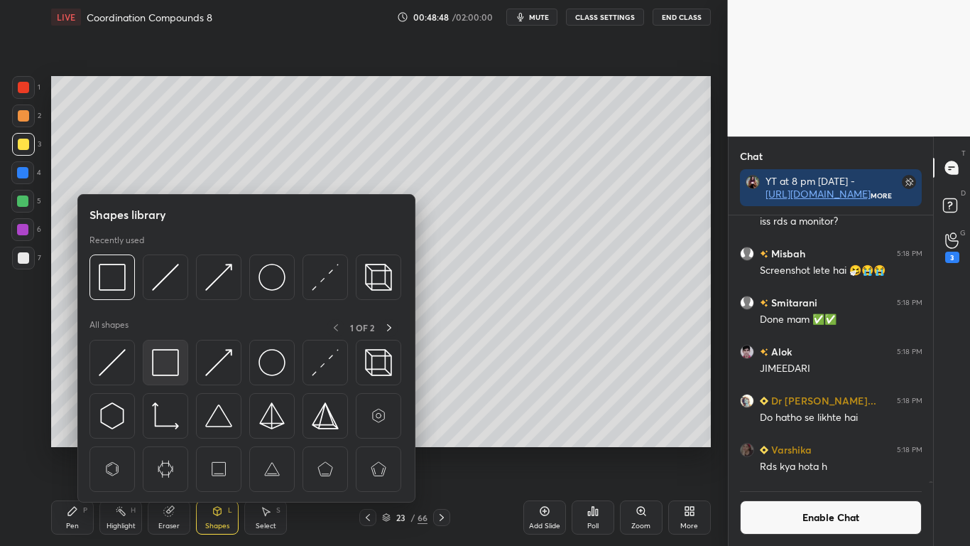
click at [163, 359] on img at bounding box center [165, 362] width 27 height 27
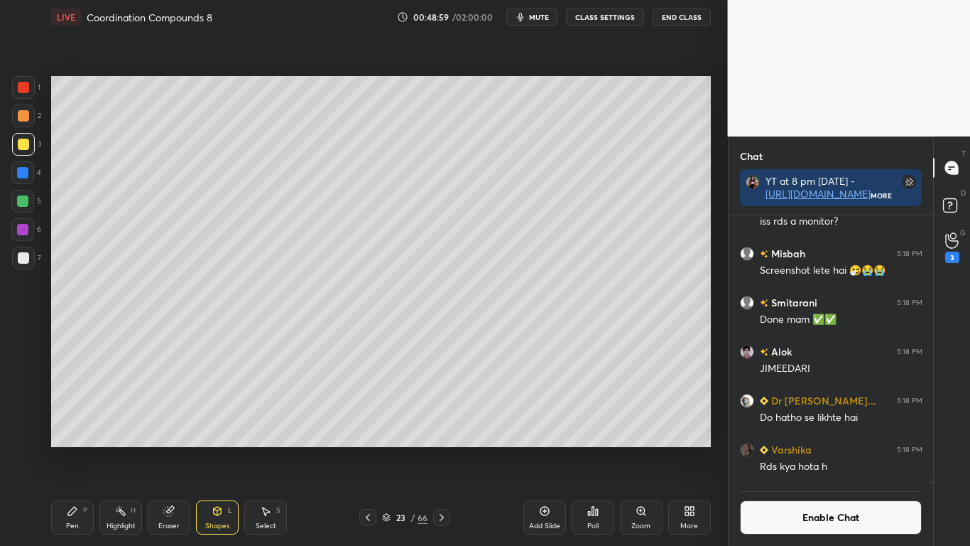
click at [23, 257] on div at bounding box center [23, 257] width 11 height 11
click at [73, 449] on div "Pen P" at bounding box center [72, 517] width 43 height 34
click at [166, 449] on div "Eraser" at bounding box center [169, 517] width 43 height 34
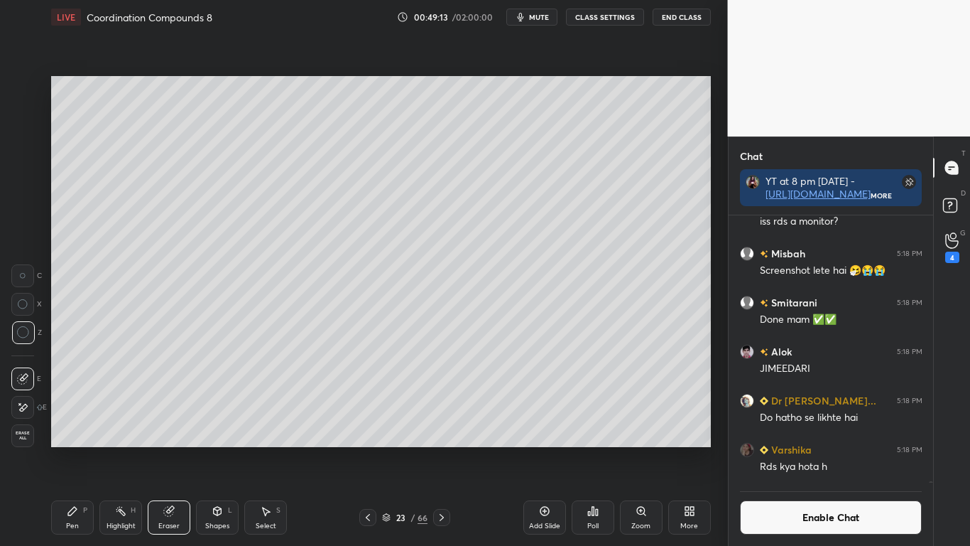
click at [72, 449] on icon at bounding box center [72, 510] width 11 height 11
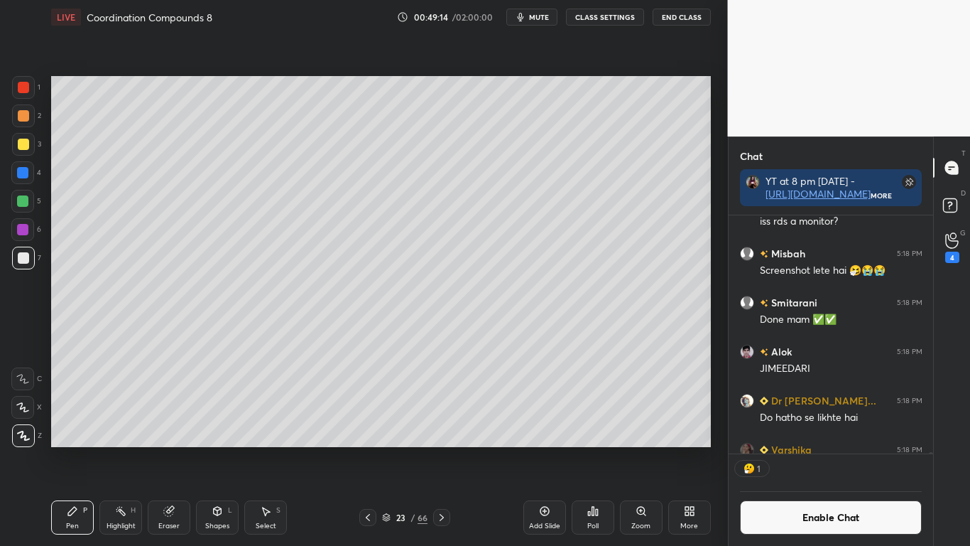
scroll to position [234, 200]
click at [800, 449] on button "Enable Chat" at bounding box center [831, 517] width 183 height 34
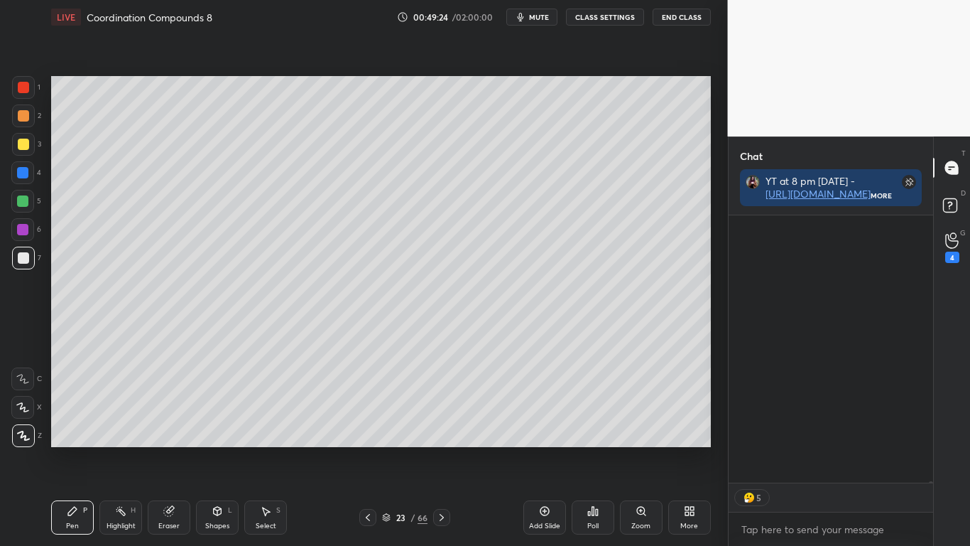
scroll to position [43694, 0]
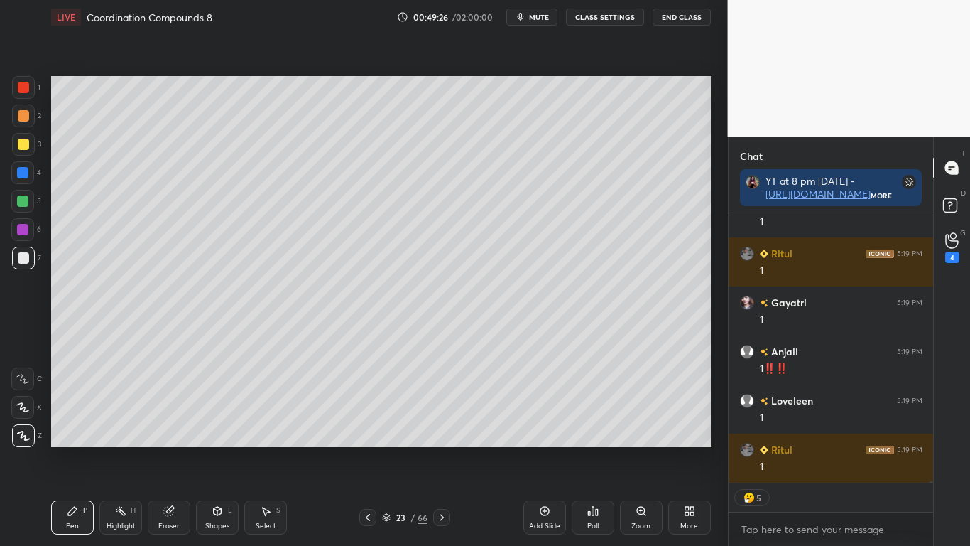
click at [265, 449] on icon at bounding box center [267, 511] width 8 height 9
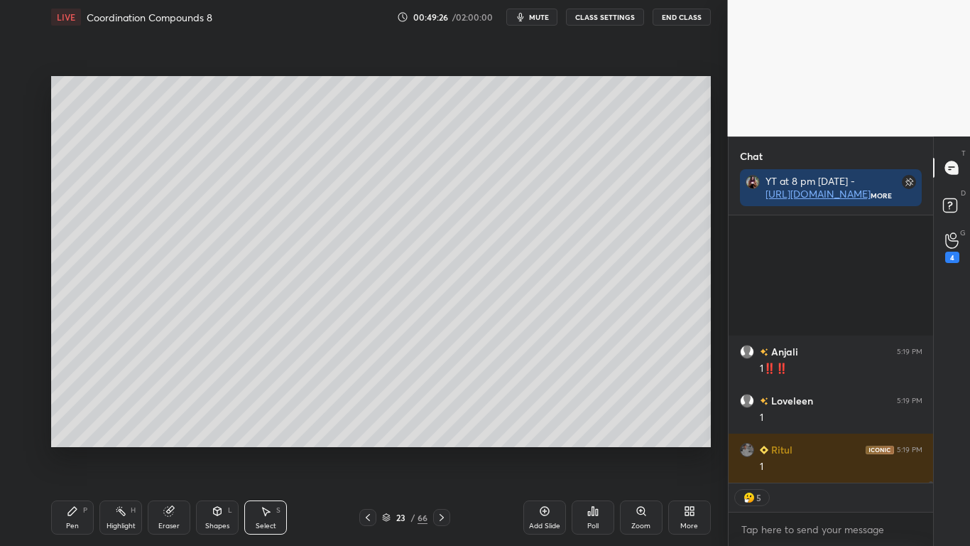
scroll to position [44037, 0]
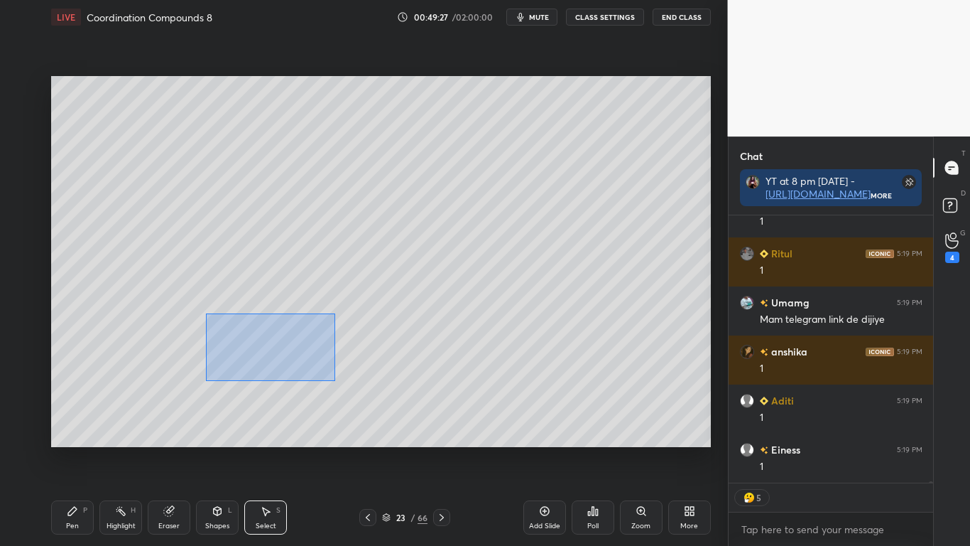
type textarea "x"
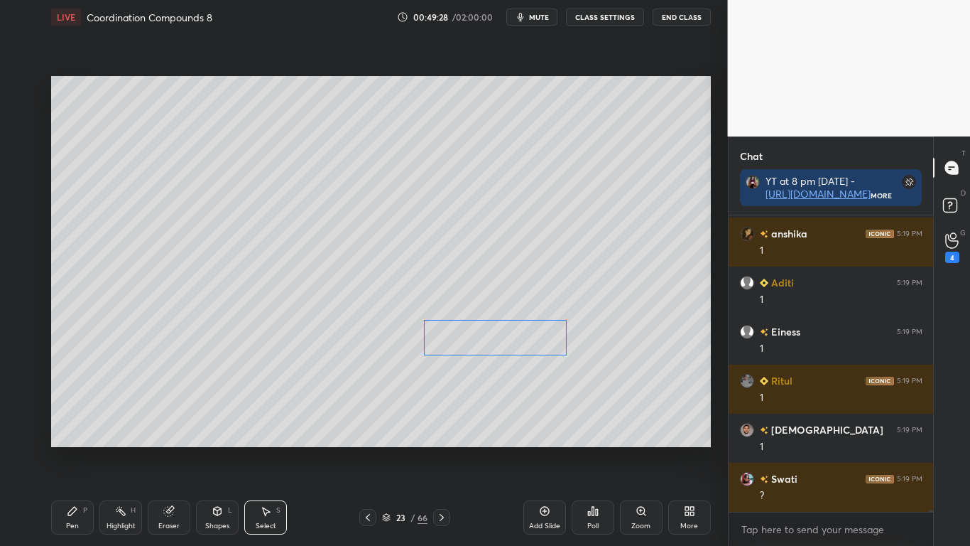
scroll to position [44351, 0]
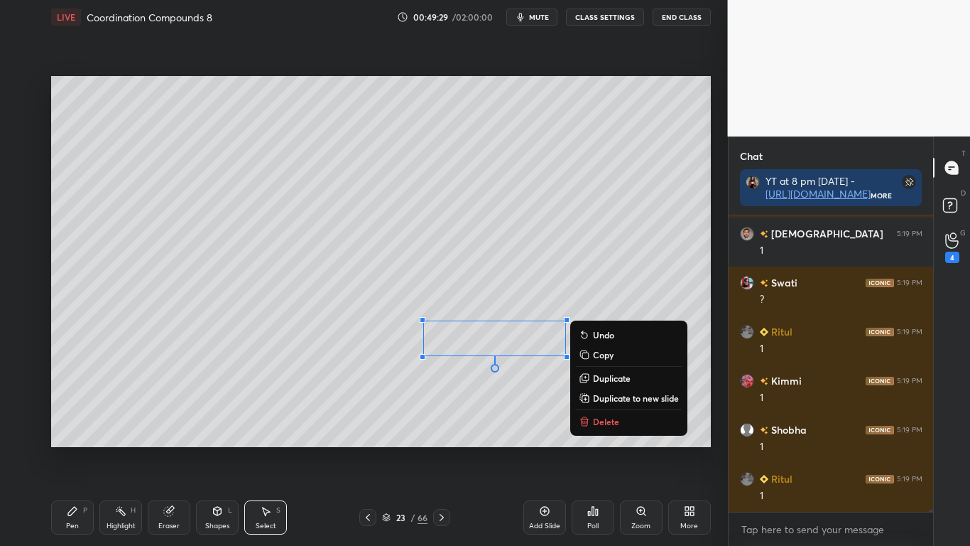
click at [75, 449] on icon at bounding box center [72, 510] width 11 height 11
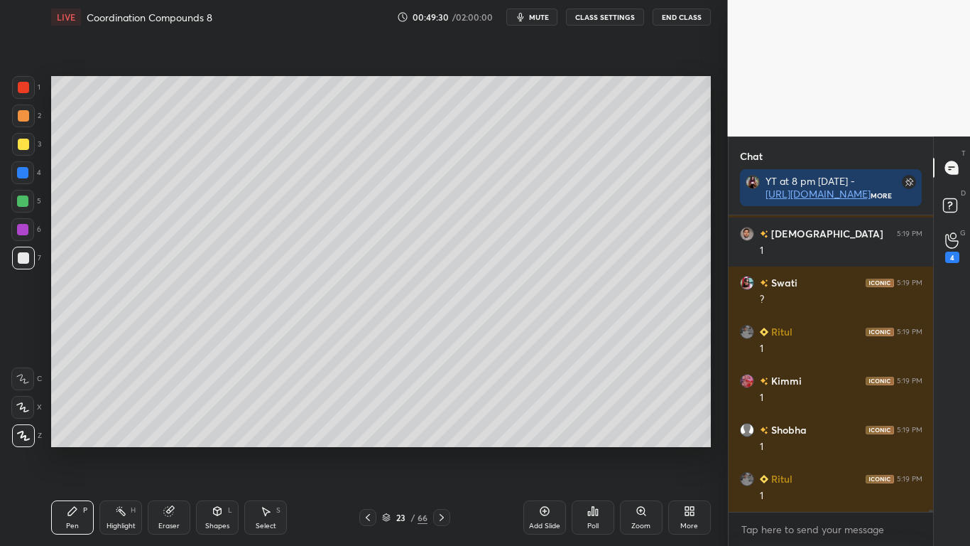
scroll to position [44400, 0]
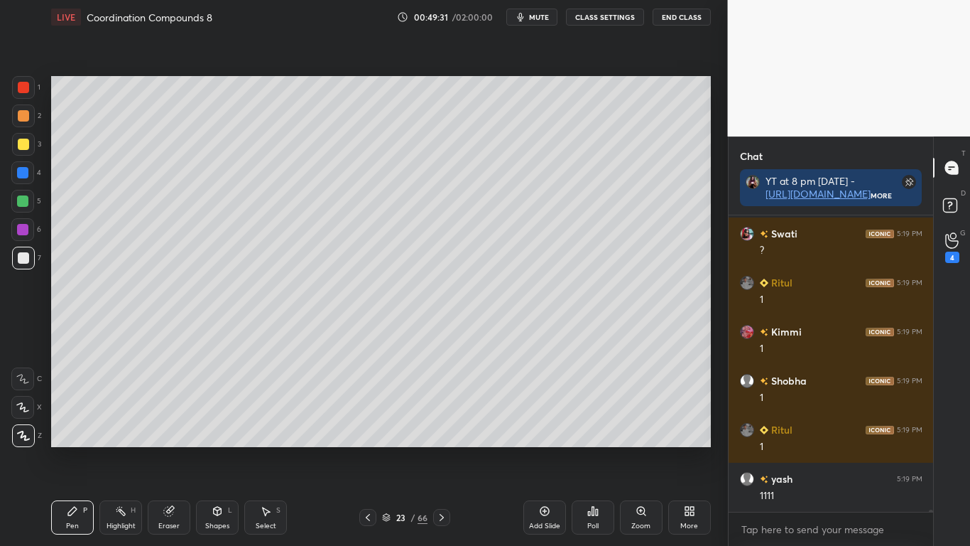
click at [608, 24] on button "CLASS SETTINGS" at bounding box center [605, 17] width 78 height 17
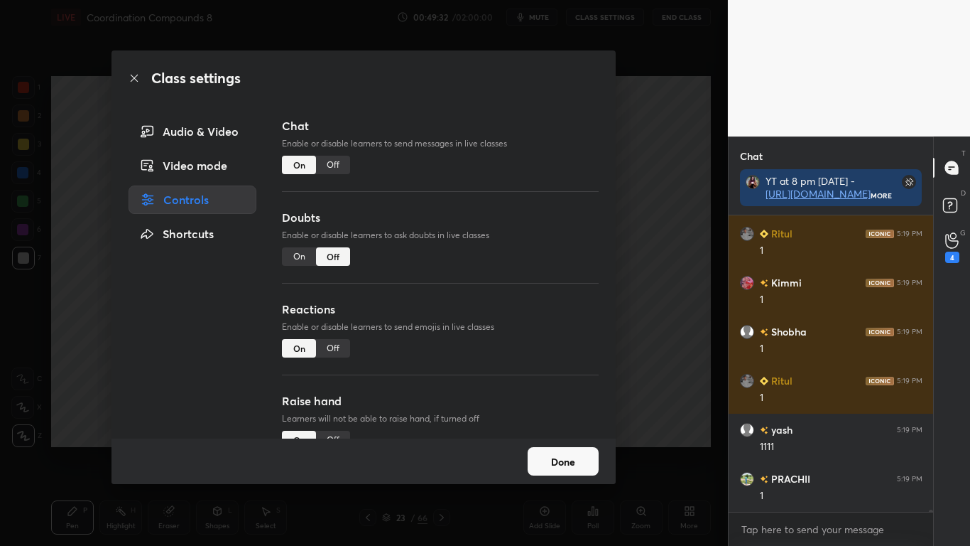
click at [341, 167] on div "Off" at bounding box center [333, 165] width 34 height 18
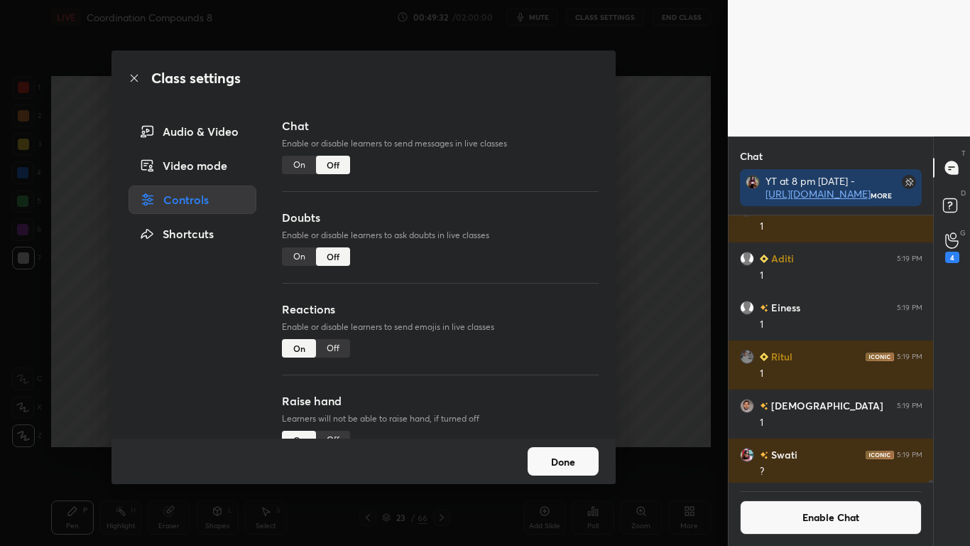
click at [539, 449] on button "Done" at bounding box center [563, 461] width 71 height 28
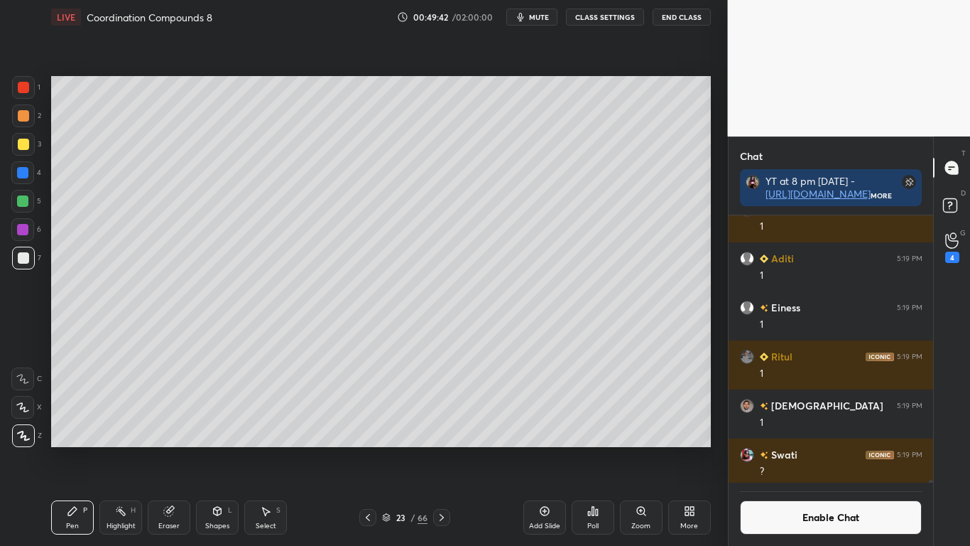
click at [21, 257] on div at bounding box center [23, 257] width 11 height 11
click at [24, 147] on div at bounding box center [23, 144] width 11 height 11
click at [821, 449] on button "Enable Chat" at bounding box center [831, 517] width 183 height 34
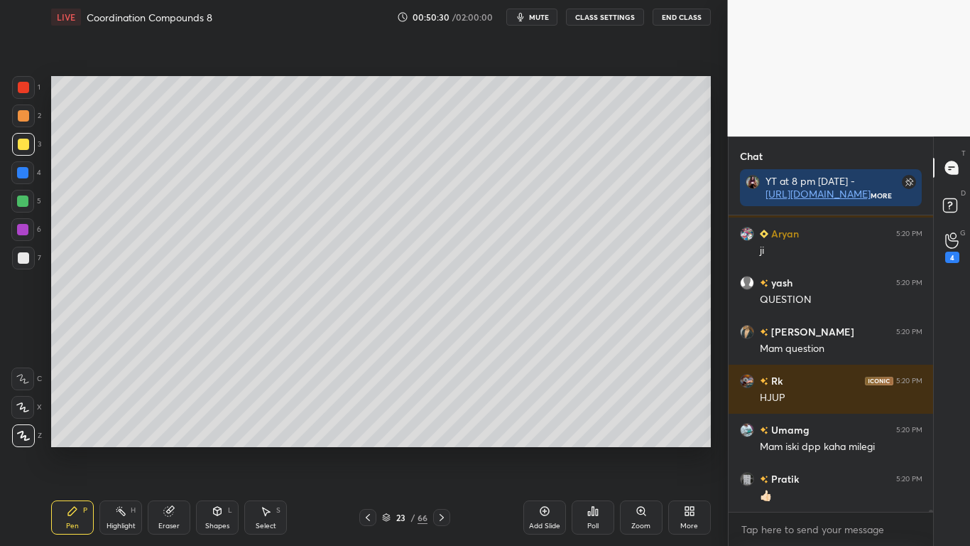
scroll to position [45476, 0]
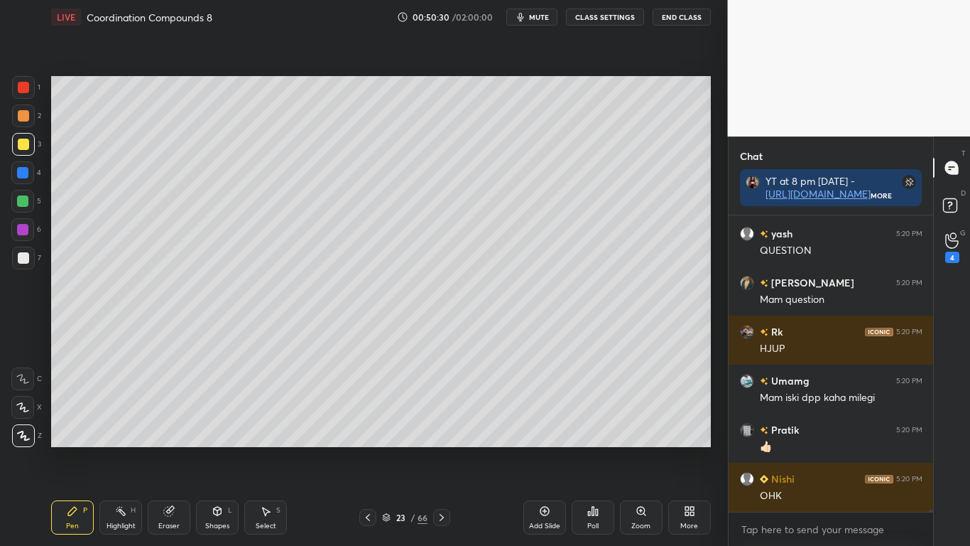
click at [387, 449] on icon at bounding box center [386, 517] width 9 height 9
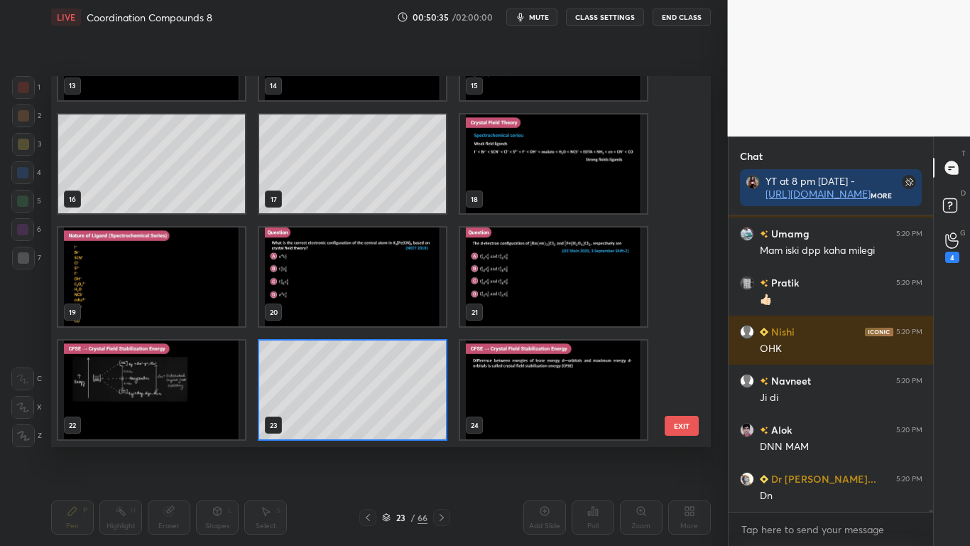
scroll to position [859, 0]
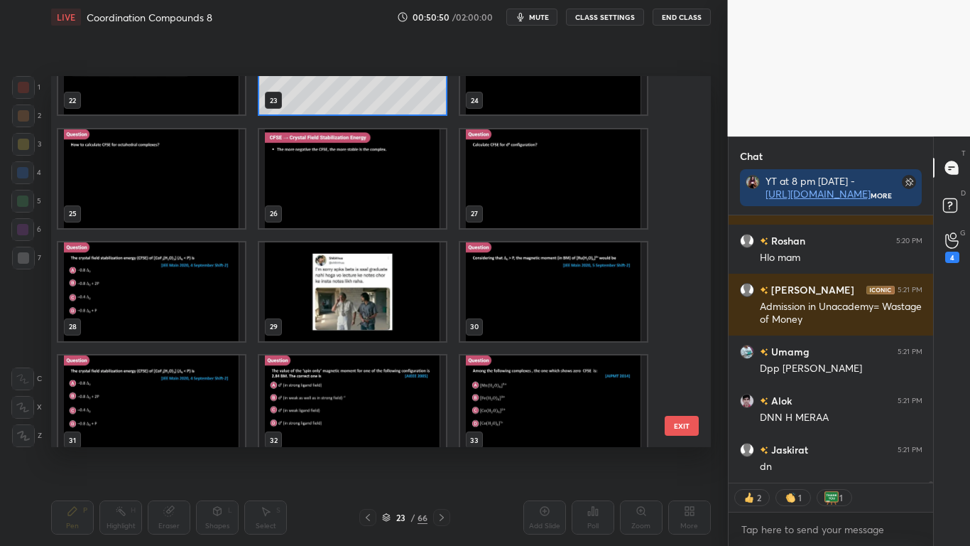
type textarea "x"
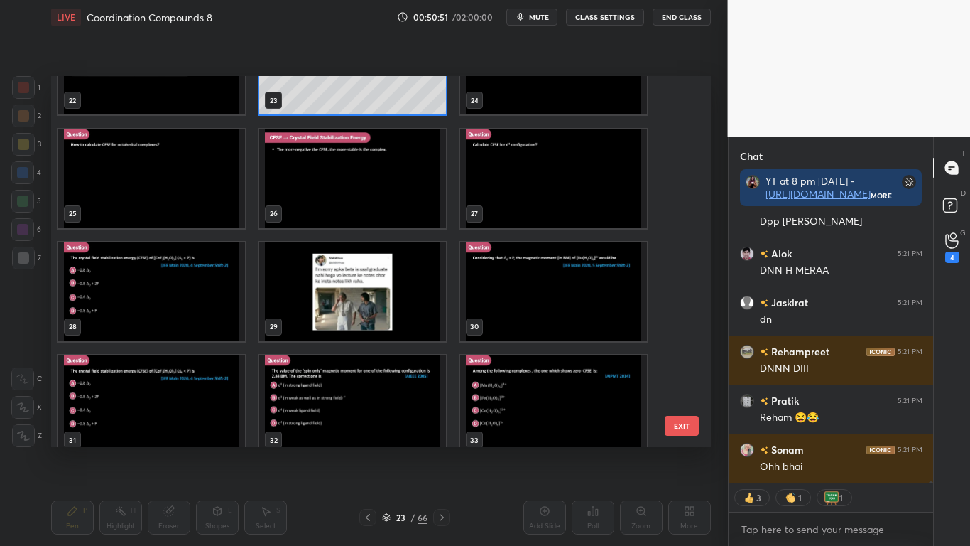
click at [543, 191] on img "grid" at bounding box center [553, 178] width 187 height 99
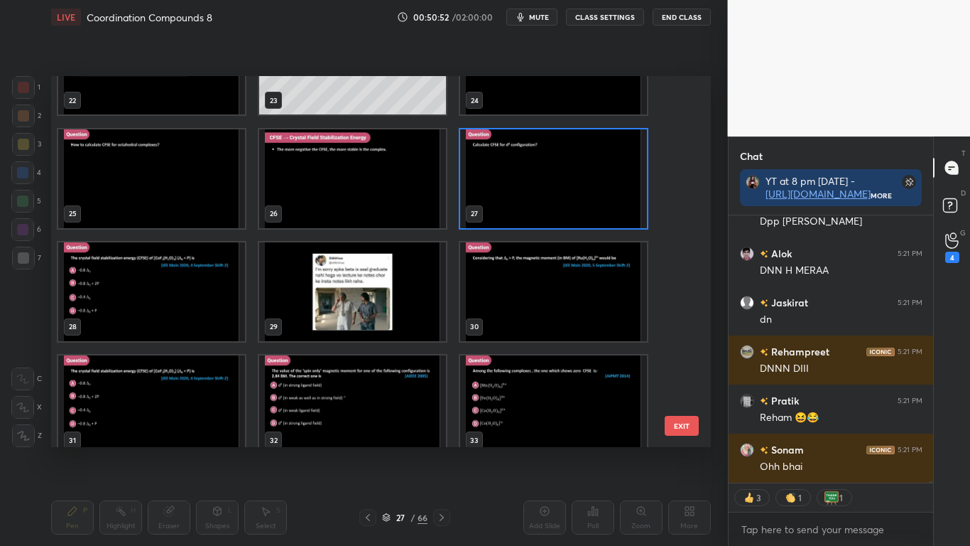
click at [543, 191] on img "grid" at bounding box center [553, 178] width 187 height 99
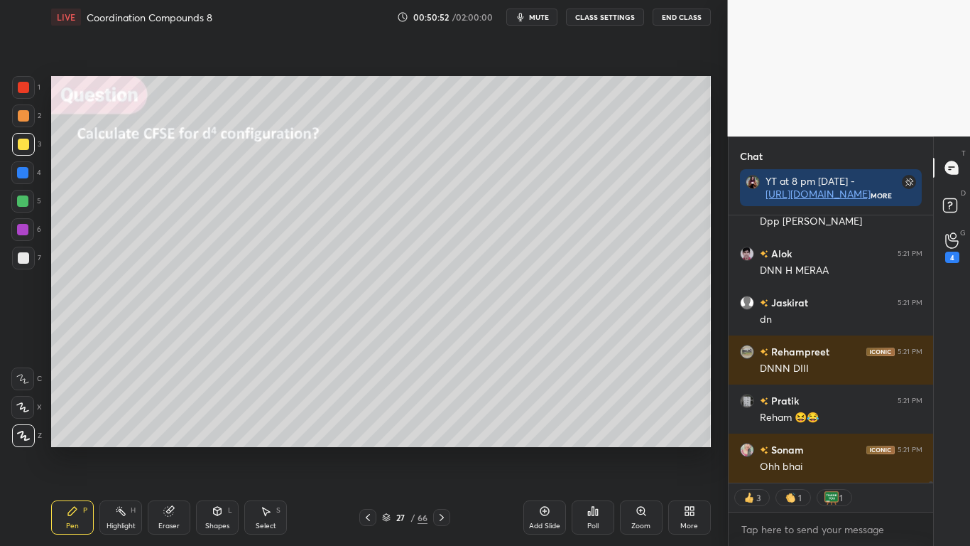
click at [543, 191] on img "grid" at bounding box center [553, 178] width 187 height 99
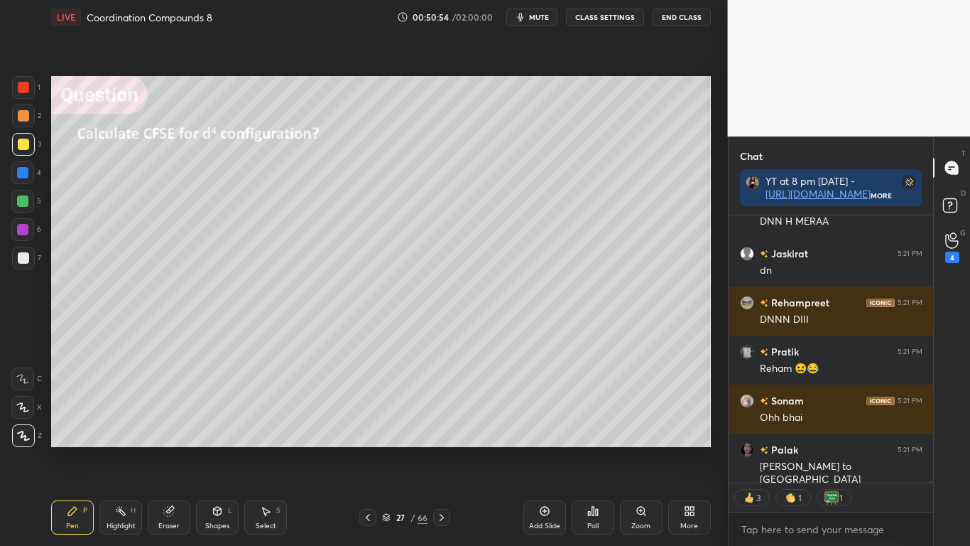
click at [592, 17] on button "CLASS SETTINGS" at bounding box center [605, 17] width 78 height 17
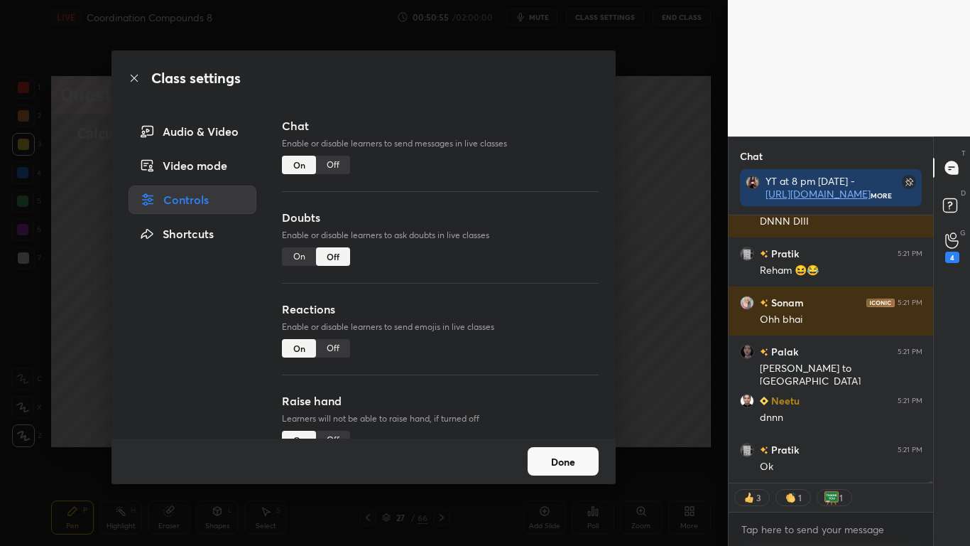
click at [329, 163] on div "Off" at bounding box center [333, 165] width 34 height 18
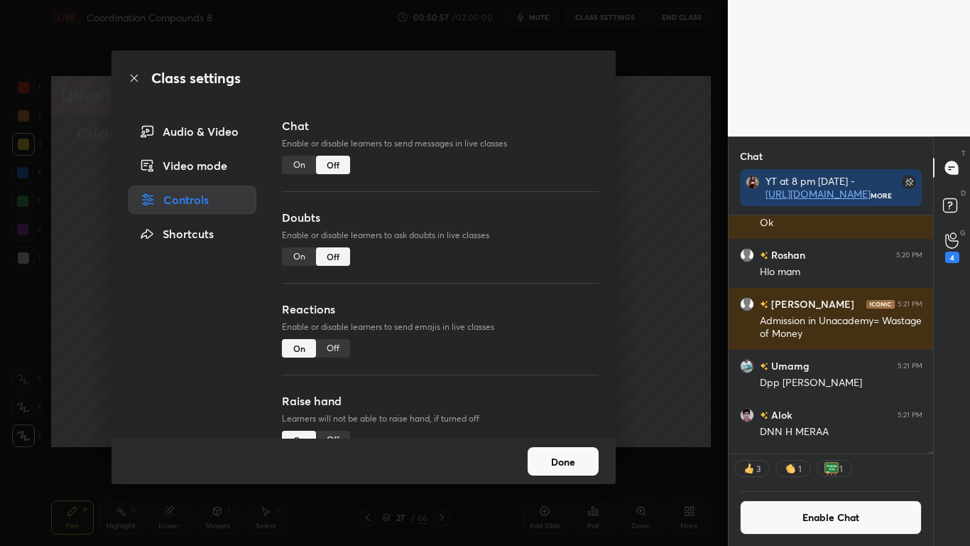
click at [580, 449] on button "Done" at bounding box center [563, 461] width 71 height 28
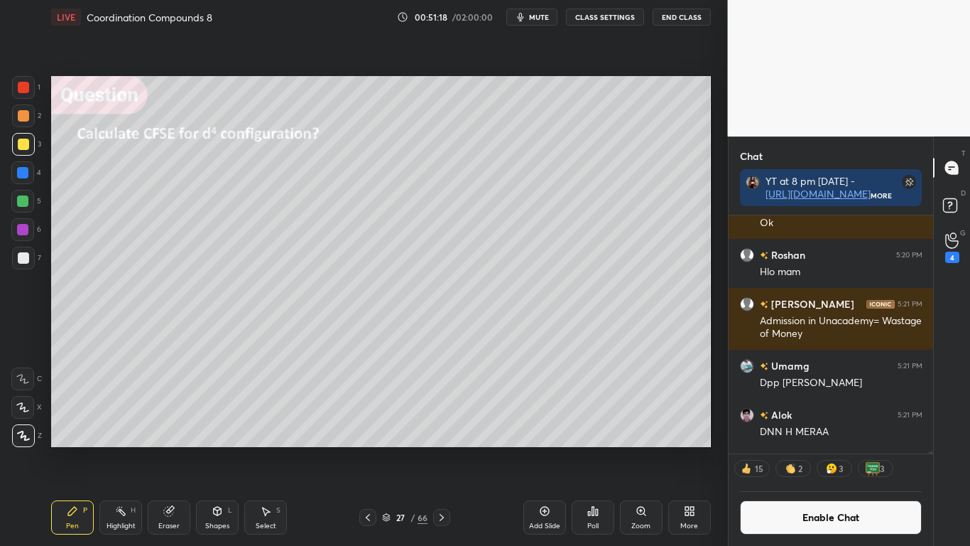
click at [795, 449] on button "Enable Chat" at bounding box center [831, 517] width 183 height 34
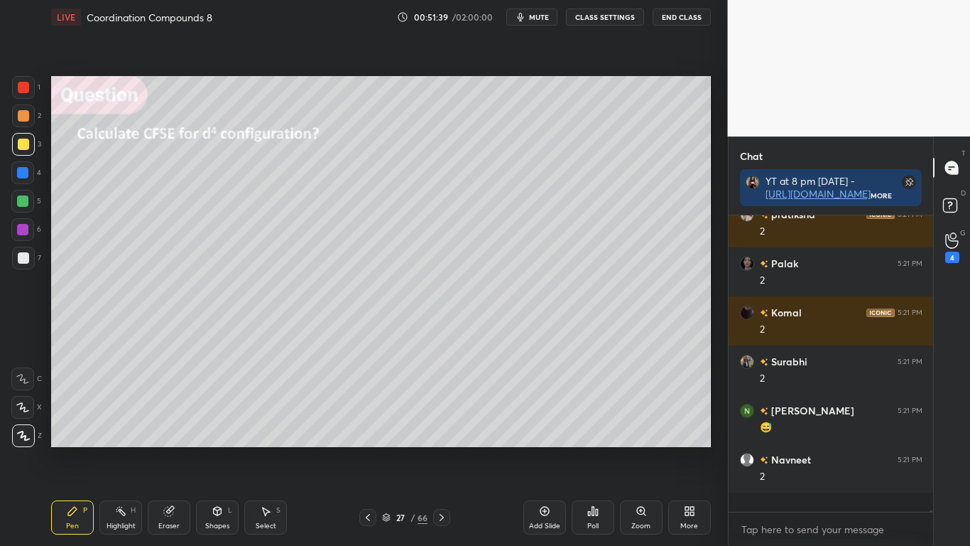
scroll to position [5, 5]
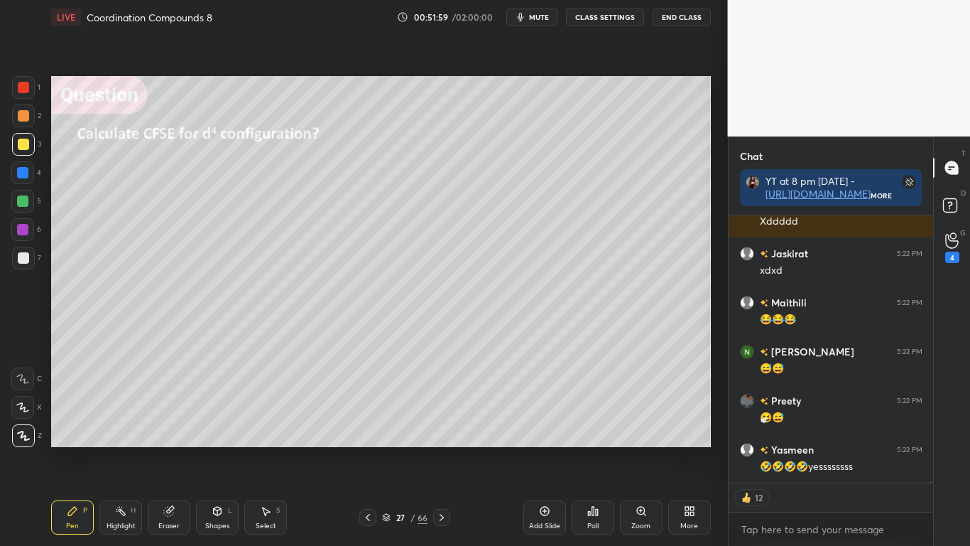
type textarea "x"
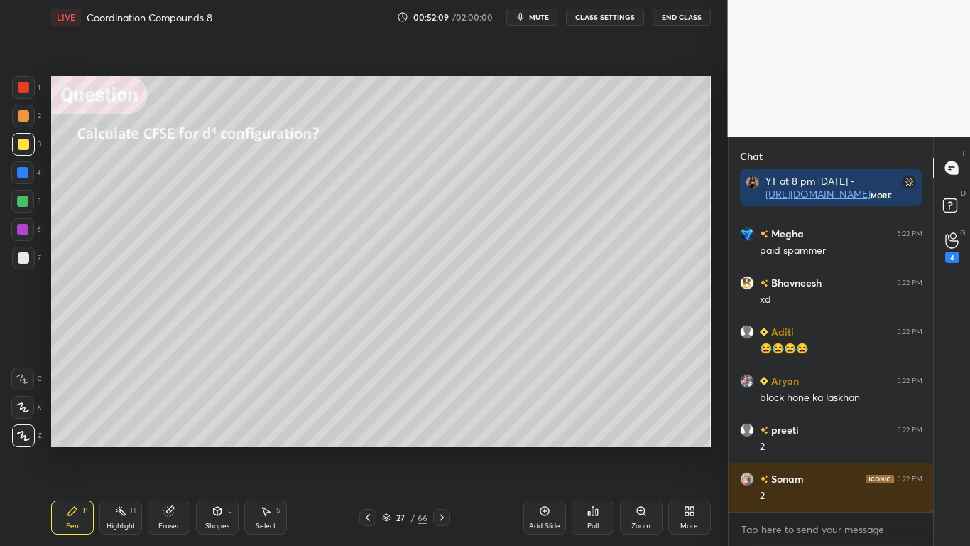
click at [21, 143] on div at bounding box center [23, 144] width 11 height 11
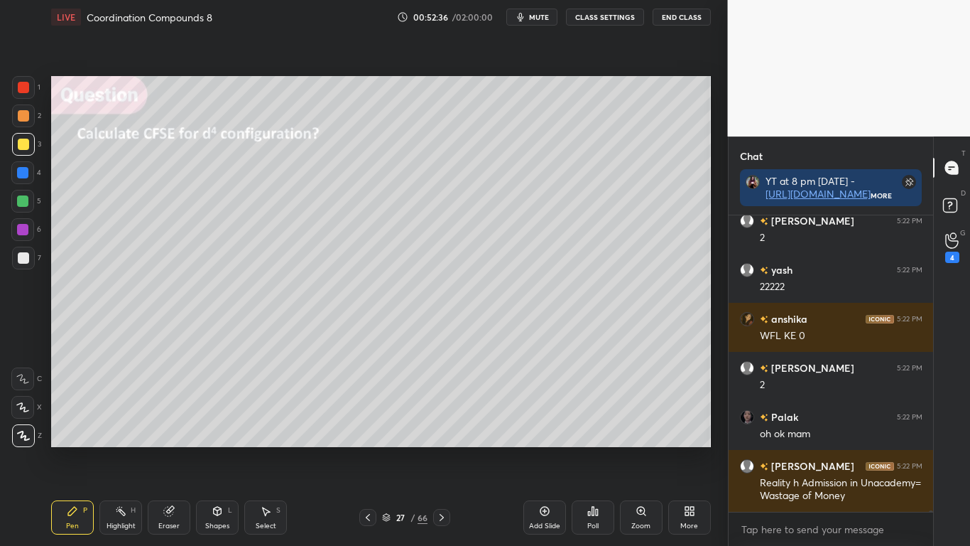
click at [614, 14] on button "CLASS SETTINGS" at bounding box center [605, 17] width 78 height 17
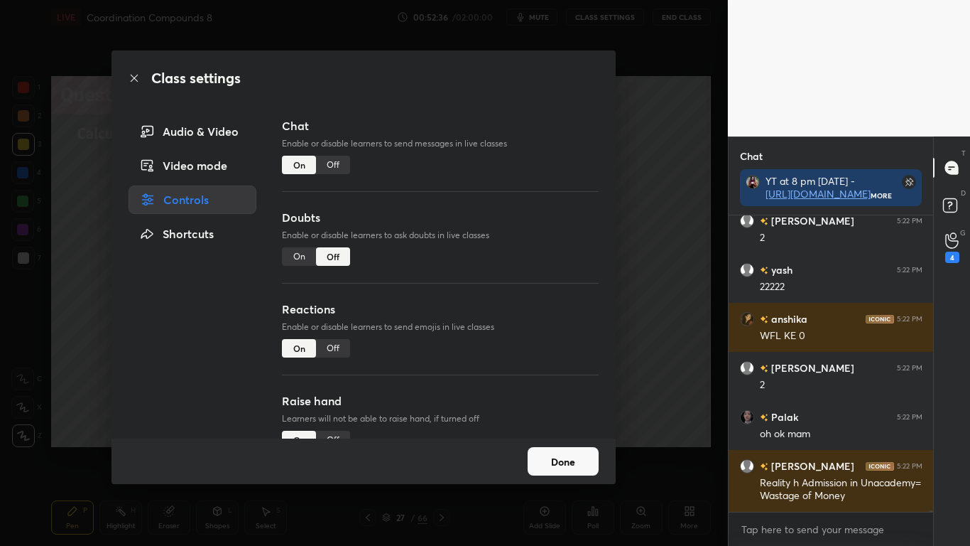
click at [332, 163] on div "Off" at bounding box center [333, 165] width 34 height 18
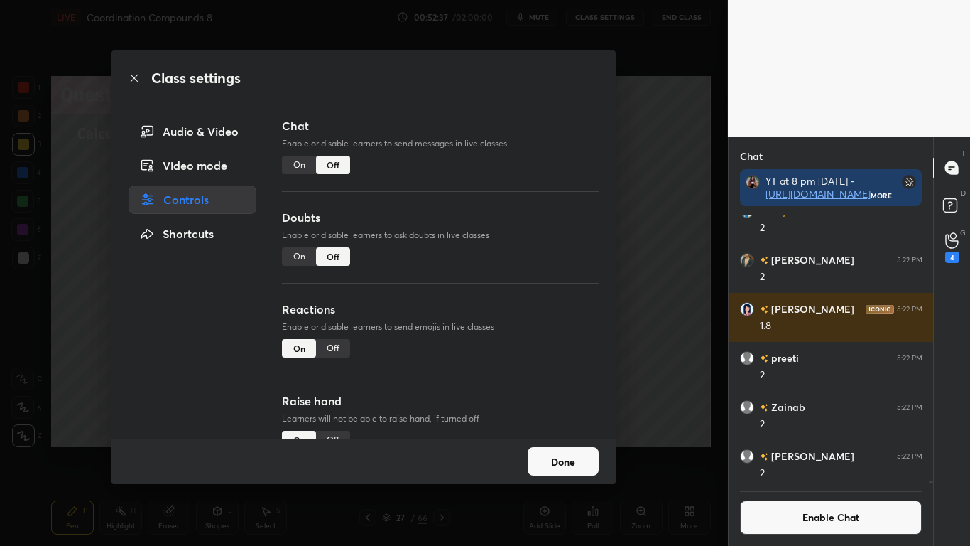
click at [553, 449] on button "Done" at bounding box center [563, 461] width 71 height 28
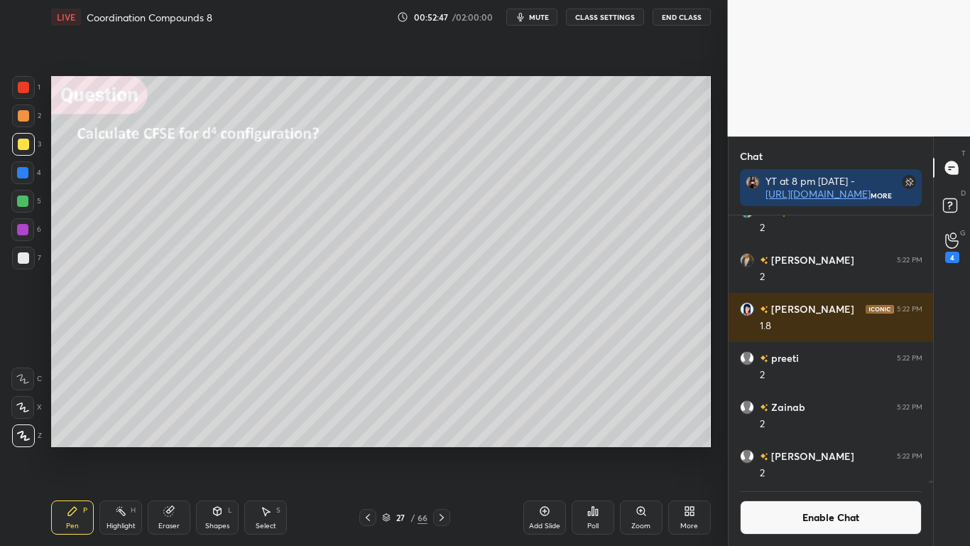
click at [21, 255] on div at bounding box center [23, 257] width 11 height 11
click at [251, 449] on div "Select S" at bounding box center [265, 517] width 43 height 34
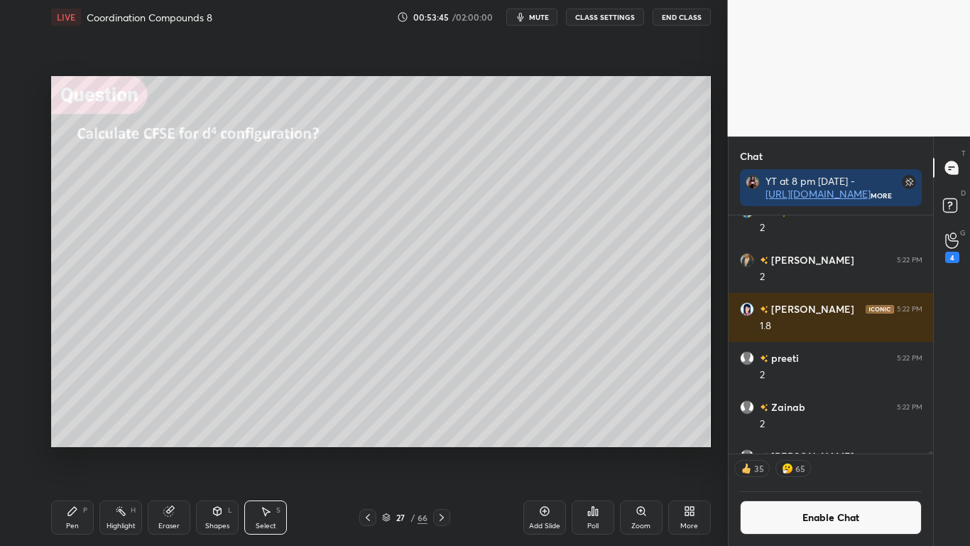
click at [181, 449] on div "Eraser" at bounding box center [169, 517] width 43 height 34
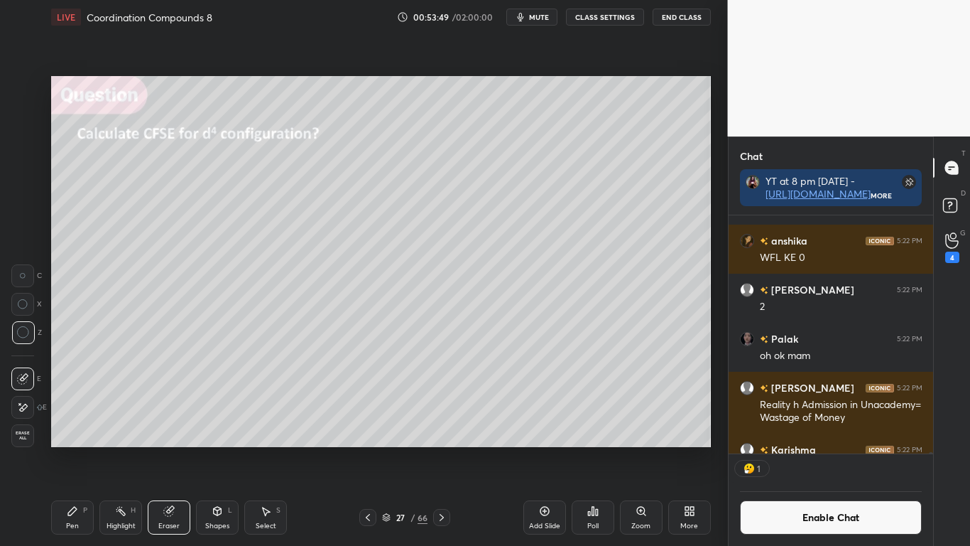
scroll to position [234, 200]
click at [80, 449] on div "Pen P" at bounding box center [72, 517] width 43 height 34
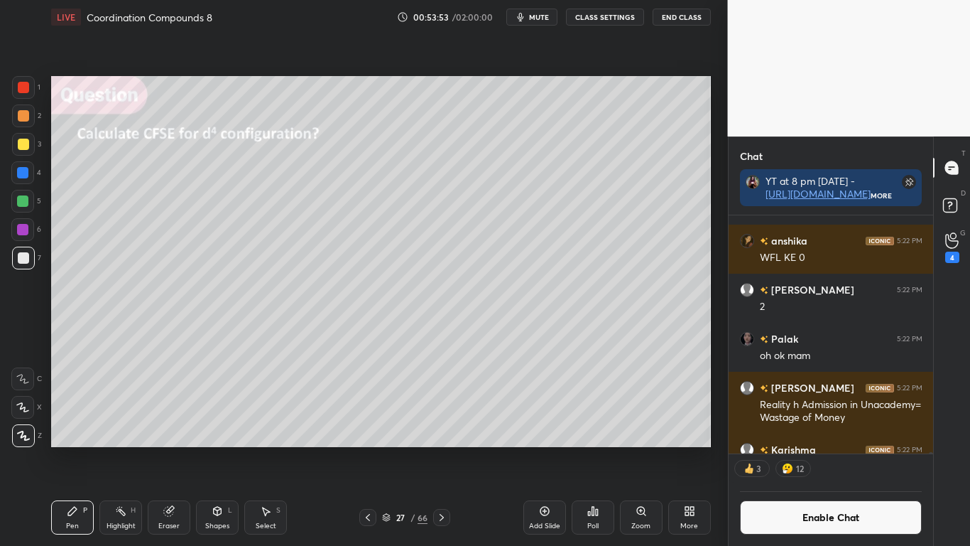
click at [127, 449] on div "Highlight H" at bounding box center [120, 517] width 43 height 34
click at [171, 449] on div "Eraser" at bounding box center [169, 517] width 43 height 34
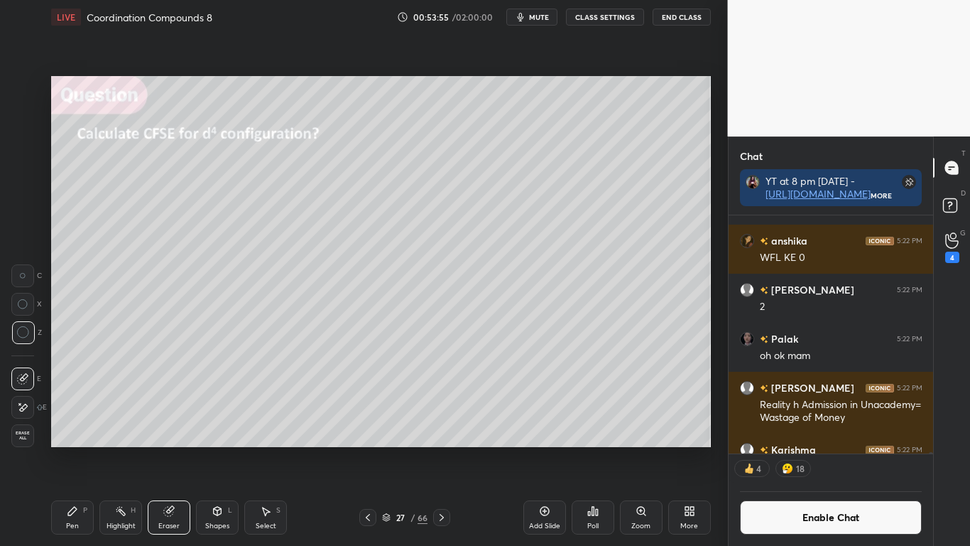
click at [256, 449] on div "Select S" at bounding box center [265, 517] width 43 height 34
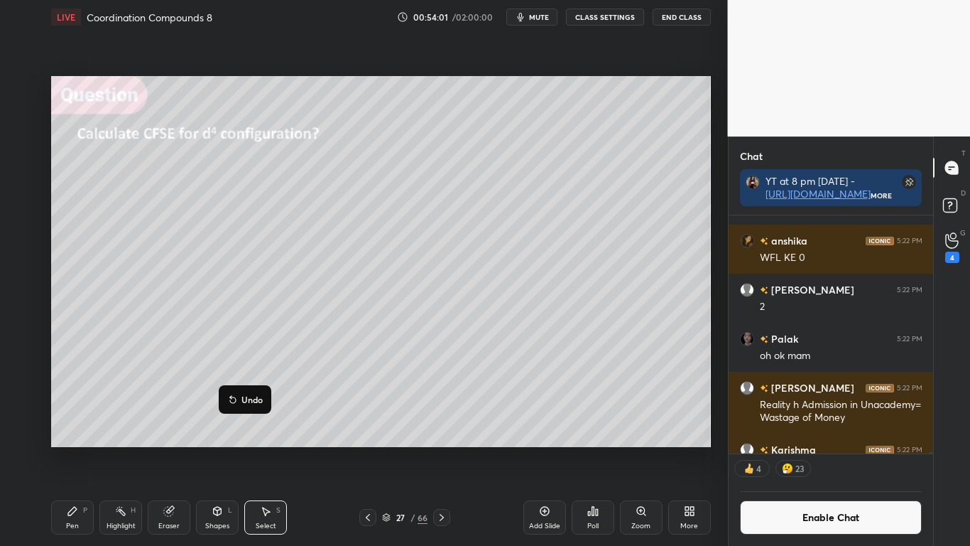
click at [70, 449] on div "Pen P" at bounding box center [72, 517] width 43 height 34
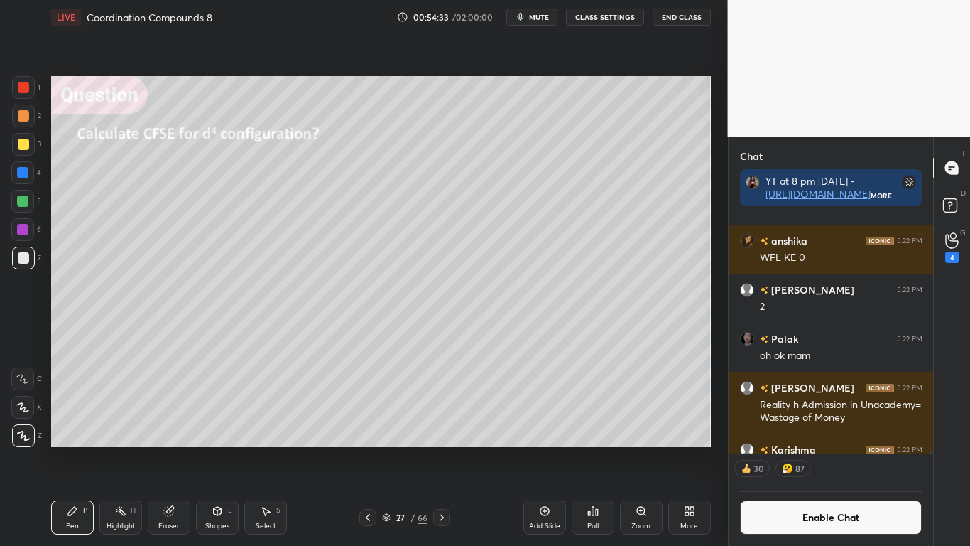
click at [788, 449] on button "Enable Chat" at bounding box center [831, 517] width 183 height 34
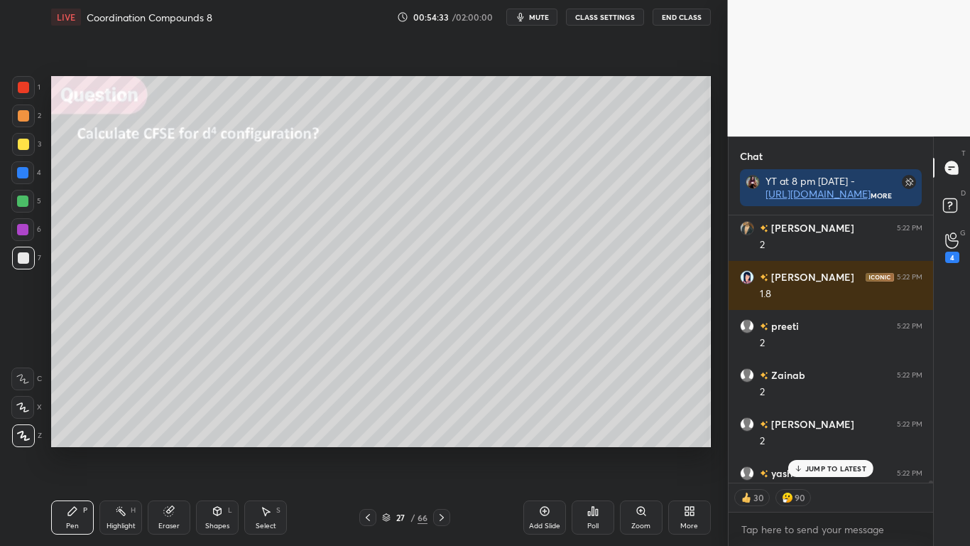
click at [813, 449] on p "JUMP TO LATEST" at bounding box center [836, 468] width 61 height 9
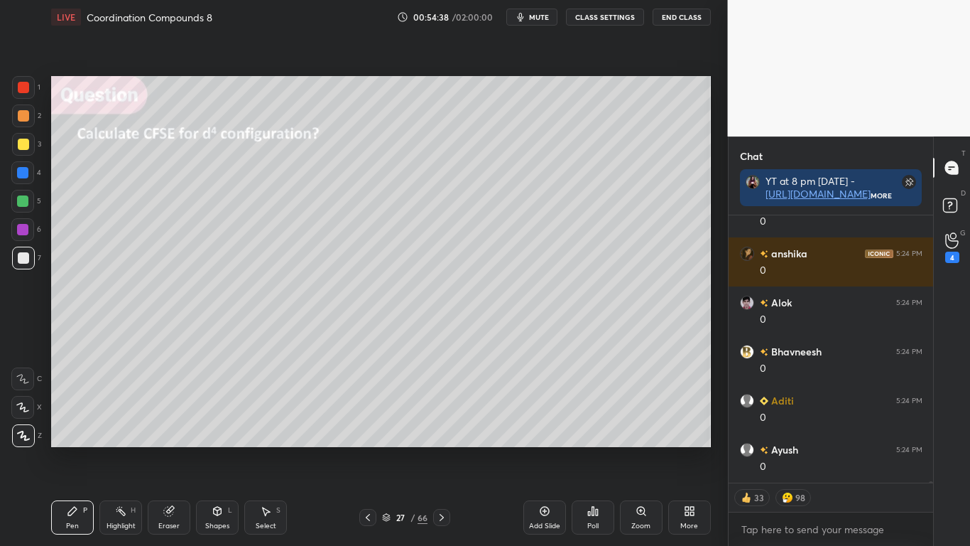
scroll to position [53024, 0]
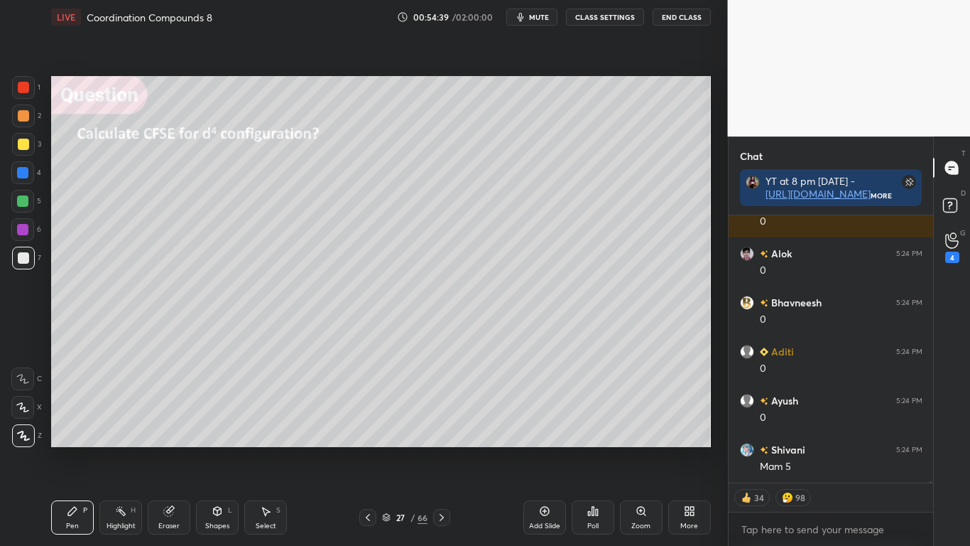
type textarea "x"
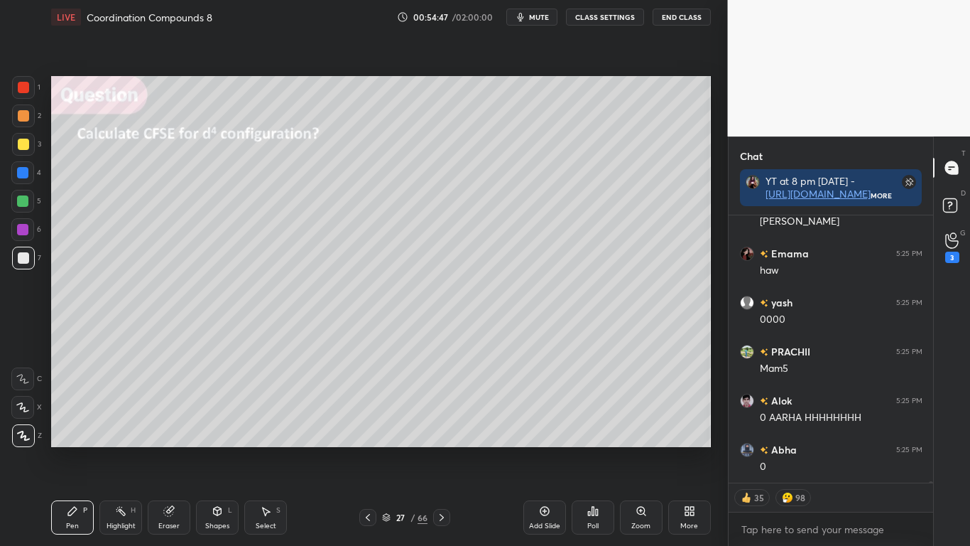
click at [590, 21] on button "CLASS SETTINGS" at bounding box center [605, 17] width 78 height 17
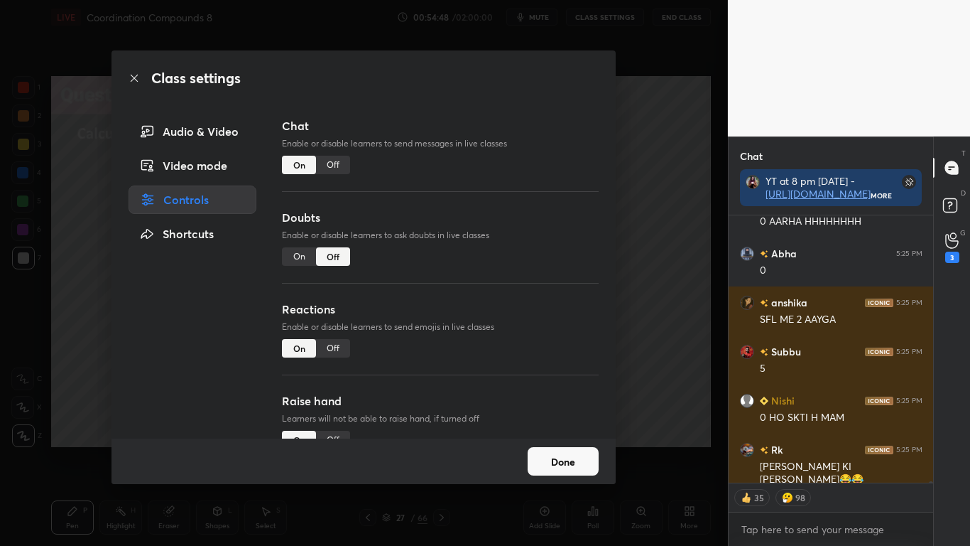
click at [332, 166] on div "Off" at bounding box center [333, 165] width 34 height 18
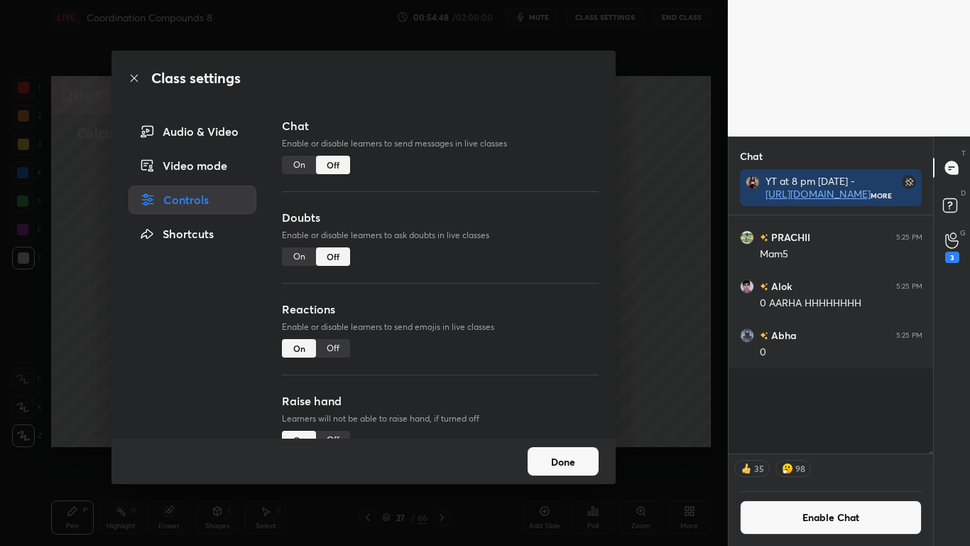
scroll to position [234, 200]
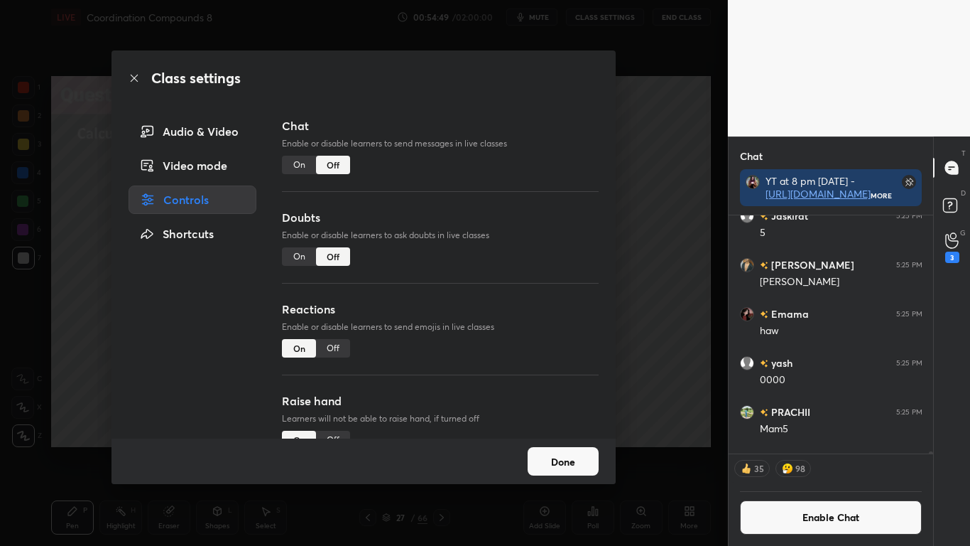
click at [560, 449] on button "Done" at bounding box center [563, 461] width 71 height 28
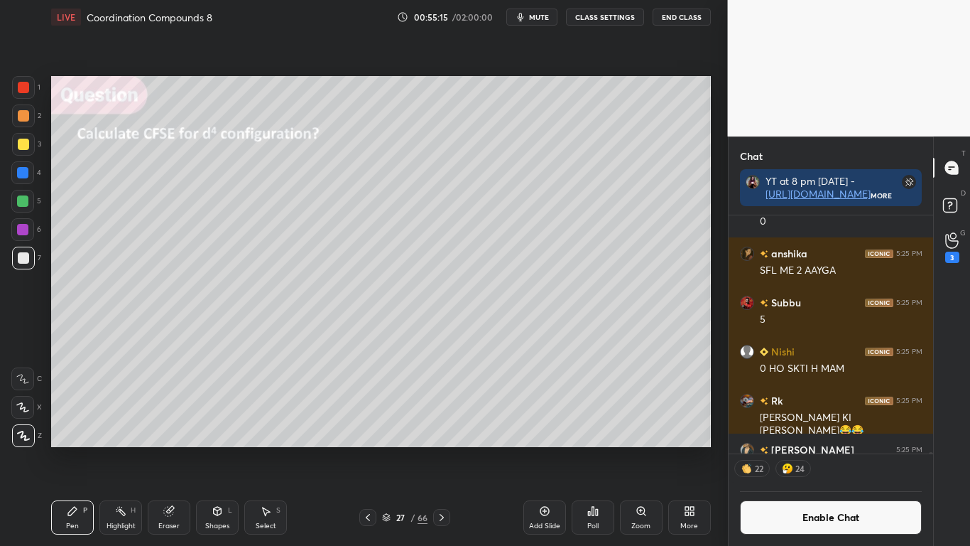
click at [262, 449] on icon at bounding box center [265, 510] width 11 height 11
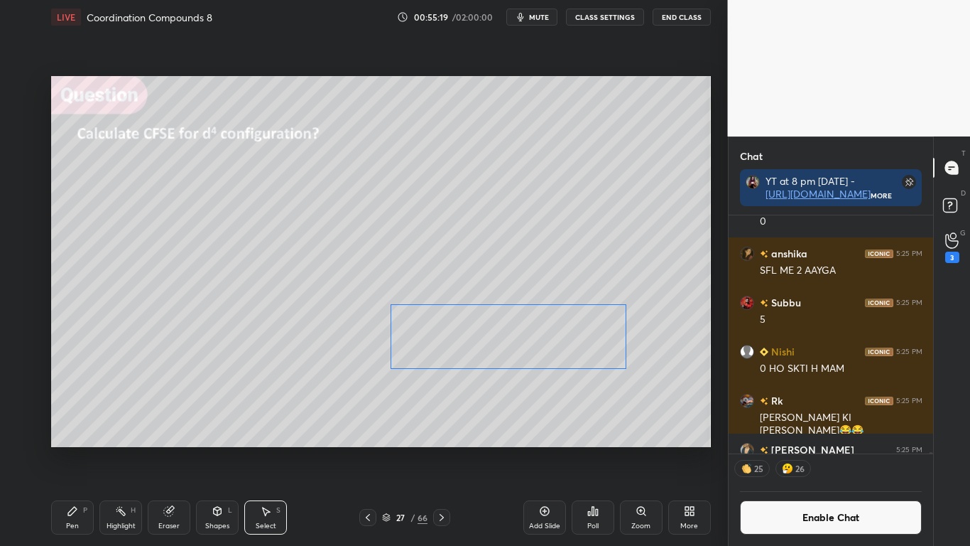
click at [504, 357] on div "0 ° Undo Copy Duplicate Duplicate to new slide Delete" at bounding box center [381, 261] width 660 height 371
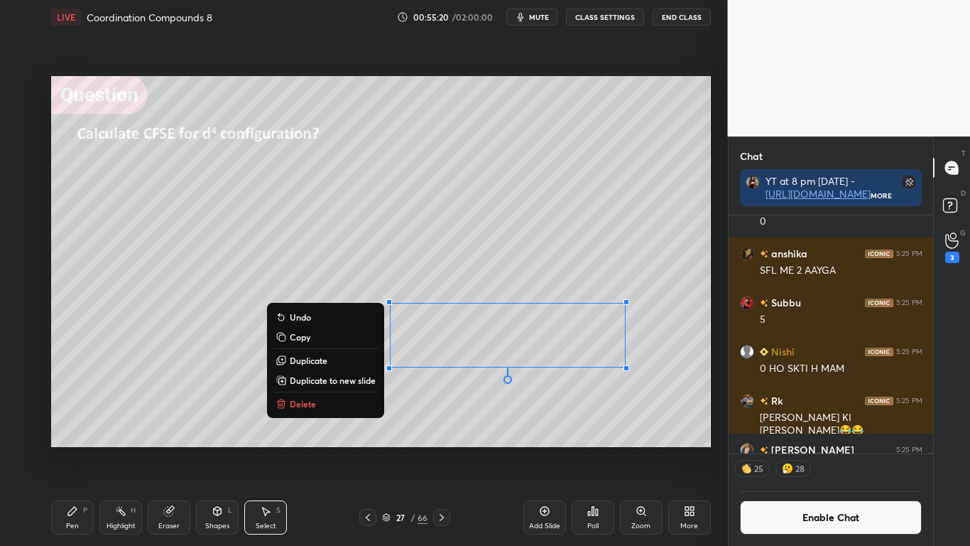
click at [77, 449] on icon at bounding box center [72, 510] width 11 height 11
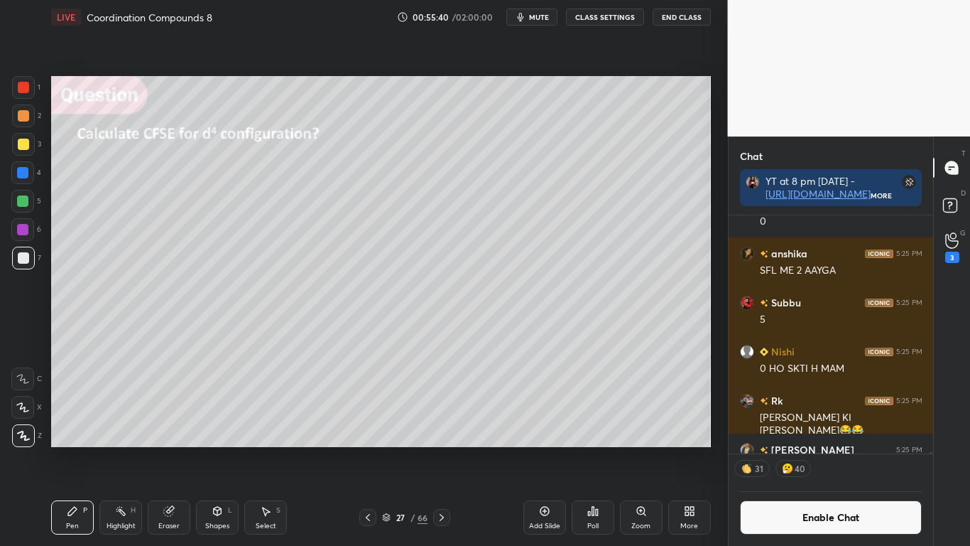
click at [792, 449] on button "Enable Chat" at bounding box center [831, 517] width 183 height 34
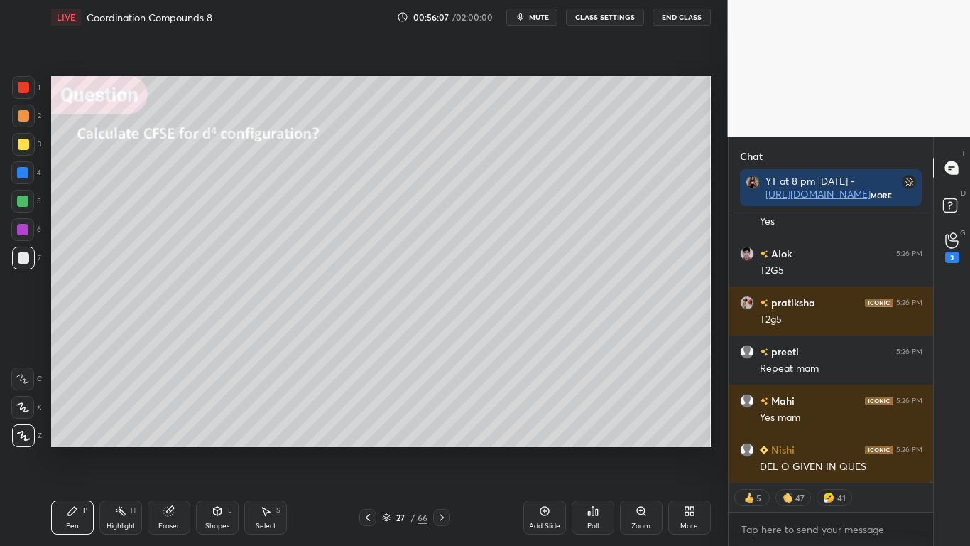
scroll to position [55416, 0]
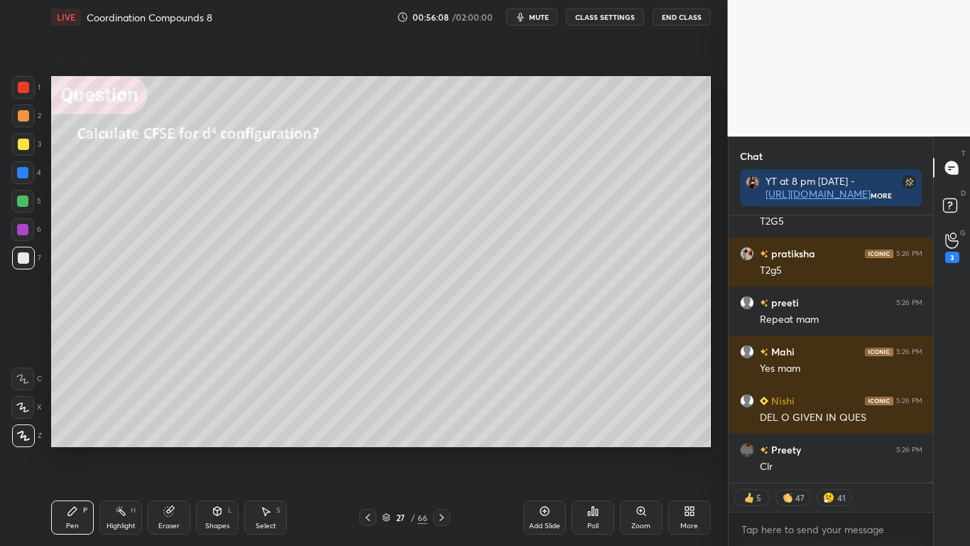
click at [167, 449] on div "Eraser" at bounding box center [169, 517] width 43 height 34
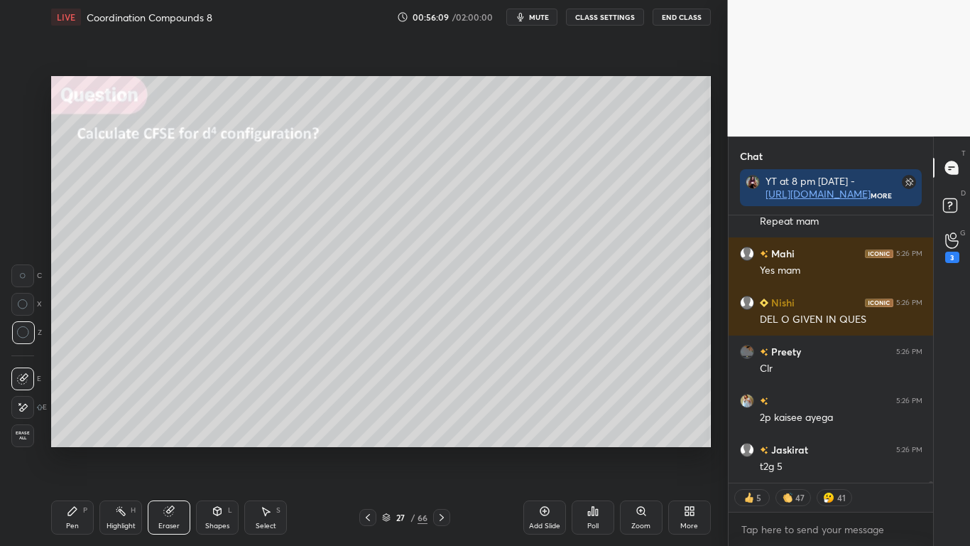
scroll to position [55661, 0]
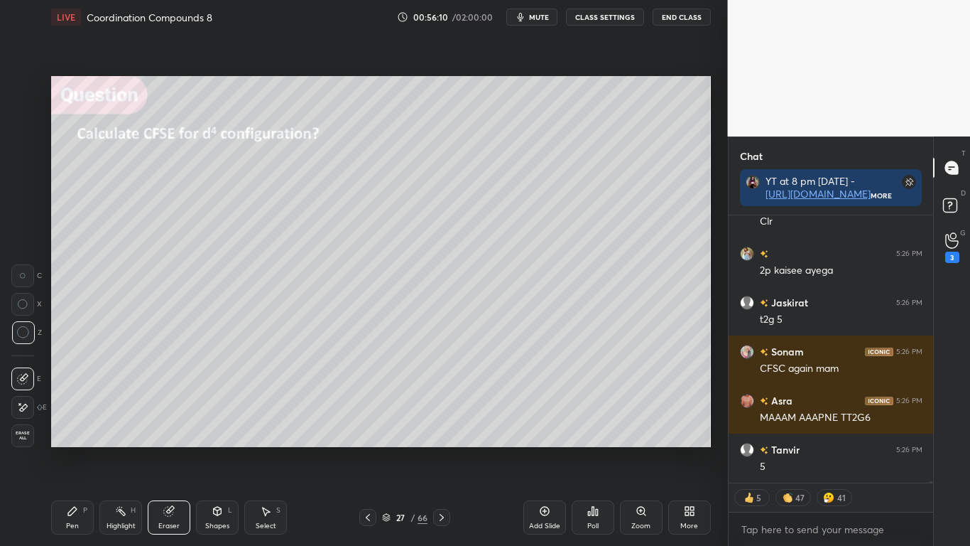
click at [79, 449] on div "Pen P" at bounding box center [72, 517] width 43 height 34
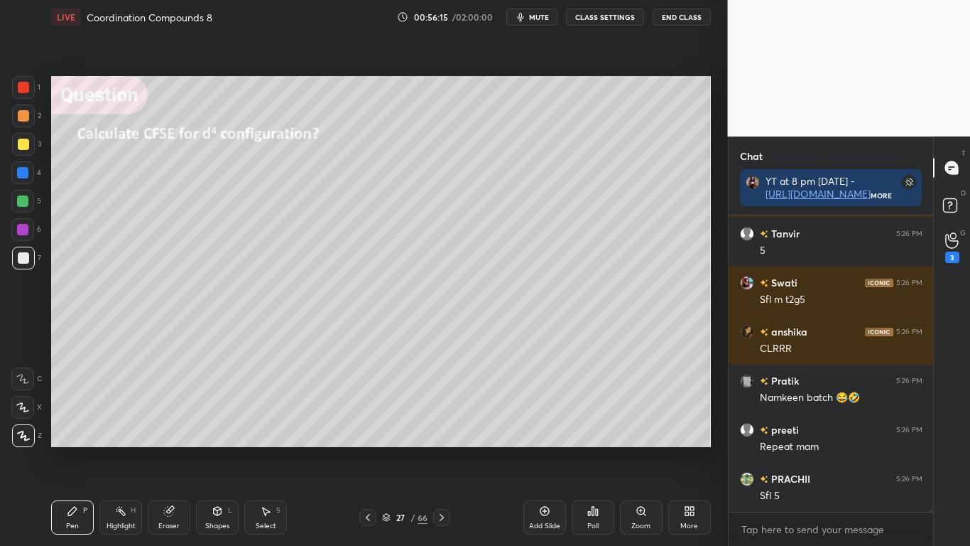
scroll to position [55926, 0]
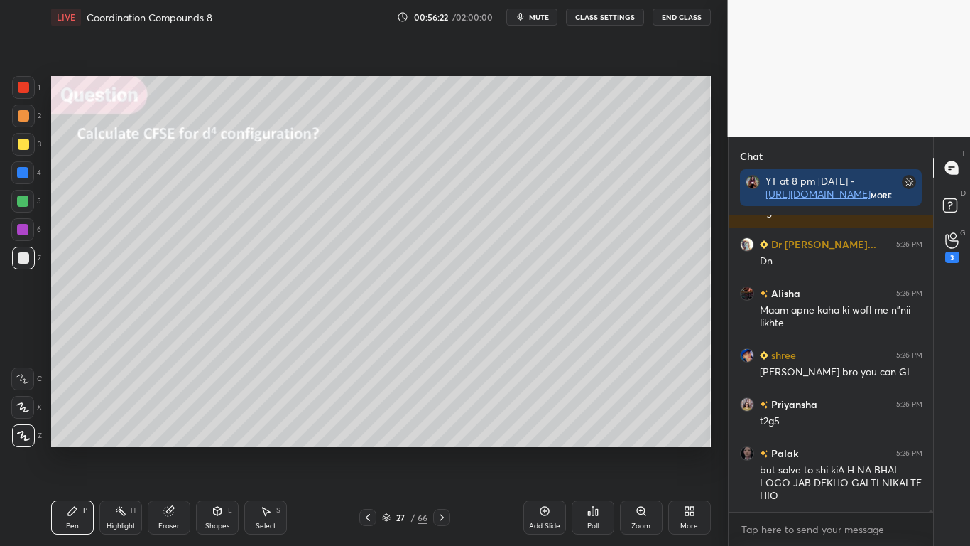
type textarea "x"
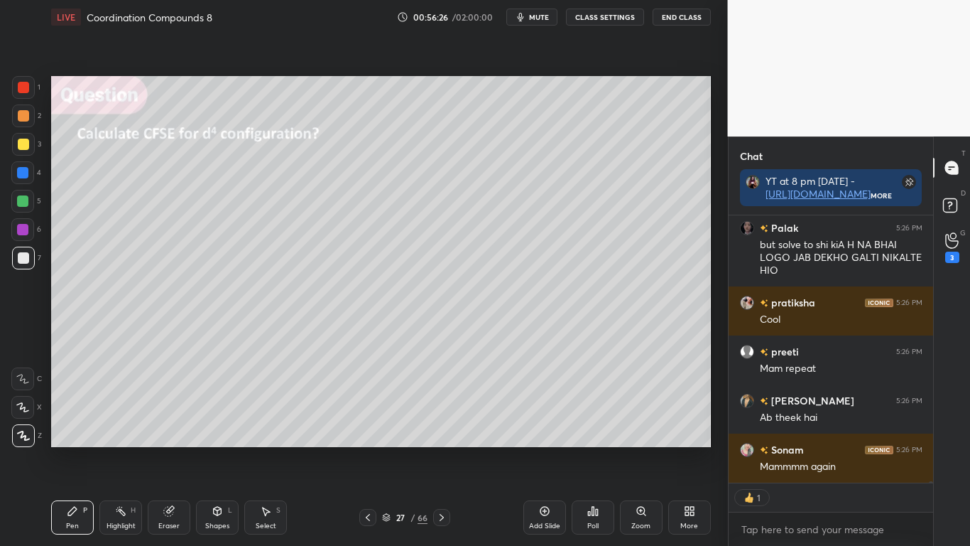
click at [26, 146] on div at bounding box center [23, 144] width 11 height 11
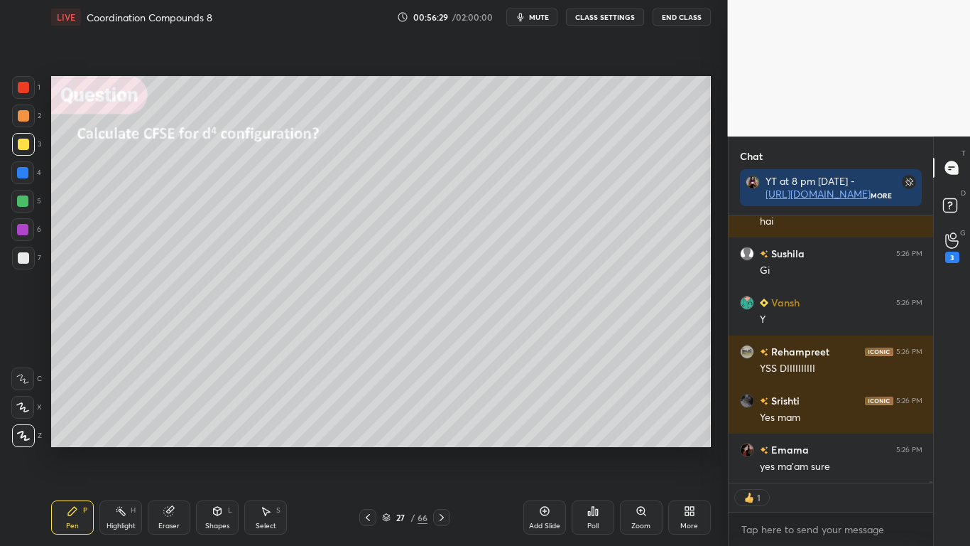
click at [613, 23] on button "CLASS SETTINGS" at bounding box center [605, 17] width 78 height 17
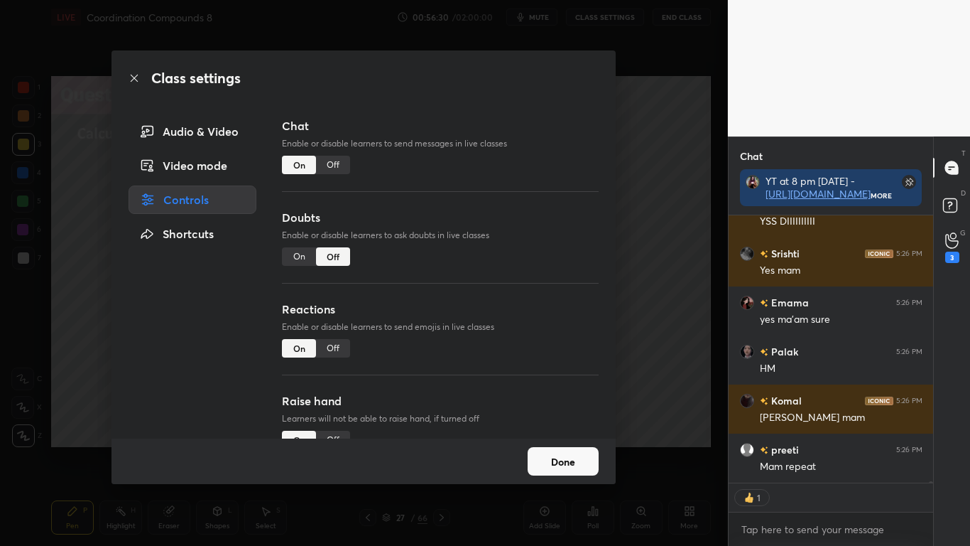
click at [332, 163] on div "Off" at bounding box center [333, 165] width 34 height 18
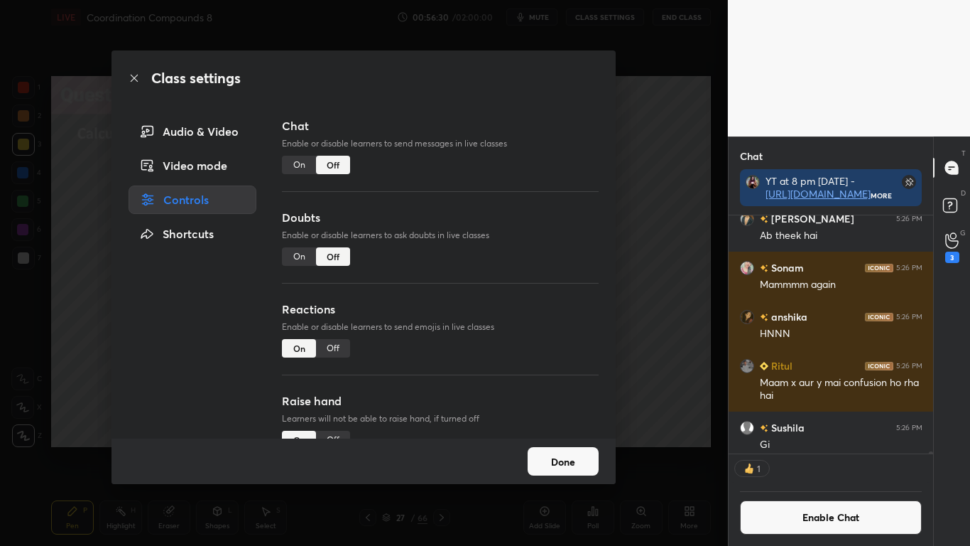
click at [565, 449] on button "Done" at bounding box center [563, 461] width 71 height 28
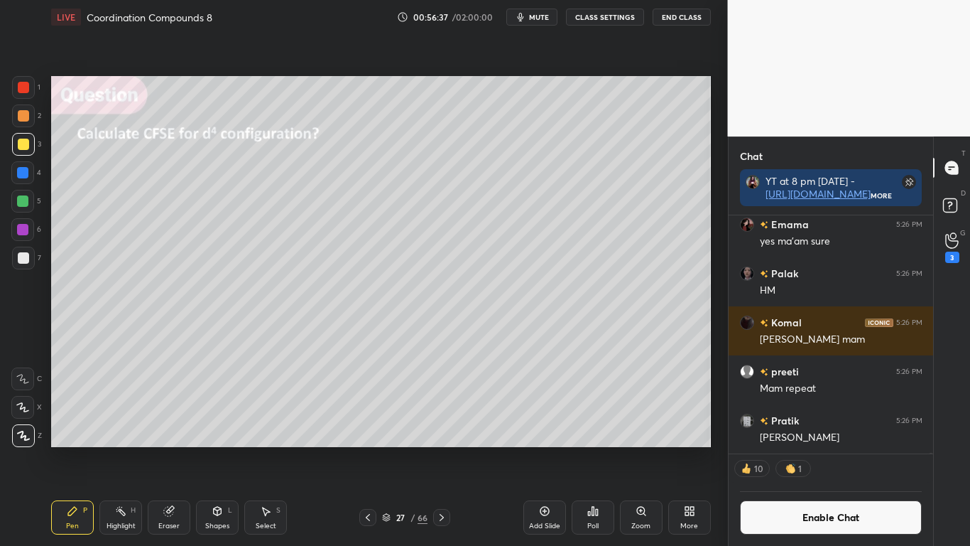
click at [548, 449] on icon at bounding box center [544, 510] width 11 height 11
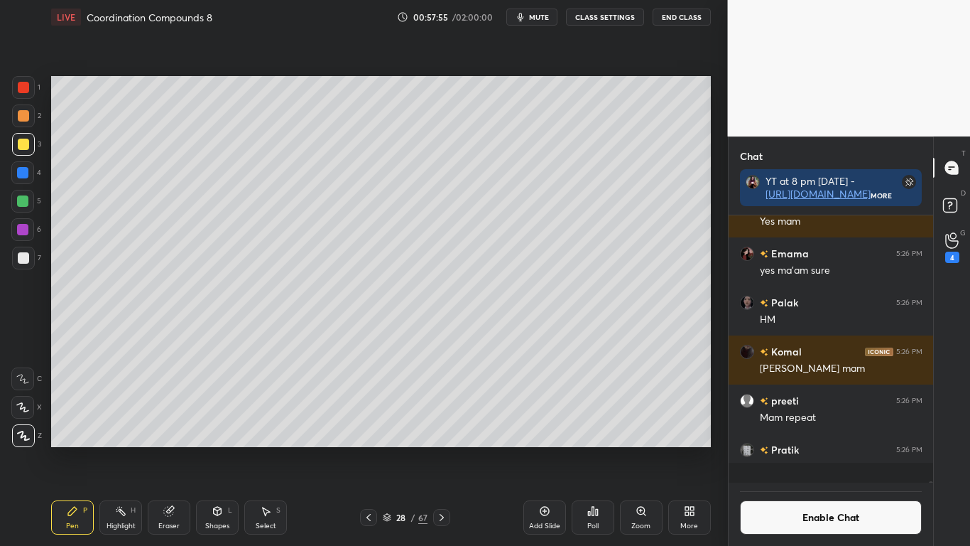
scroll to position [56497, 0]
click at [365, 449] on icon at bounding box center [368, 516] width 11 height 11
click at [823, 449] on button "Enable Chat" at bounding box center [831, 517] width 183 height 34
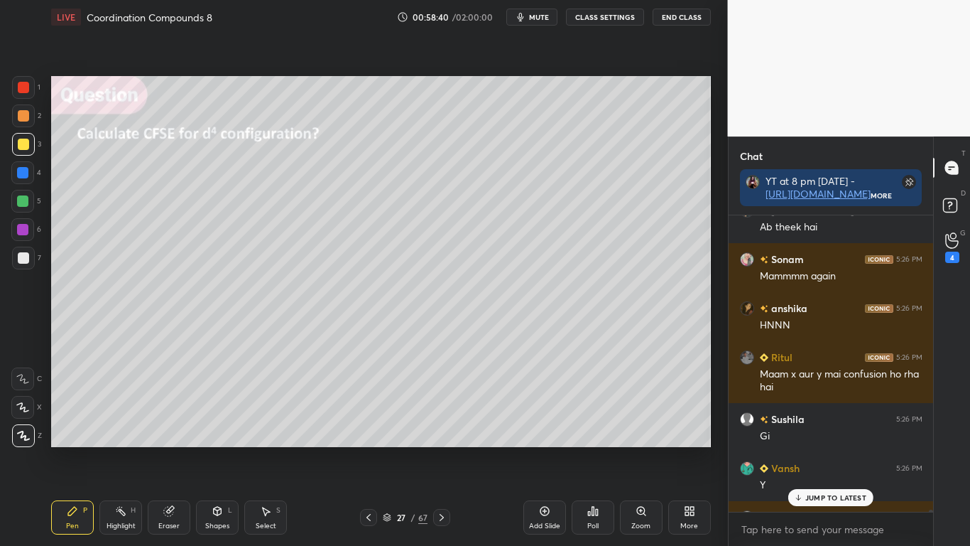
click at [831, 449] on p "JUMP TO LATEST" at bounding box center [836, 497] width 61 height 9
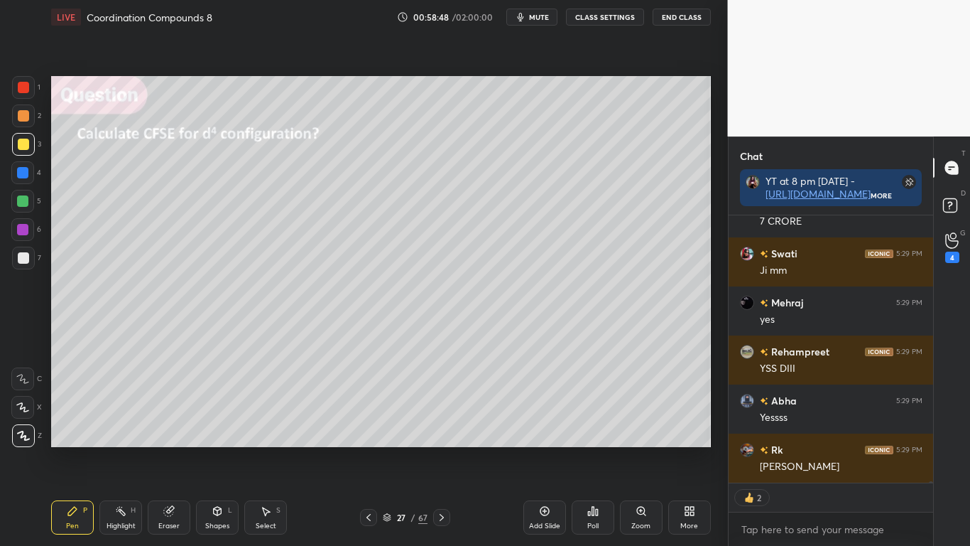
scroll to position [57183, 0]
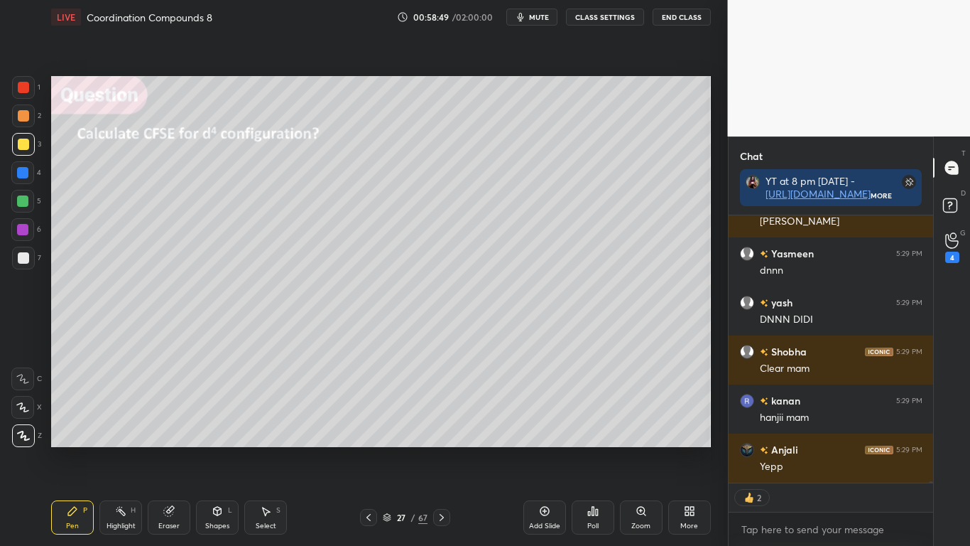
type textarea "x"
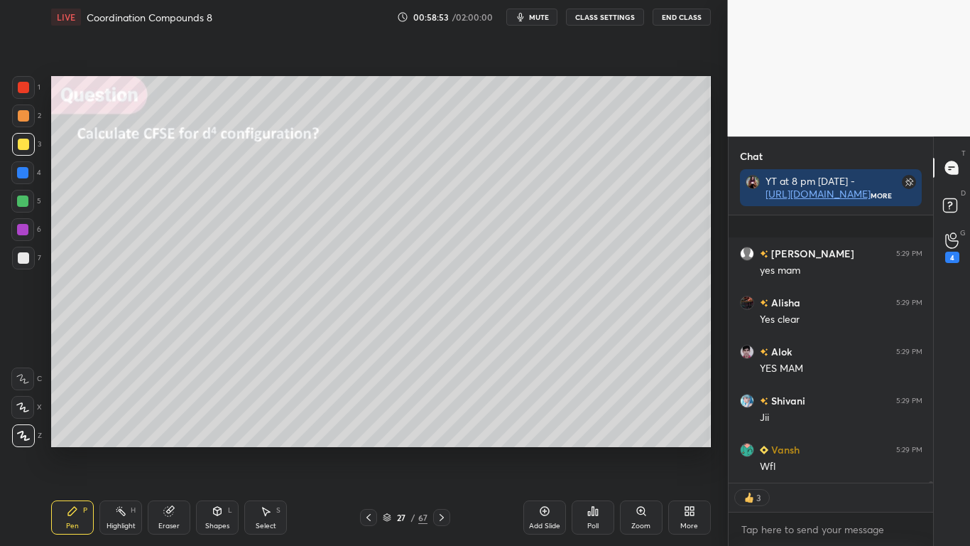
scroll to position [57812, 0]
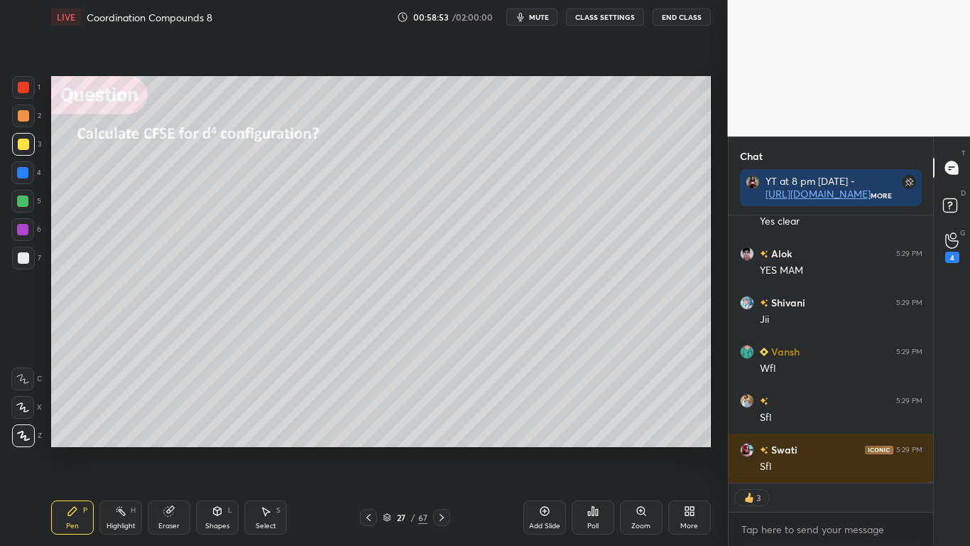
click at [597, 18] on button "CLASS SETTINGS" at bounding box center [605, 17] width 78 height 17
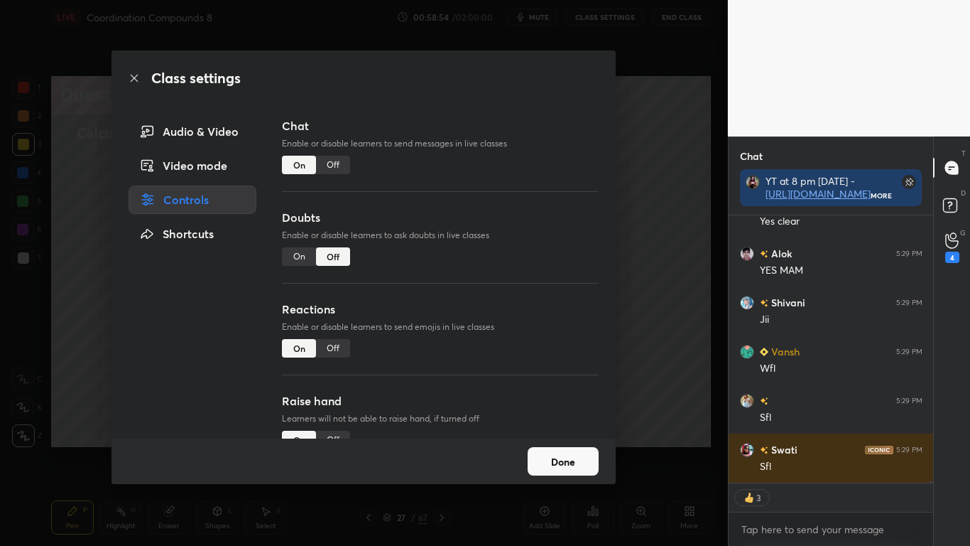
click at [330, 163] on div "Off" at bounding box center [333, 165] width 34 height 18
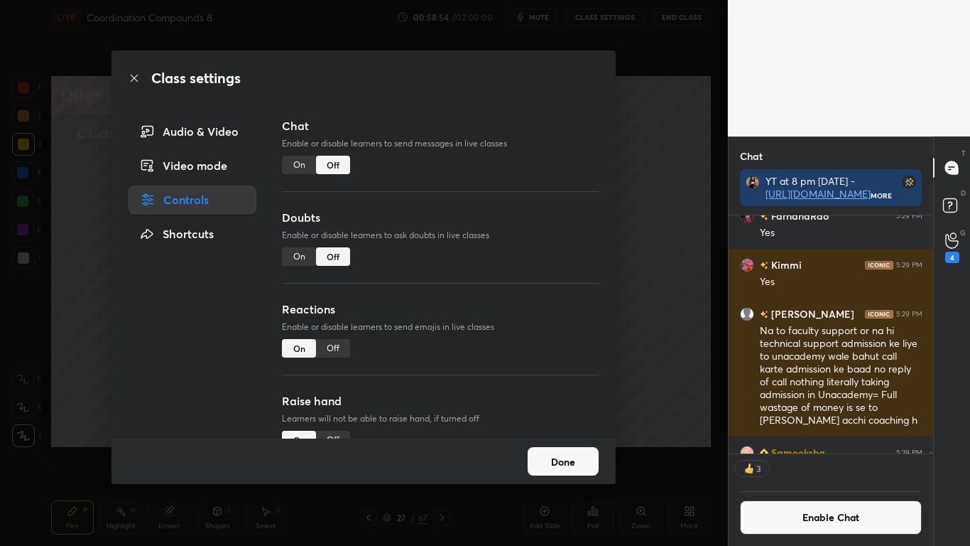
scroll to position [57474, 0]
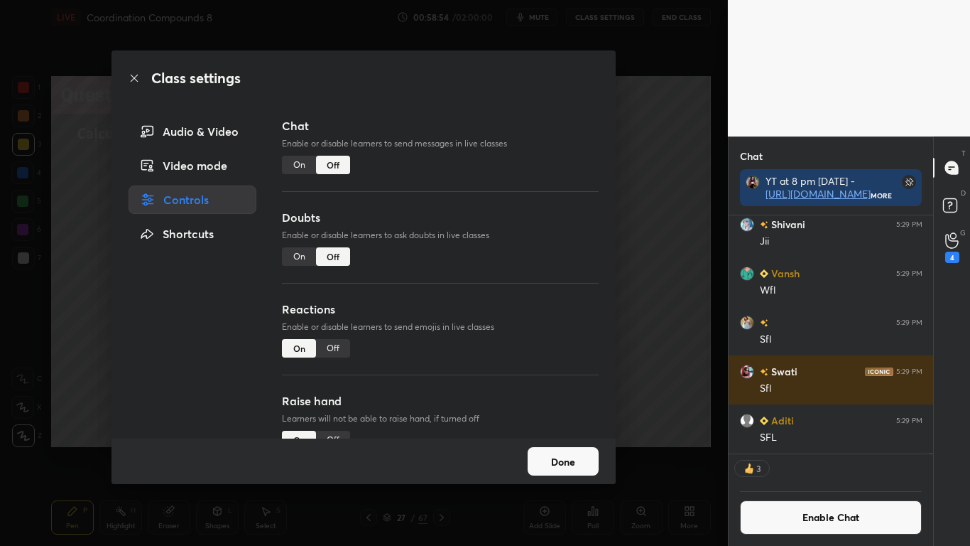
click at [573, 449] on button "Done" at bounding box center [563, 461] width 71 height 28
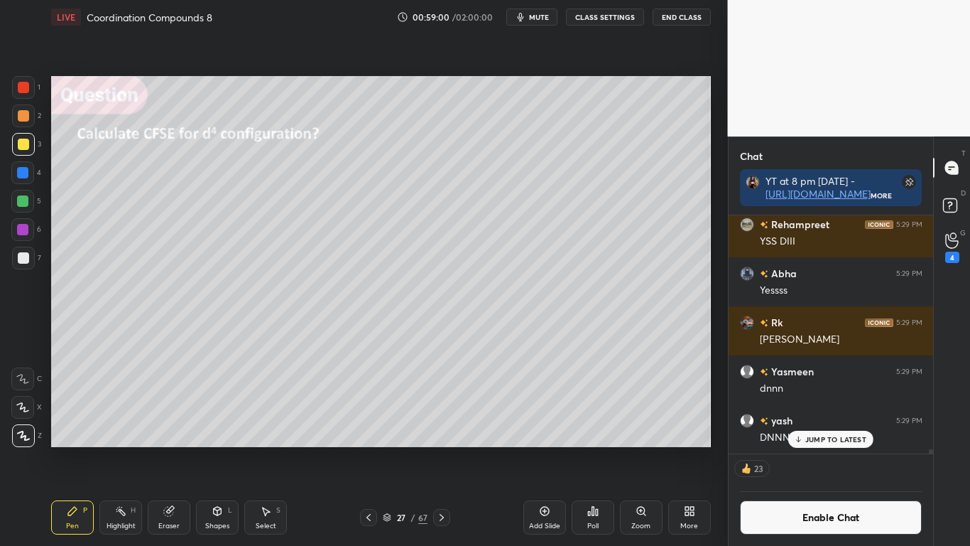
scroll to position [58501, 0]
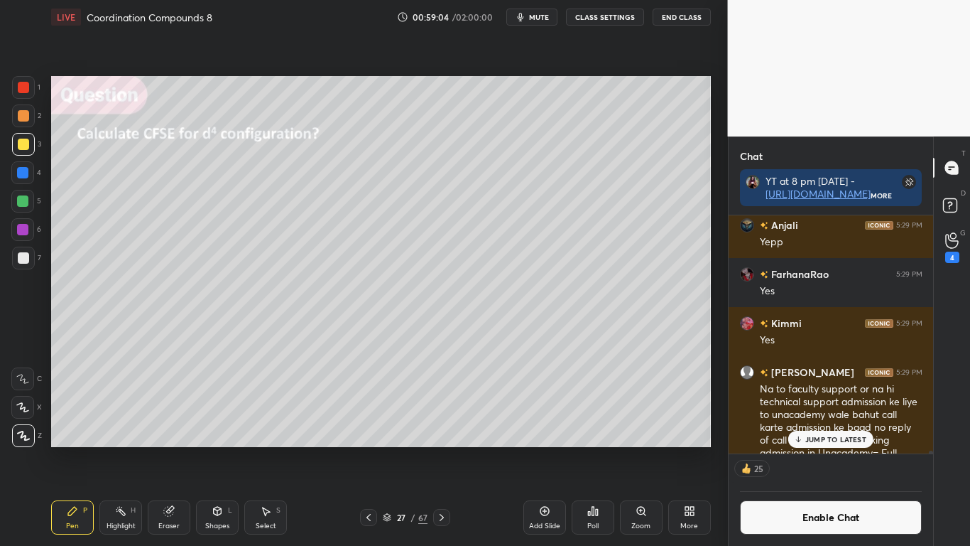
click at [933, 449] on div "kanan 5:29 PM hanjii mam [PERSON_NAME] 5:29 PM [PERSON_NAME] 5:29 PM Yes Kimmi …" at bounding box center [831, 380] width 205 height 330
click at [933, 449] on div "25" at bounding box center [831, 468] width 205 height 28
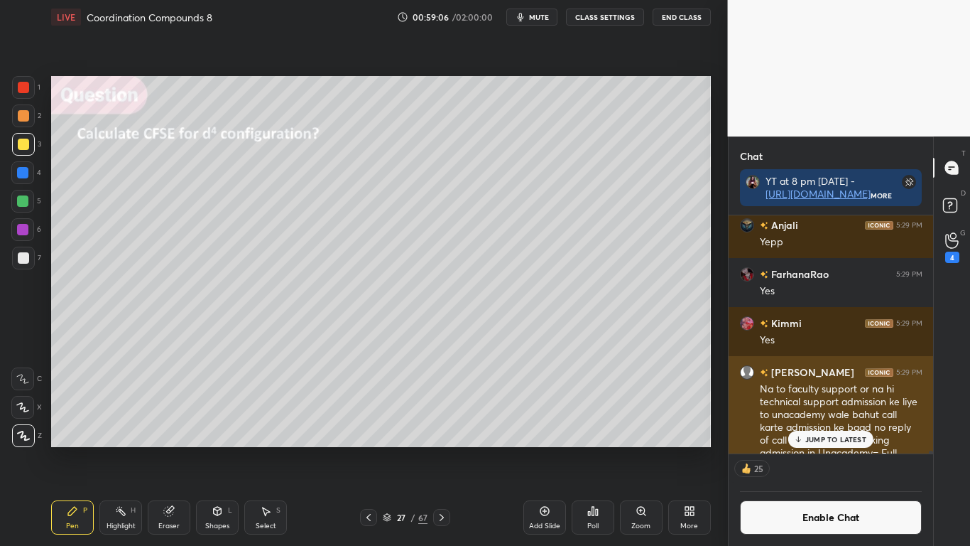
click at [860, 423] on div "Na to faculty support or na hi technical support admission ke liye to unacademy…" at bounding box center [841, 434] width 163 height 104
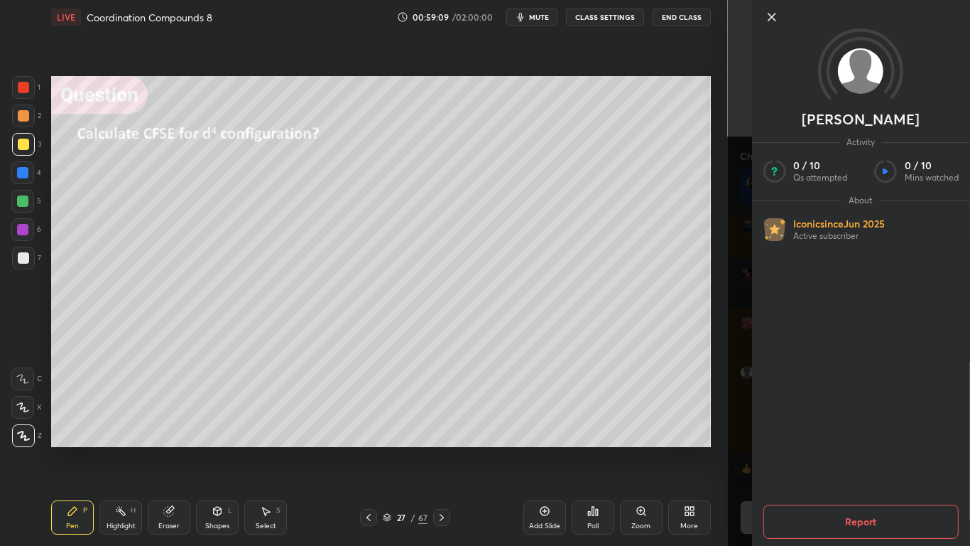
click at [865, 449] on button "Report" at bounding box center [860, 521] width 195 height 34
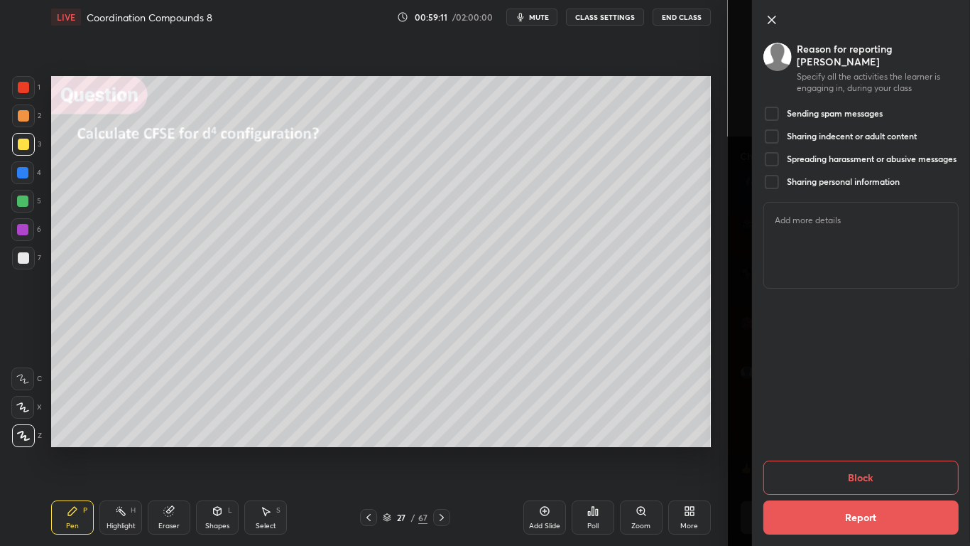
click at [851, 449] on button "Block" at bounding box center [860, 477] width 195 height 34
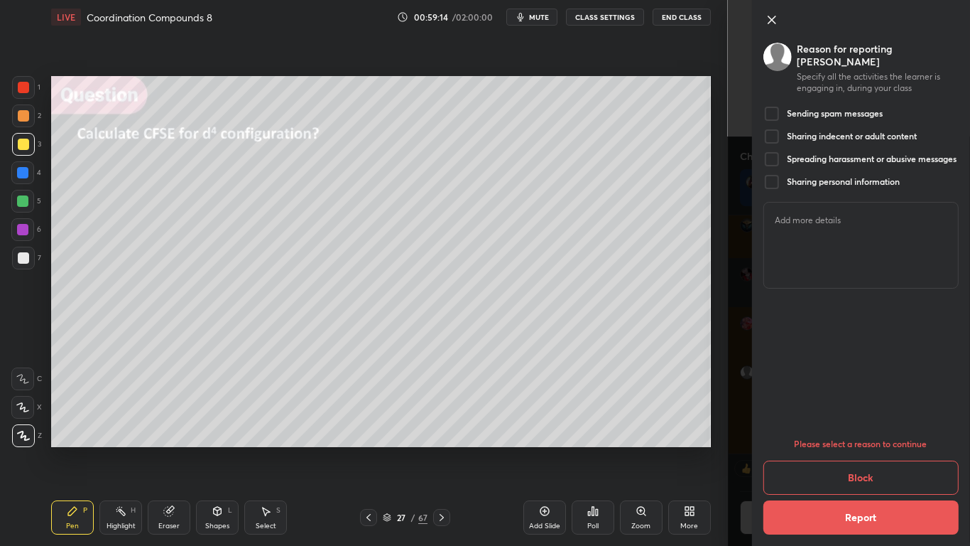
click at [774, 18] on icon at bounding box center [771, 19] width 7 height 7
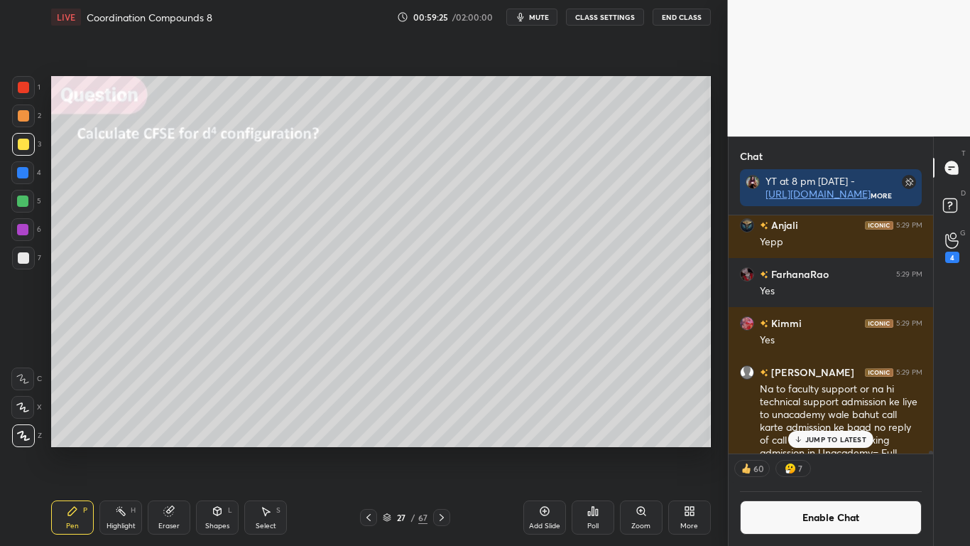
click at [932, 449] on div at bounding box center [931, 455] width 4 height 11
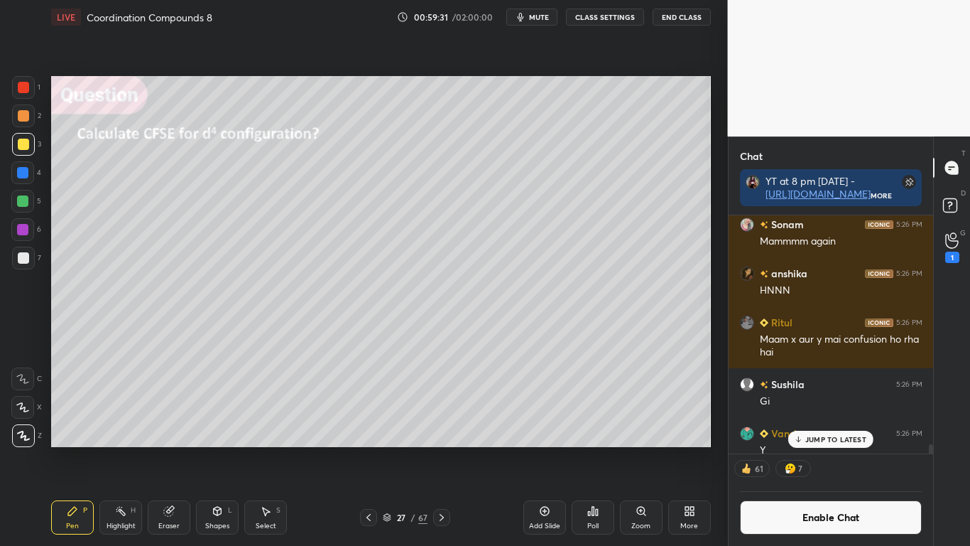
click at [927, 449] on div at bounding box center [929, 334] width 9 height 238
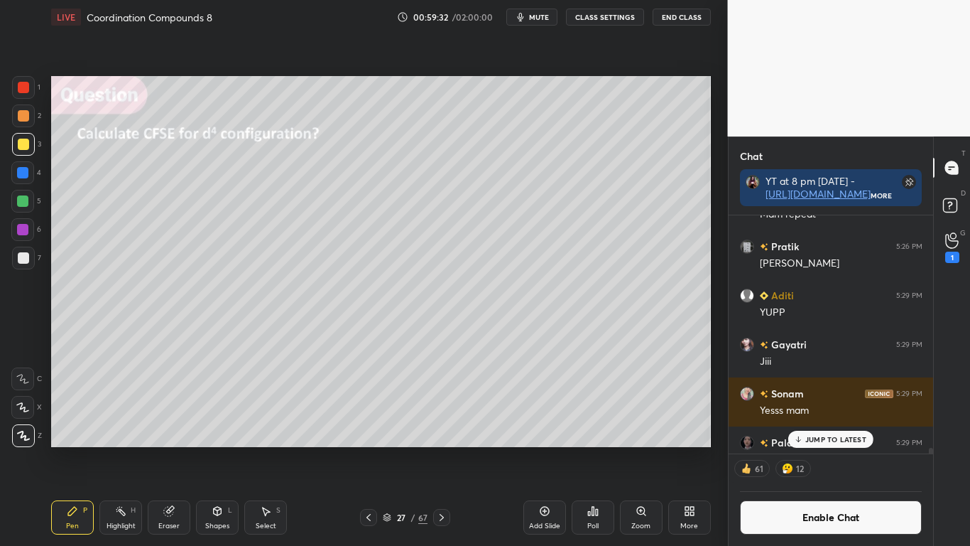
click at [927, 449] on div at bounding box center [929, 334] width 9 height 238
click at [840, 443] on p "JUMP TO LATEST" at bounding box center [836, 439] width 61 height 9
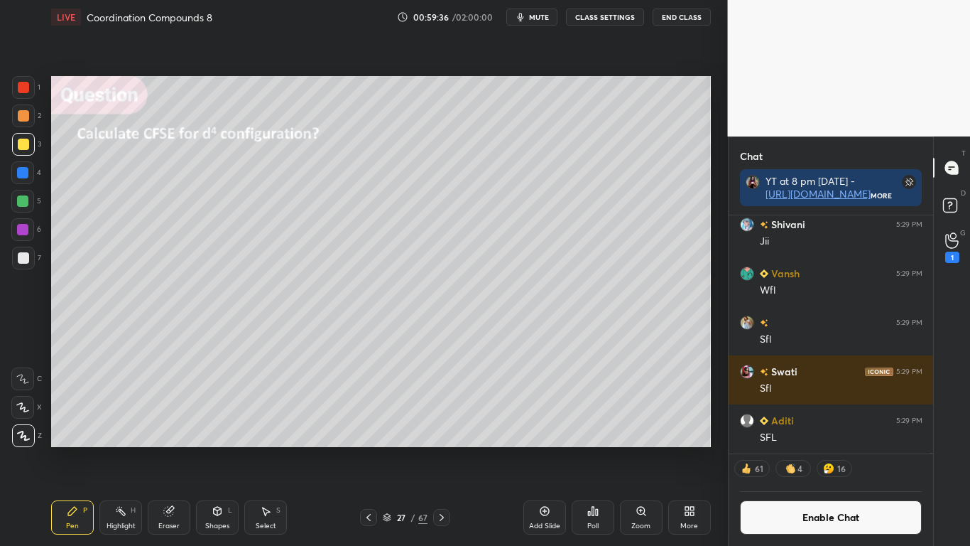
click at [764, 449] on button "Enable Chat" at bounding box center [831, 517] width 183 height 34
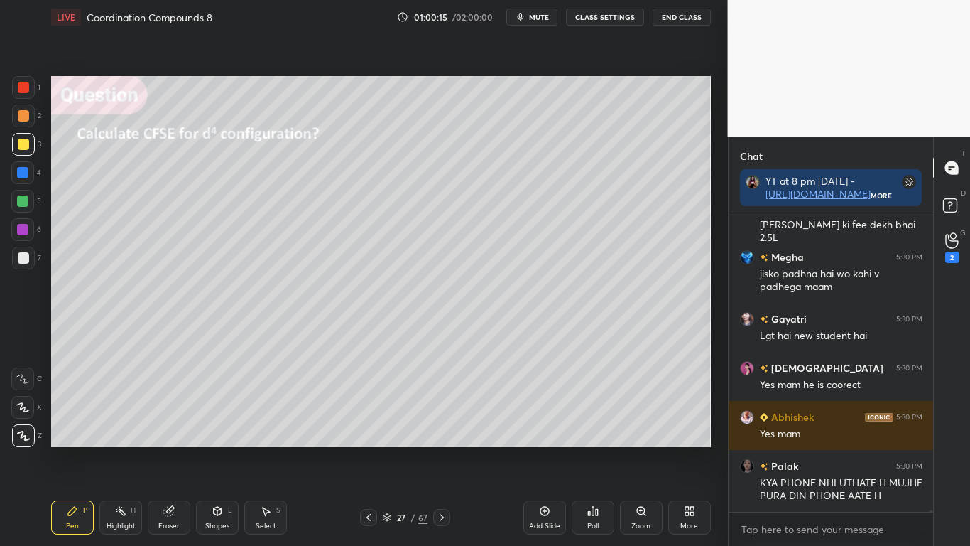
scroll to position [58173, 0]
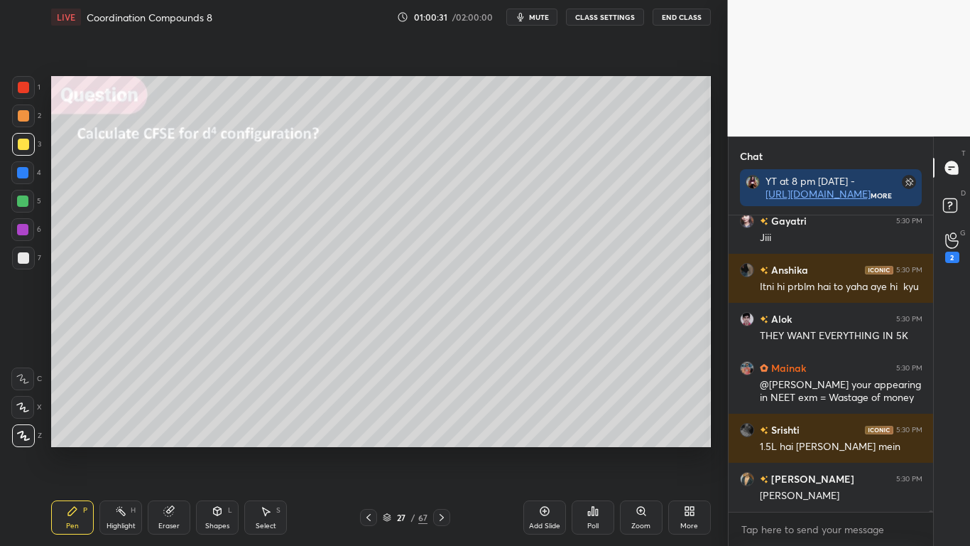
click at [23, 144] on div at bounding box center [23, 144] width 11 height 11
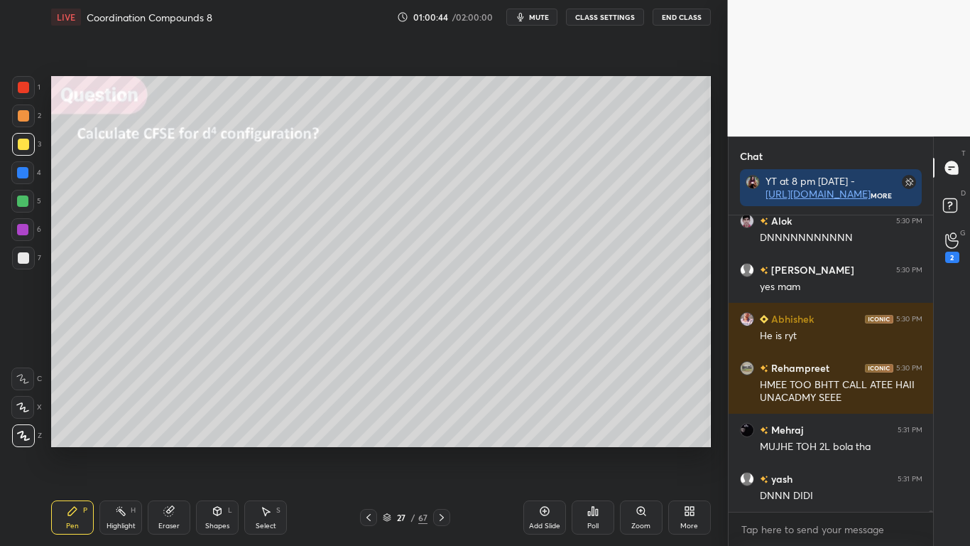
click at [610, 16] on button "CLASS SETTINGS" at bounding box center [605, 17] width 78 height 17
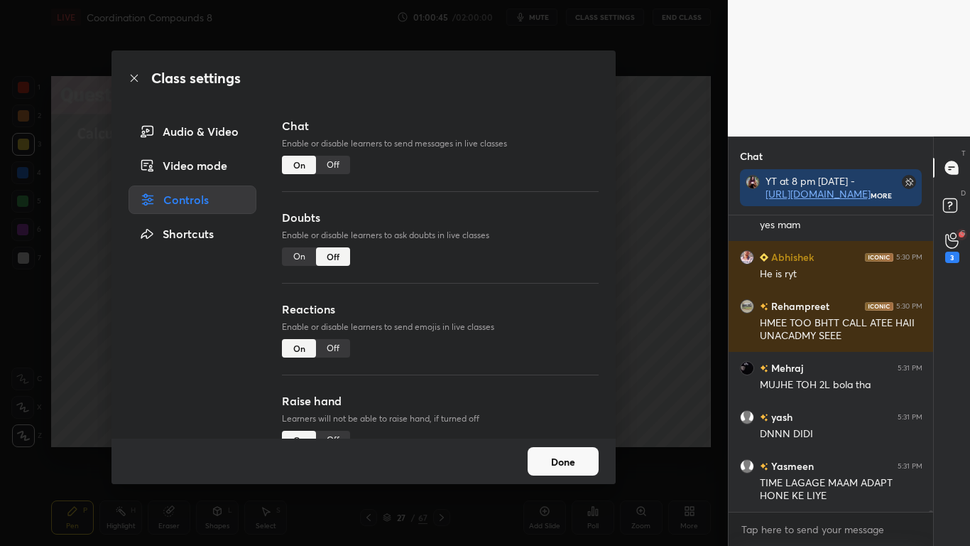
click at [639, 312] on div "Class settings Audio & Video Video mode Controls Shortcuts Chat Enable or disab…" at bounding box center [364, 273] width 728 height 546
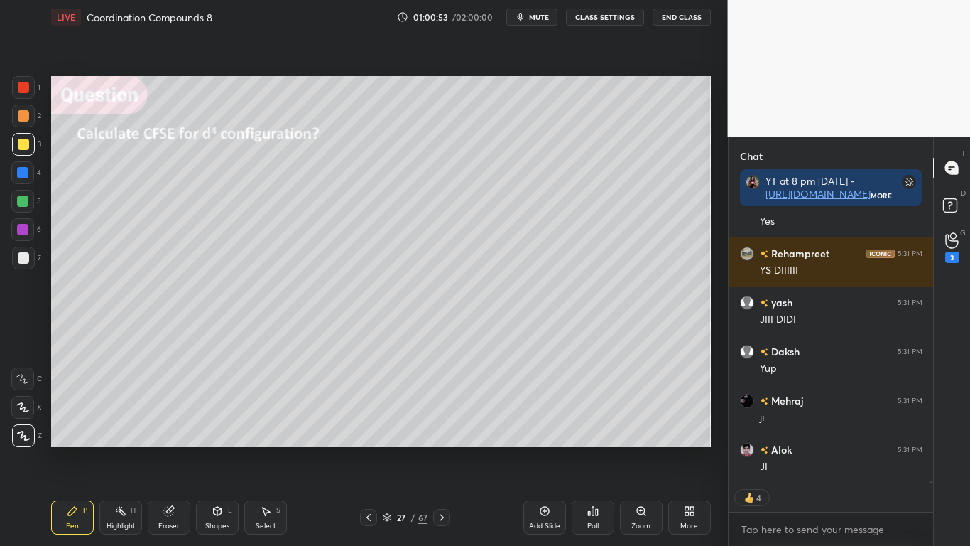
click at [608, 21] on button "CLASS SETTINGS" at bounding box center [605, 17] width 78 height 17
type textarea "x"
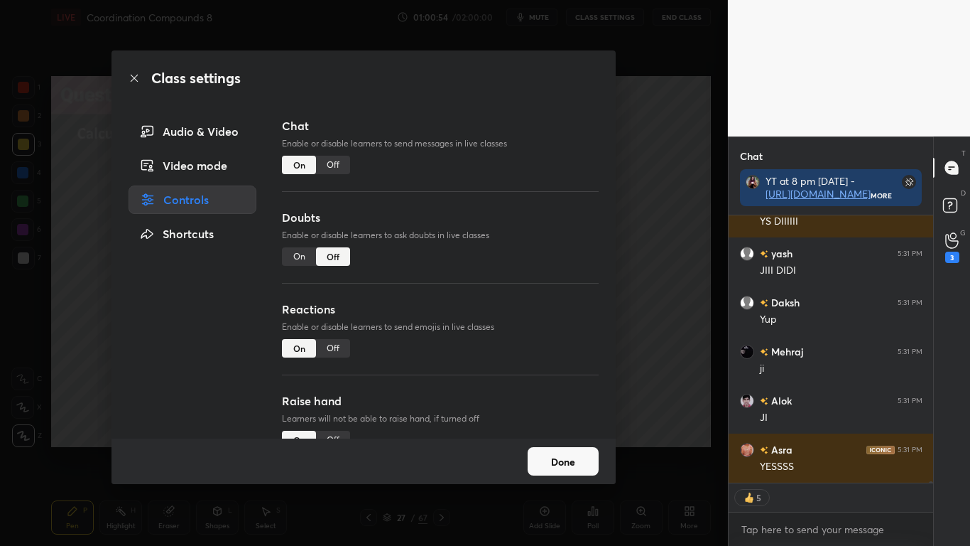
click at [333, 164] on div "Off" at bounding box center [333, 165] width 34 height 18
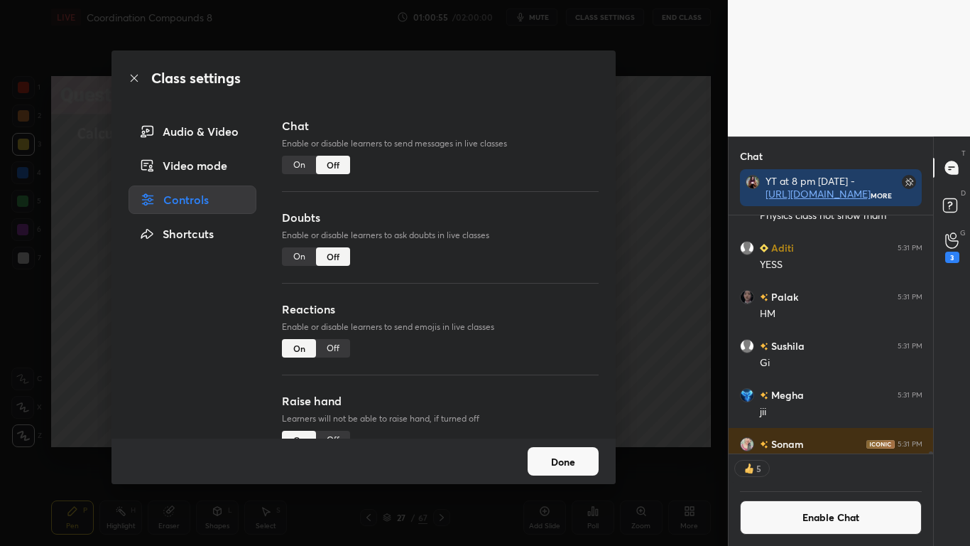
click at [563, 449] on button "Done" at bounding box center [563, 461] width 71 height 28
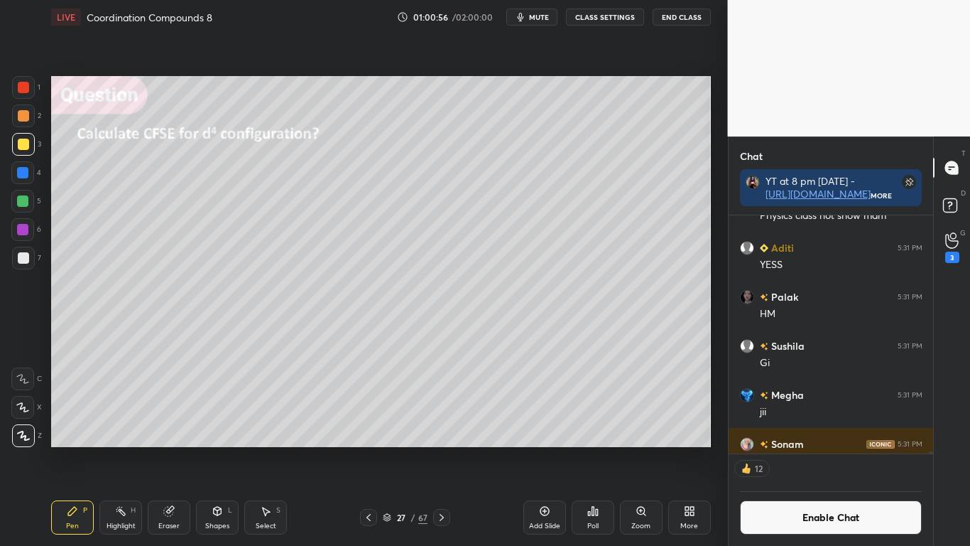
click at [390, 449] on icon at bounding box center [387, 516] width 7 height 4
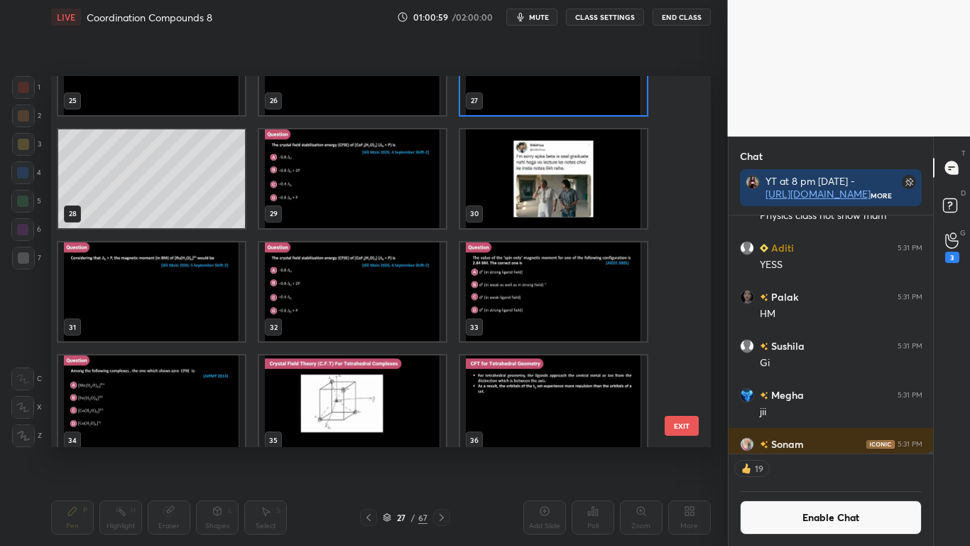
click at [339, 200] on img "grid" at bounding box center [352, 178] width 187 height 99
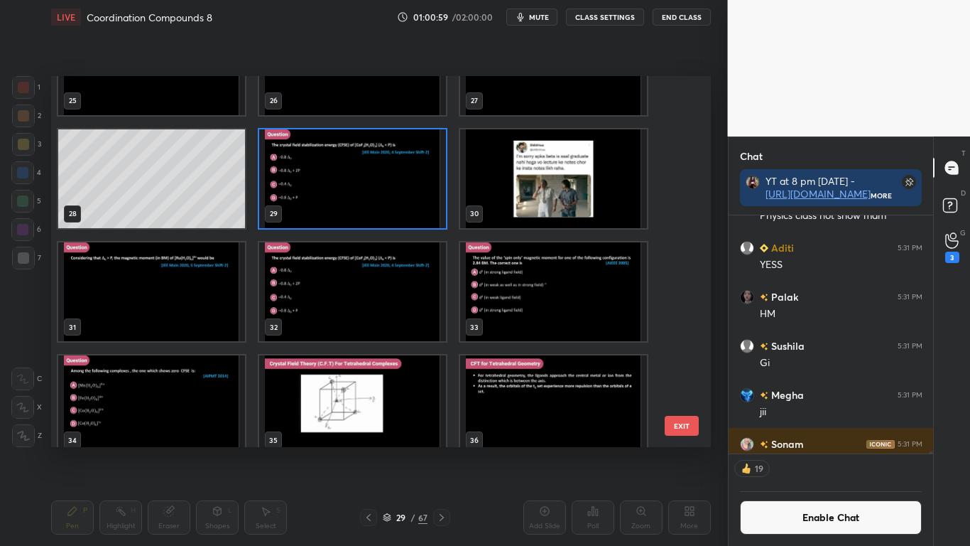
click at [336, 202] on img "grid" at bounding box center [352, 178] width 187 height 99
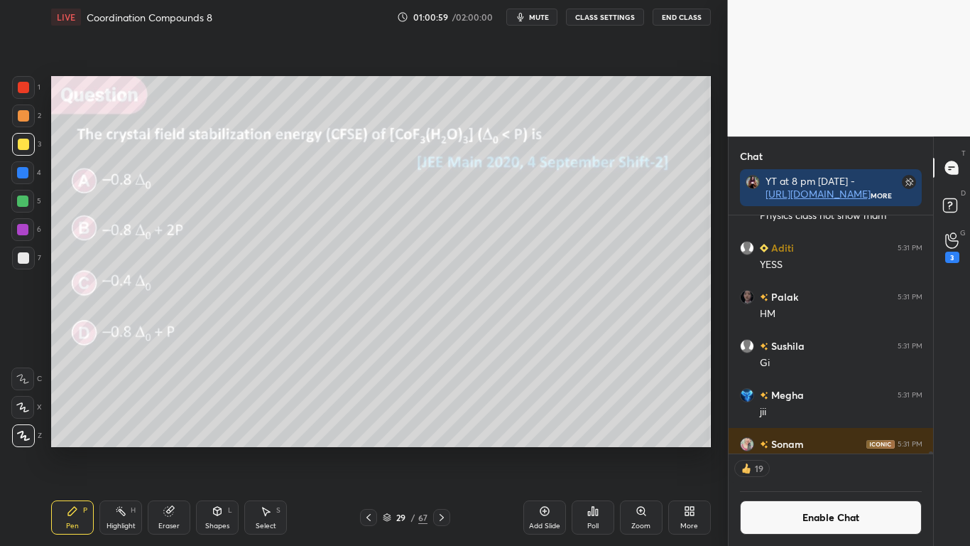
click at [335, 202] on img "grid" at bounding box center [352, 178] width 187 height 99
click at [592, 449] on icon at bounding box center [593, 510] width 2 height 9
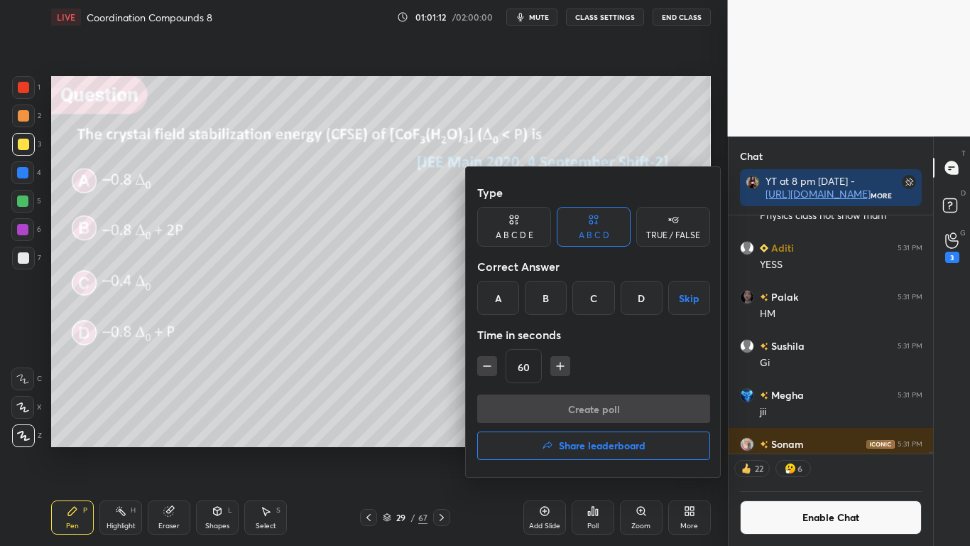
click at [596, 299] on div "C" at bounding box center [594, 298] width 42 height 34
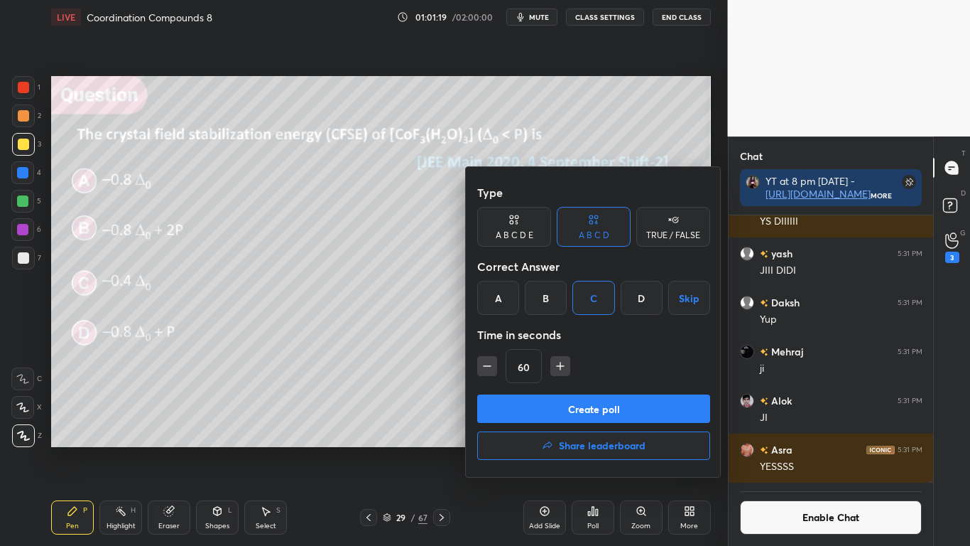
click at [607, 409] on button "Create poll" at bounding box center [593, 408] width 233 height 28
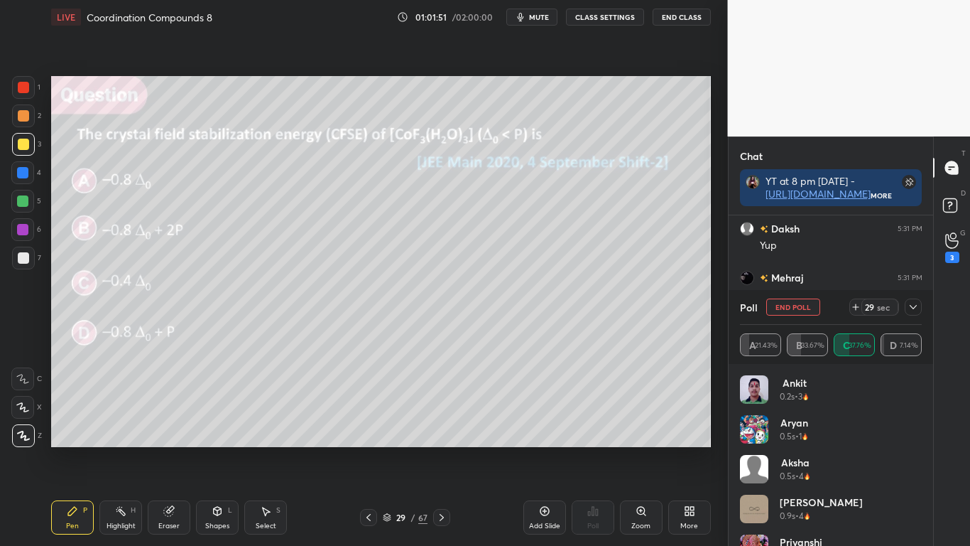
scroll to position [160, 200]
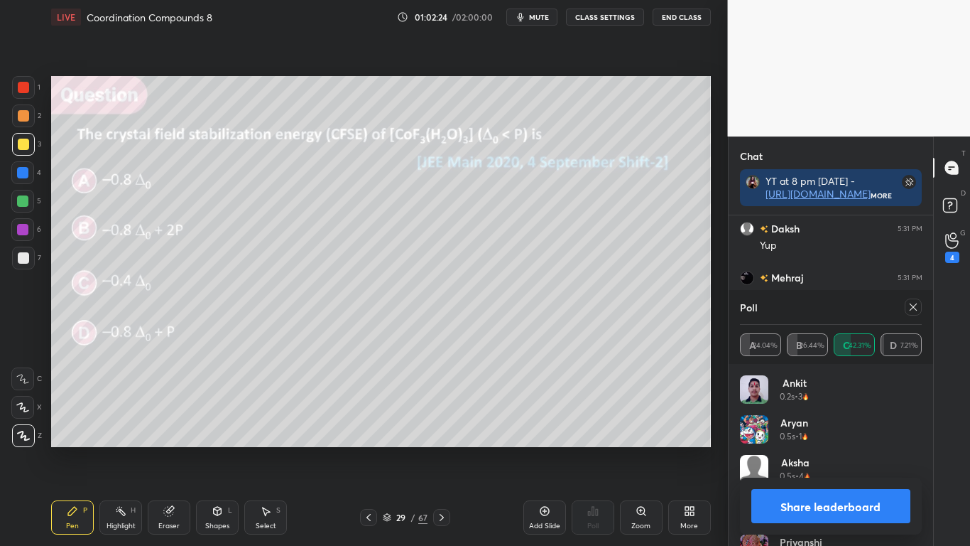
click at [796, 449] on button "Share leaderboard" at bounding box center [832, 506] width 160 height 34
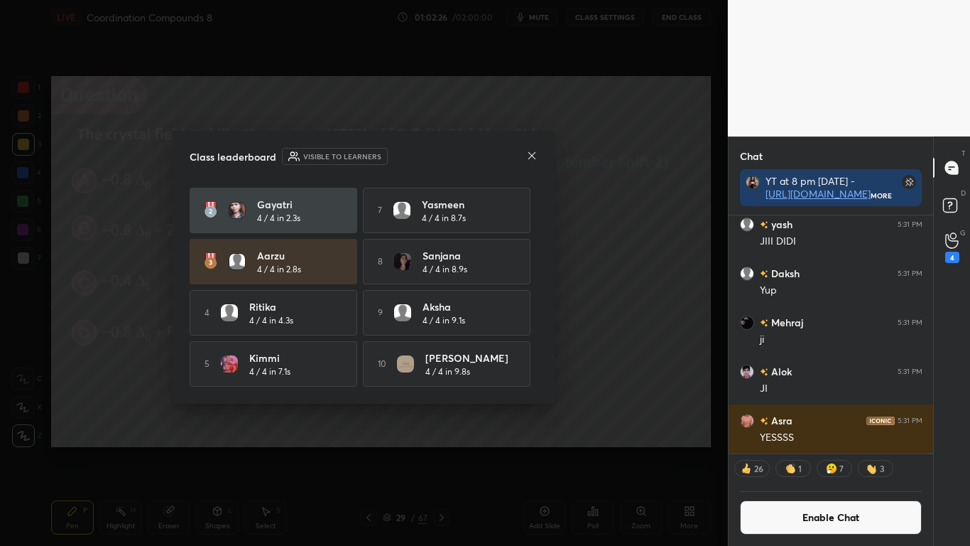
scroll to position [53, 0]
click at [531, 154] on icon at bounding box center [531, 155] width 11 height 11
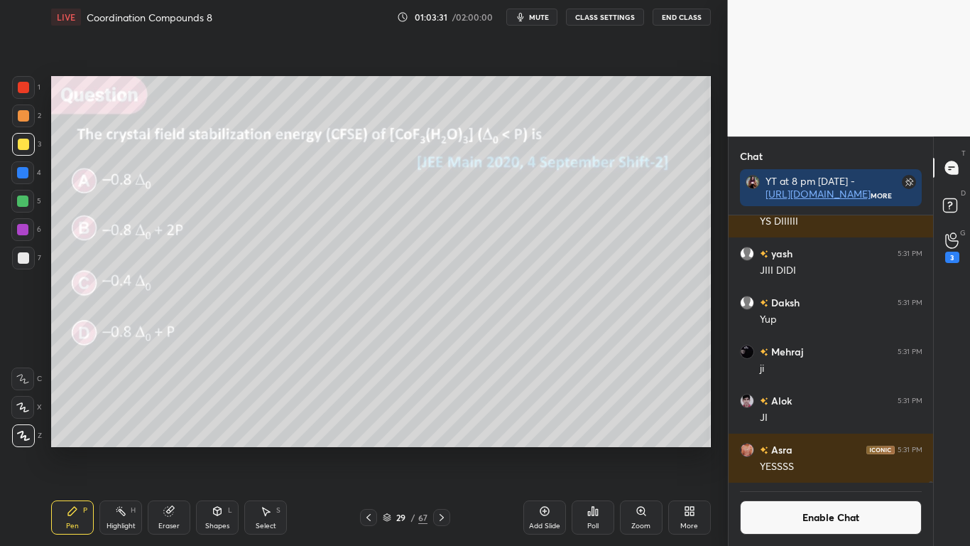
scroll to position [234, 200]
click at [264, 449] on icon at bounding box center [265, 510] width 11 height 11
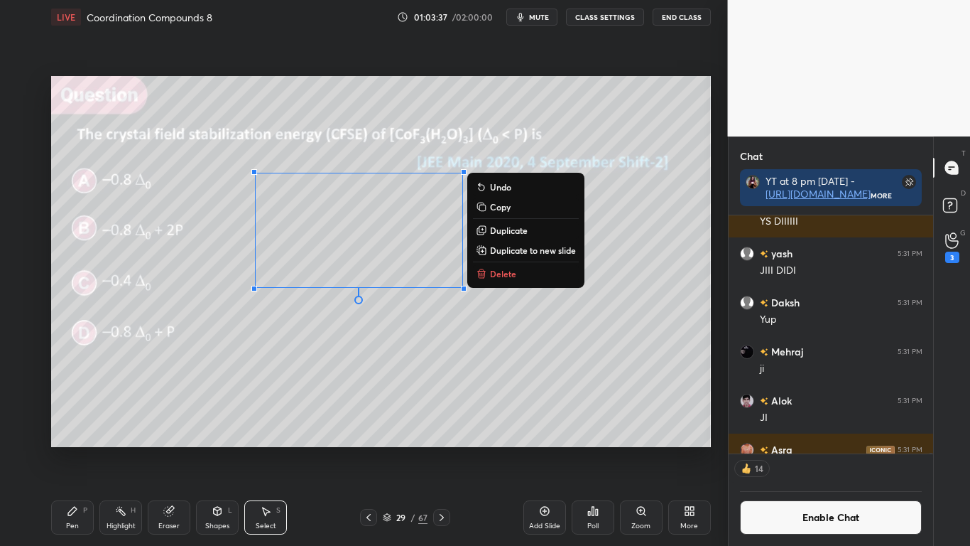
click at [79, 449] on div "Pen P" at bounding box center [72, 517] width 43 height 34
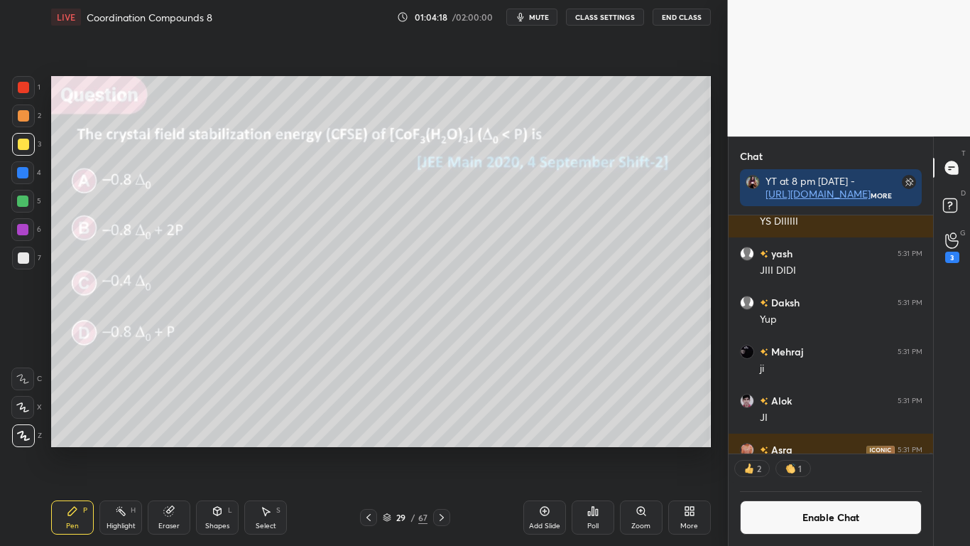
click at [836, 449] on button "Enable Chat" at bounding box center [831, 517] width 183 height 34
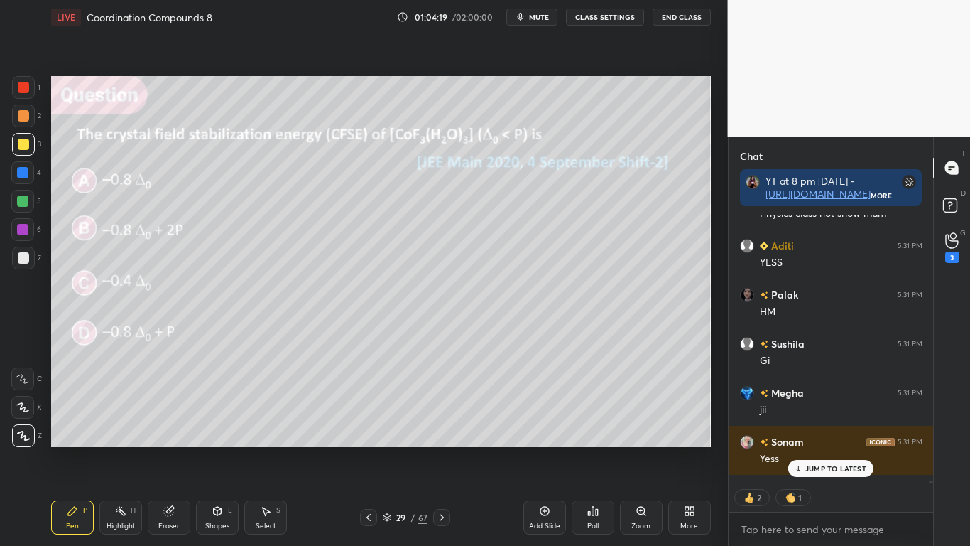
click at [840, 449] on div "JUMP TO LATEST" at bounding box center [830, 468] width 85 height 17
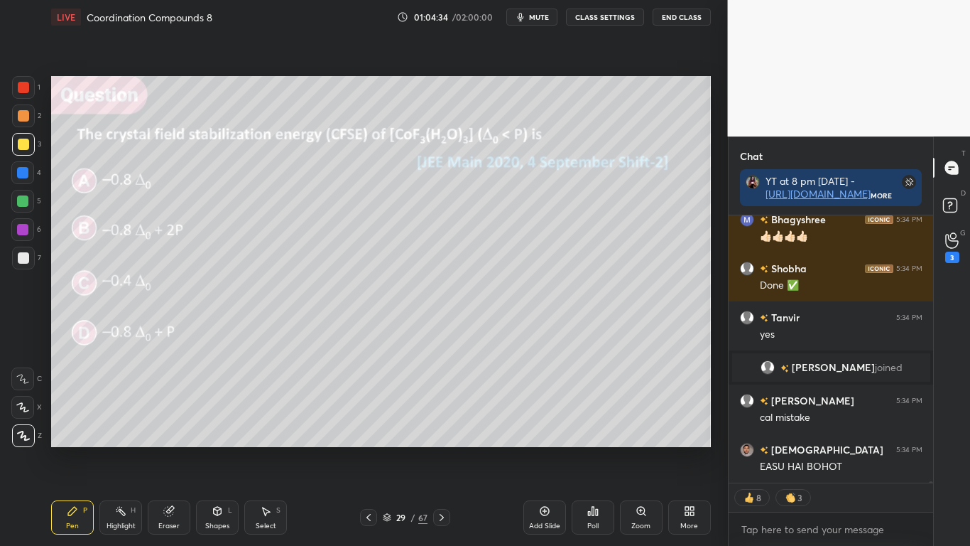
scroll to position [60542, 0]
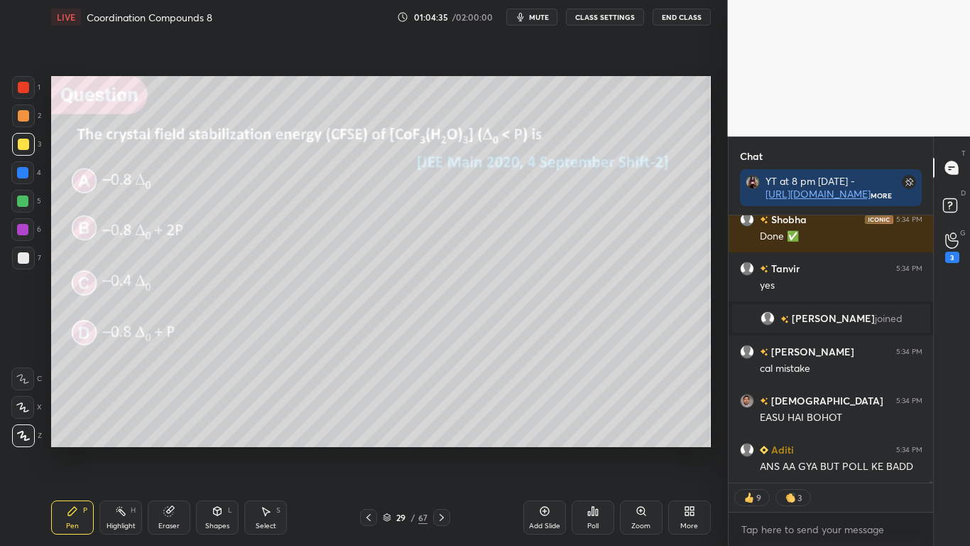
click at [25, 141] on div at bounding box center [23, 144] width 11 height 11
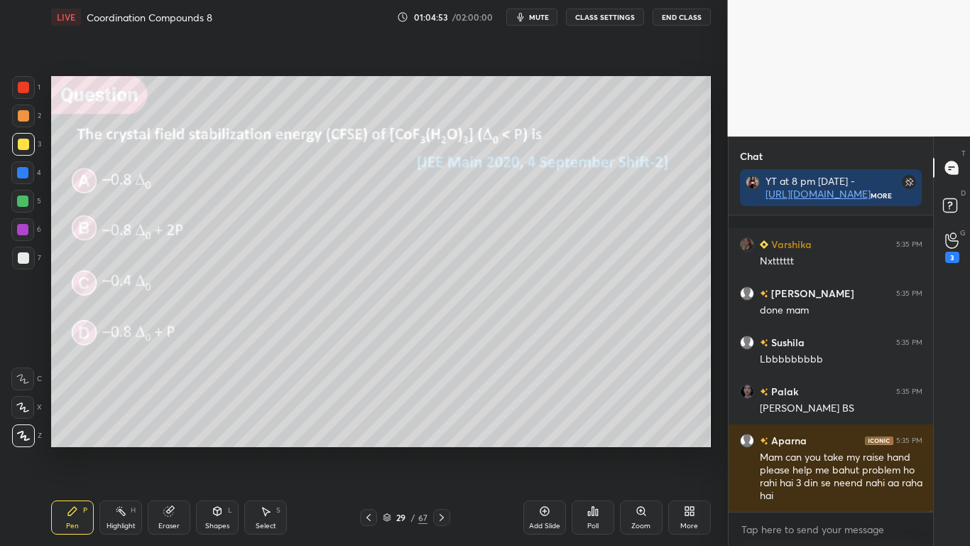
scroll to position [62186, 0]
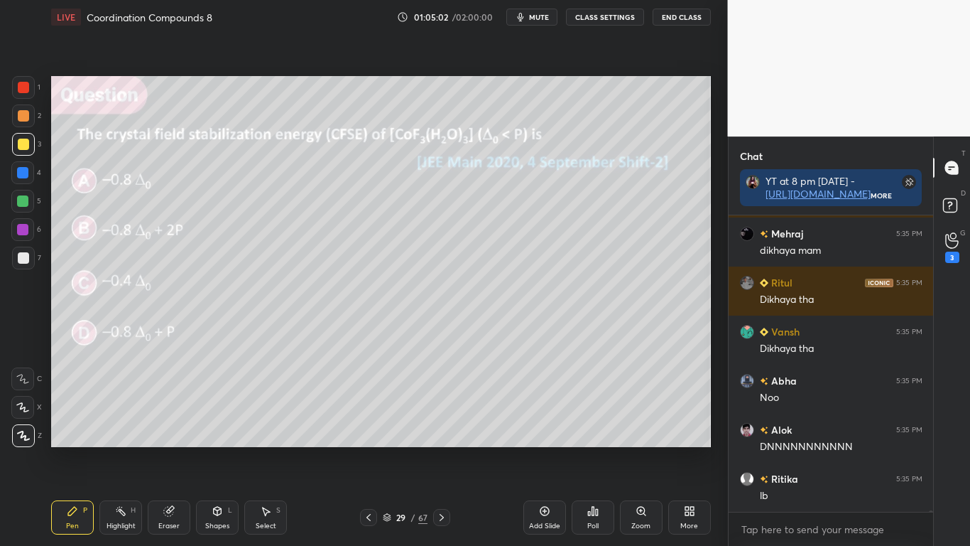
click at [23, 145] on div at bounding box center [23, 144] width 11 height 11
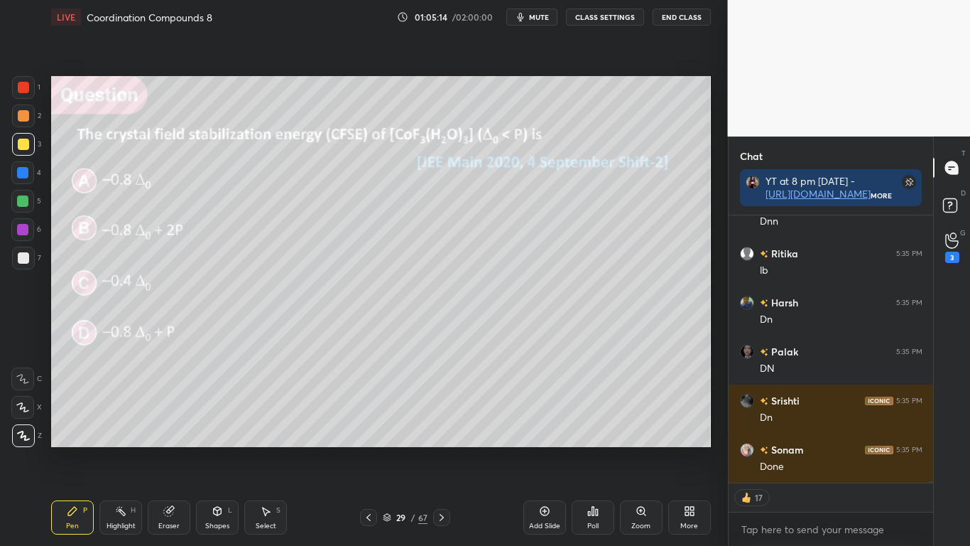
type textarea "x"
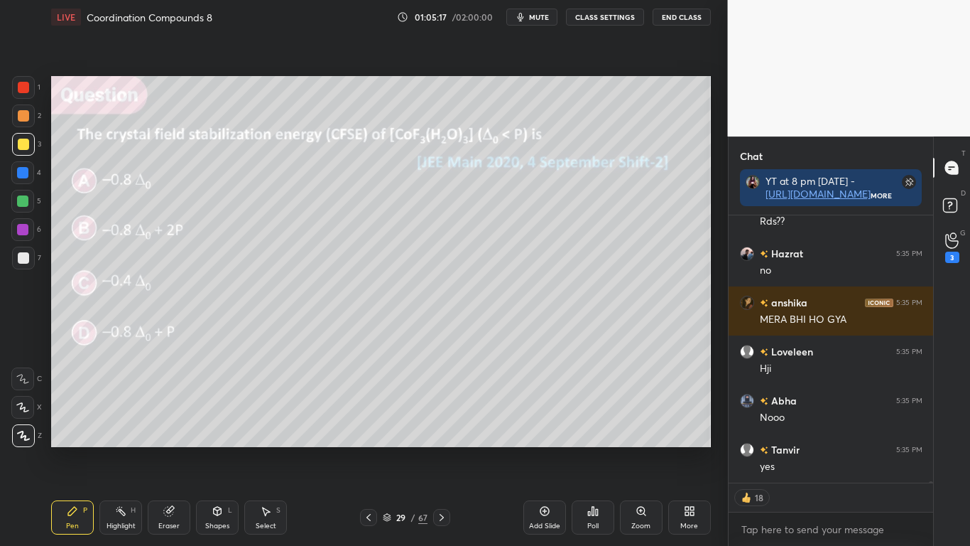
click at [622, 22] on button "CLASS SETTINGS" at bounding box center [605, 17] width 78 height 17
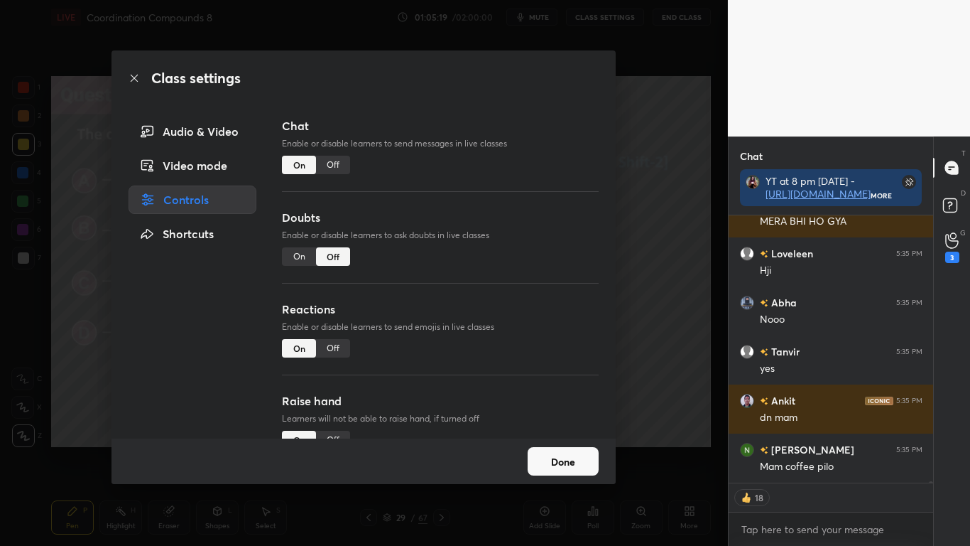
click at [339, 163] on div "Off" at bounding box center [333, 165] width 34 height 18
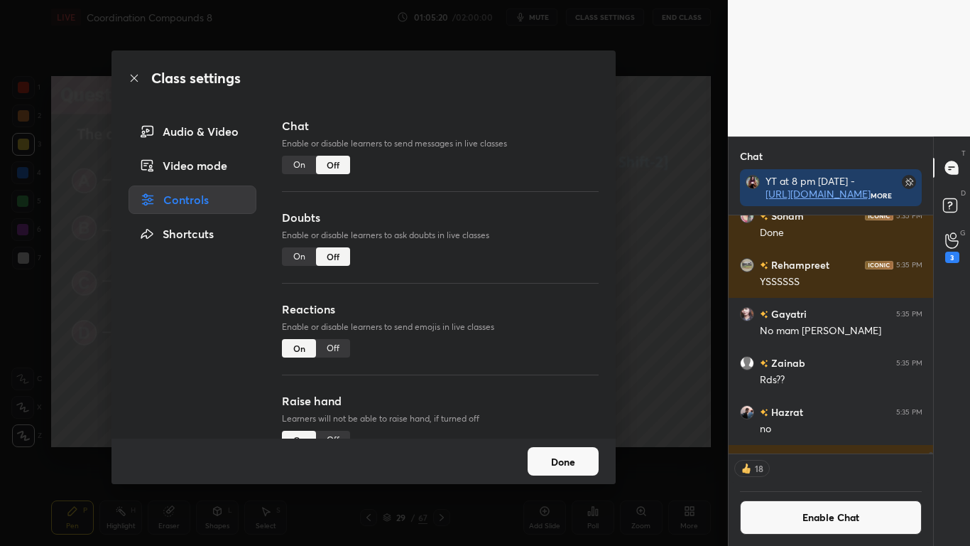
click at [557, 449] on button "Done" at bounding box center [563, 461] width 71 height 28
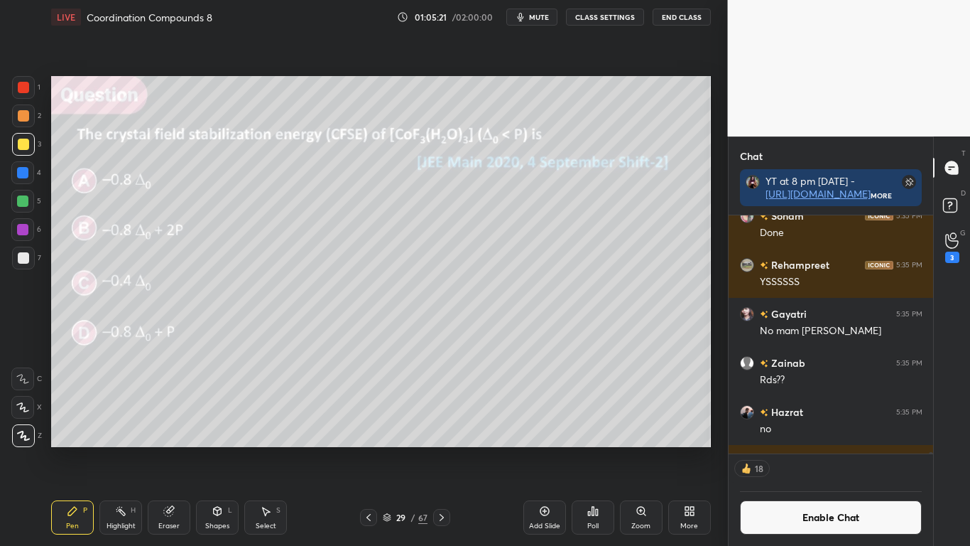
click at [389, 449] on icon at bounding box center [387, 516] width 7 height 4
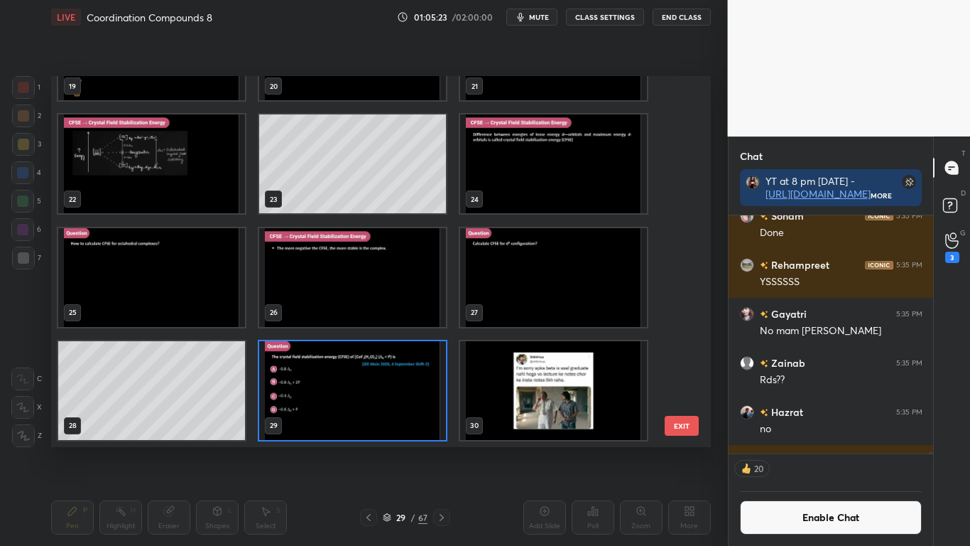
click at [575, 399] on img "grid" at bounding box center [553, 390] width 187 height 99
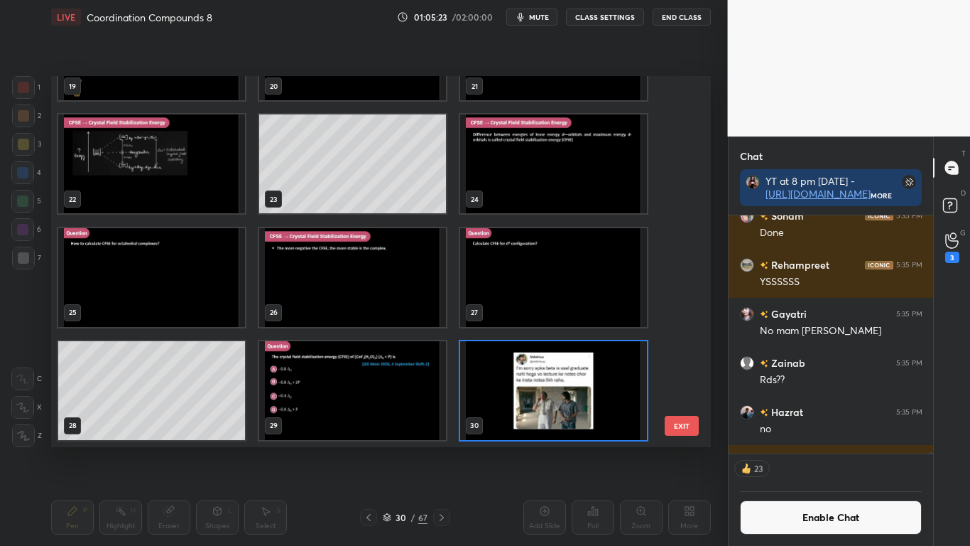
click at [576, 402] on img "grid" at bounding box center [553, 390] width 187 height 99
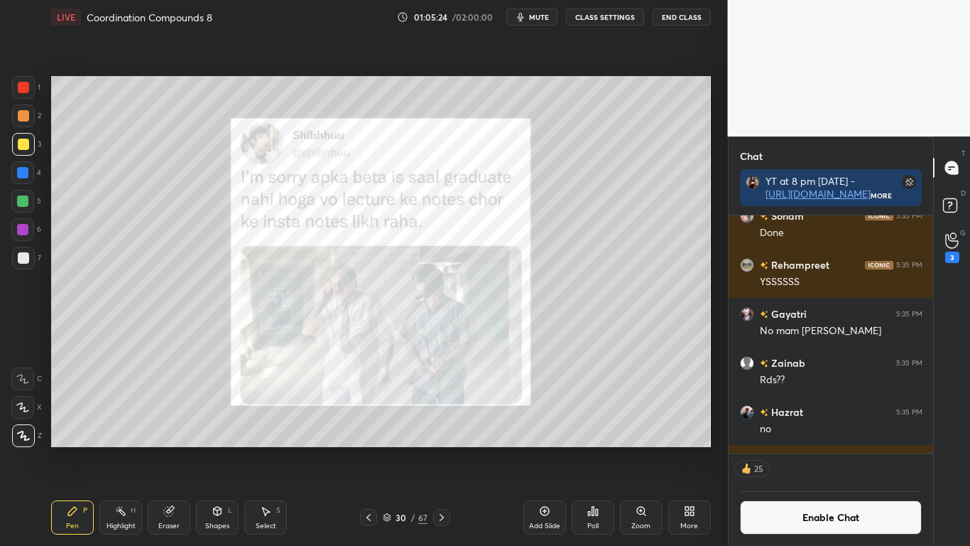
click at [580, 404] on img "grid" at bounding box center [553, 390] width 187 height 99
click at [801, 449] on button "Enable Chat" at bounding box center [831, 517] width 183 height 34
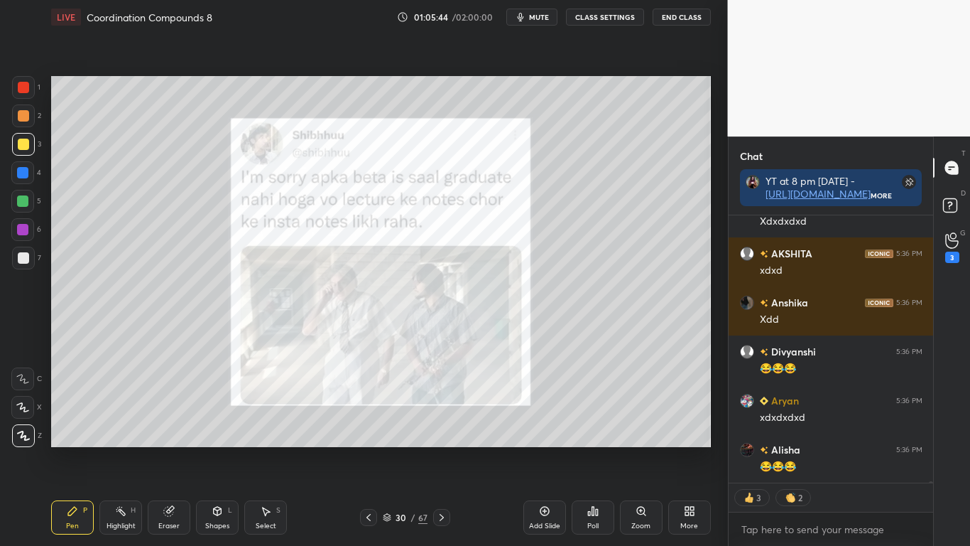
click at [22, 136] on div at bounding box center [23, 144] width 23 height 23
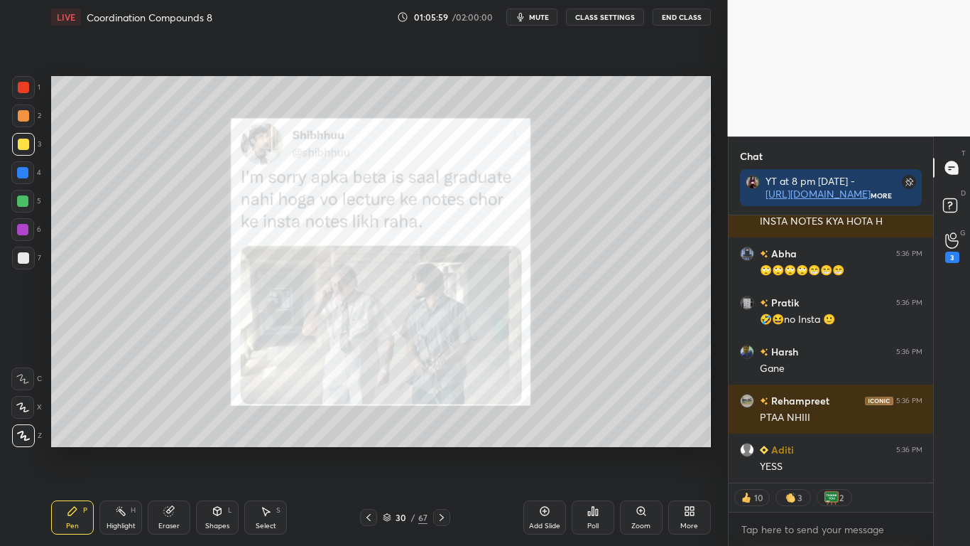
type textarea "x"
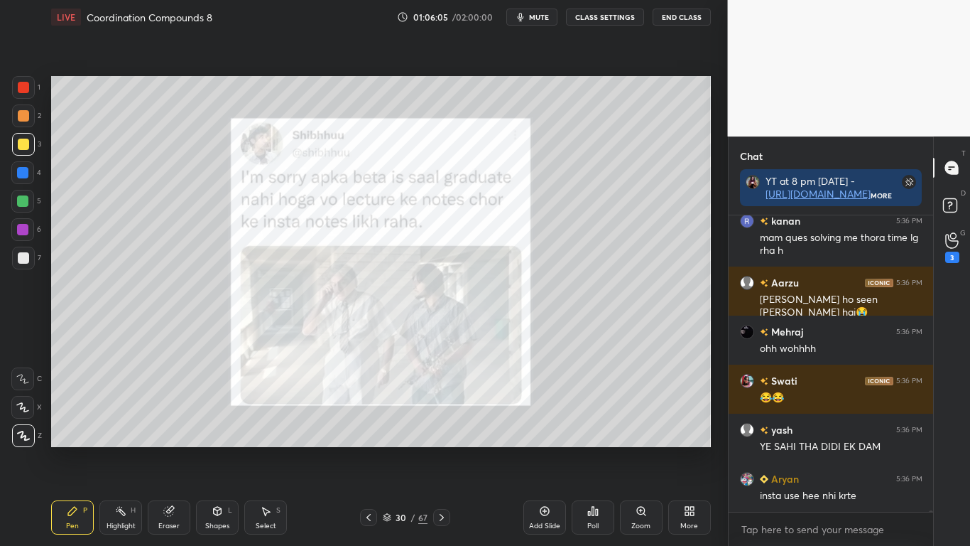
click at [606, 21] on button "CLASS SETTINGS" at bounding box center [605, 17] width 78 height 17
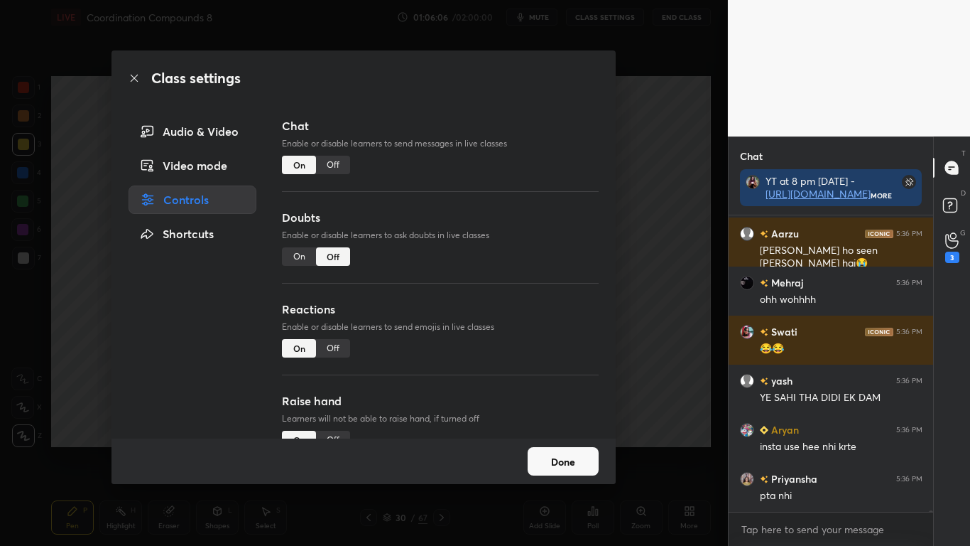
click at [341, 164] on div "Off" at bounding box center [333, 165] width 34 height 18
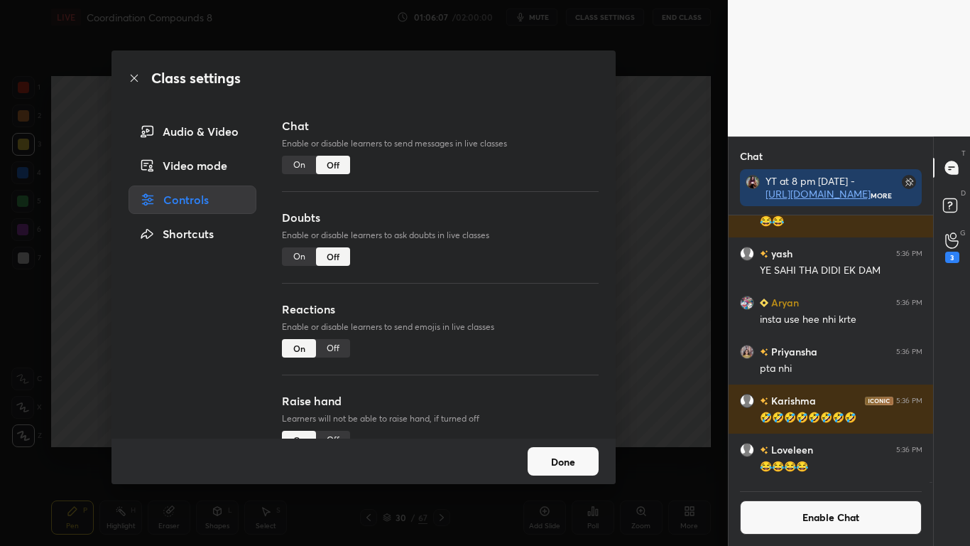
click at [544, 449] on button "Done" at bounding box center [563, 461] width 71 height 28
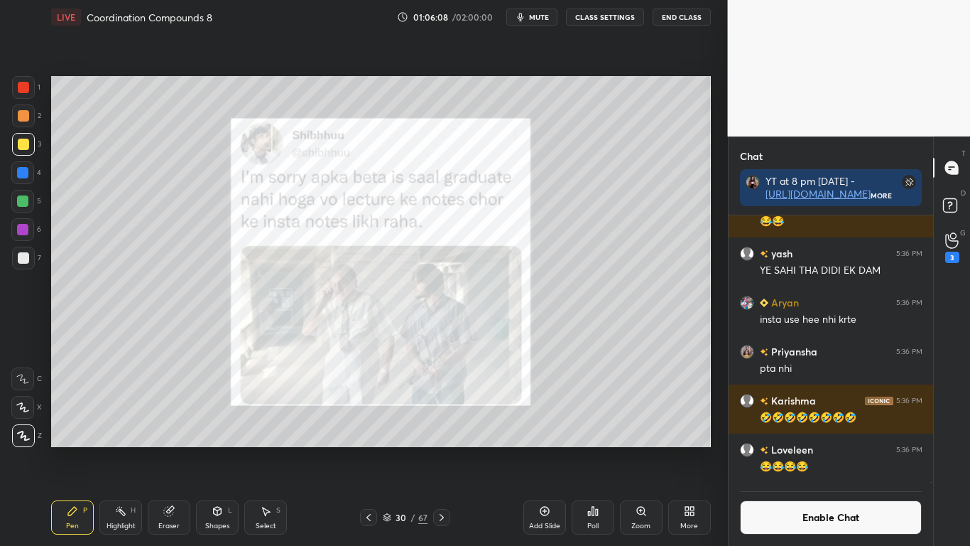
click at [386, 449] on icon at bounding box center [387, 516] width 7 height 4
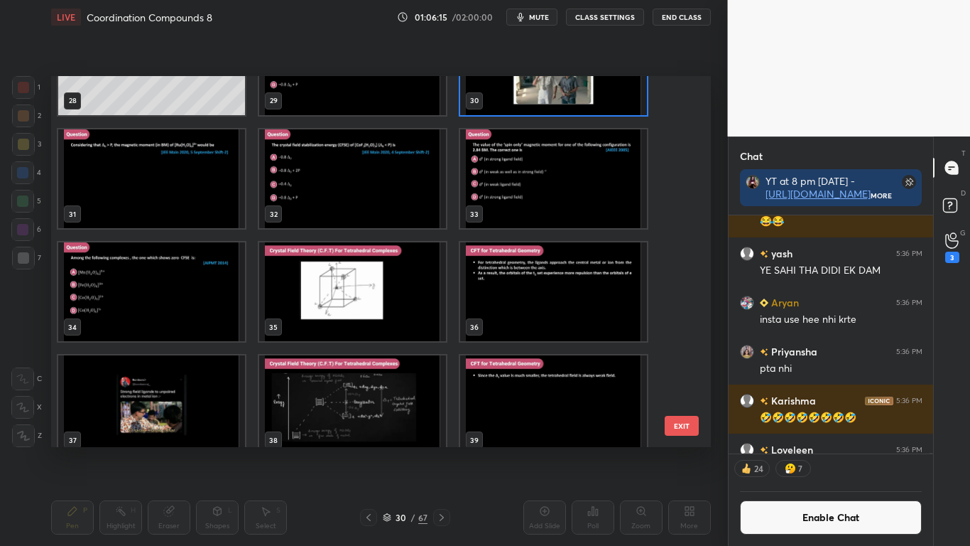
click at [541, 197] on img "grid" at bounding box center [553, 178] width 187 height 99
click at [542, 198] on img "grid" at bounding box center [553, 178] width 187 height 99
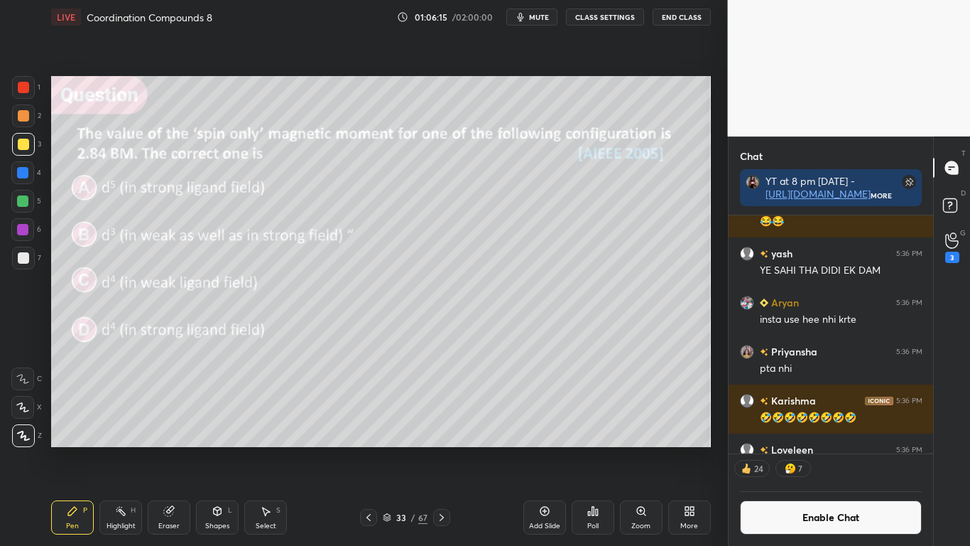
click at [540, 199] on img "grid" at bounding box center [553, 178] width 187 height 99
click at [590, 449] on icon at bounding box center [589, 513] width 2 height 4
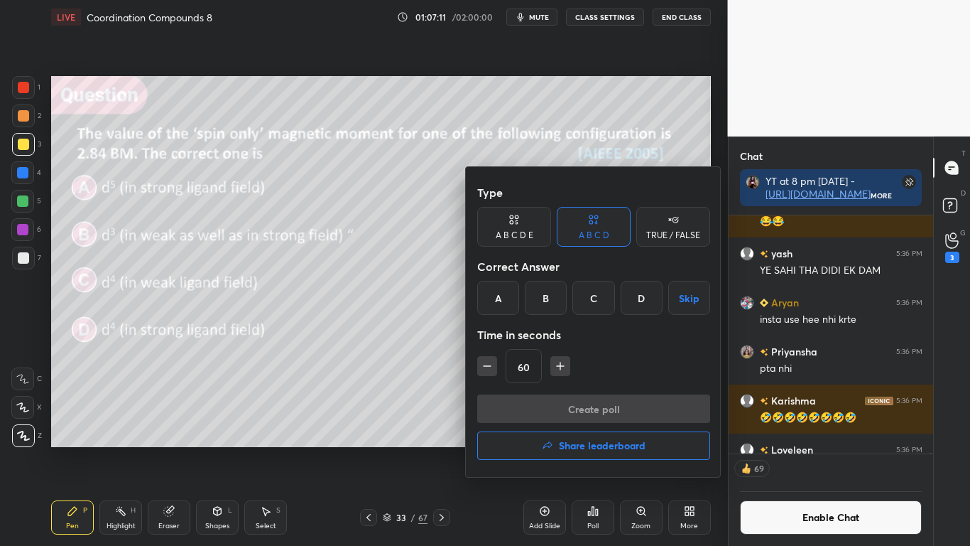
click at [639, 302] on div "D" at bounding box center [642, 298] width 42 height 34
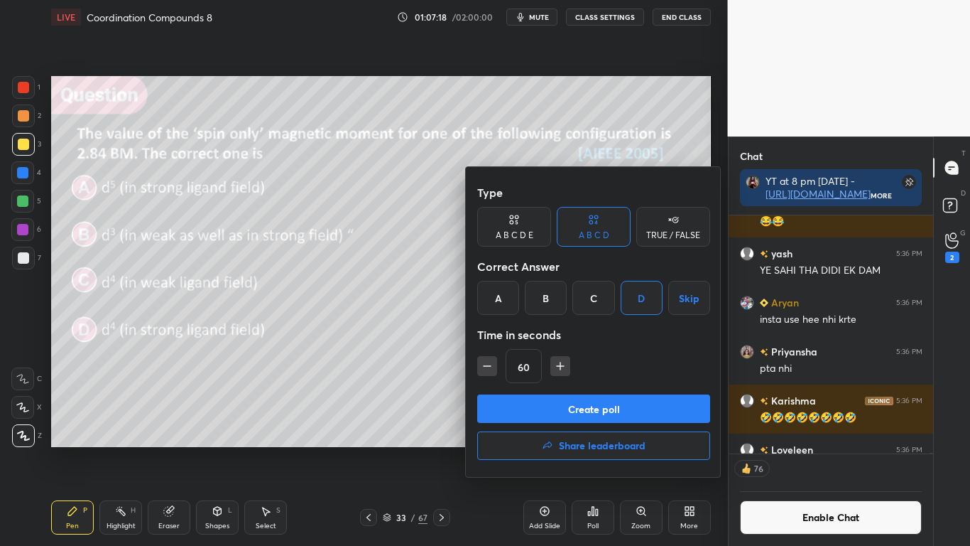
click at [595, 411] on button "Create poll" at bounding box center [593, 408] width 233 height 28
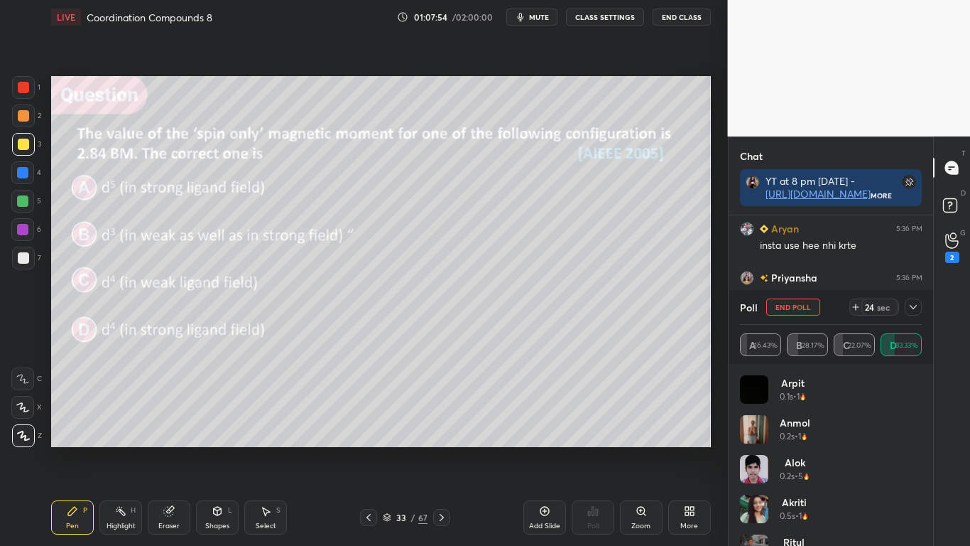
scroll to position [160, 200]
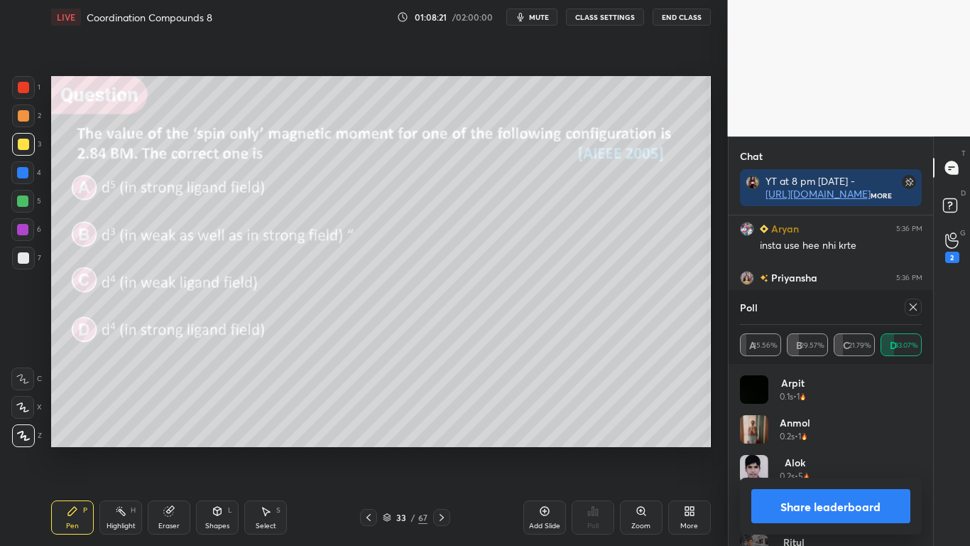
click at [823, 449] on button "Share leaderboard" at bounding box center [832, 506] width 160 height 34
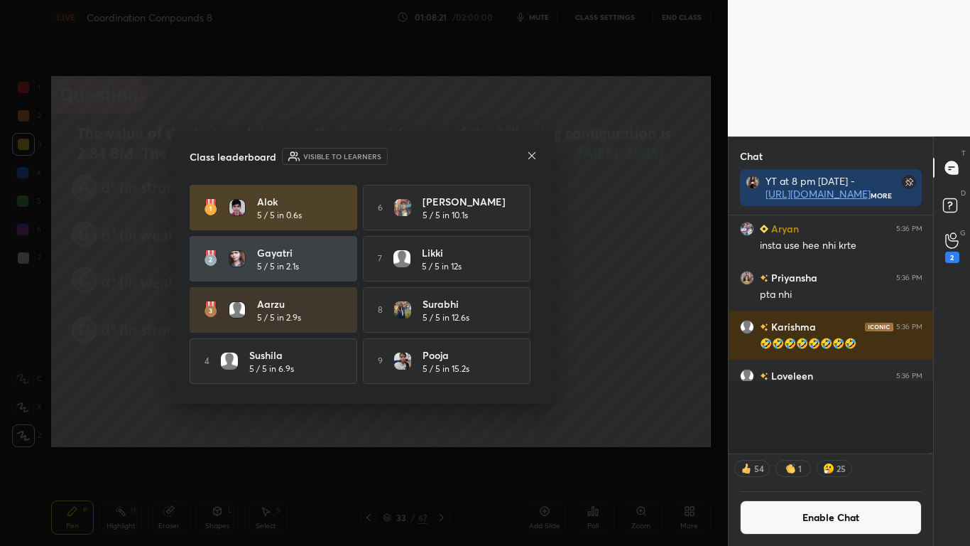
scroll to position [66791, 0]
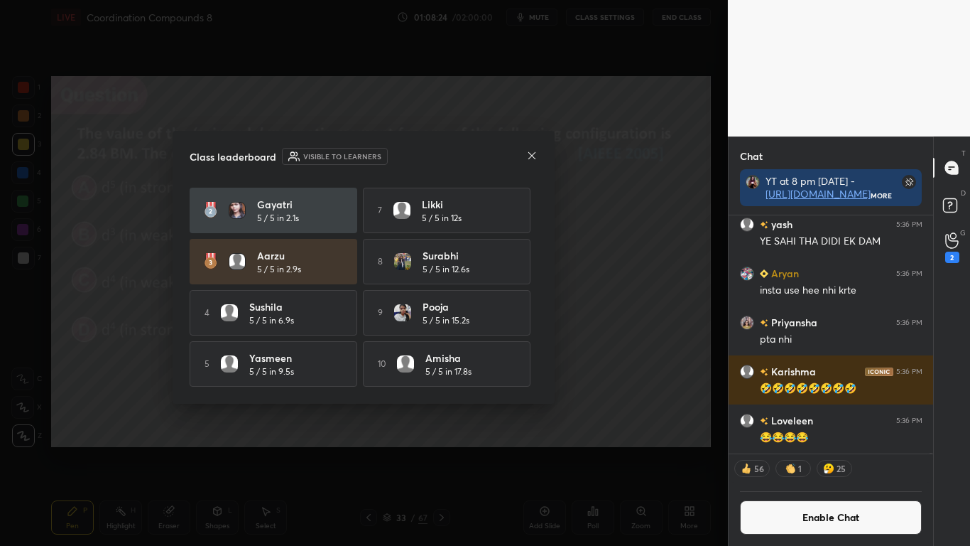
click at [532, 376] on div "Alok 5 / 5 in 0.6s 6 Mohd 5 / 5 in 10.1s Gayatri 5 / 5 in 2.1s 7 Likki 5 / 5 in…" at bounding box center [364, 261] width 348 height 250
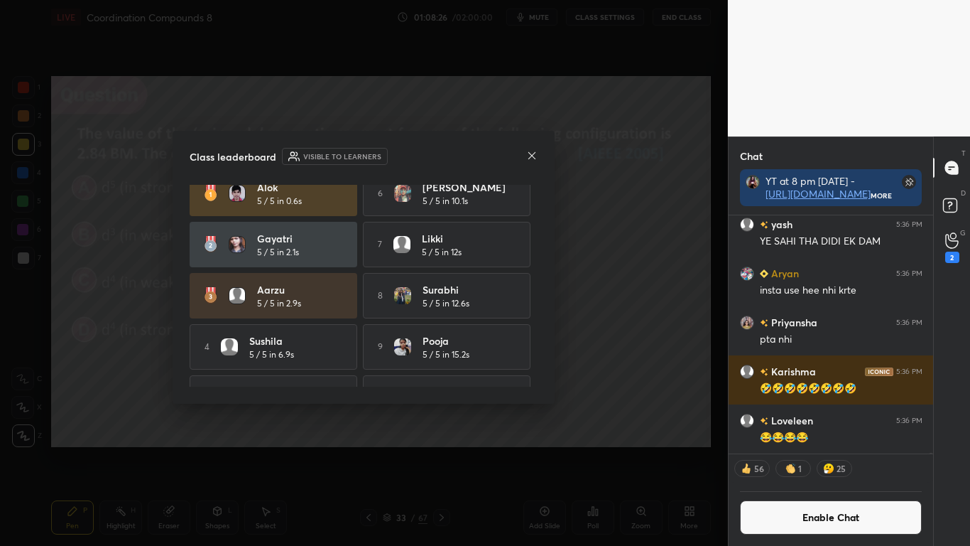
scroll to position [53, 0]
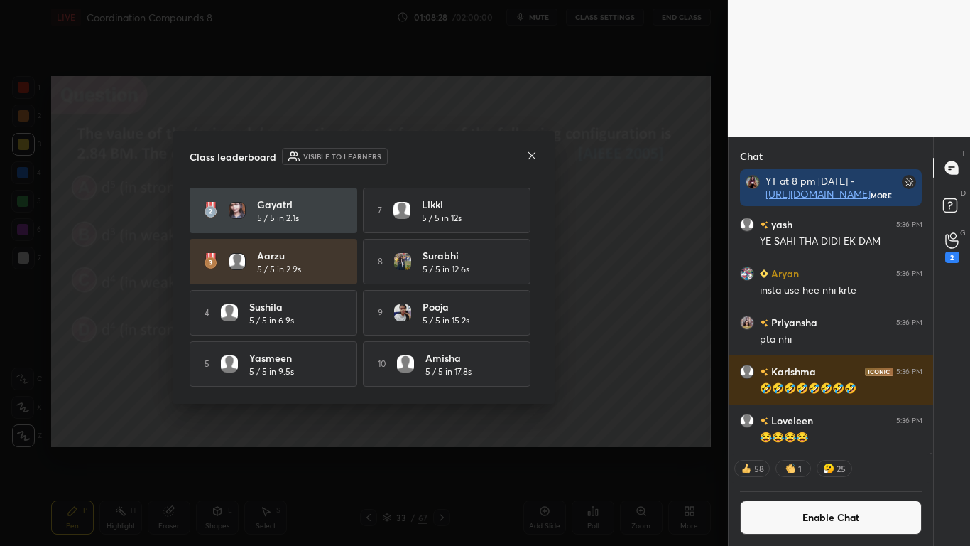
click at [528, 158] on icon at bounding box center [531, 155] width 11 height 11
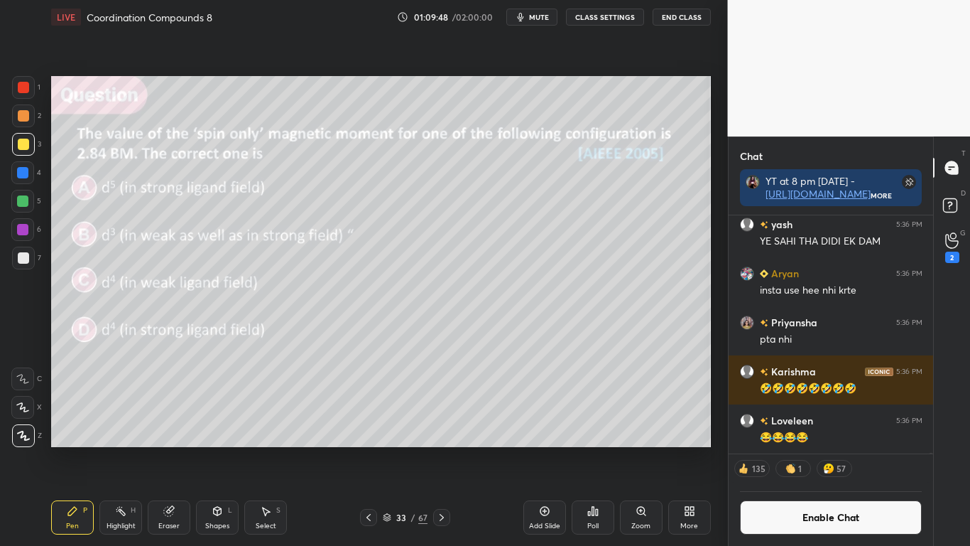
click at [786, 449] on button "Enable Chat" at bounding box center [831, 517] width 183 height 34
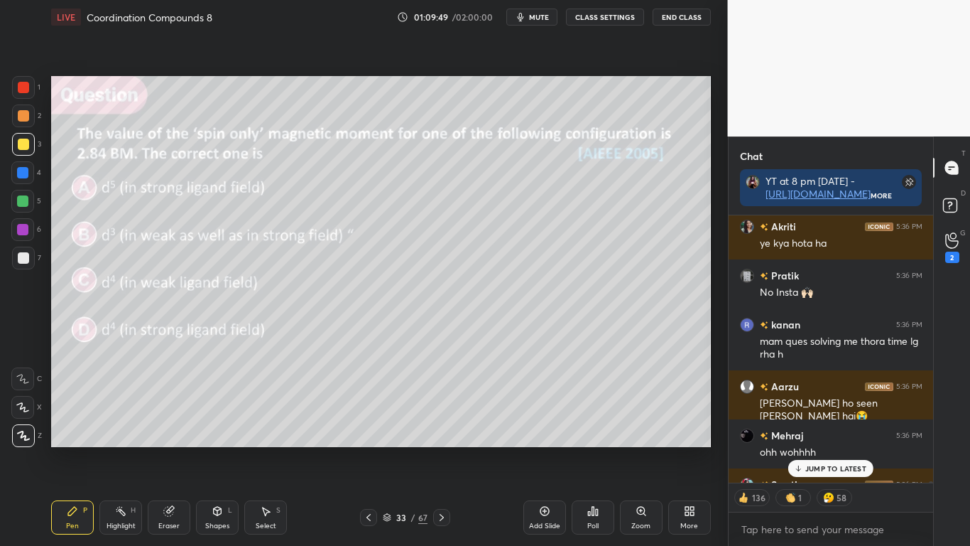
click at [816, 449] on p "JUMP TO LATEST" at bounding box center [836, 468] width 61 height 9
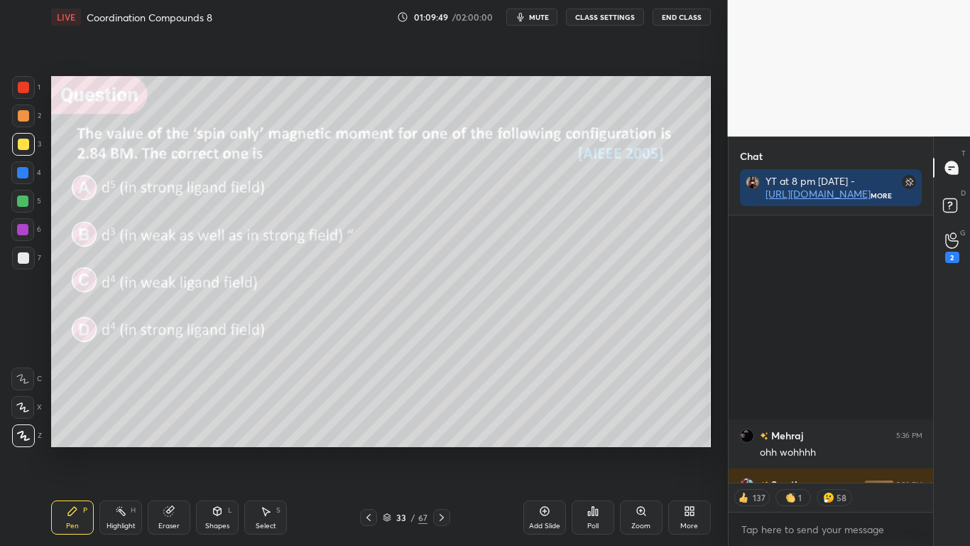
scroll to position [66709, 0]
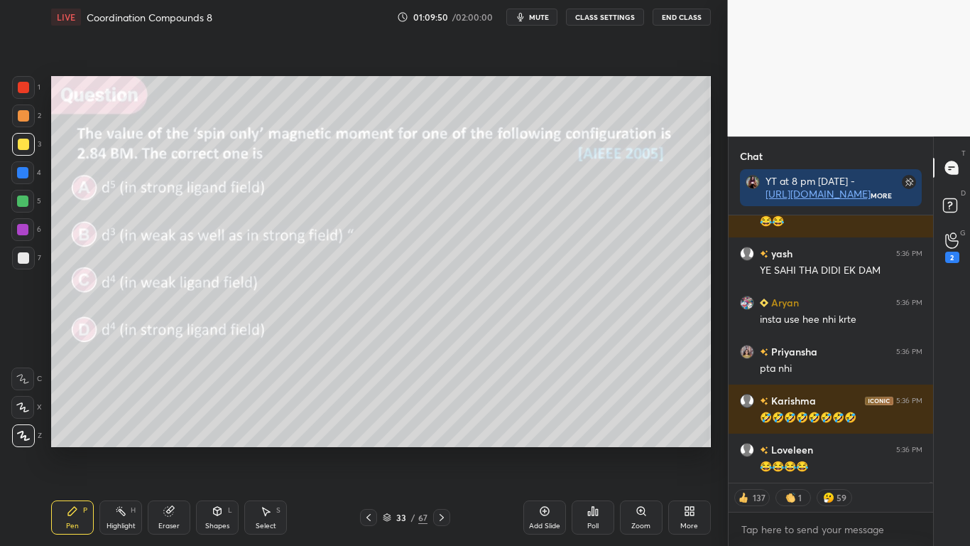
click at [28, 142] on div at bounding box center [23, 144] width 11 height 11
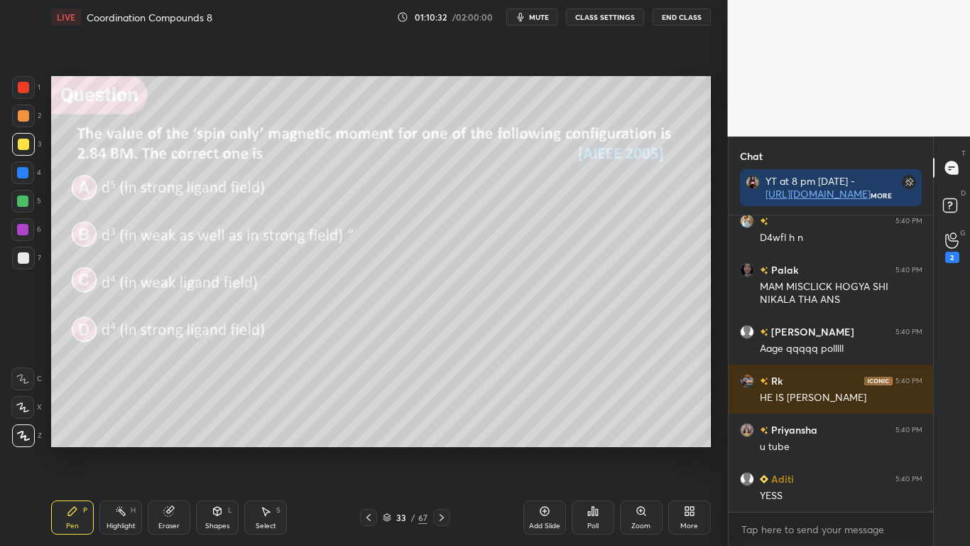
scroll to position [69787, 0]
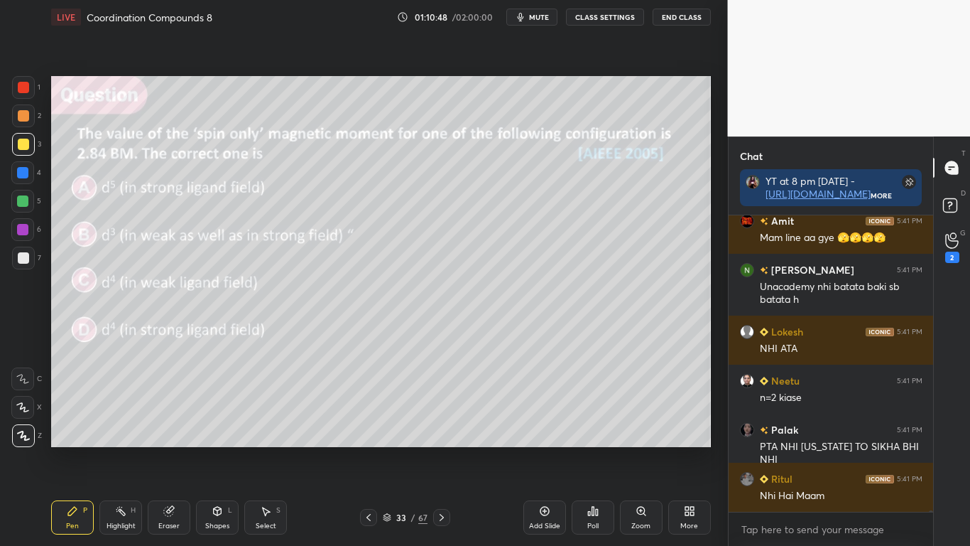
click at [21, 143] on div at bounding box center [23, 144] width 11 height 11
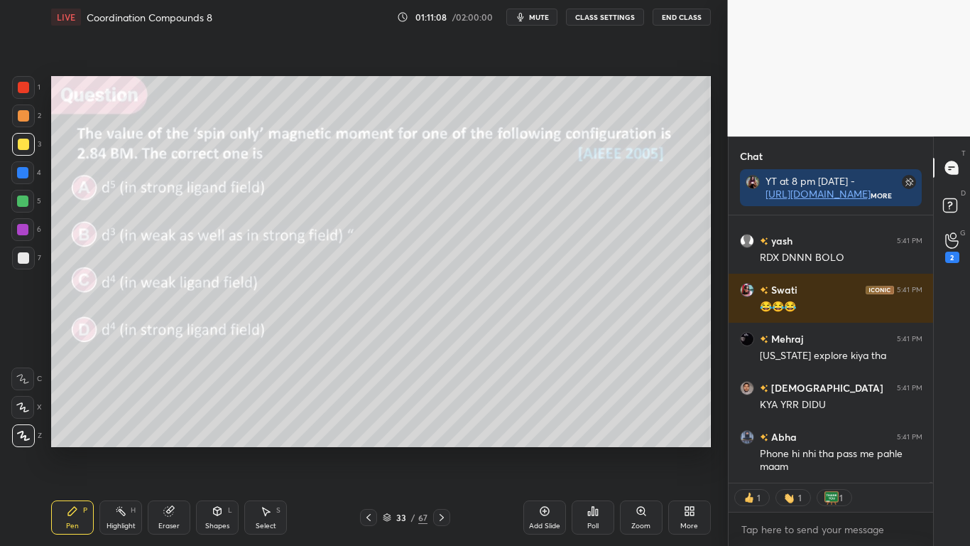
click at [25, 144] on div at bounding box center [23, 144] width 11 height 11
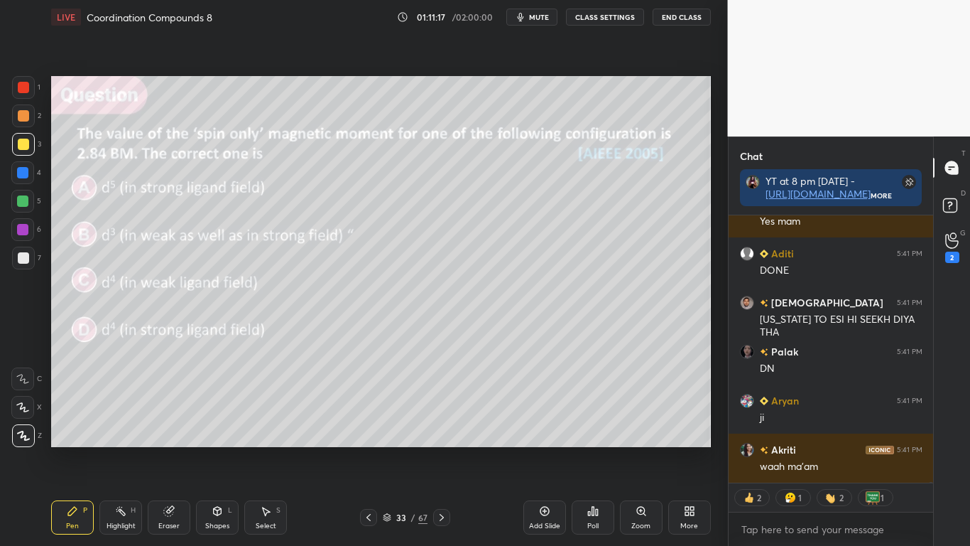
type textarea "x"
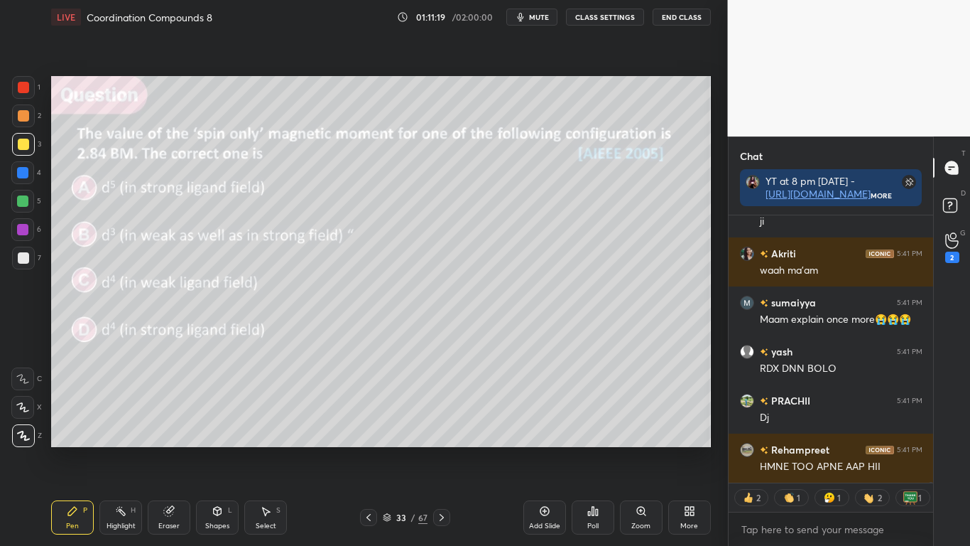
click at [611, 19] on button "CLASS SETTINGS" at bounding box center [605, 17] width 78 height 17
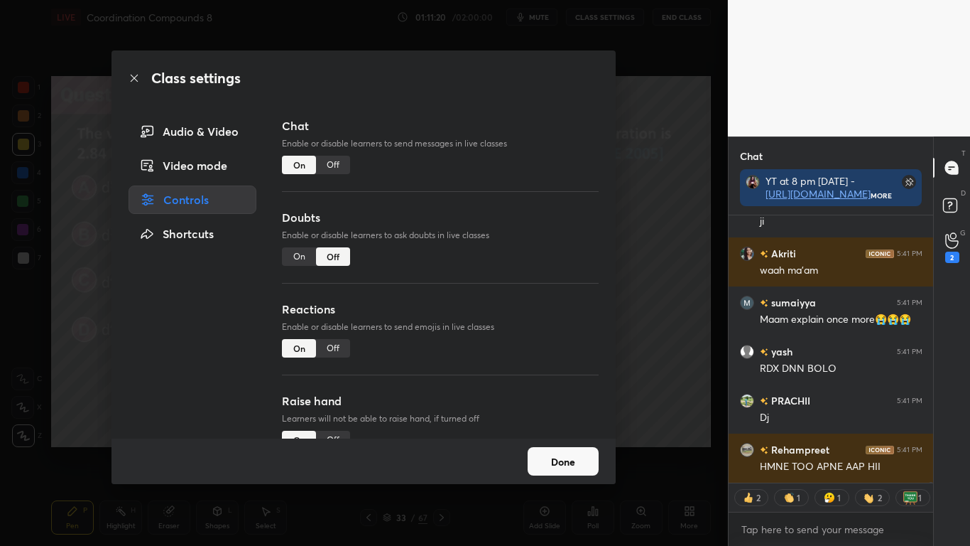
click at [332, 163] on div "Off" at bounding box center [333, 165] width 34 height 18
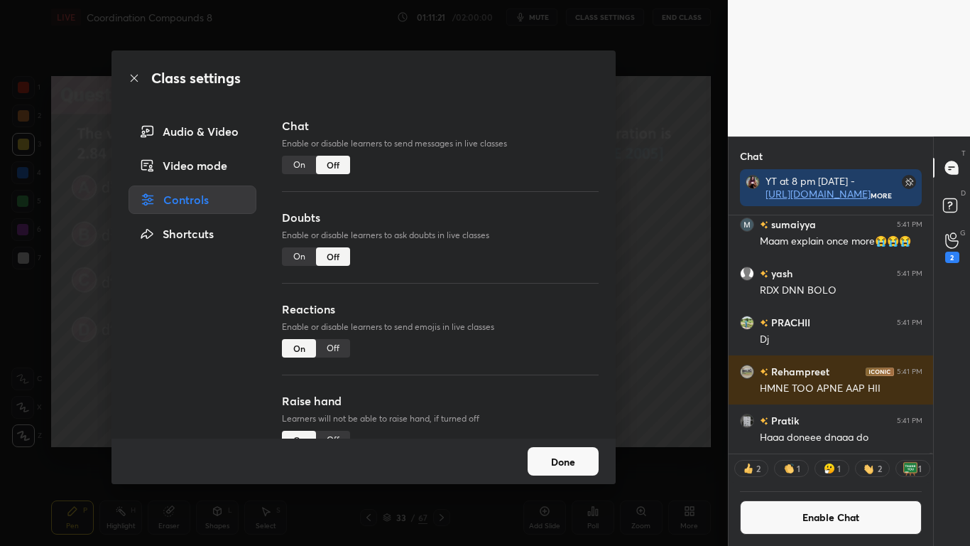
click at [579, 449] on button "Done" at bounding box center [563, 461] width 71 height 28
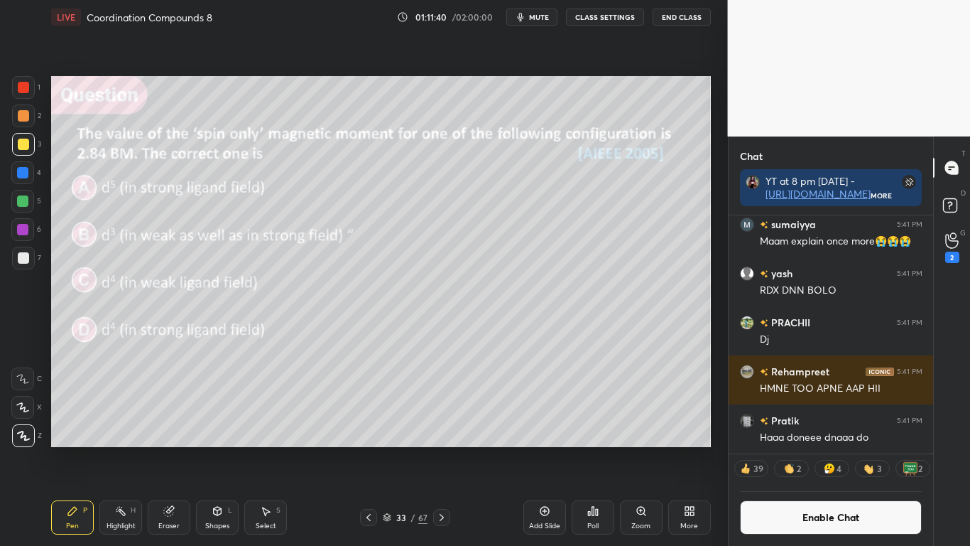
click at [799, 449] on button "Enable Chat" at bounding box center [831, 517] width 183 height 34
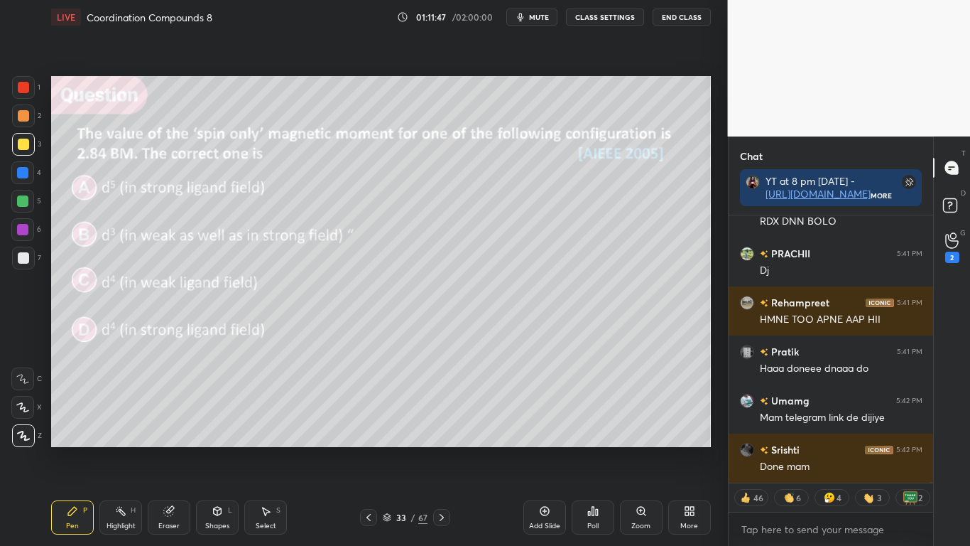
scroll to position [71596, 0]
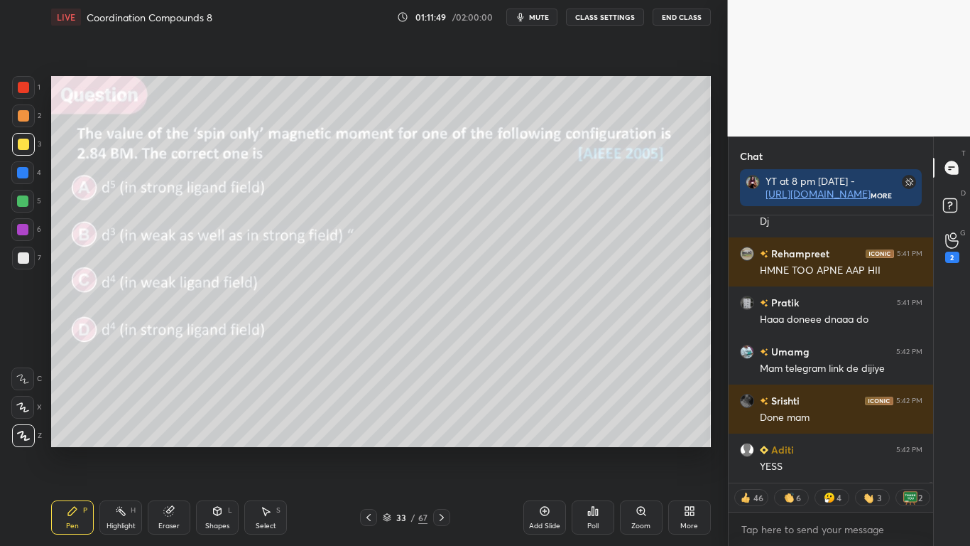
click at [28, 142] on div at bounding box center [23, 144] width 11 height 11
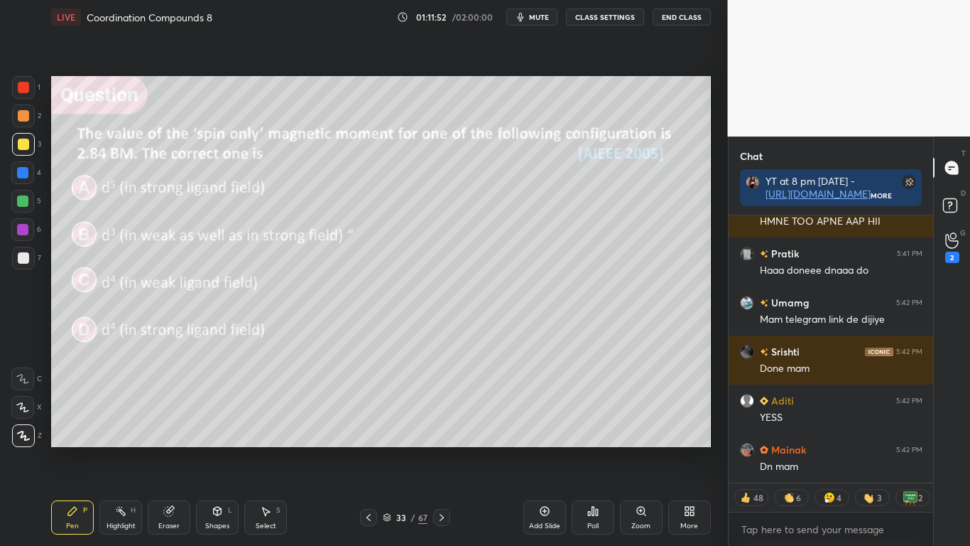
scroll to position [71694, 0]
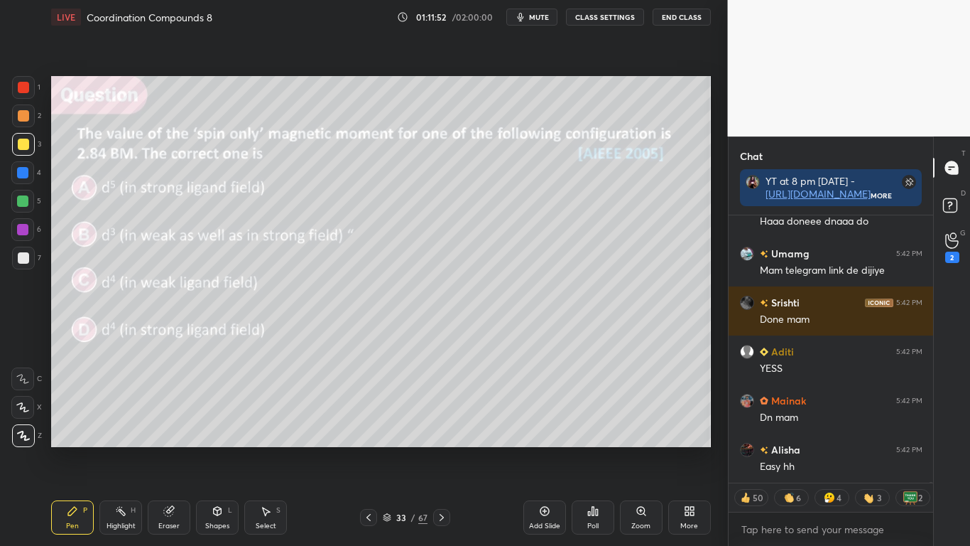
click at [389, 449] on icon at bounding box center [387, 516] width 7 height 4
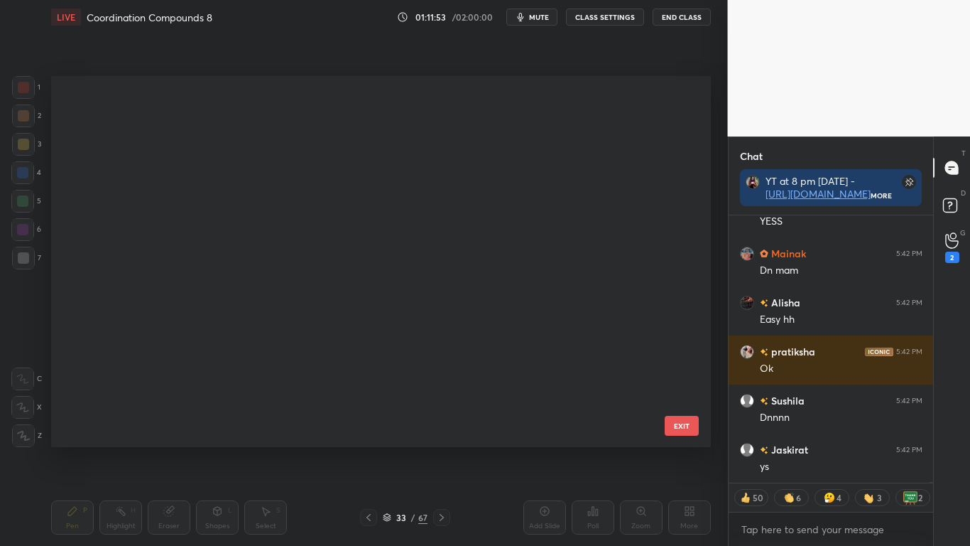
scroll to position [873, 0]
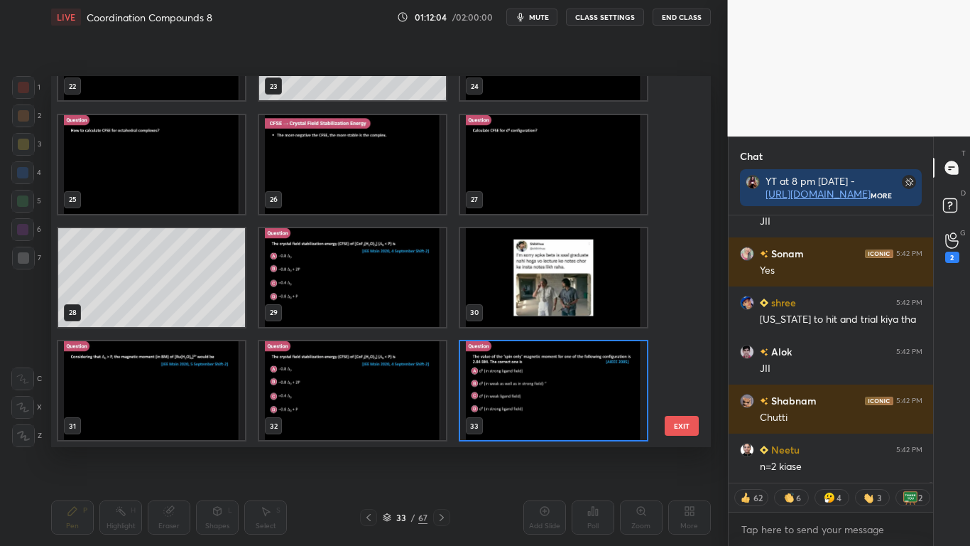
type textarea "x"
click at [178, 404] on img "grid" at bounding box center [151, 390] width 187 height 99
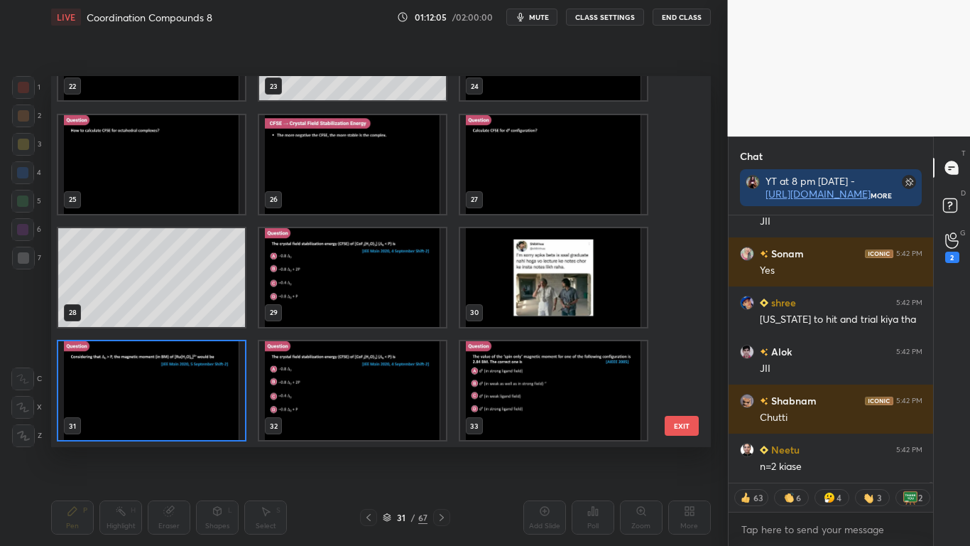
click at [180, 401] on img "grid" at bounding box center [151, 390] width 187 height 99
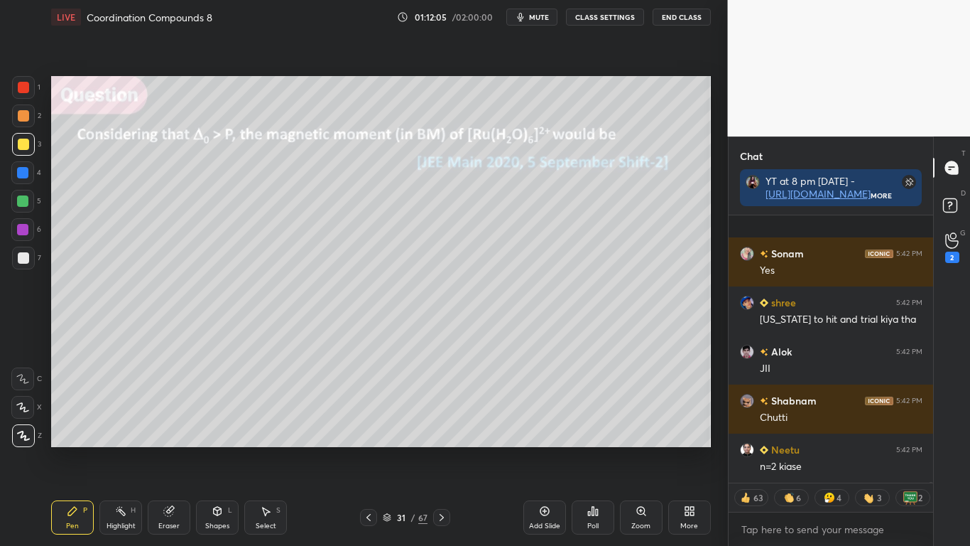
scroll to position [73868, 0]
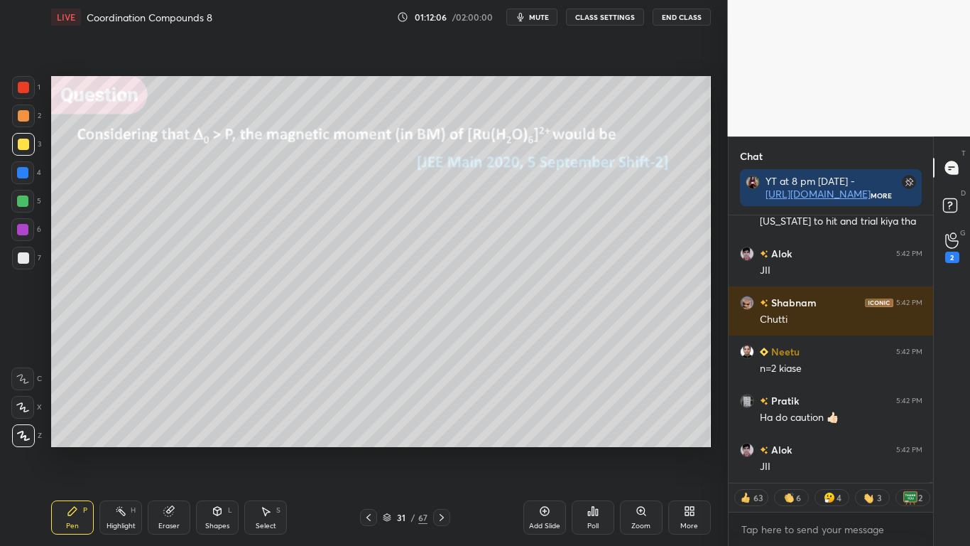
click at [605, 16] on button "CLASS SETTINGS" at bounding box center [605, 17] width 78 height 17
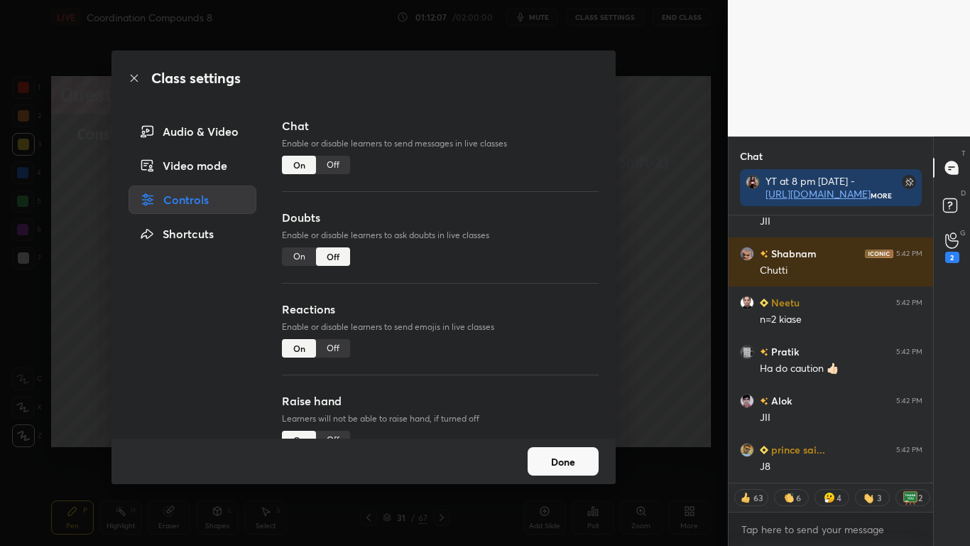
click at [342, 159] on div "Off" at bounding box center [333, 165] width 34 height 18
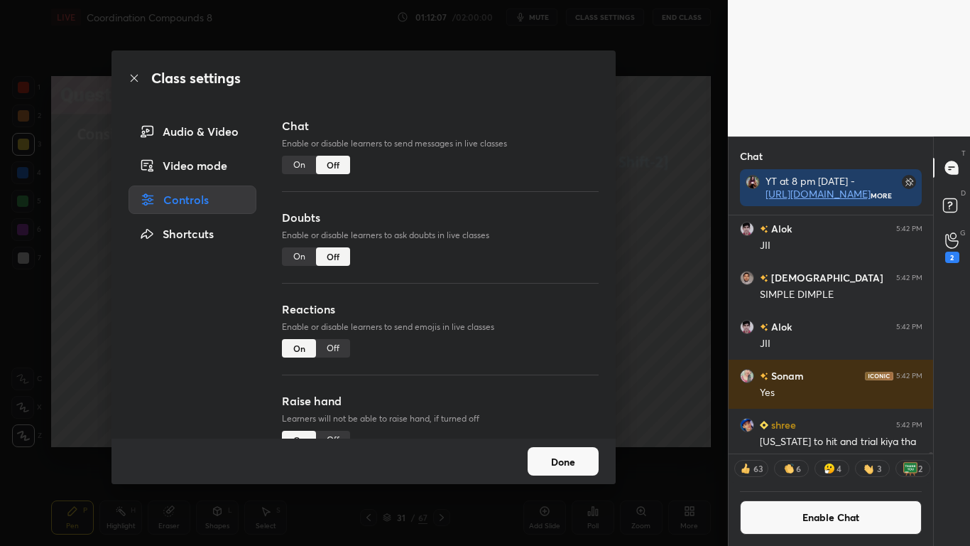
click at [572, 449] on button "Done" at bounding box center [563, 461] width 71 height 28
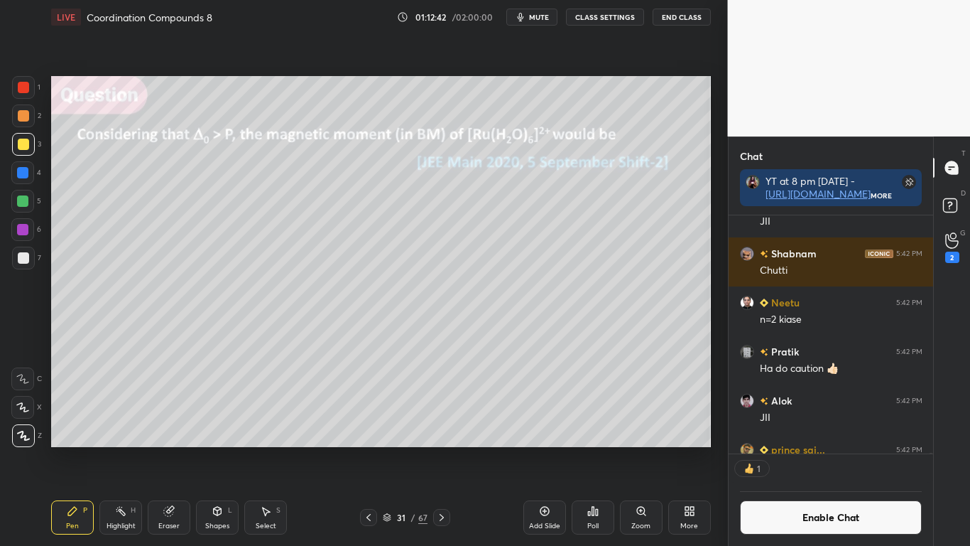
scroll to position [234, 200]
click at [593, 449] on div "Poll" at bounding box center [592, 525] width 11 height 7
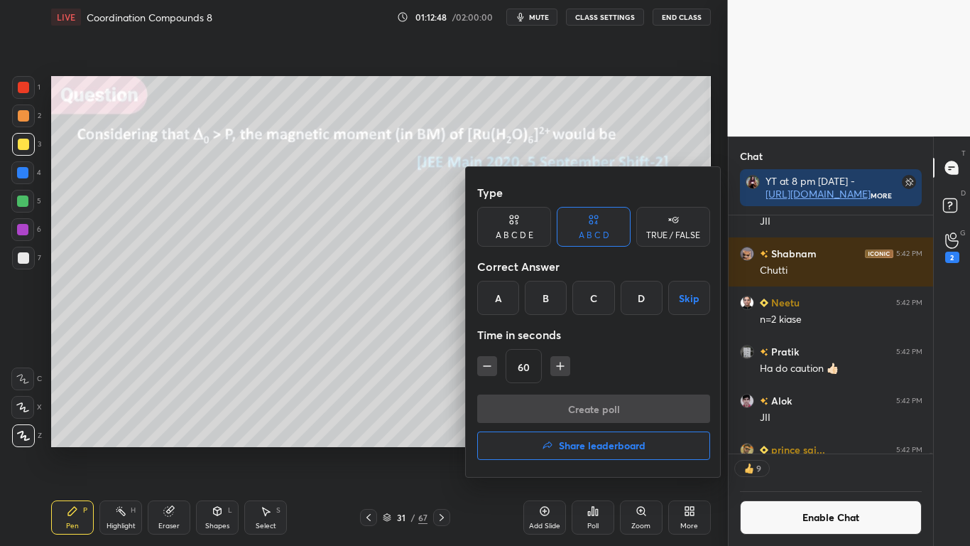
click at [505, 305] on div "A" at bounding box center [498, 298] width 42 height 34
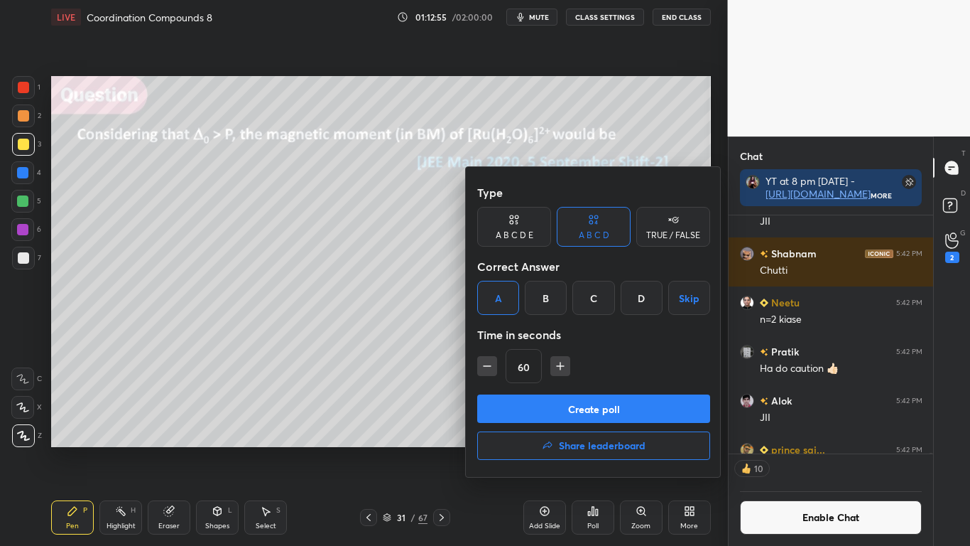
click at [579, 404] on button "Create poll" at bounding box center [593, 408] width 233 height 28
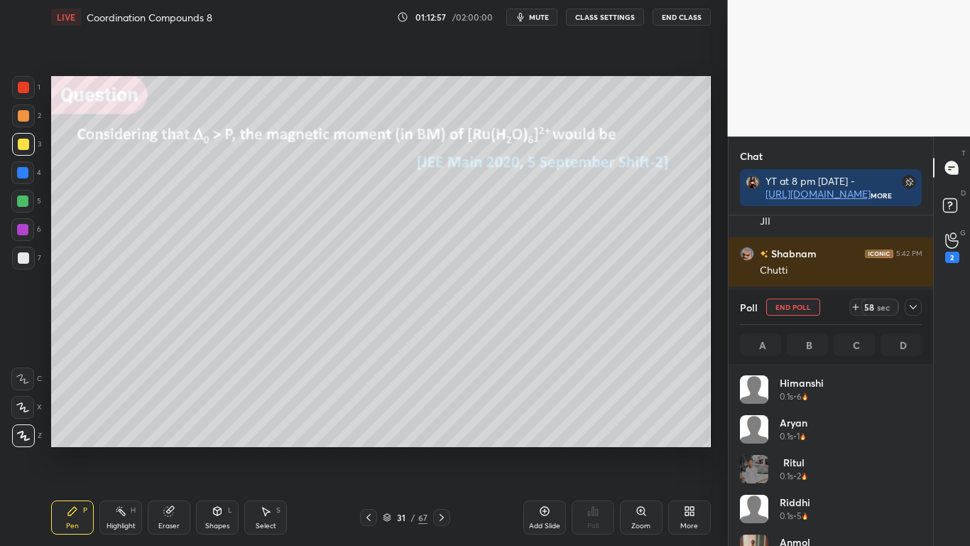
scroll to position [166, 178]
click at [23, 257] on div at bounding box center [23, 257] width 11 height 11
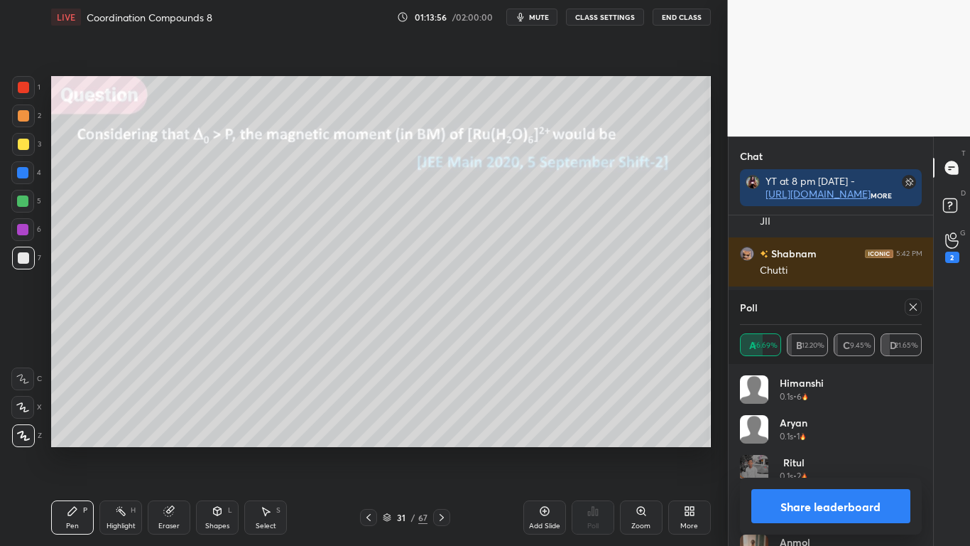
click at [830, 449] on button "Share leaderboard" at bounding box center [832, 506] width 160 height 34
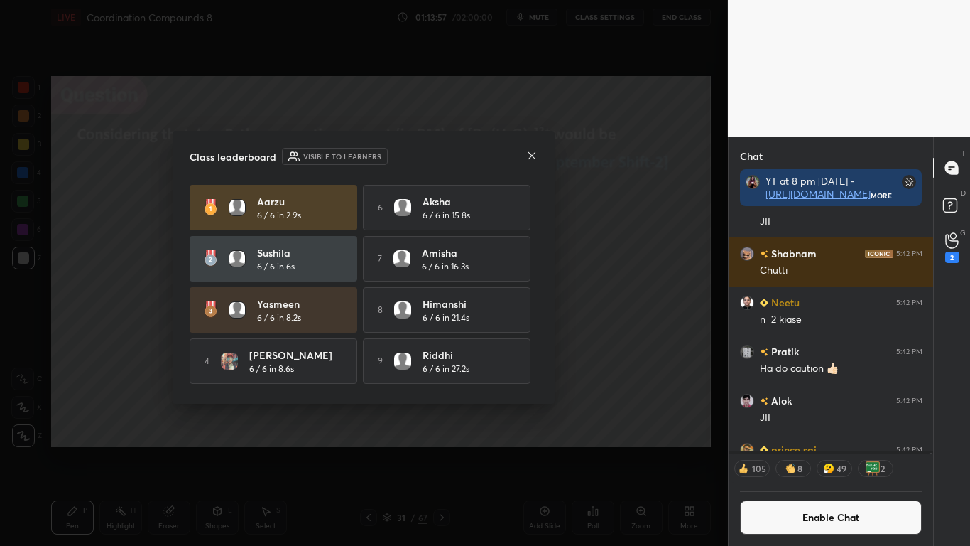
scroll to position [173, 200]
click at [533, 362] on div "Aarzu 6 / 6 in 2.9s 6 [PERSON_NAME] 6 / 6 in 15.8s [PERSON_NAME] 6 / 6 in 6s 7 …" at bounding box center [364, 310] width 348 height 250
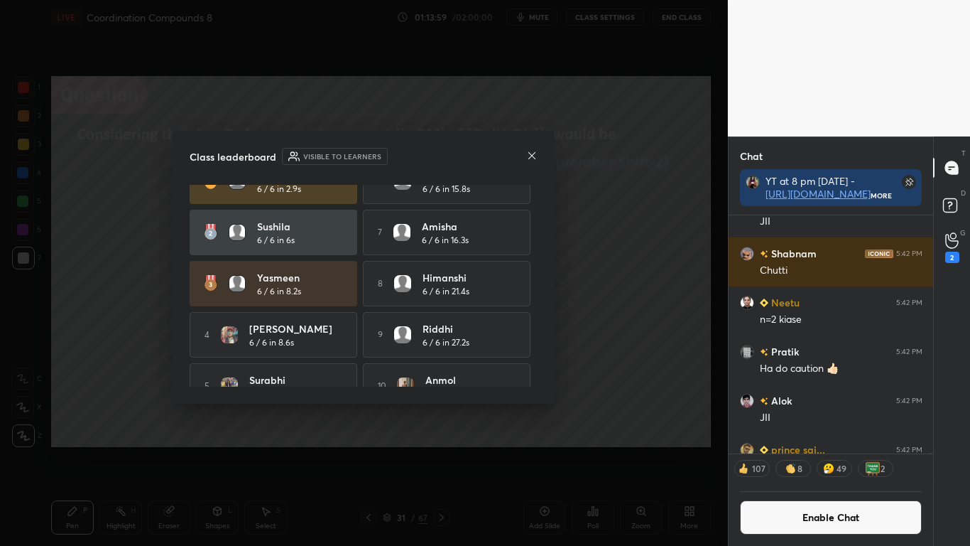
click at [533, 369] on div "Aarzu 6 / 6 in 2.9s 6 [PERSON_NAME] 6 / 6 in 15.8s [PERSON_NAME] 6 / 6 in 6s 7 …" at bounding box center [364, 283] width 348 height 250
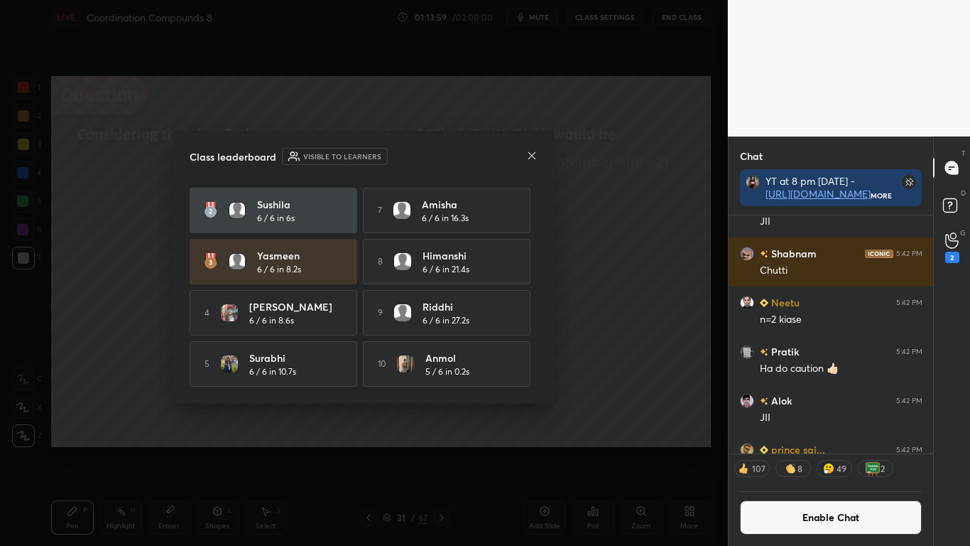
click at [531, 380] on div "Aarzu 6 / 6 in 2.9s 6 [PERSON_NAME] 6 / 6 in 15.8s [PERSON_NAME] 6 / 6 in 6s 7 …" at bounding box center [364, 261] width 348 height 250
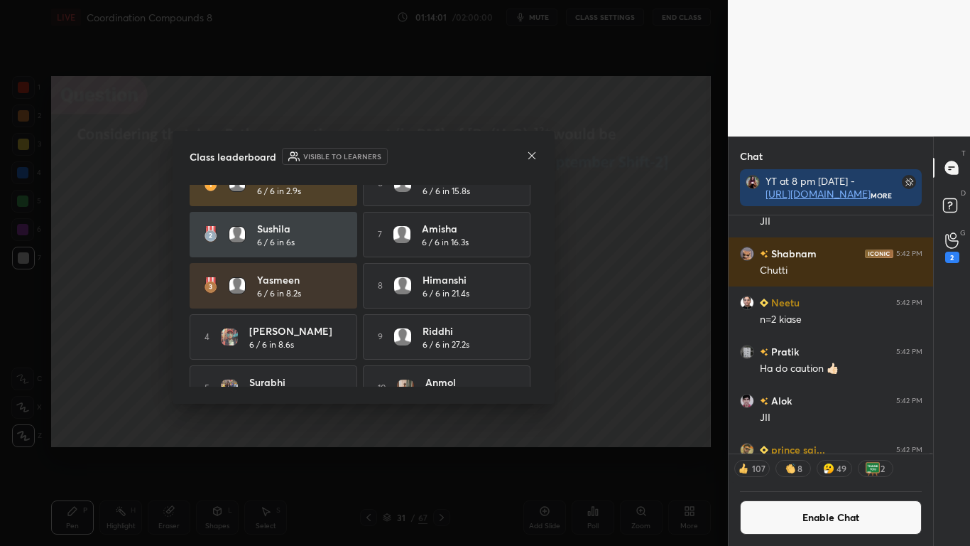
scroll to position [8, 0]
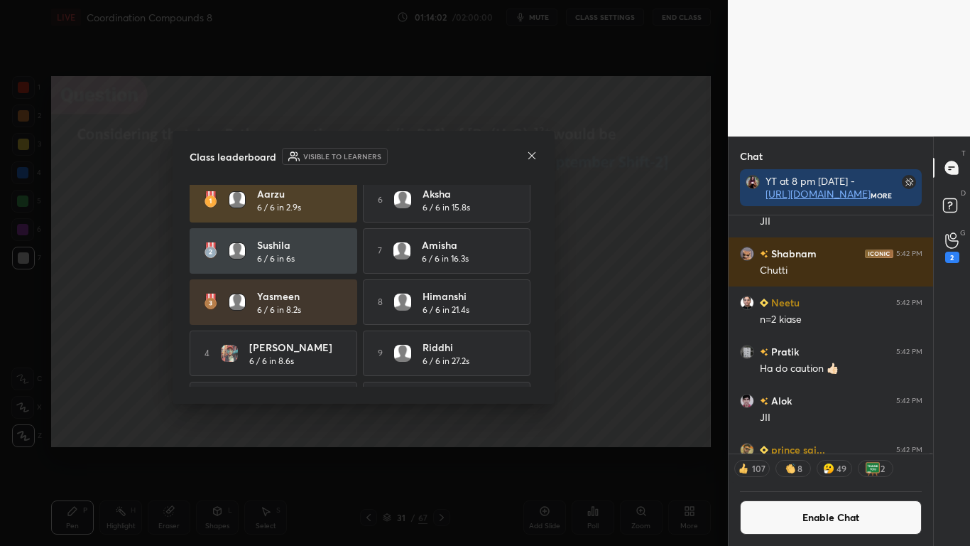
click at [530, 153] on icon at bounding box center [531, 155] width 11 height 11
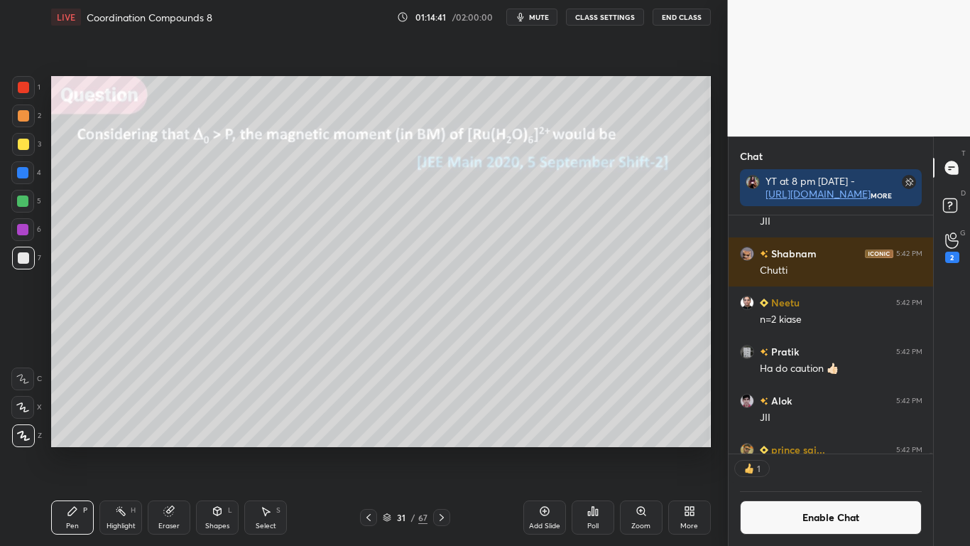
scroll to position [234, 200]
click at [791, 449] on button "Enable Chat" at bounding box center [831, 517] width 183 height 34
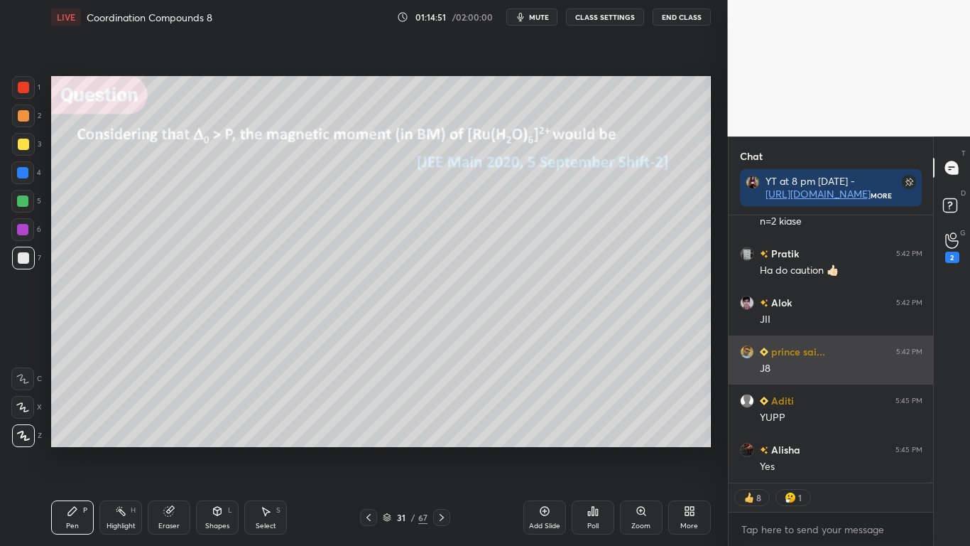
scroll to position [73169, 0]
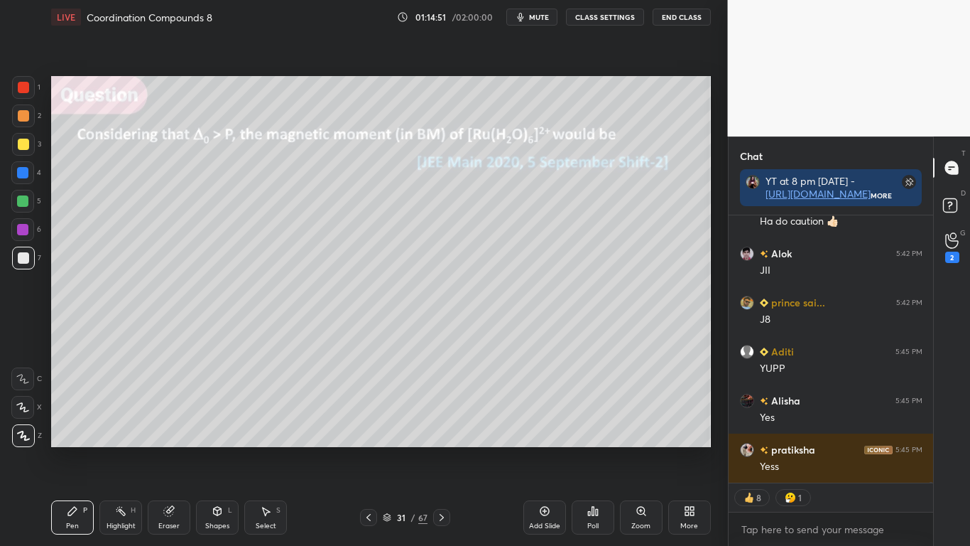
click at [26, 143] on div at bounding box center [23, 144] width 11 height 11
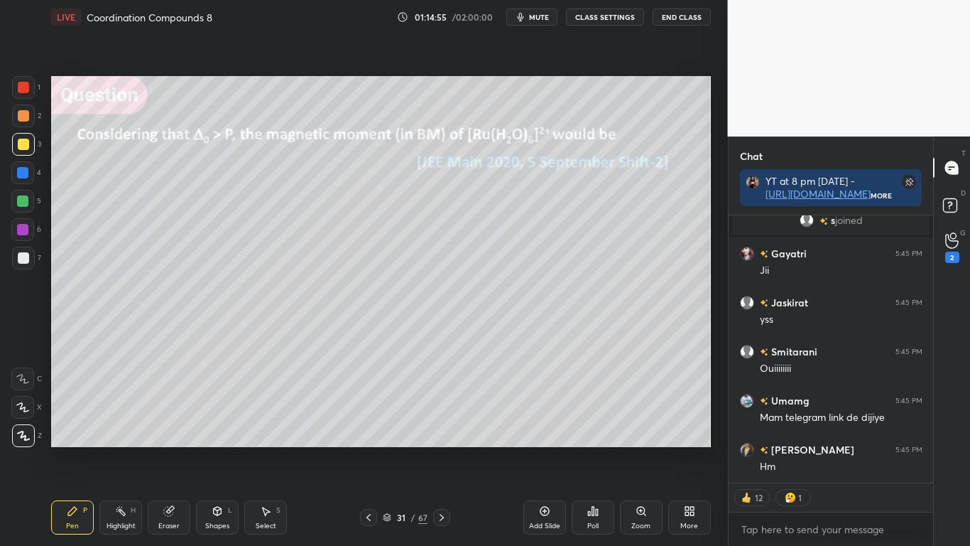
scroll to position [73889, 0]
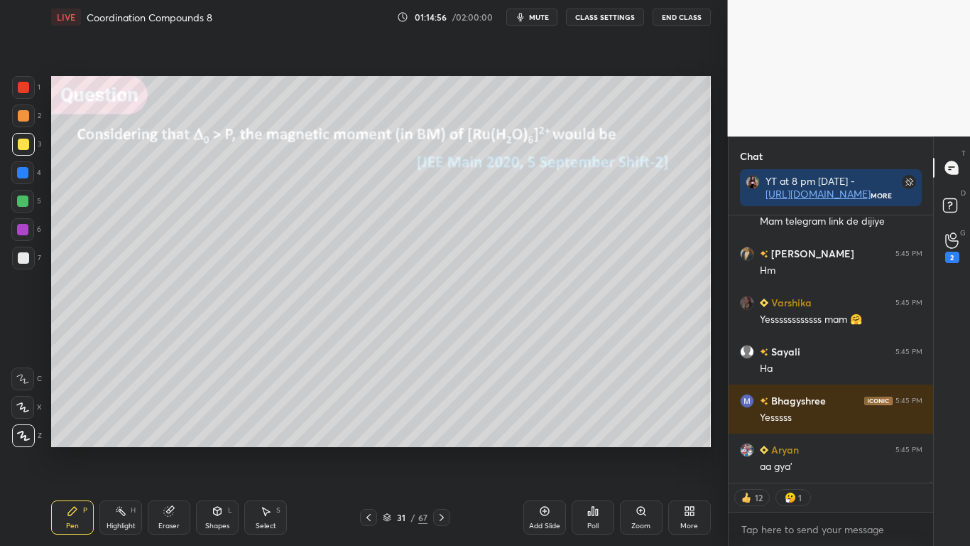
click at [394, 449] on div "31" at bounding box center [401, 517] width 14 height 9
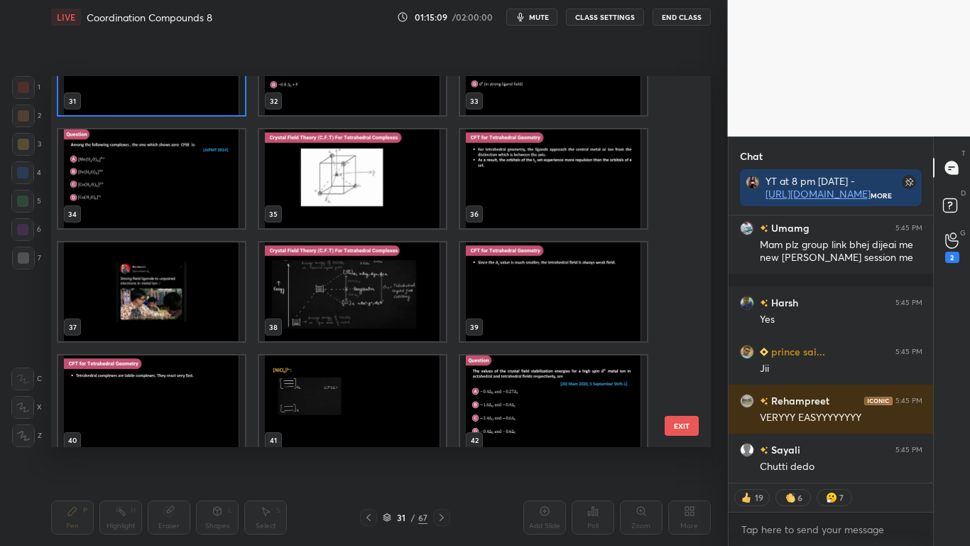
scroll to position [75400, 0]
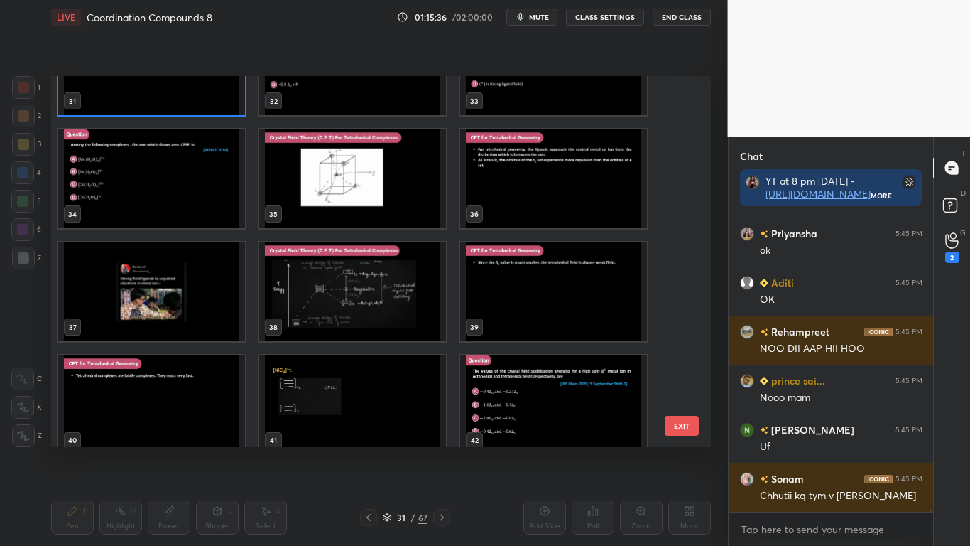
click at [163, 207] on img "grid" at bounding box center [151, 178] width 187 height 99
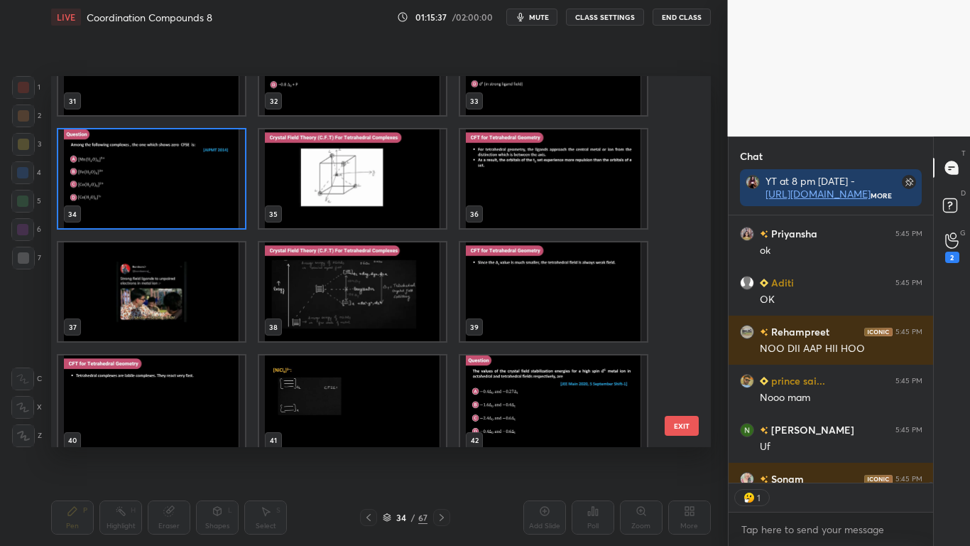
click at [165, 207] on img "grid" at bounding box center [151, 178] width 187 height 99
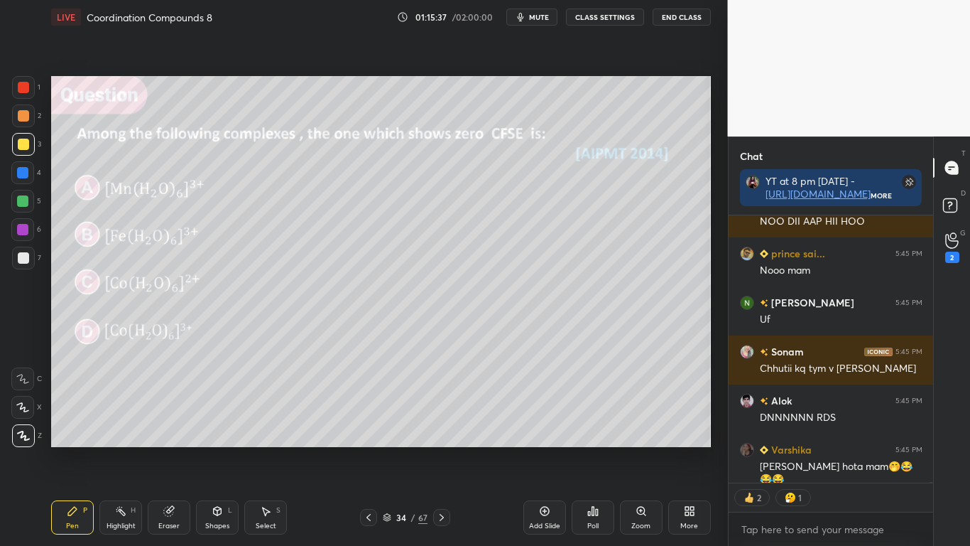
click at [167, 205] on img "grid" at bounding box center [151, 178] width 187 height 99
type textarea "x"
click at [601, 16] on button "CLASS SETTINGS" at bounding box center [605, 17] width 78 height 17
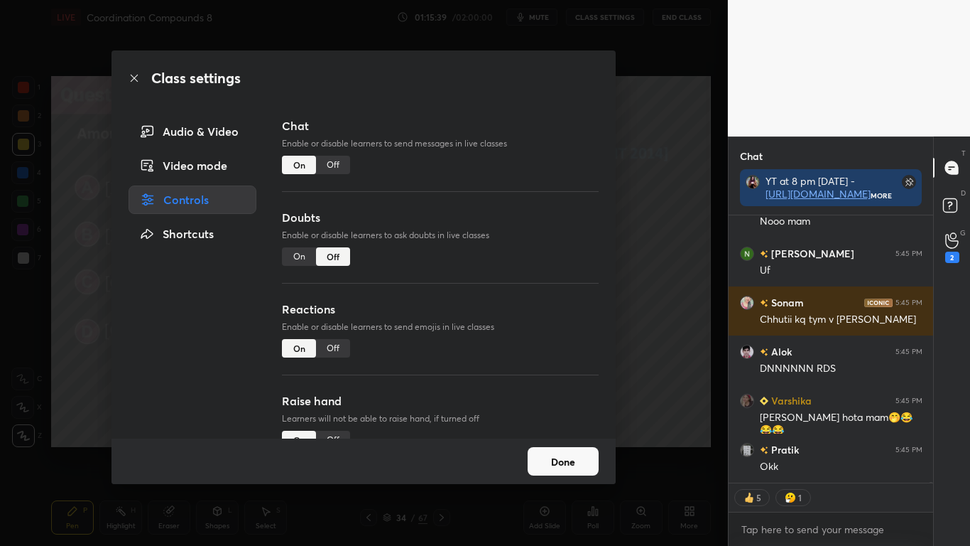
click at [332, 163] on div "Off" at bounding box center [333, 165] width 34 height 18
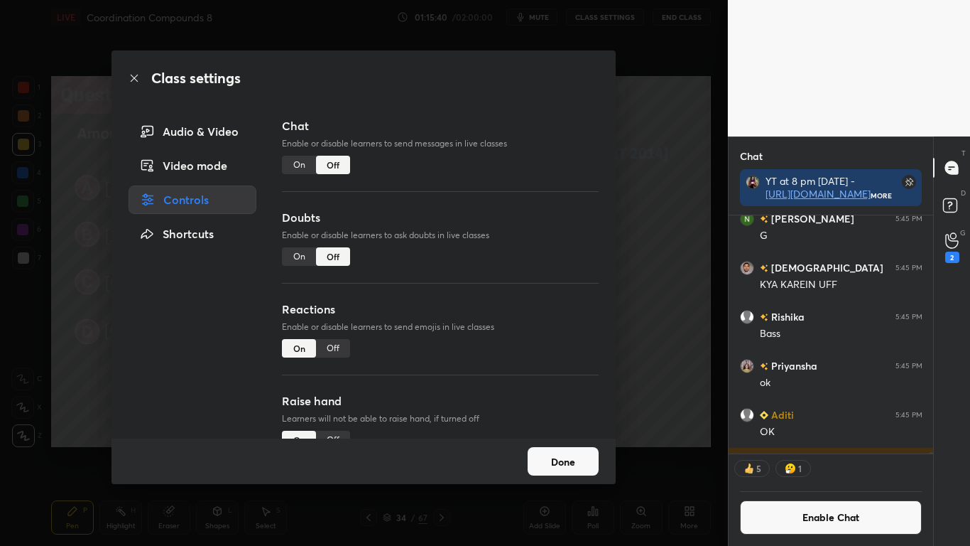
click at [567, 449] on button "Done" at bounding box center [563, 461] width 71 height 28
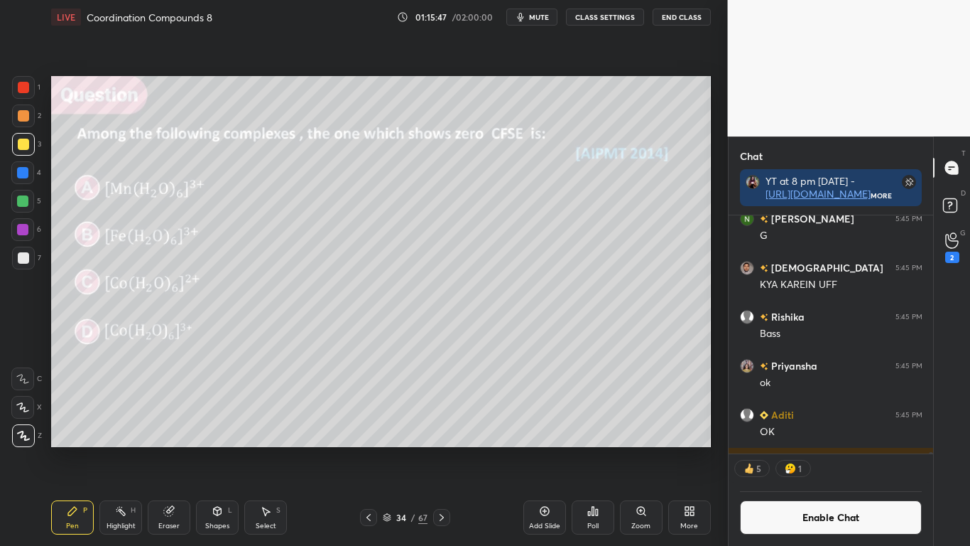
click at [593, 449] on div "Poll" at bounding box center [593, 517] width 43 height 34
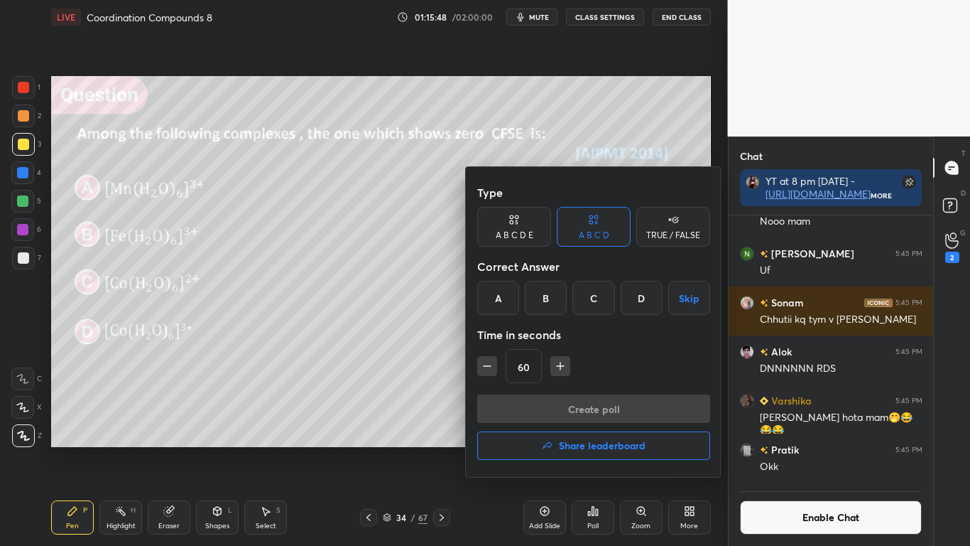
click at [502, 302] on div "A" at bounding box center [498, 298] width 42 height 34
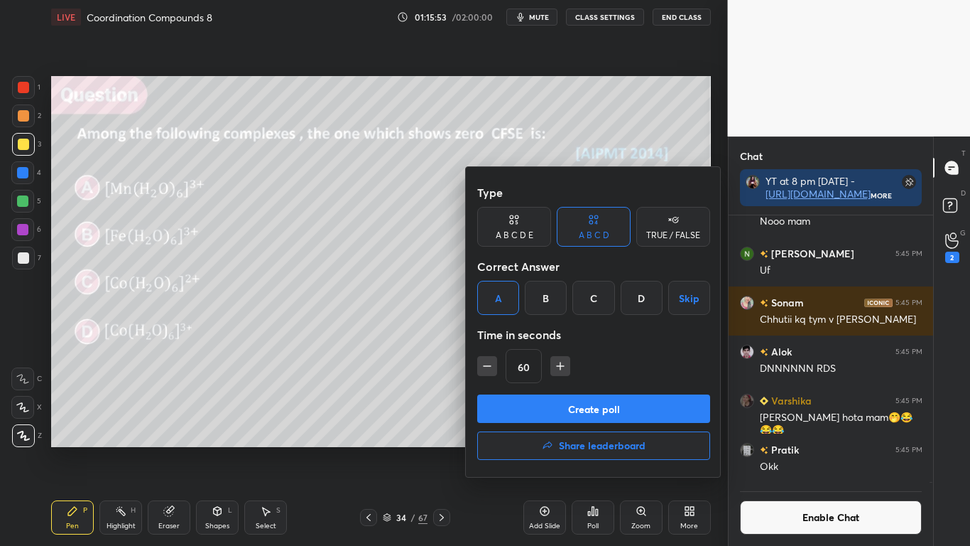
click at [543, 300] on div "B" at bounding box center [546, 298] width 42 height 34
click at [560, 364] on icon "button" at bounding box center [560, 366] width 14 height 14
click at [559, 371] on icon "button" at bounding box center [560, 366] width 14 height 14
type input "90"
click at [570, 408] on button "Create poll" at bounding box center [593, 408] width 233 height 28
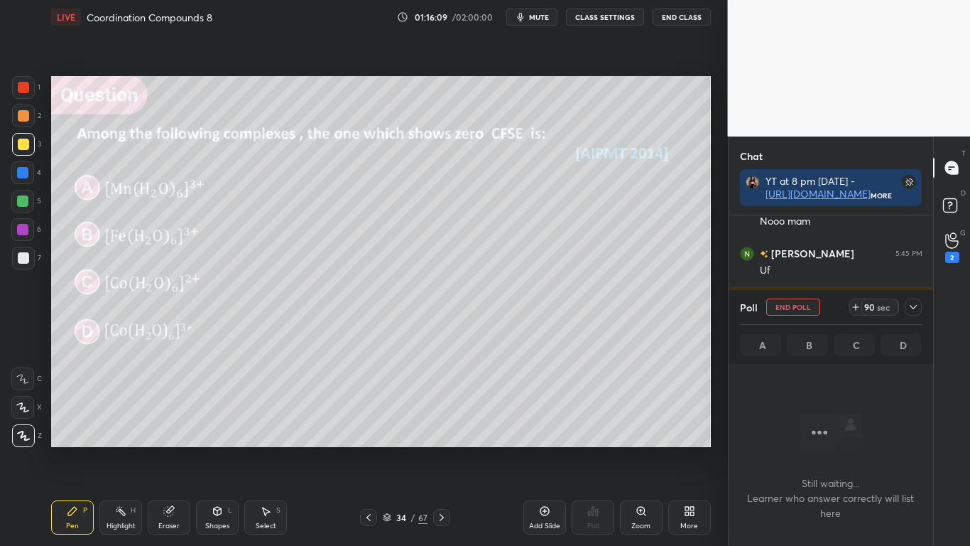
scroll to position [108, 200]
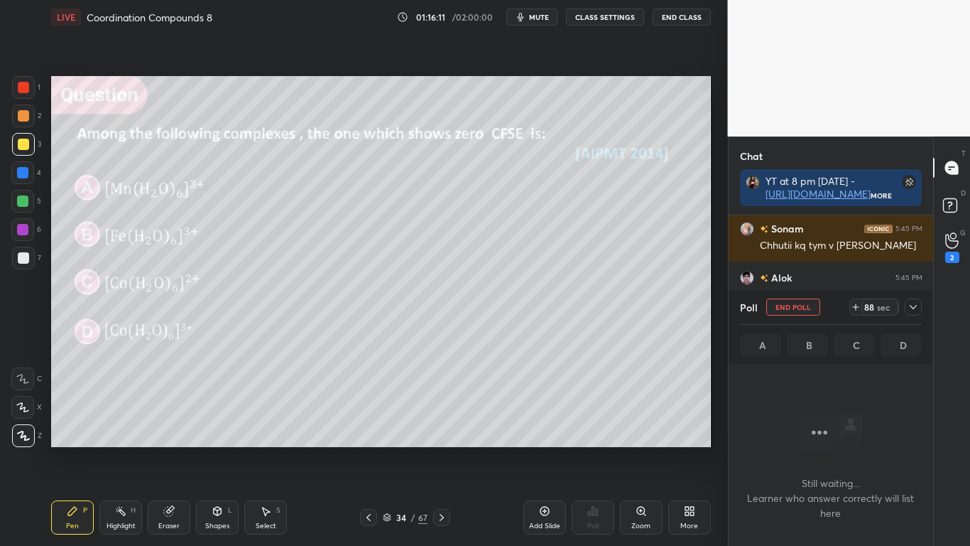
click at [916, 309] on icon at bounding box center [913, 306] width 11 height 11
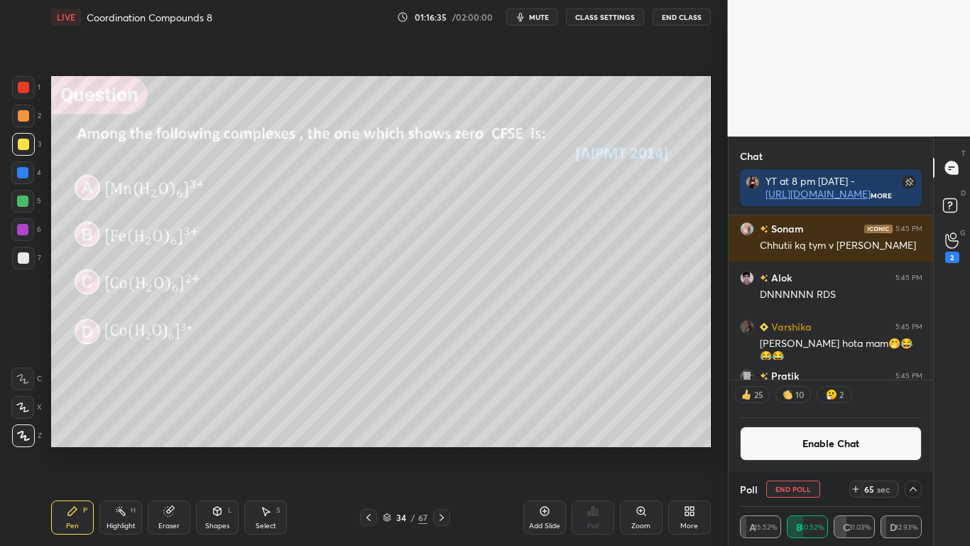
click at [910, 449] on icon at bounding box center [913, 488] width 11 height 11
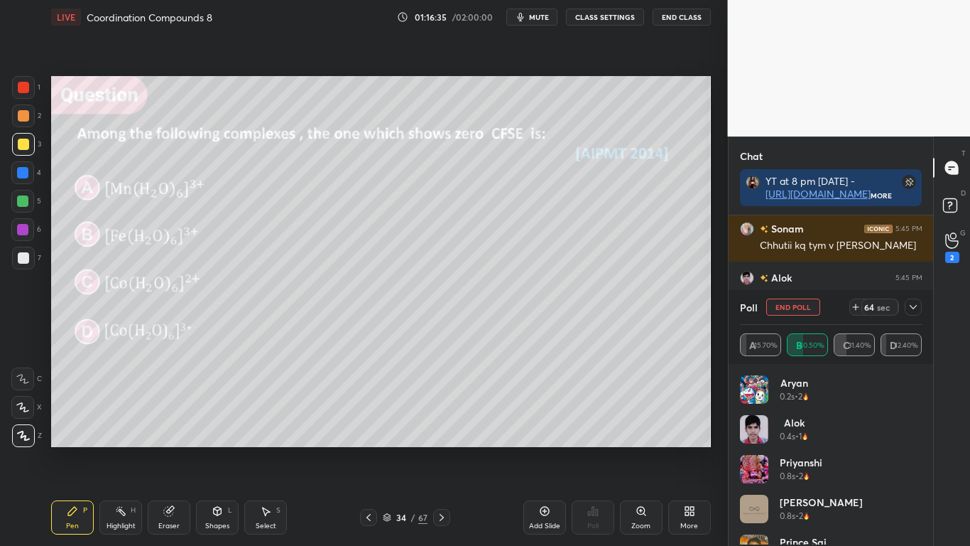
scroll to position [166, 178]
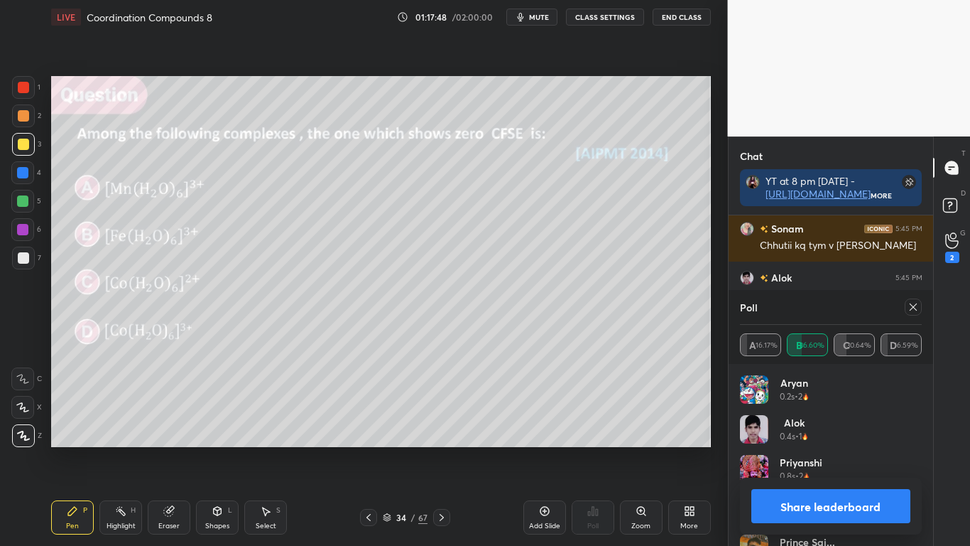
click at [814, 449] on button "Share leaderboard" at bounding box center [832, 506] width 160 height 34
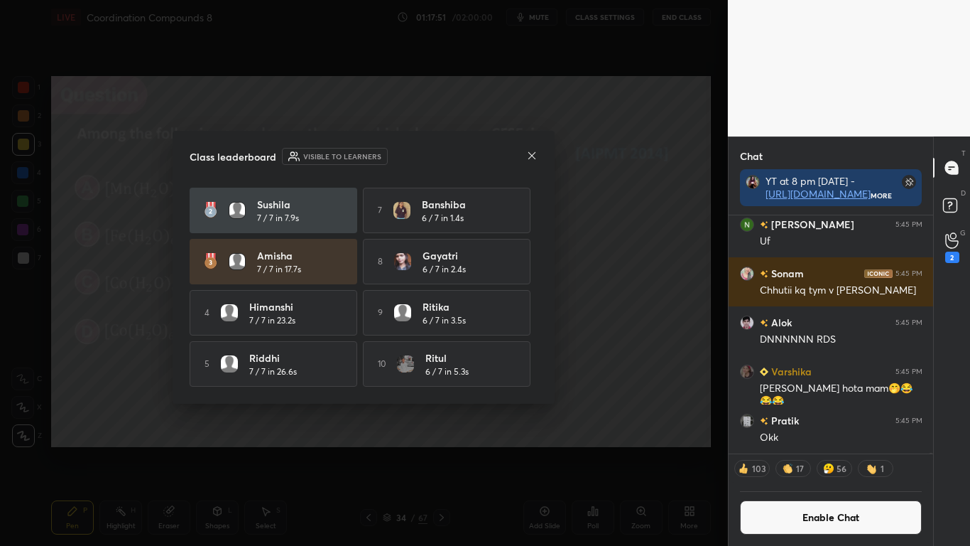
scroll to position [53, 0]
click at [535, 383] on div "Aarzu 7 / 7 in 3s 6 Alok 6 / 7 in 0.5s [PERSON_NAME] 7 / 7 in 7.9s 7 Banshiba 6…" at bounding box center [364, 286] width 348 height 202
click at [531, 157] on icon at bounding box center [531, 155] width 11 height 11
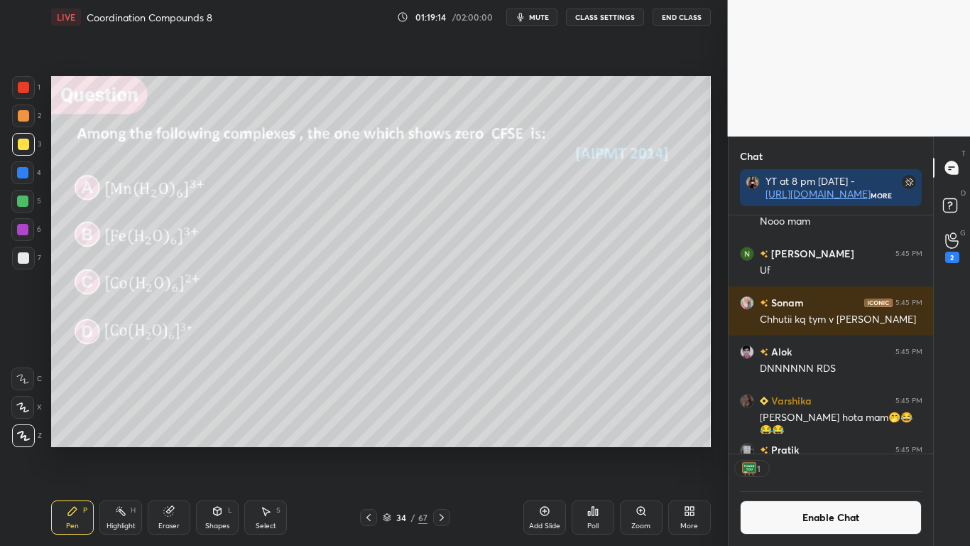
scroll to position [234, 200]
click at [26, 261] on div at bounding box center [23, 257] width 11 height 11
click at [819, 449] on button "Enable Chat" at bounding box center [831, 517] width 183 height 34
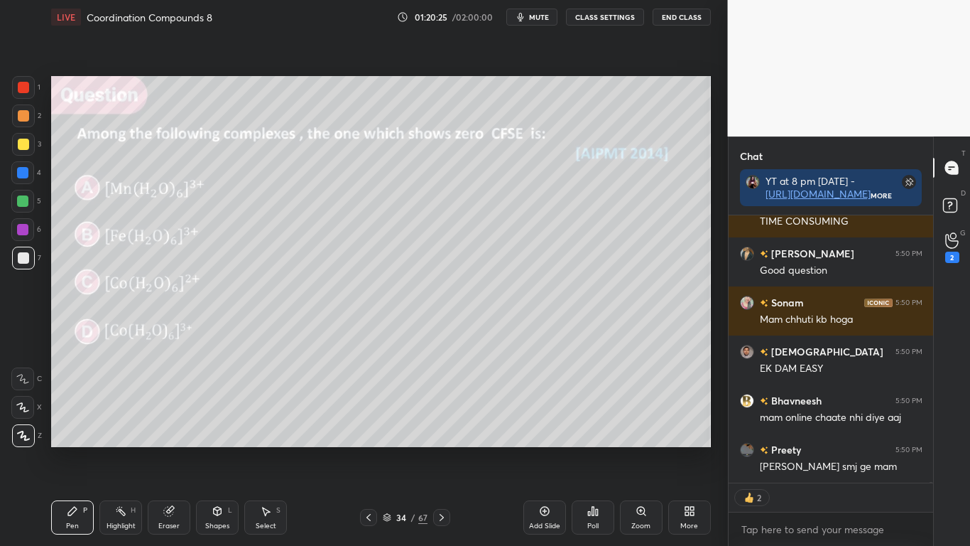
scroll to position [77394, 0]
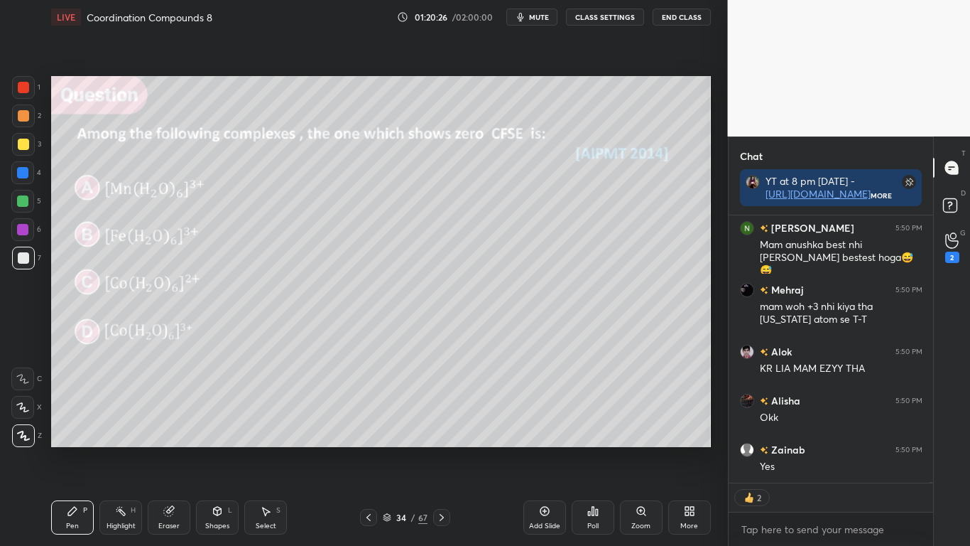
click at [22, 145] on div at bounding box center [23, 144] width 11 height 11
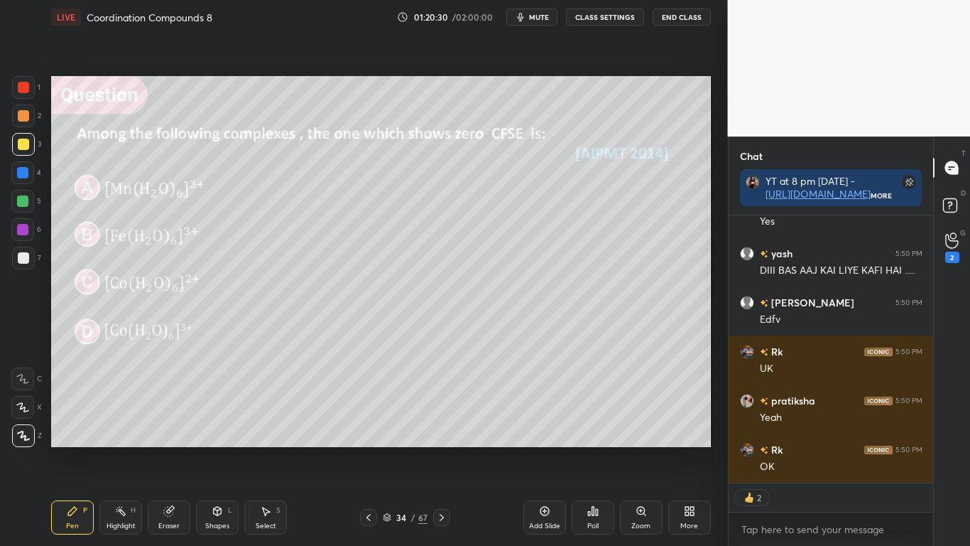
scroll to position [77897, 0]
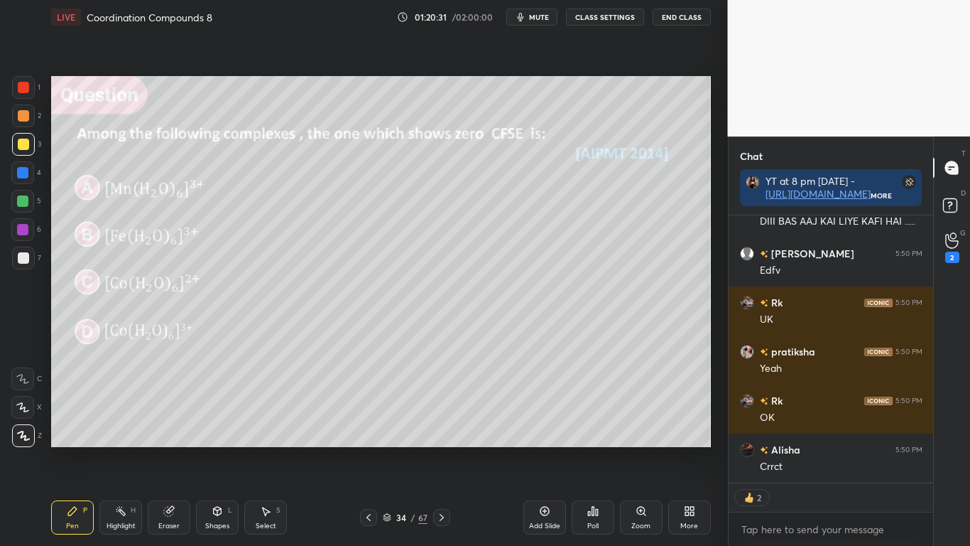
type textarea "x"
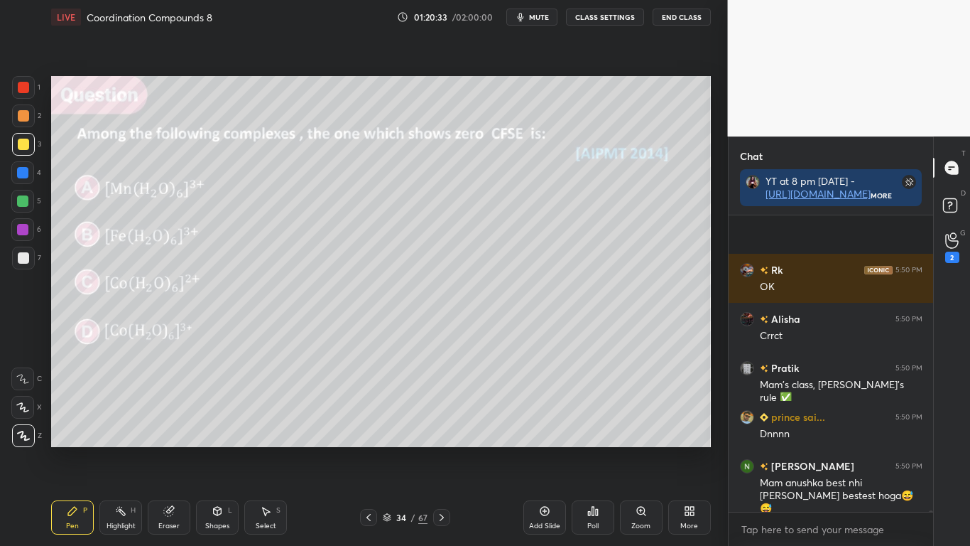
scroll to position [77561, 0]
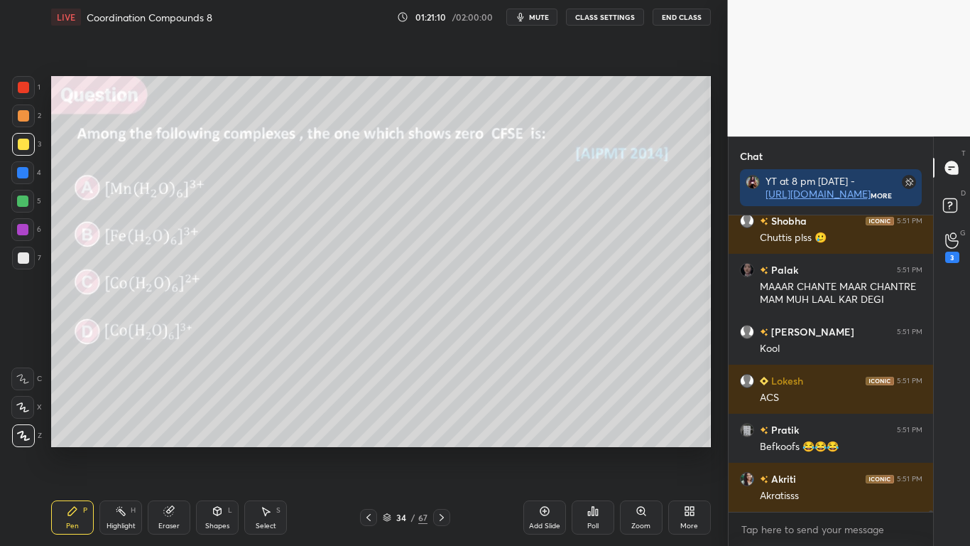
click at [607, 20] on button "CLASS SETTINGS" at bounding box center [605, 17] width 78 height 17
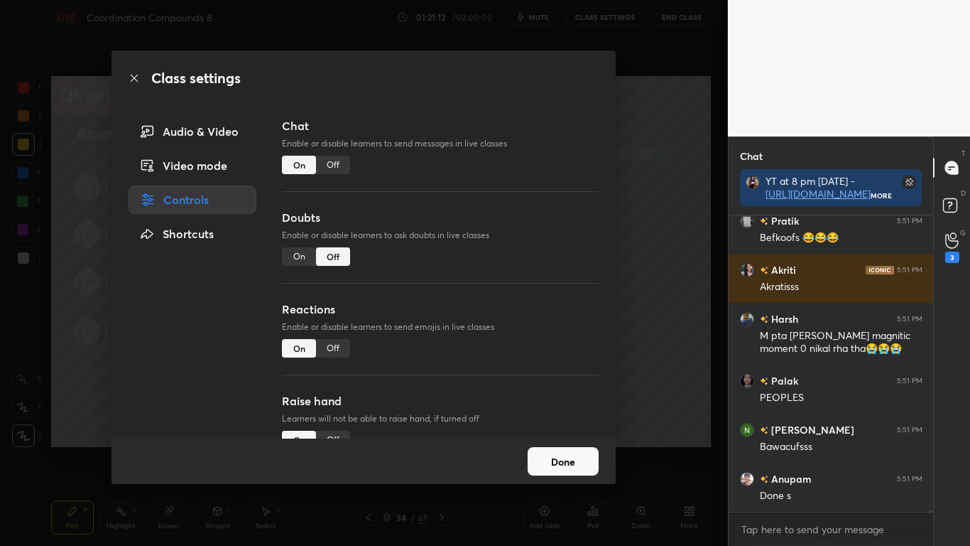
click at [335, 164] on div "Off" at bounding box center [333, 165] width 34 height 18
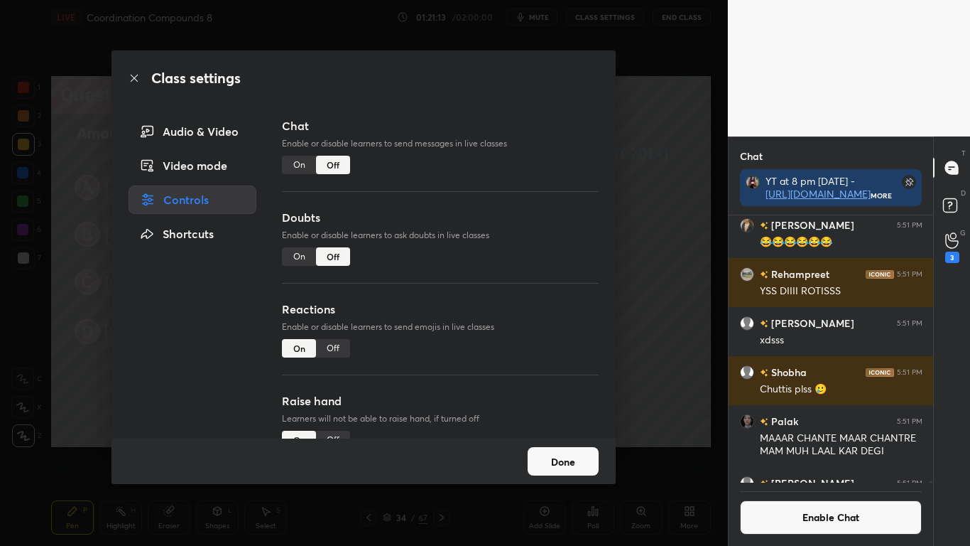
click at [563, 449] on button "Done" at bounding box center [563, 461] width 71 height 28
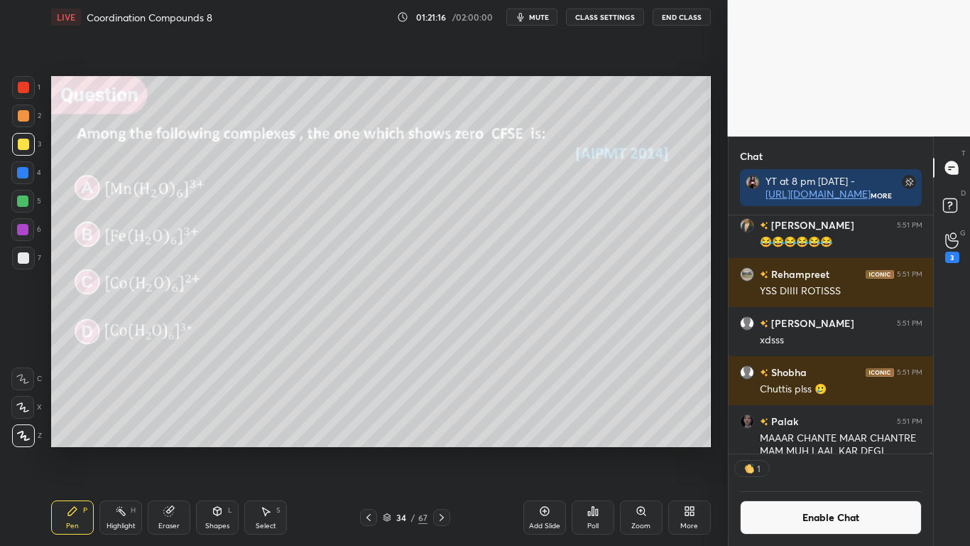
click at [391, 449] on div "34 / 67" at bounding box center [405, 517] width 45 height 13
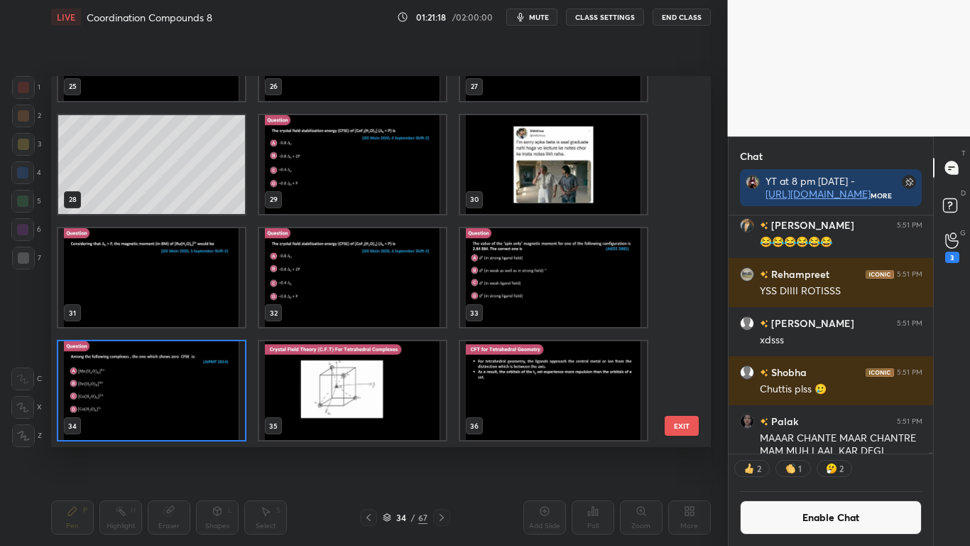
click at [227, 403] on img "grid" at bounding box center [151, 390] width 187 height 99
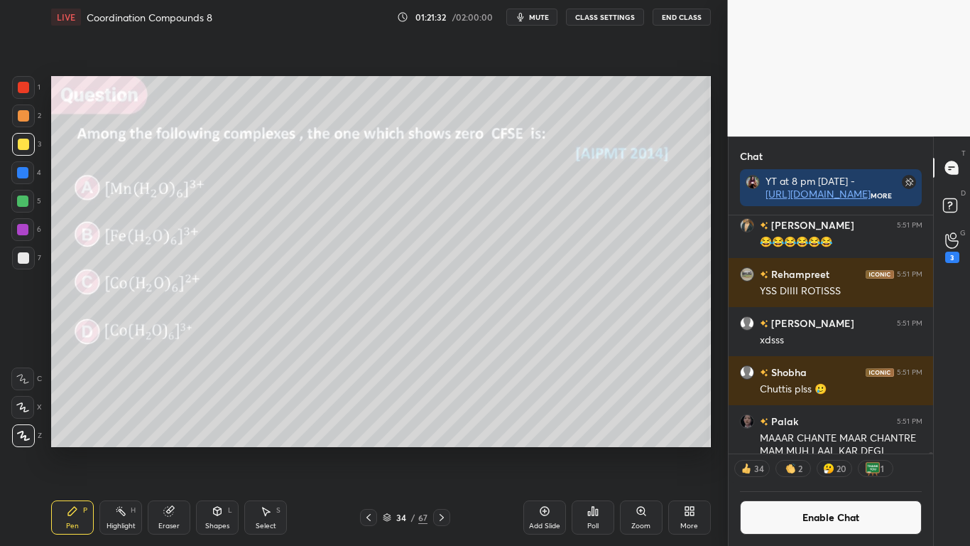
click at [445, 449] on icon at bounding box center [441, 516] width 11 height 11
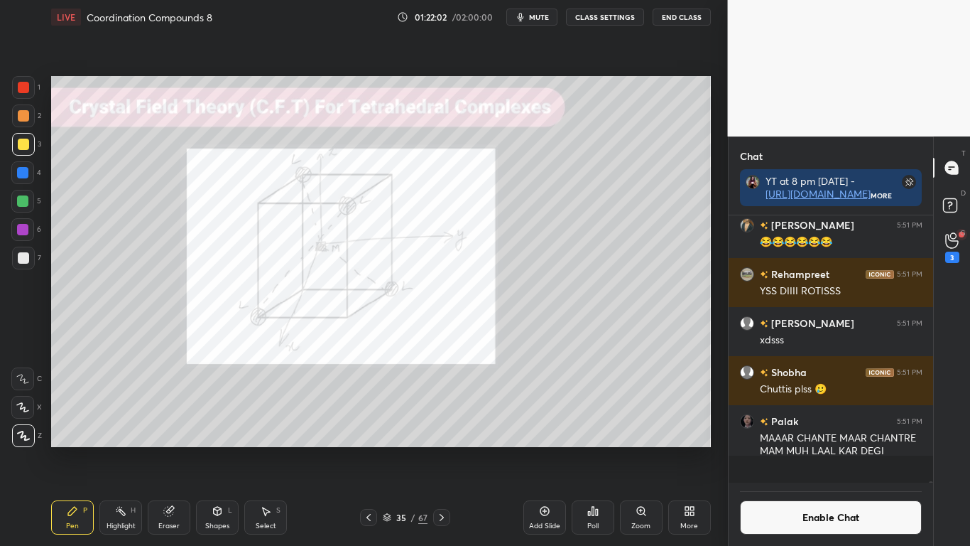
scroll to position [80639, 0]
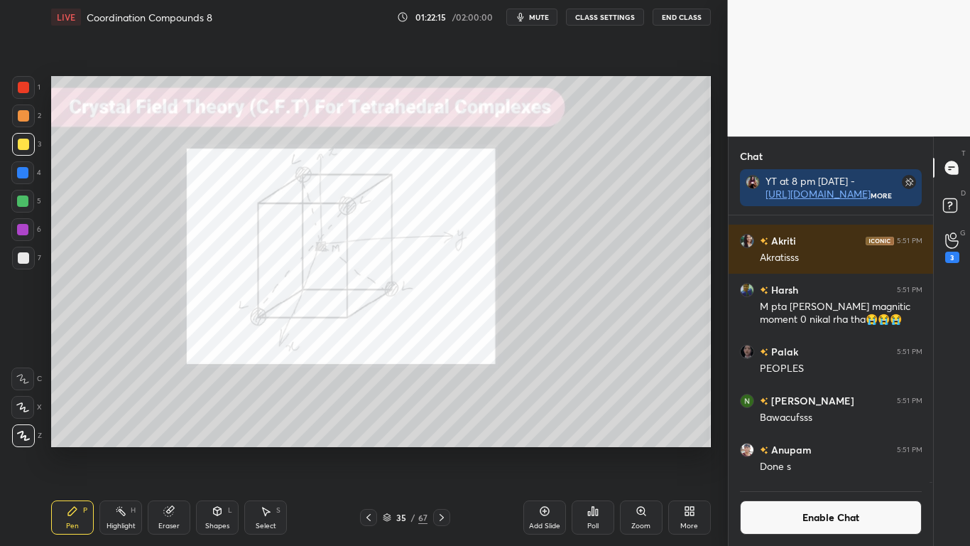
click at [801, 449] on button "Enable Chat" at bounding box center [831, 517] width 183 height 34
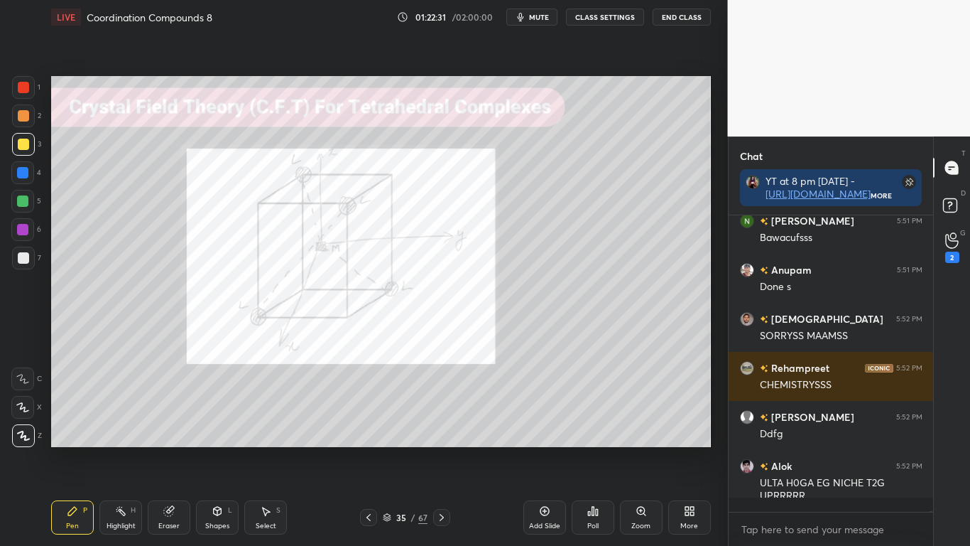
scroll to position [263, 200]
click at [32, 144] on div at bounding box center [23, 144] width 23 height 23
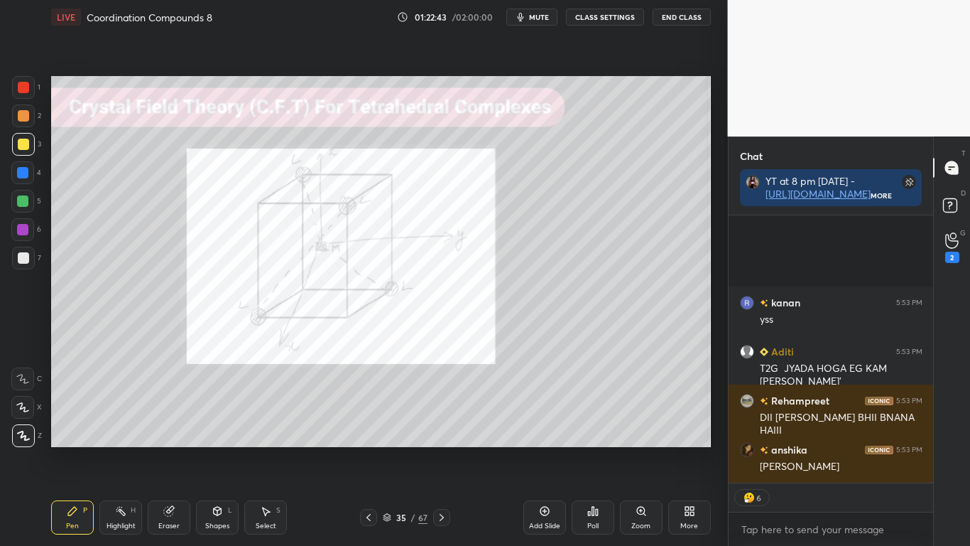
scroll to position [81668, 0]
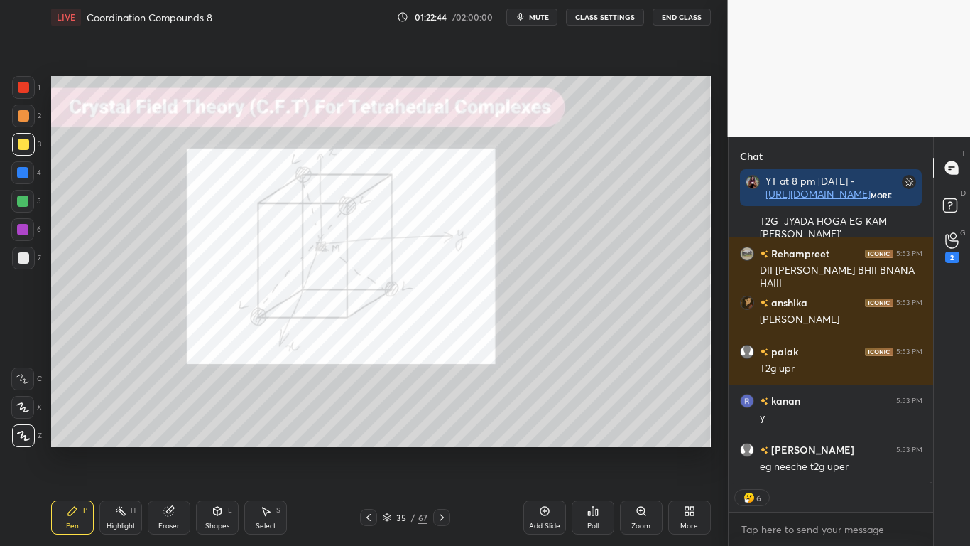
type textarea "x"
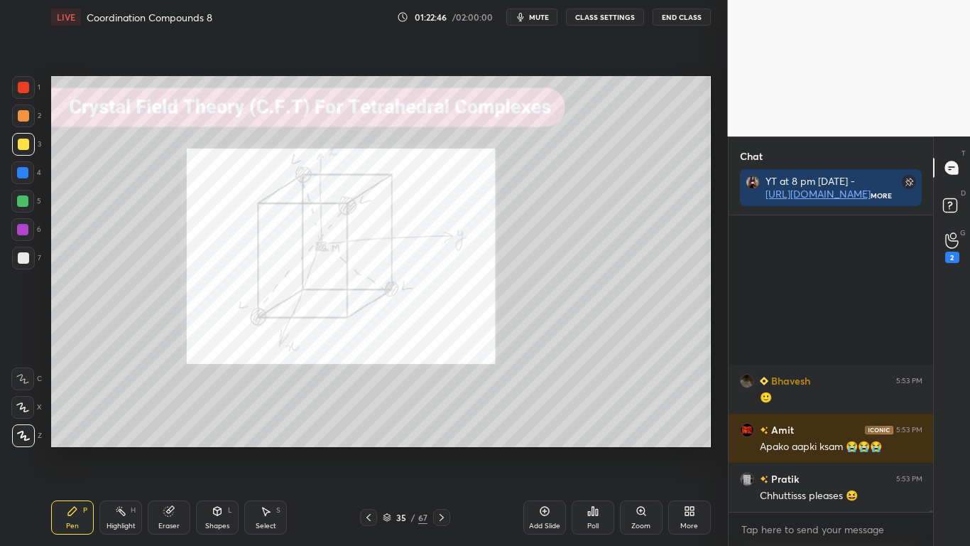
scroll to position [81995, 0]
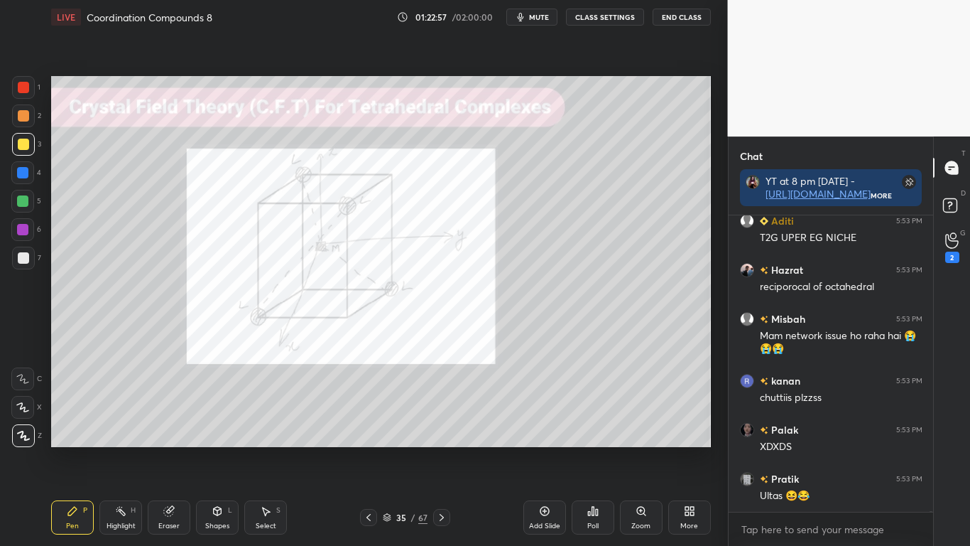
click at [614, 21] on button "CLASS SETTINGS" at bounding box center [605, 17] width 78 height 17
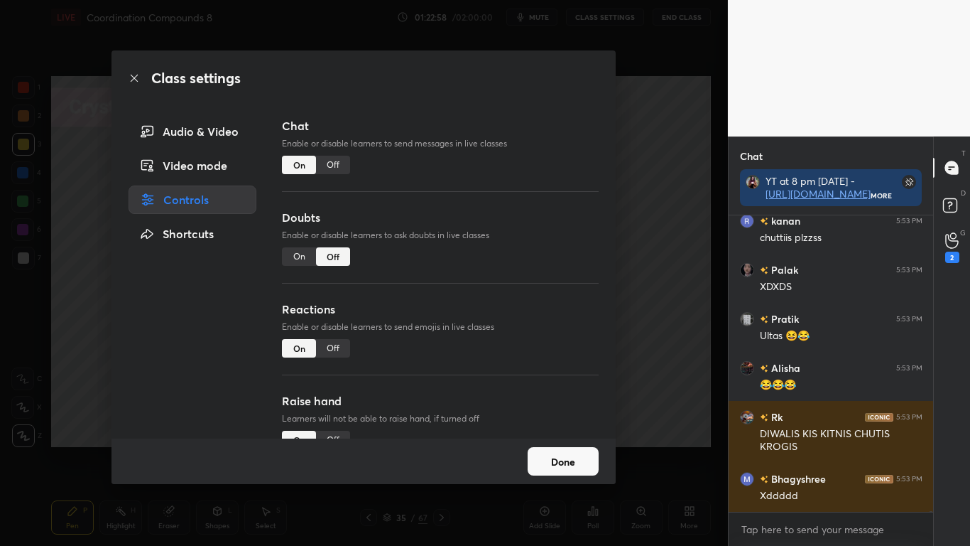
click at [335, 163] on div "Off" at bounding box center [333, 165] width 34 height 18
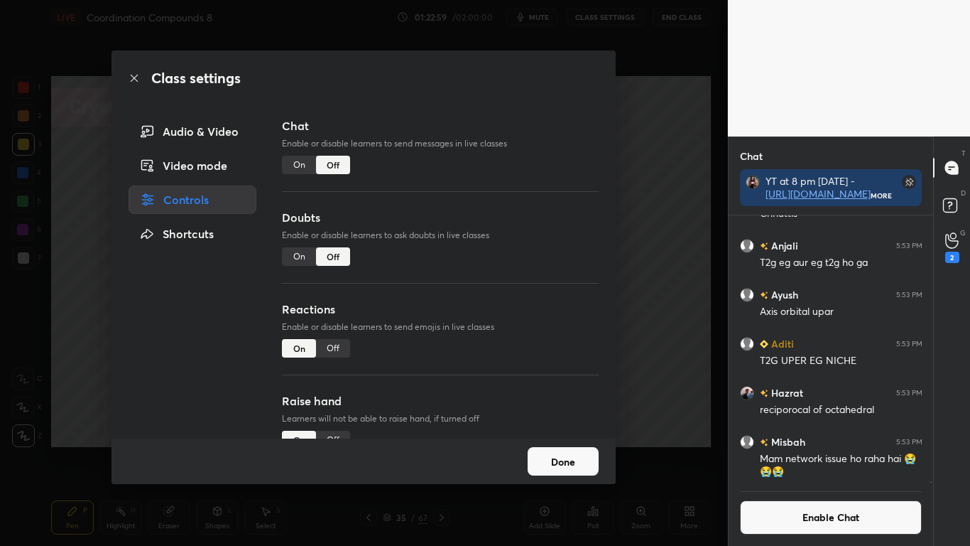
click at [547, 449] on button "Done" at bounding box center [563, 461] width 71 height 28
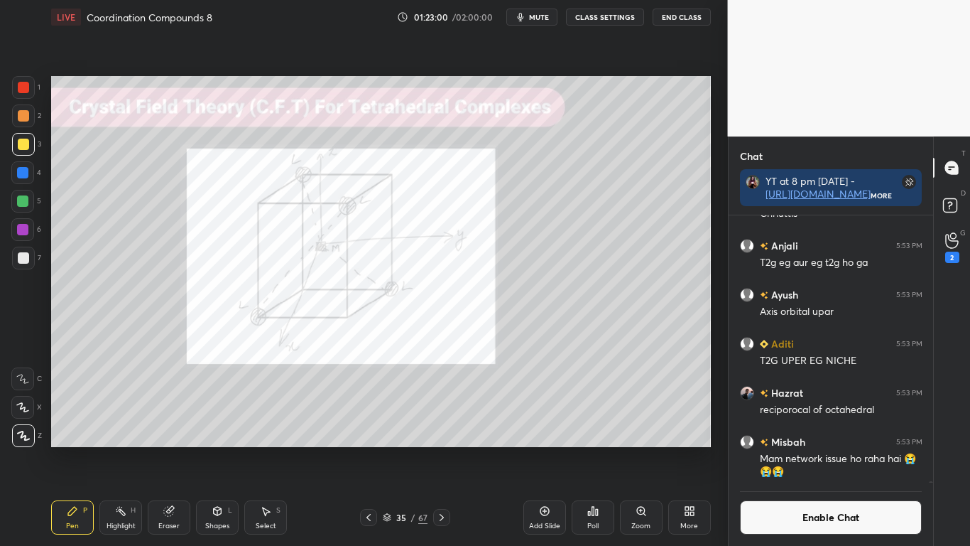
click at [542, 449] on icon at bounding box center [544, 510] width 11 height 11
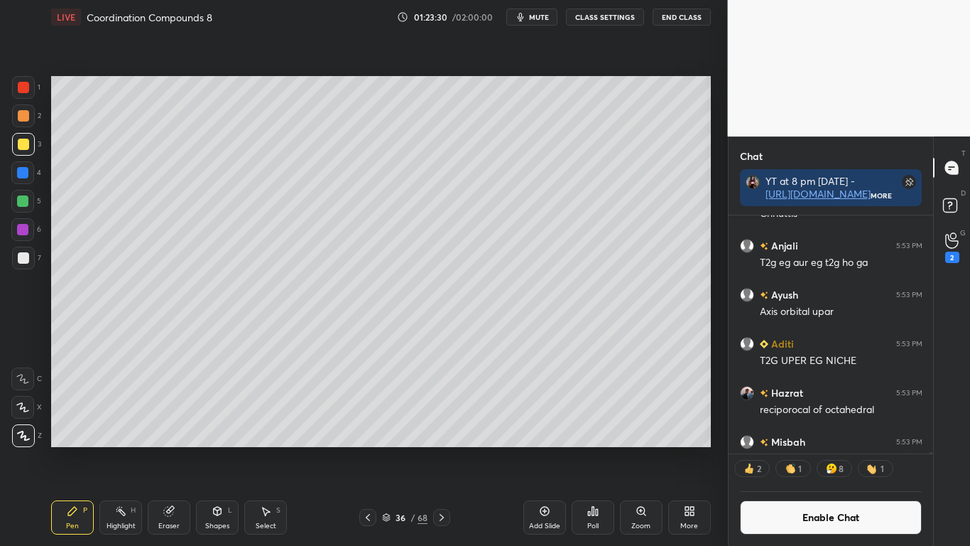
scroll to position [82386, 0]
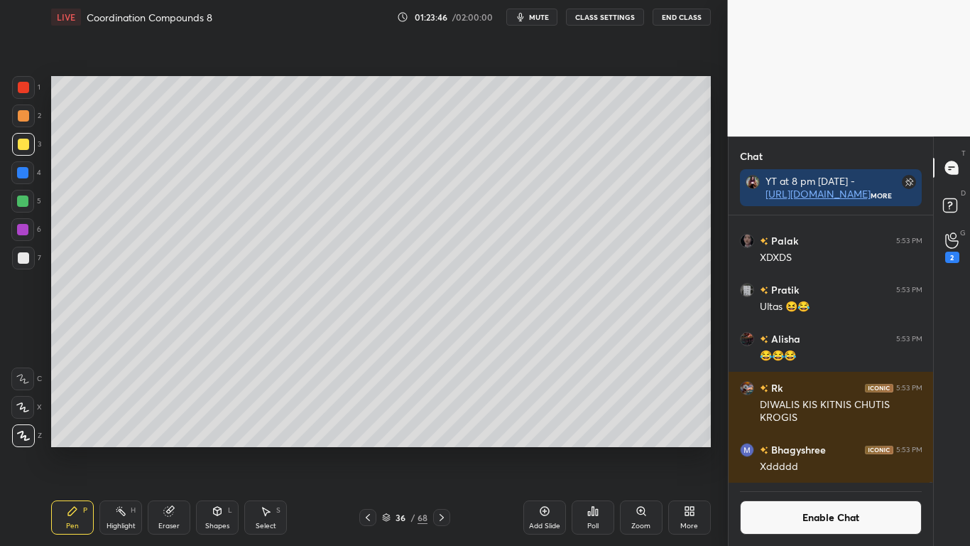
click at [179, 449] on div "Eraser" at bounding box center [169, 517] width 43 height 34
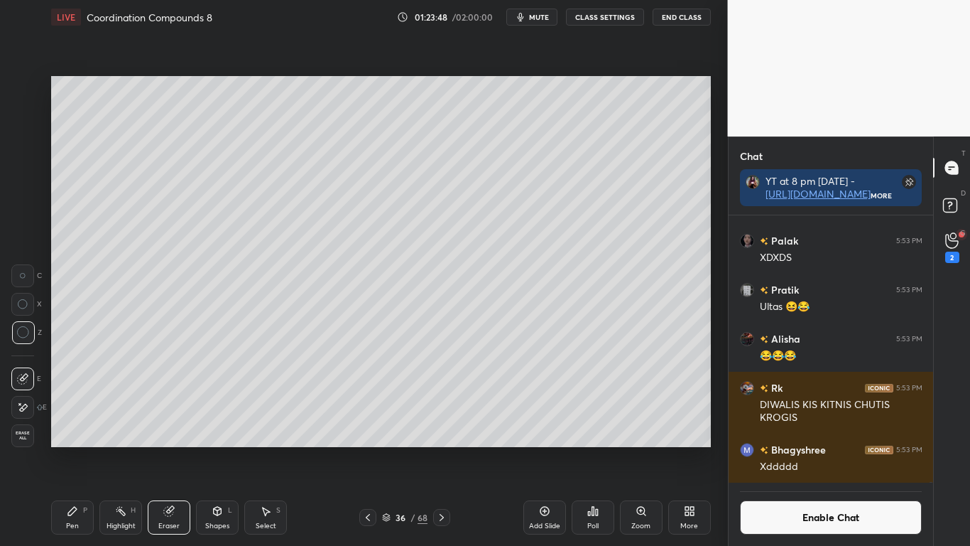
click at [75, 449] on div "Pen P" at bounding box center [72, 517] width 43 height 34
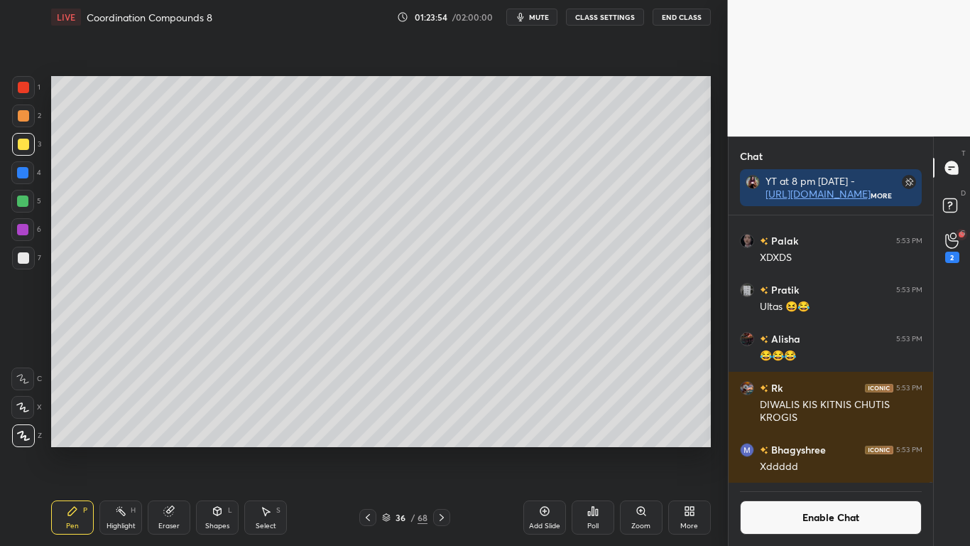
scroll to position [234, 200]
click at [163, 449] on icon at bounding box center [168, 510] width 11 height 11
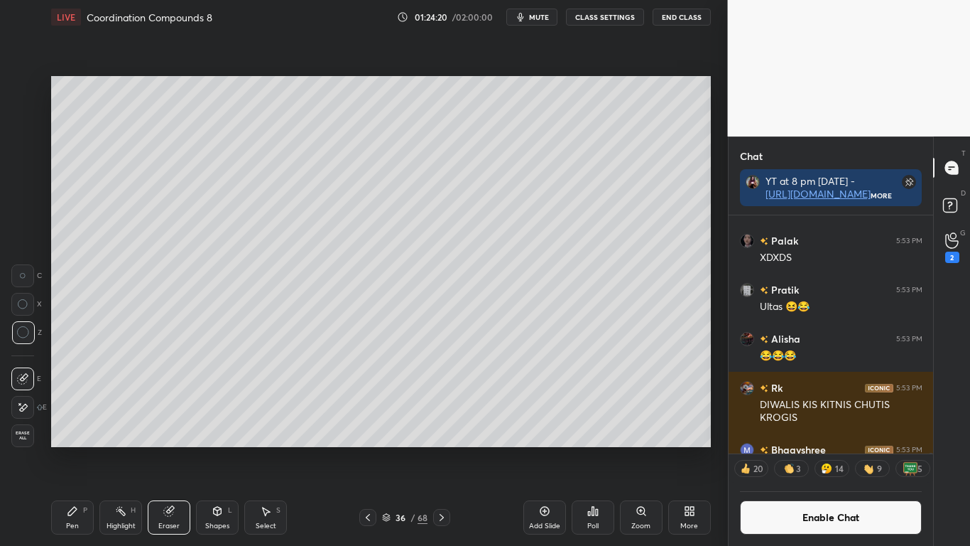
click at [77, 449] on icon at bounding box center [72, 510] width 11 height 11
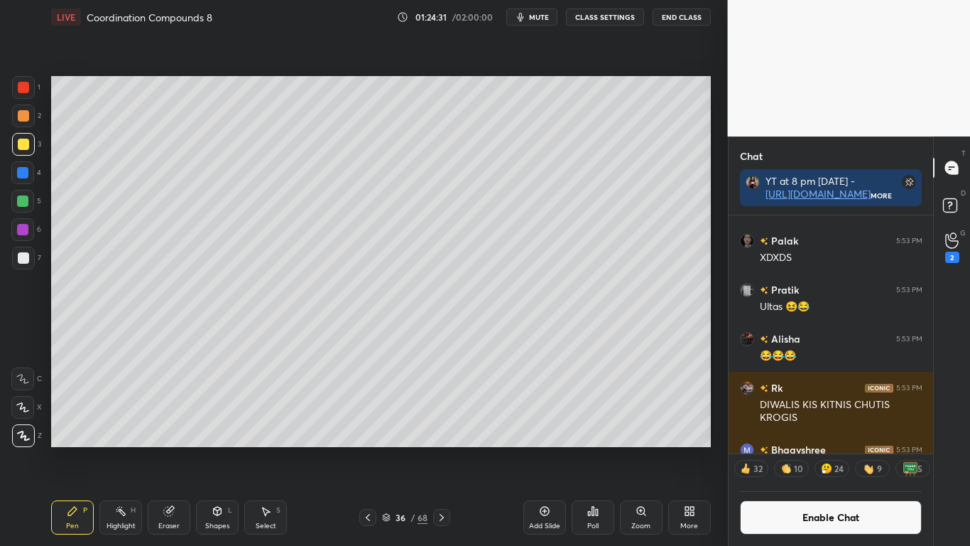
click at [22, 256] on div at bounding box center [23, 257] width 11 height 11
click at [168, 449] on div "Pen P Highlight H Eraser Shapes L Select S 36 / 68 Add Slide Poll Zoom More" at bounding box center [381, 517] width 660 height 57
click at [172, 449] on icon at bounding box center [168, 510] width 9 height 9
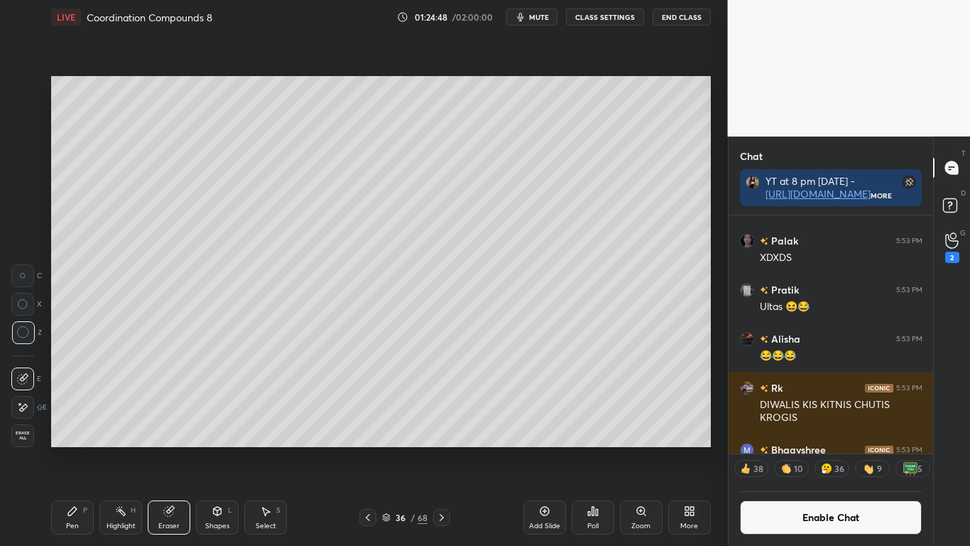
click at [77, 449] on div "Pen P" at bounding box center [72, 517] width 43 height 34
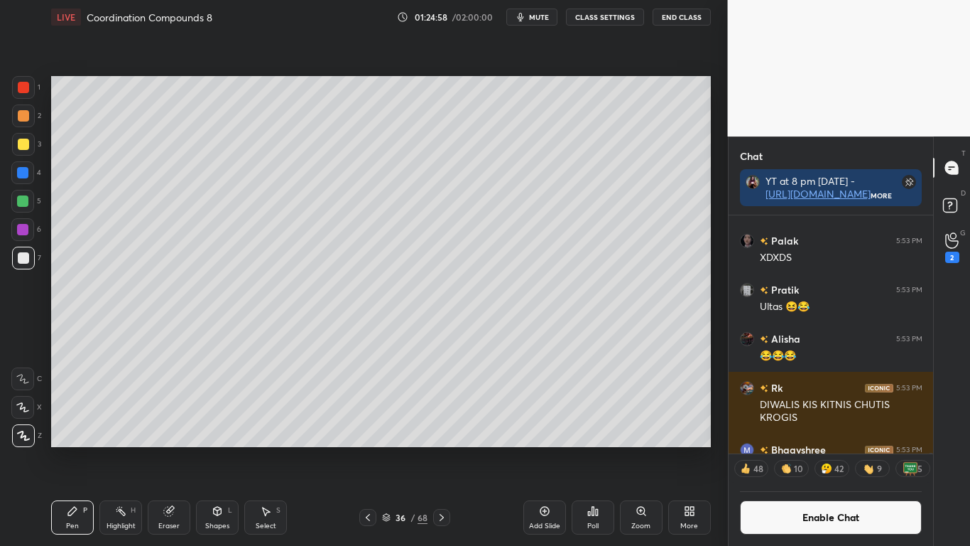
click at [803, 449] on button "Enable Chat" at bounding box center [831, 517] width 183 height 34
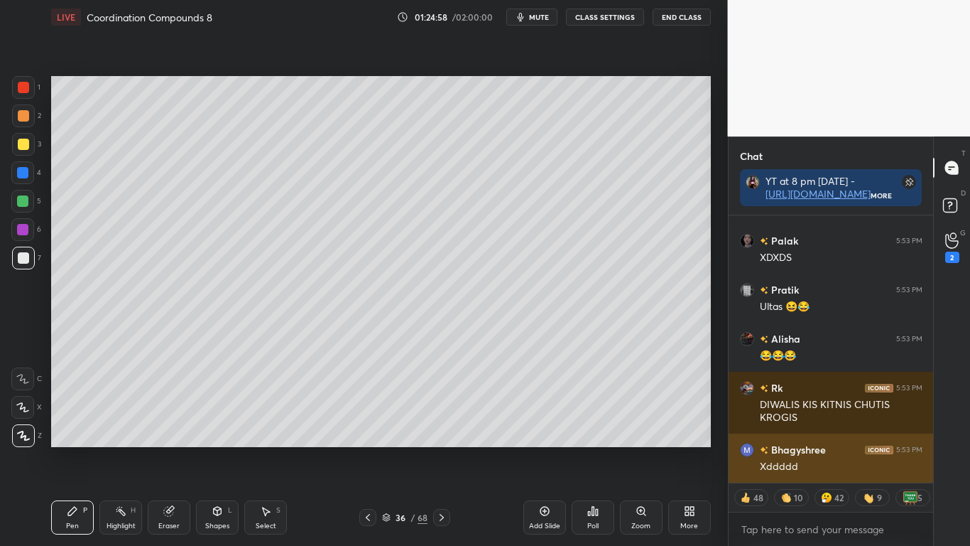
scroll to position [263, 200]
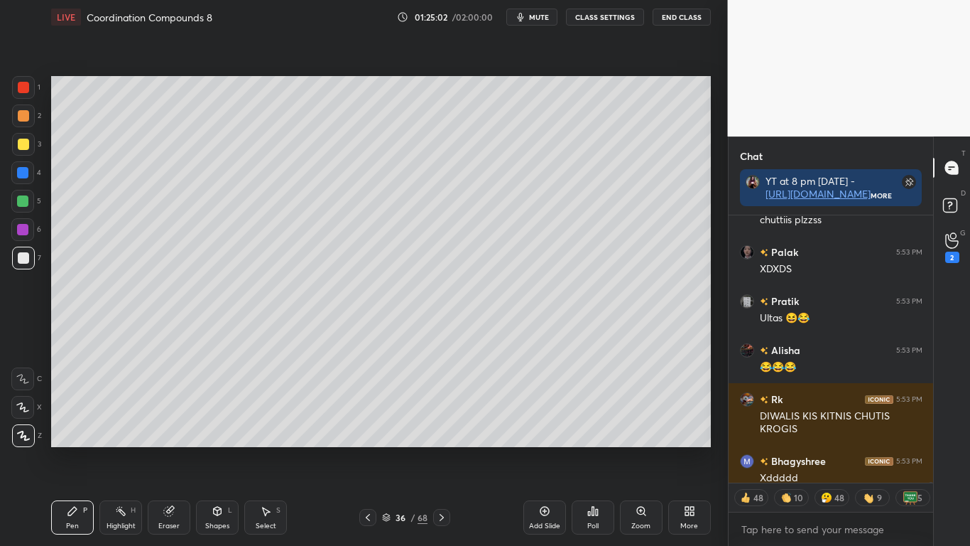
click at [383, 449] on icon at bounding box center [386, 517] width 9 height 9
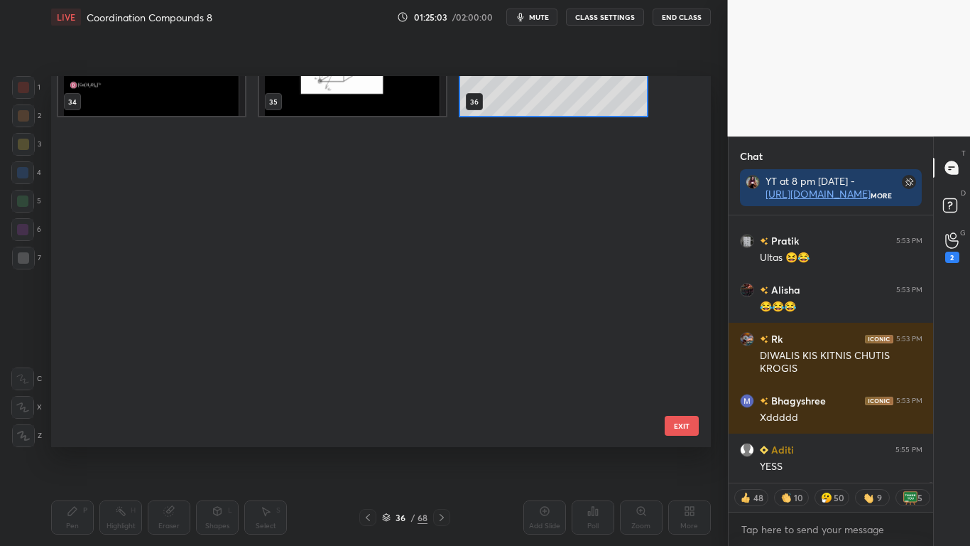
scroll to position [1311, 0]
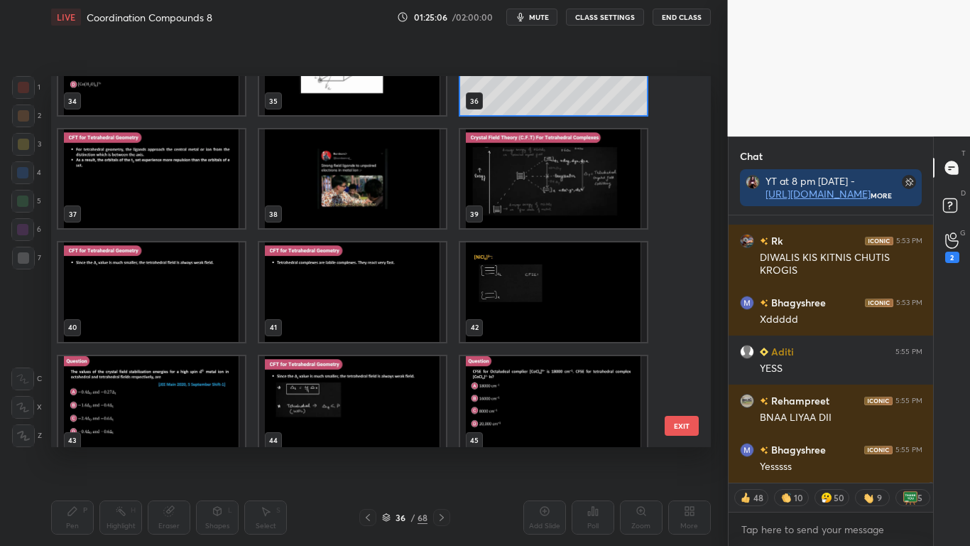
click at [548, 207] on img "grid" at bounding box center [553, 178] width 187 height 99
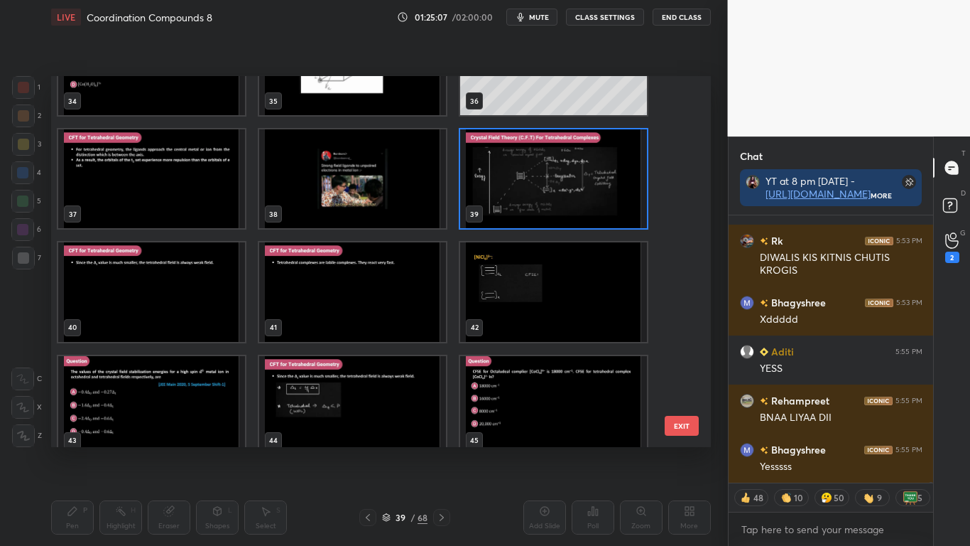
click at [549, 207] on img "grid" at bounding box center [553, 178] width 187 height 99
click at [548, 207] on img "grid" at bounding box center [553, 178] width 187 height 99
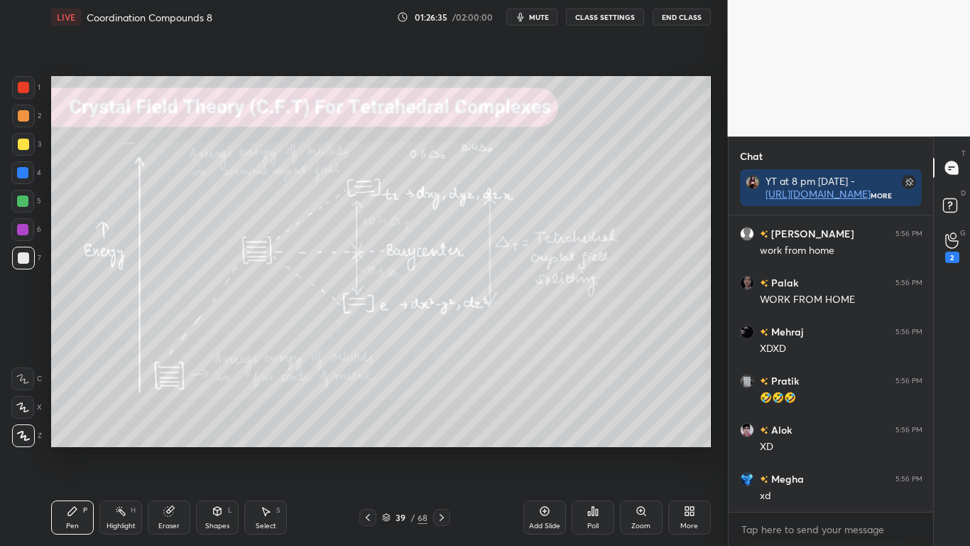
scroll to position [85600, 0]
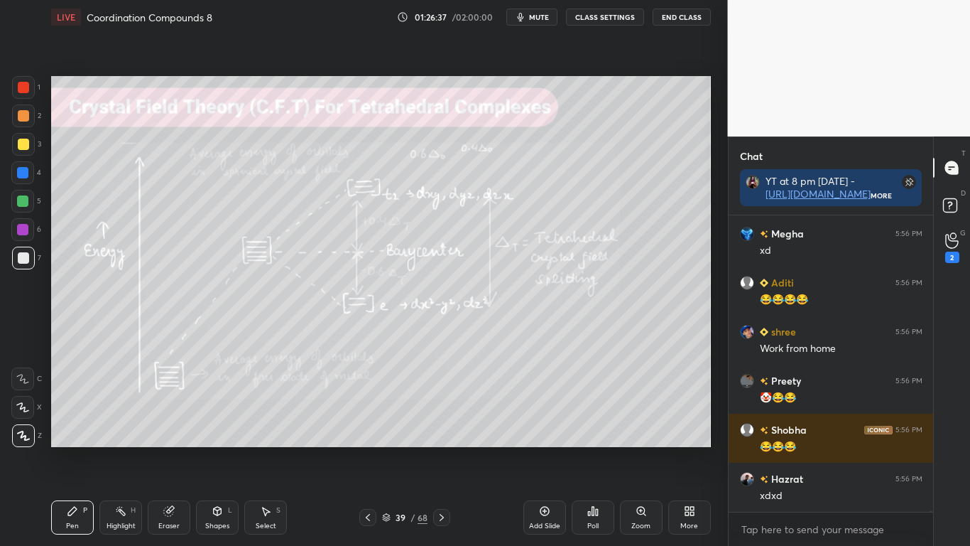
click at [21, 144] on div at bounding box center [23, 144] width 11 height 11
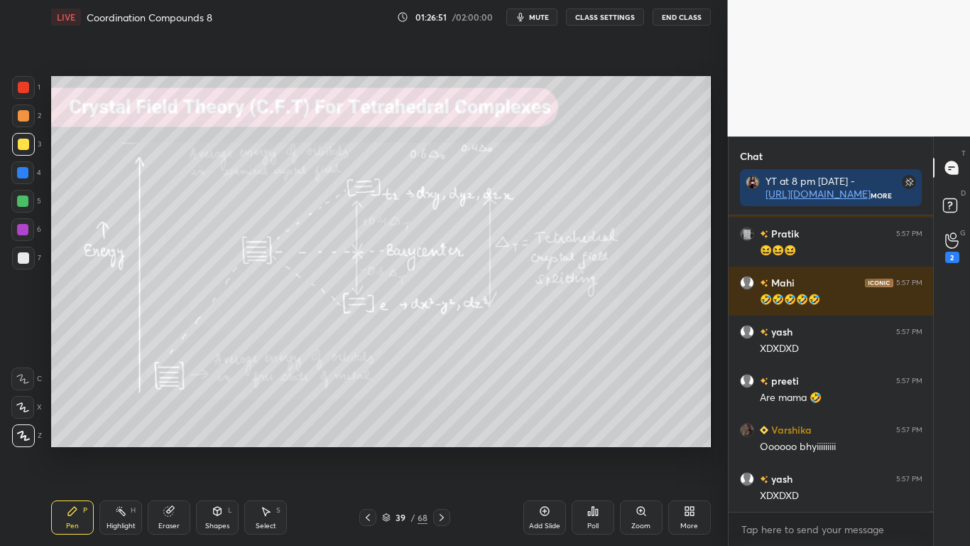
scroll to position [86791, 0]
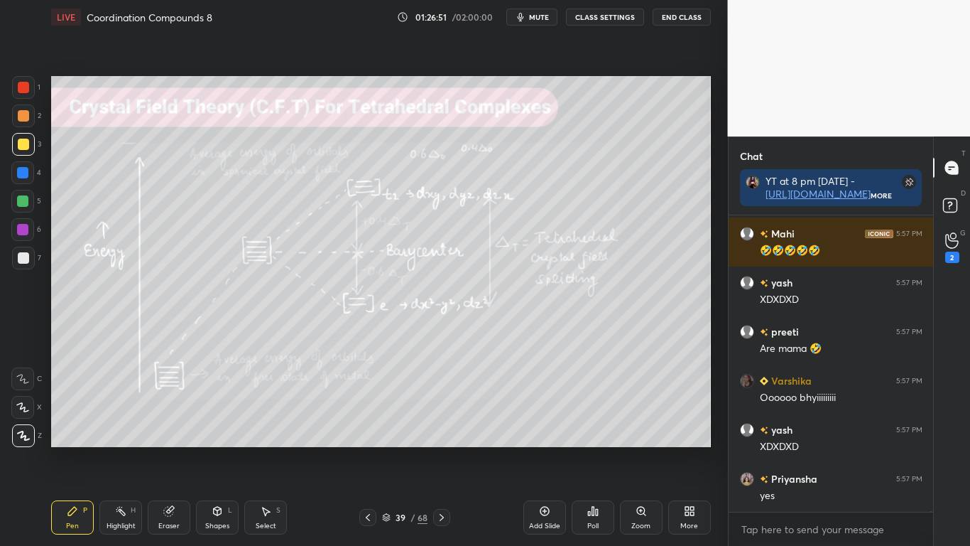
click at [23, 141] on div at bounding box center [23, 144] width 11 height 11
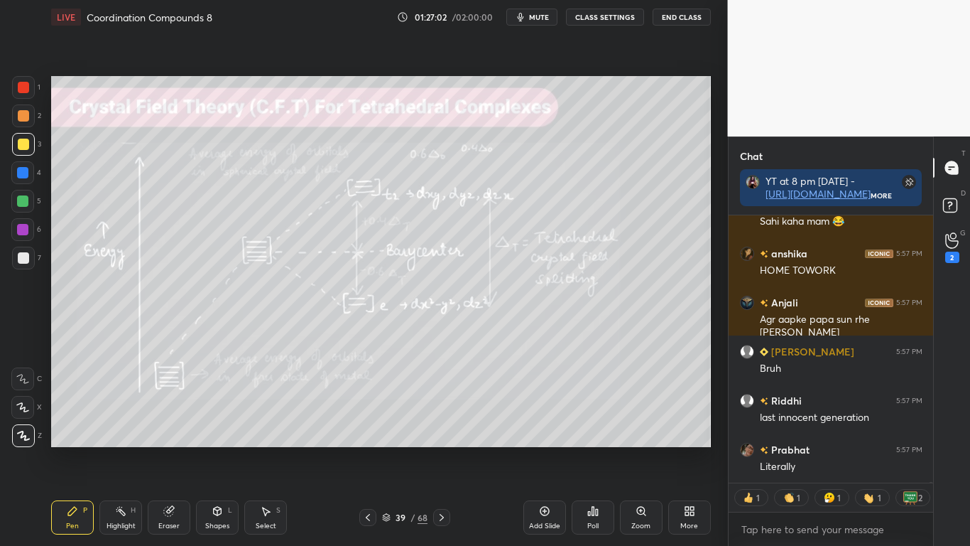
scroll to position [87408, 0]
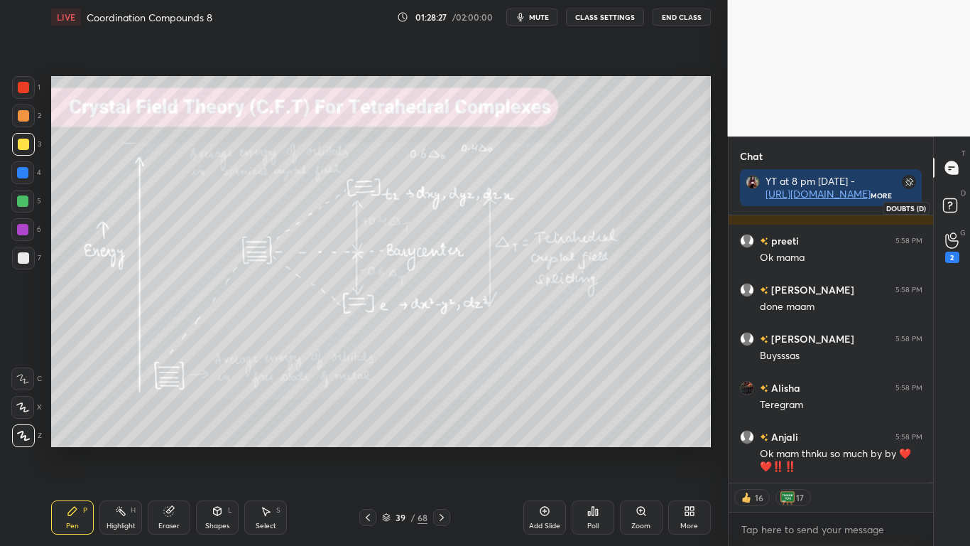
click at [950, 209] on rect at bounding box center [949, 205] width 13 height 13
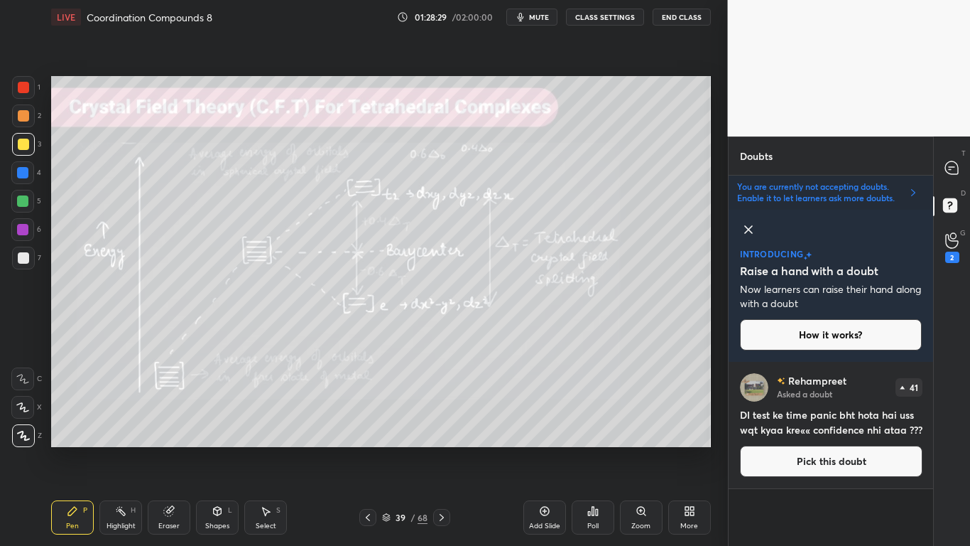
click at [771, 449] on button "Pick this doubt" at bounding box center [831, 460] width 183 height 31
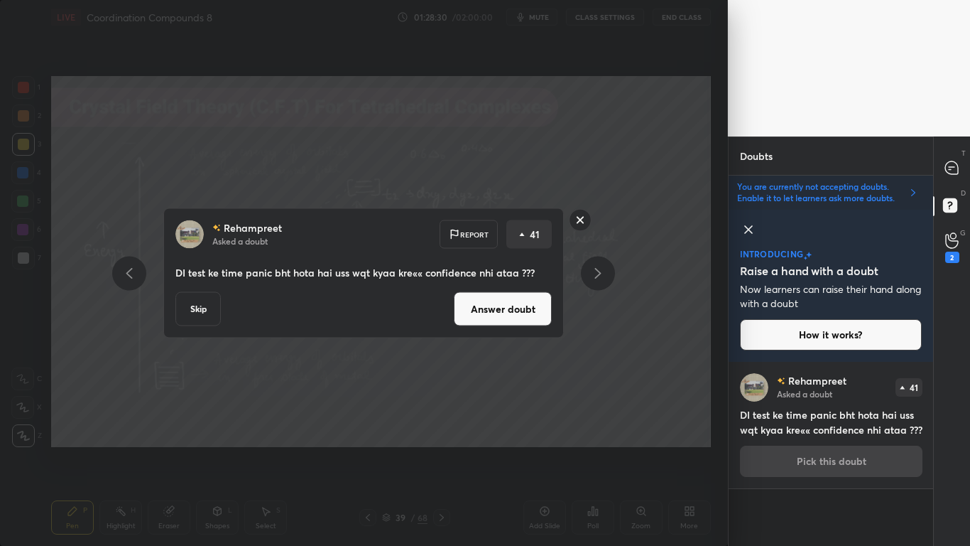
click at [531, 317] on button "Answer doubt" at bounding box center [503, 309] width 98 height 34
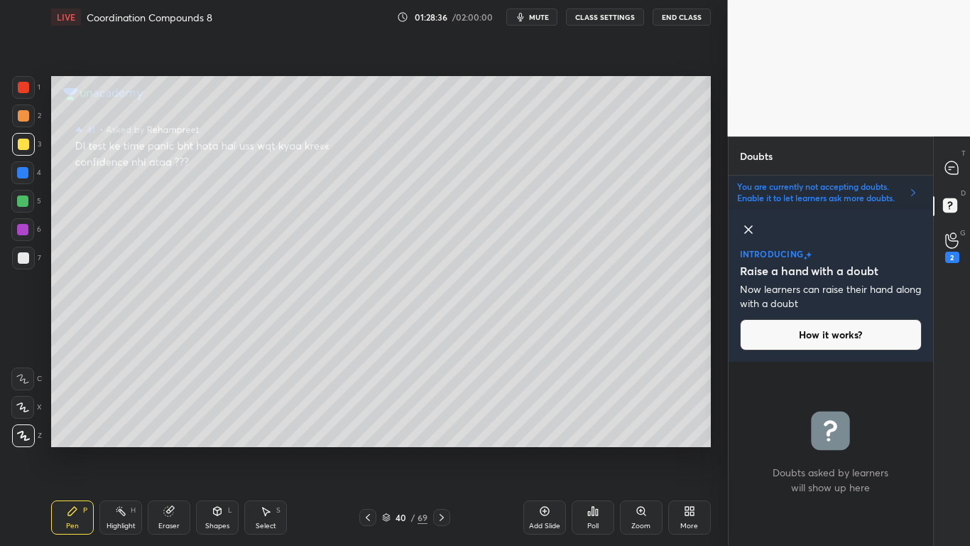
click at [370, 449] on icon at bounding box center [367, 516] width 11 height 11
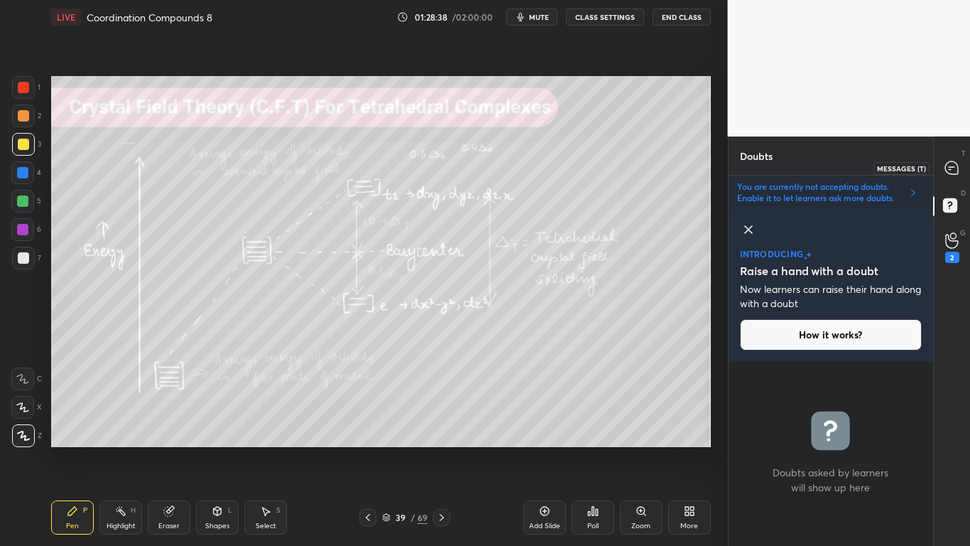
click at [958, 168] on icon at bounding box center [951, 167] width 13 height 13
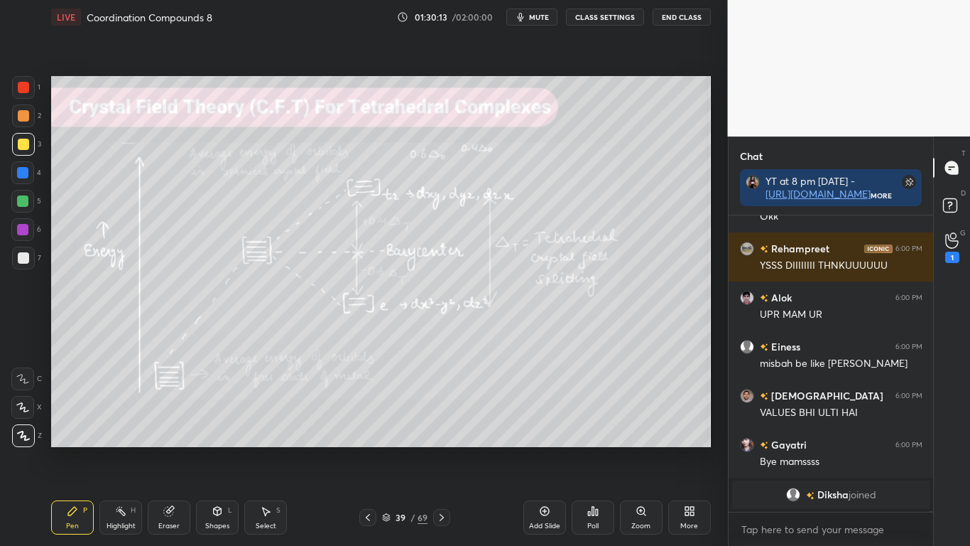
scroll to position [93459, 0]
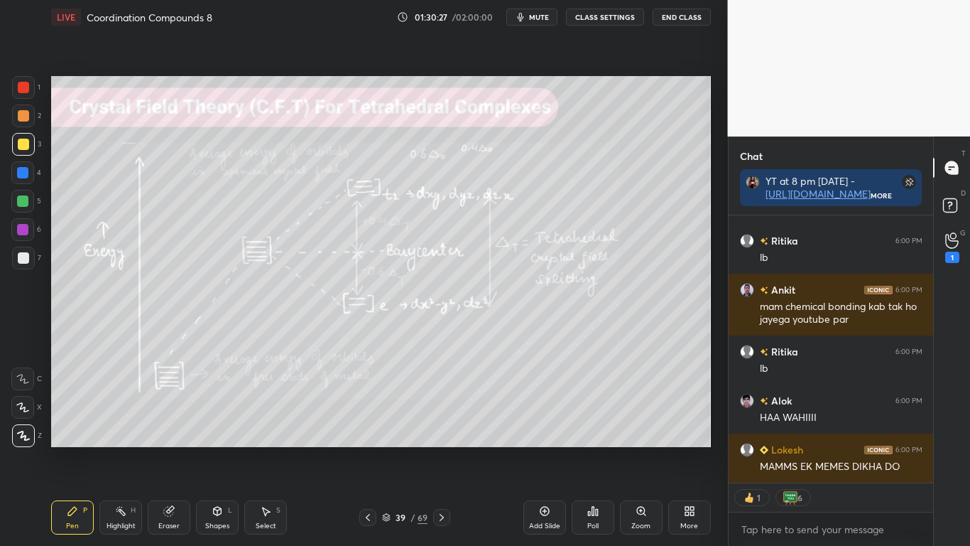
type textarea "x"
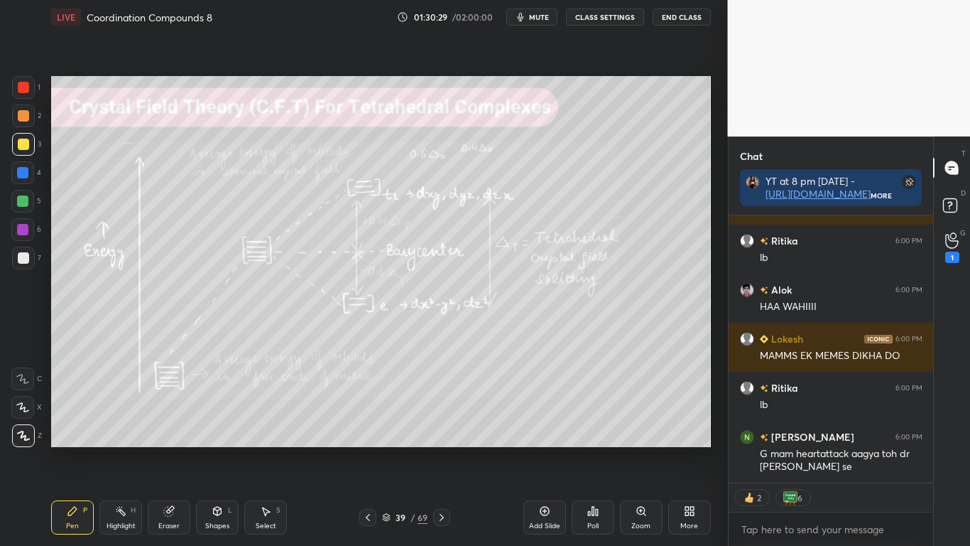
click at [686, 449] on icon at bounding box center [687, 513] width 4 height 4
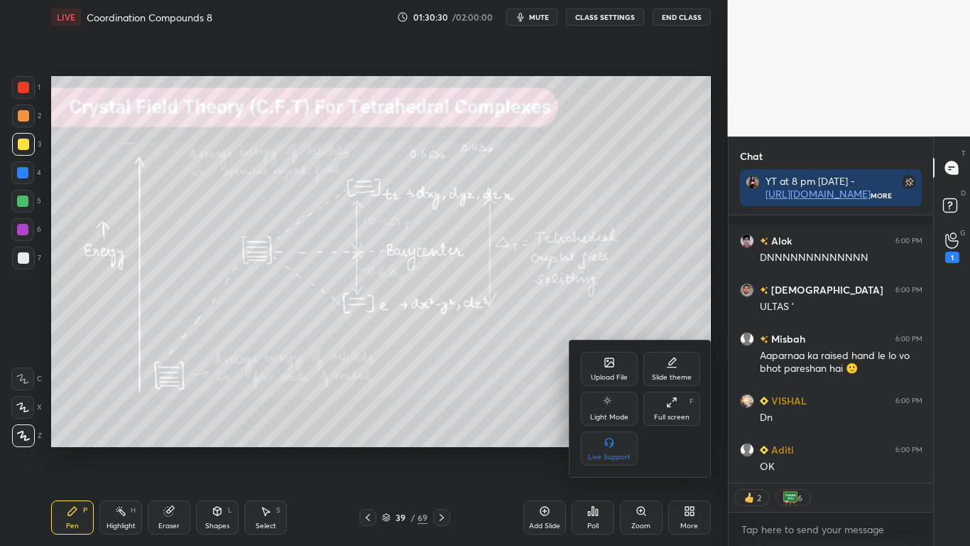
click at [600, 449] on div at bounding box center [485, 273] width 970 height 546
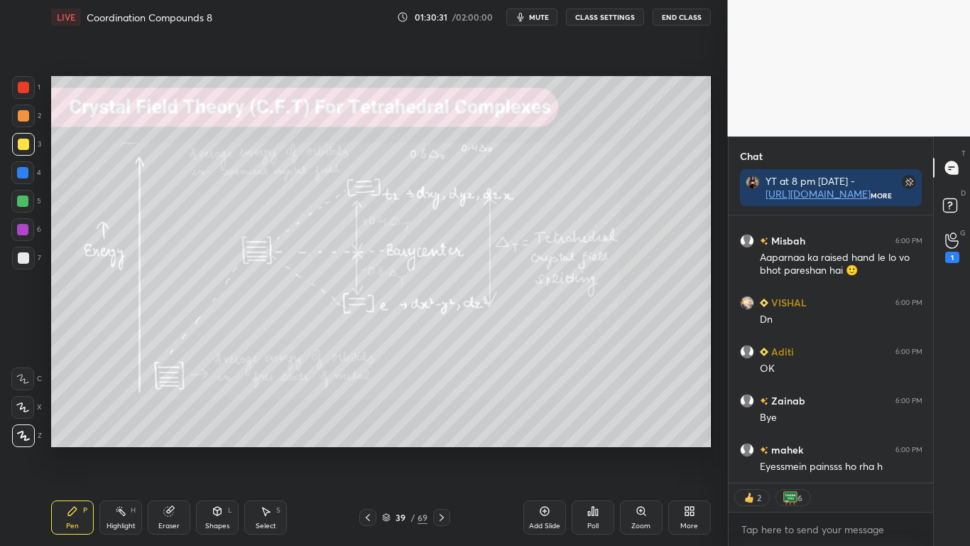
click at [591, 449] on icon at bounding box center [592, 510] width 11 height 11
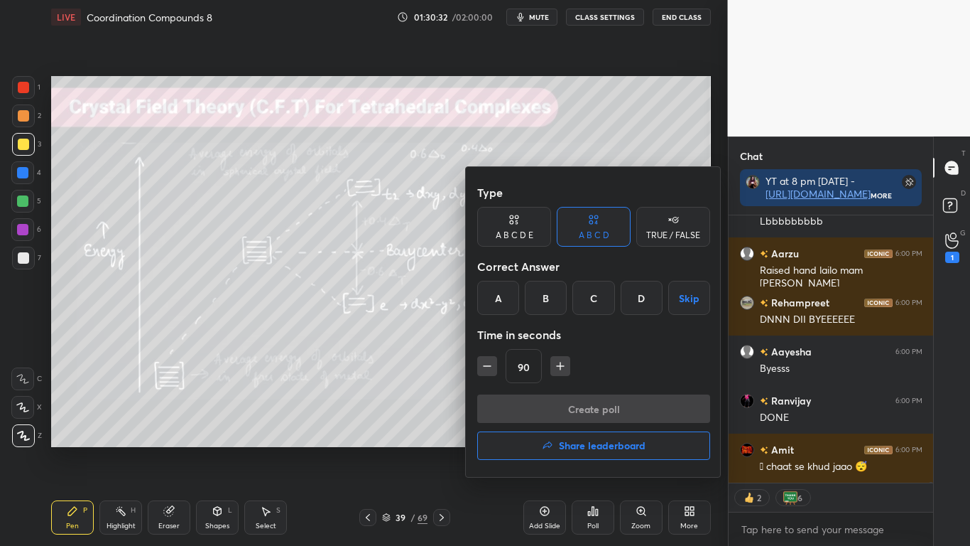
click at [479, 365] on button "button" at bounding box center [487, 366] width 20 height 20
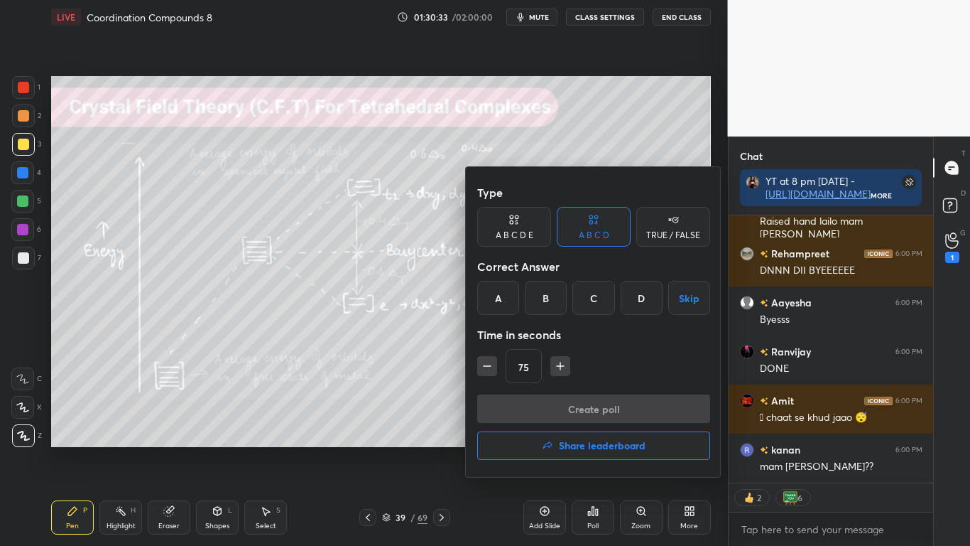
click at [484, 366] on icon "button" at bounding box center [487, 366] width 7 height 0
click at [487, 367] on icon "button" at bounding box center [487, 366] width 14 height 14
click at [488, 370] on icon "button" at bounding box center [487, 366] width 14 height 14
click at [489, 372] on icon "button" at bounding box center [487, 366] width 14 height 14
type input "15"
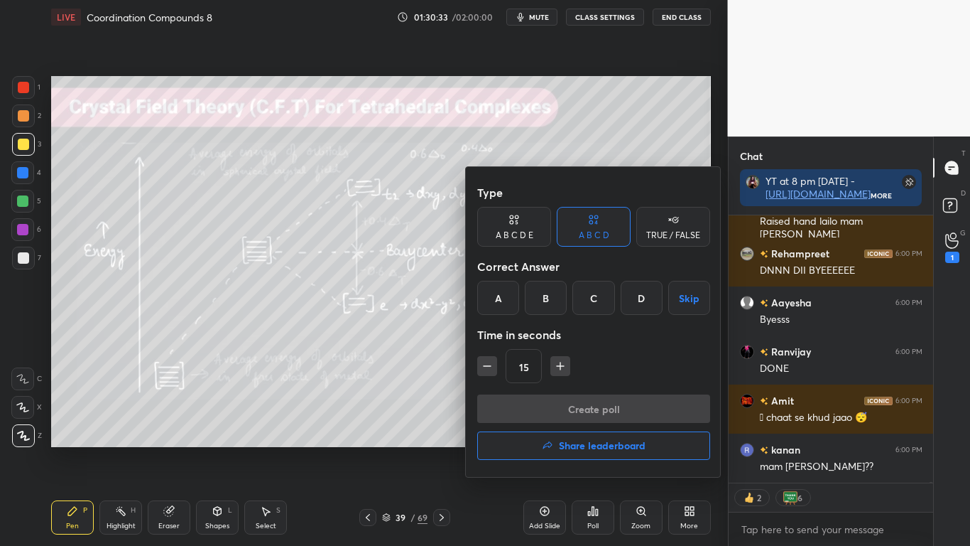
click at [492, 371] on div "15" at bounding box center [593, 366] width 233 height 34
click at [492, 373] on div "15" at bounding box center [593, 366] width 233 height 34
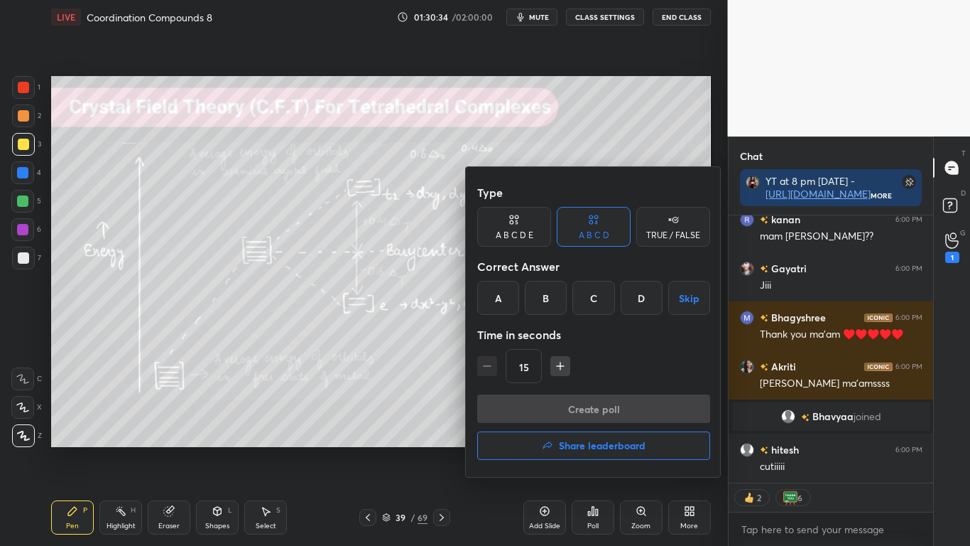
click at [682, 300] on button "Skip" at bounding box center [689, 298] width 42 height 34
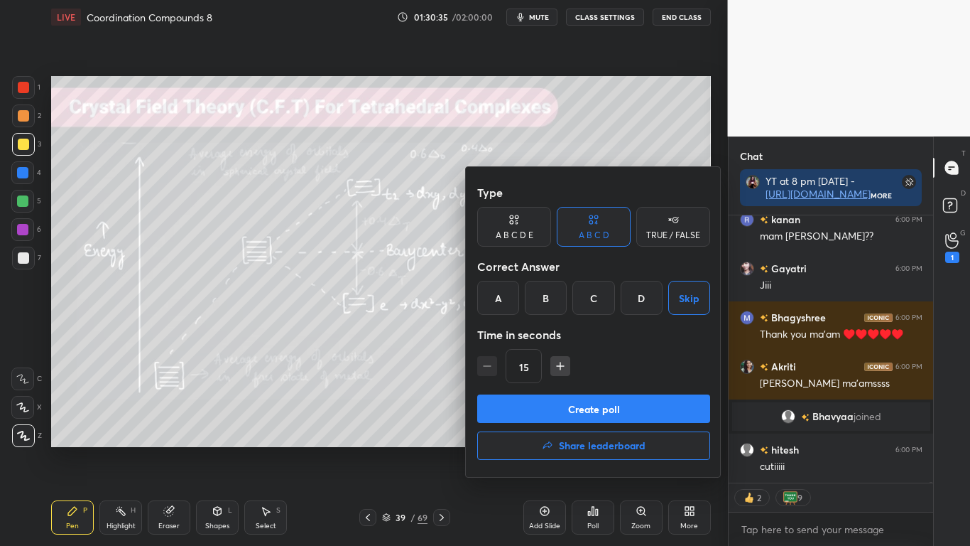
click at [609, 410] on button "Create poll" at bounding box center [593, 408] width 233 height 28
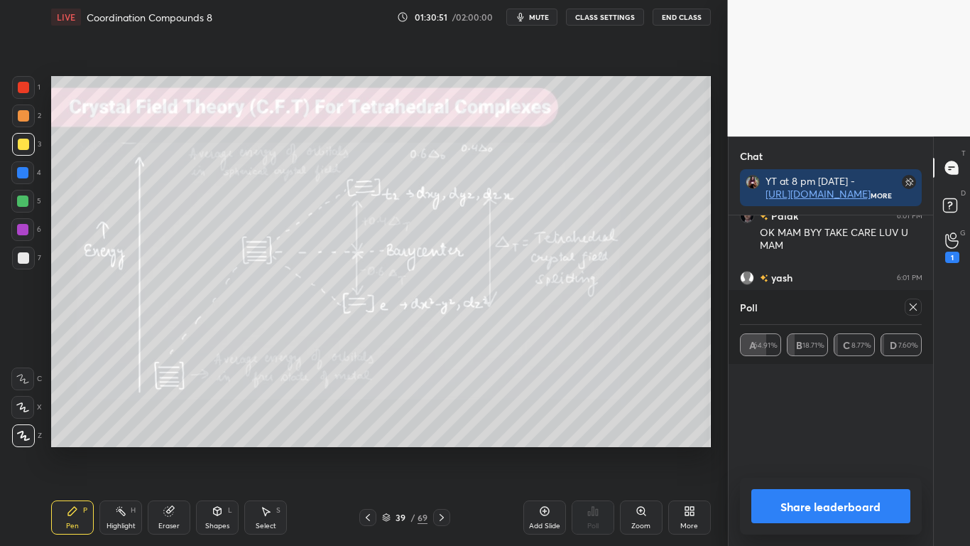
click at [815, 449] on button "Share leaderboard" at bounding box center [832, 506] width 160 height 34
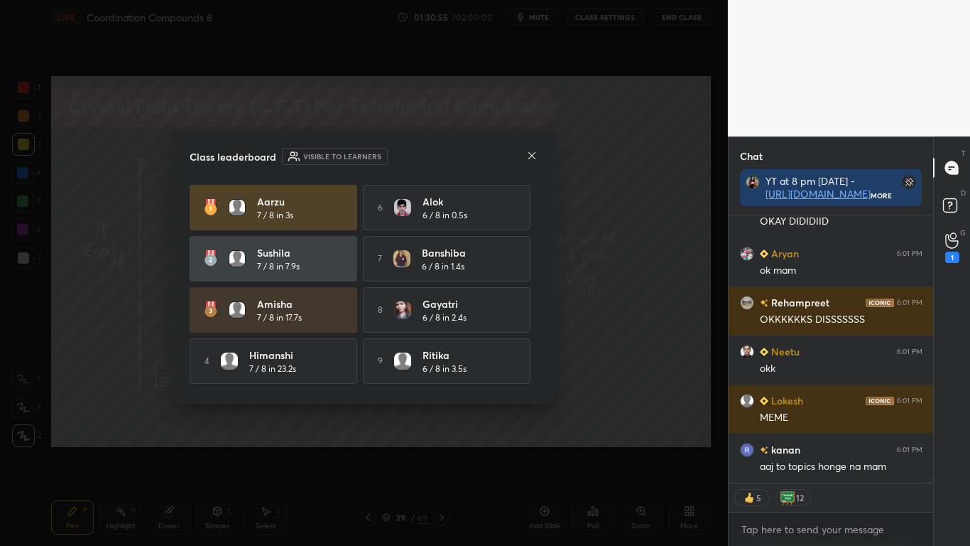
click at [538, 367] on div "Aarzu 7 / 8 in 3s 6 Alok 6 / 8 in 0.5s [PERSON_NAME] 7 / 8 in 7.9s 7 Banshiba 6…" at bounding box center [364, 286] width 348 height 202
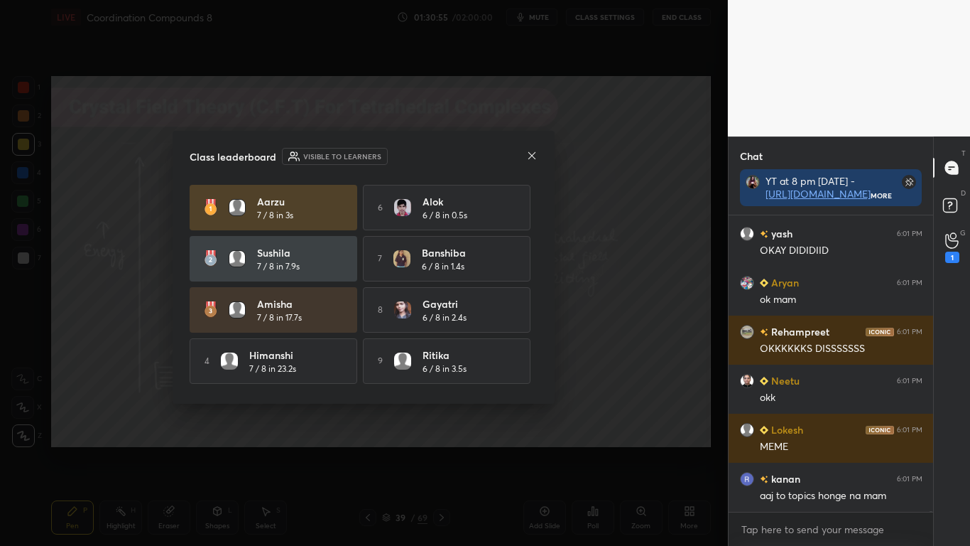
click at [538, 366] on div "Aarzu 7 / 8 in 3s 6 Alok 6 / 8 in 0.5s [PERSON_NAME] 7 / 8 in 7.9s 7 Banshiba 6…" at bounding box center [364, 286] width 348 height 202
click at [538, 368] on div "Aarzu 7 / 8 in 3s 6 Alok 6 / 8 in 0.5s [PERSON_NAME] 7 / 8 in 7.9s 7 Banshiba 6…" at bounding box center [364, 286] width 348 height 202
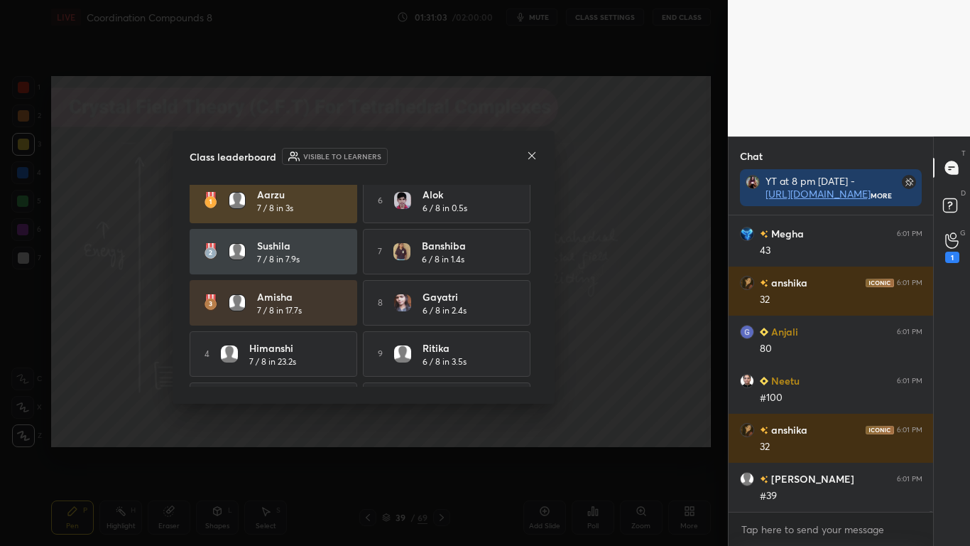
click at [538, 357] on div "Aarzu 7 / 8 in 3s 6 Alok 6 / 8 in 0.5s [PERSON_NAME] 7 / 8 in 7.9s 7 Banshiba 6…" at bounding box center [364, 286] width 348 height 202
click at [538, 359] on div "Class leaderboard Visible to learners Aarzu 7 / 8 in 3s 6 Alok 6 / 8 in 0.5s [P…" at bounding box center [364, 267] width 382 height 273
click at [538, 362] on div "Class leaderboard Visible to learners Aarzu 7 / 8 in 3s 6 Alok 6 / 8 in 0.5s [P…" at bounding box center [364, 267] width 382 height 273
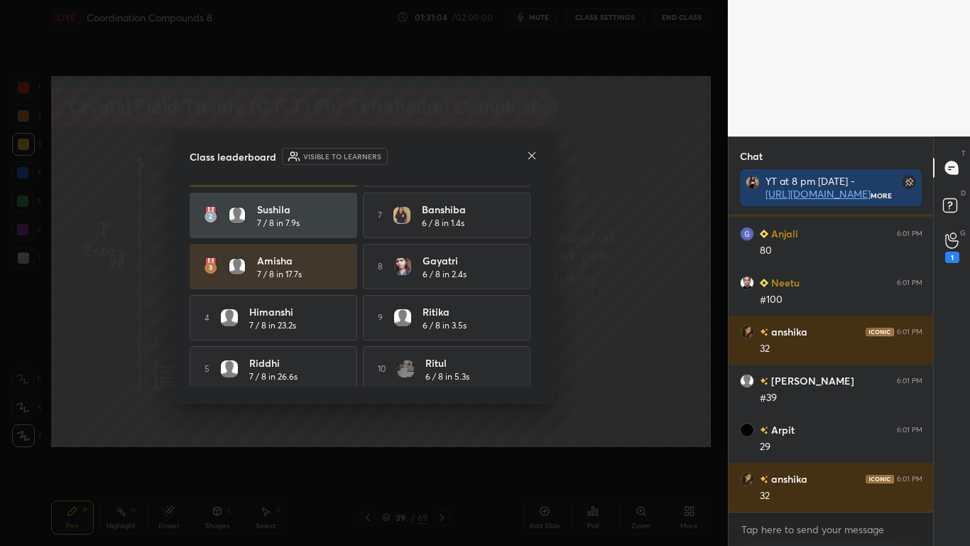
click at [533, 374] on div "Aarzu 7 / 8 in 3s 6 Alok 6 / 8 in 0.5s [PERSON_NAME] 7 / 8 in 7.9s 7 Banshiba 6…" at bounding box center [364, 266] width 348 height 250
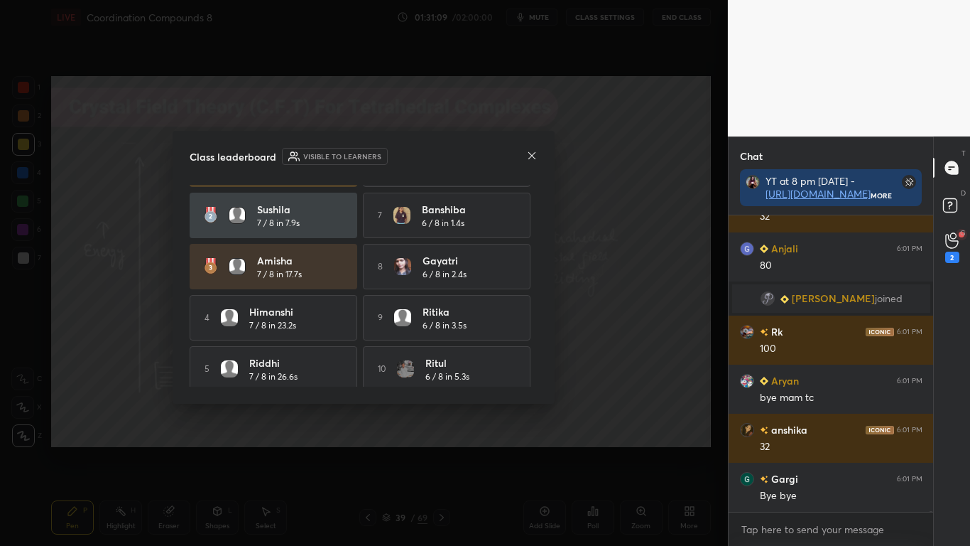
click at [529, 156] on icon at bounding box center [531, 155] width 11 height 11
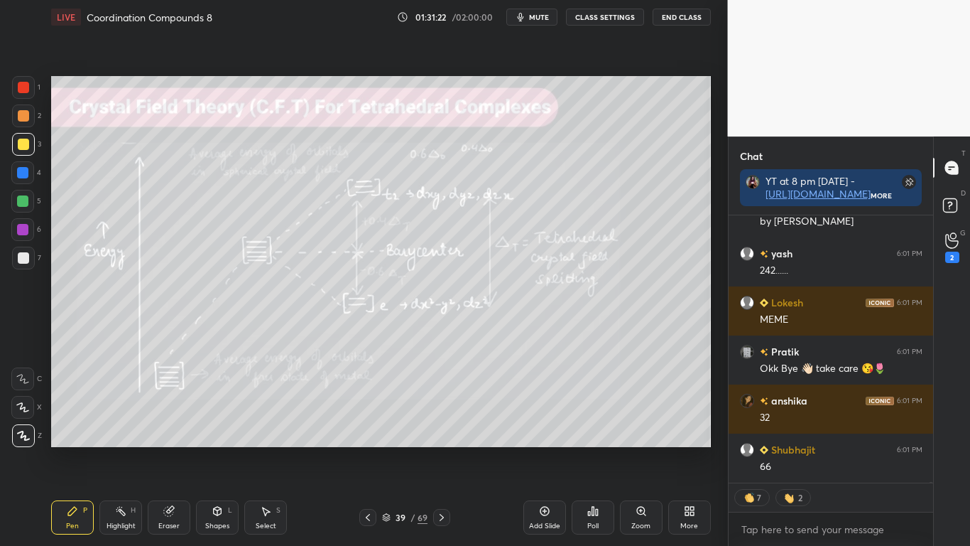
click at [600, 23] on button "CLASS SETTINGS" at bounding box center [605, 17] width 78 height 17
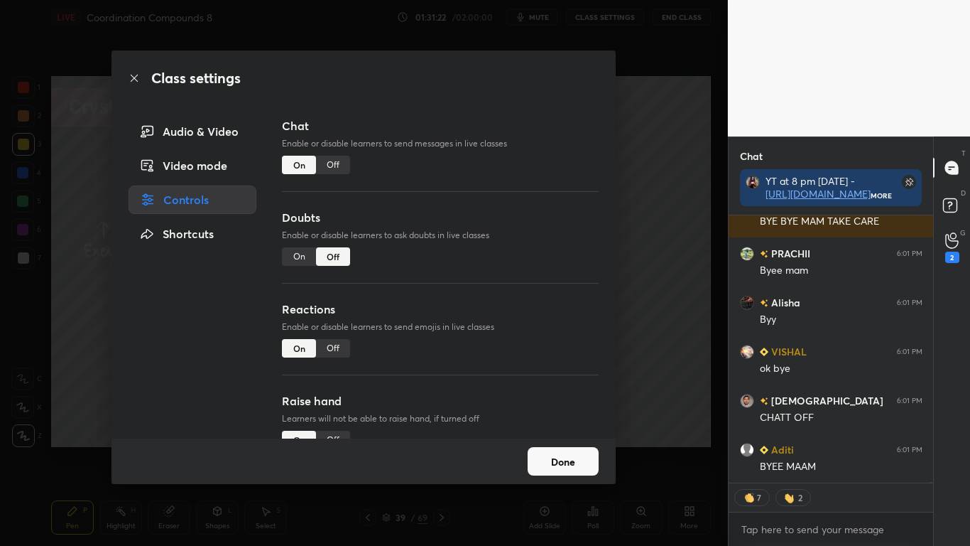
type textarea "x"
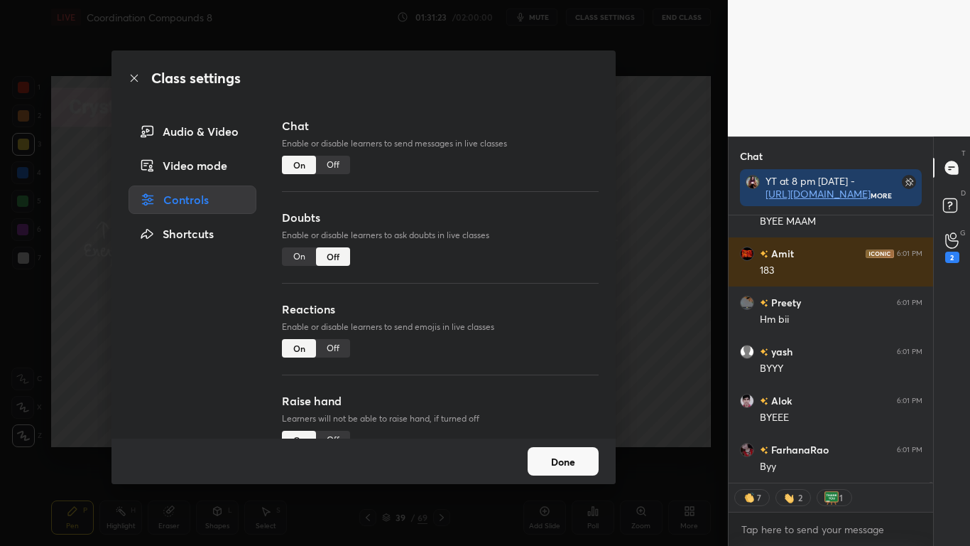
click at [334, 165] on div "Off" at bounding box center [333, 165] width 34 height 18
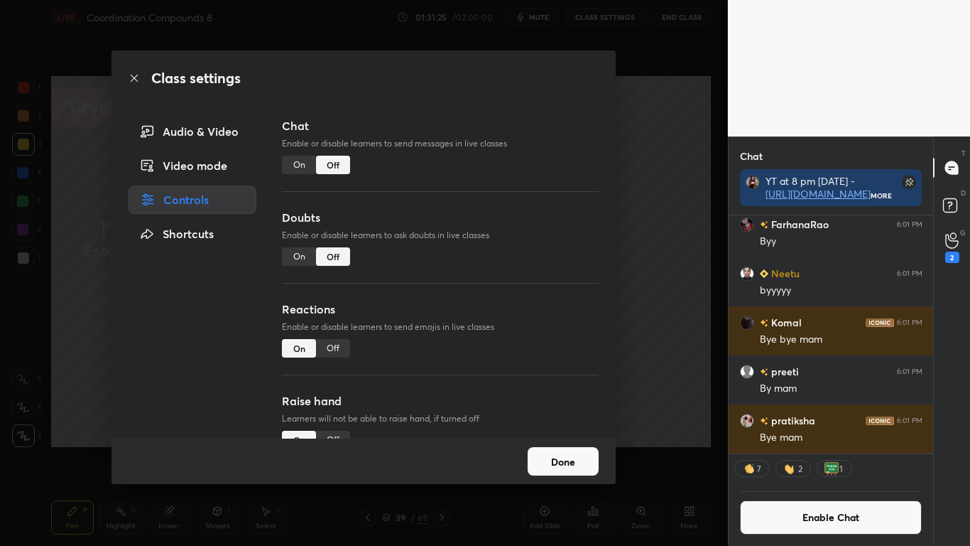
click at [568, 449] on button "Done" at bounding box center [563, 461] width 71 height 28
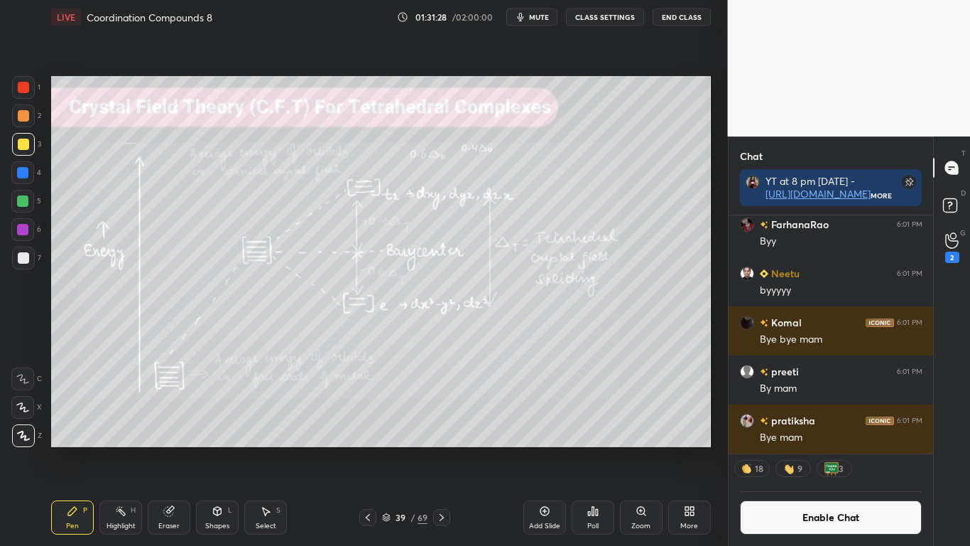
click at [538, 18] on span "mute" at bounding box center [539, 17] width 20 height 10
click at [672, 23] on button "End Class" at bounding box center [682, 17] width 58 height 17
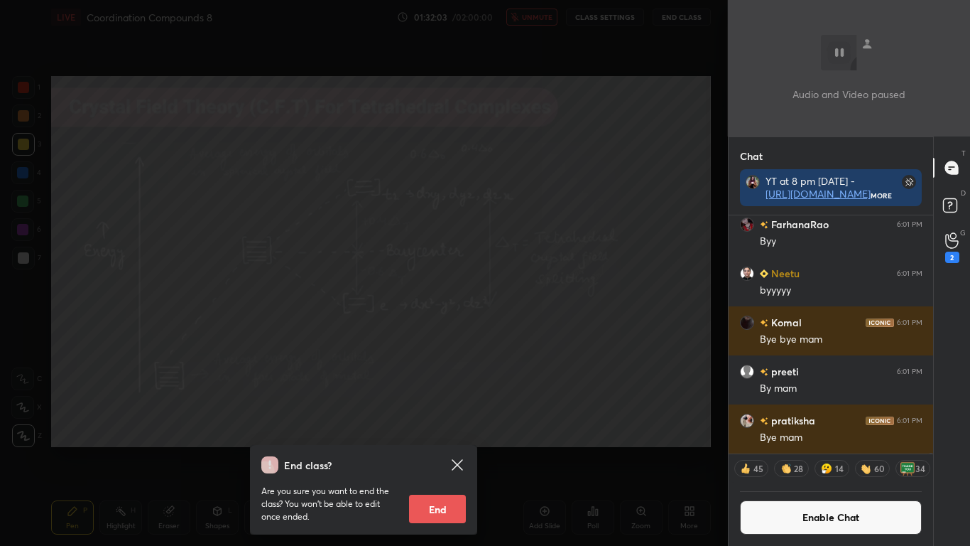
click at [450, 449] on button "End" at bounding box center [437, 508] width 57 height 28
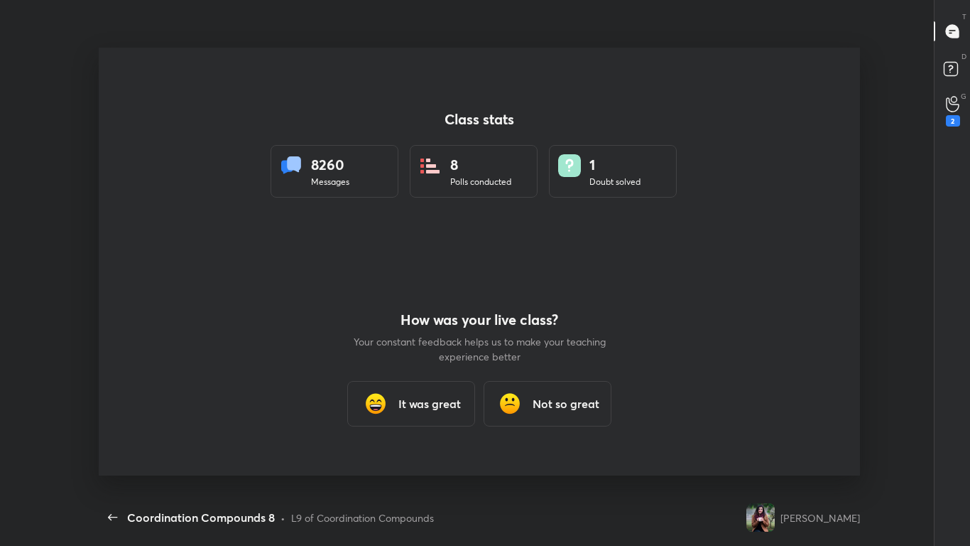
scroll to position [0, 0]
